Goal: Task Accomplishment & Management: Manage account settings

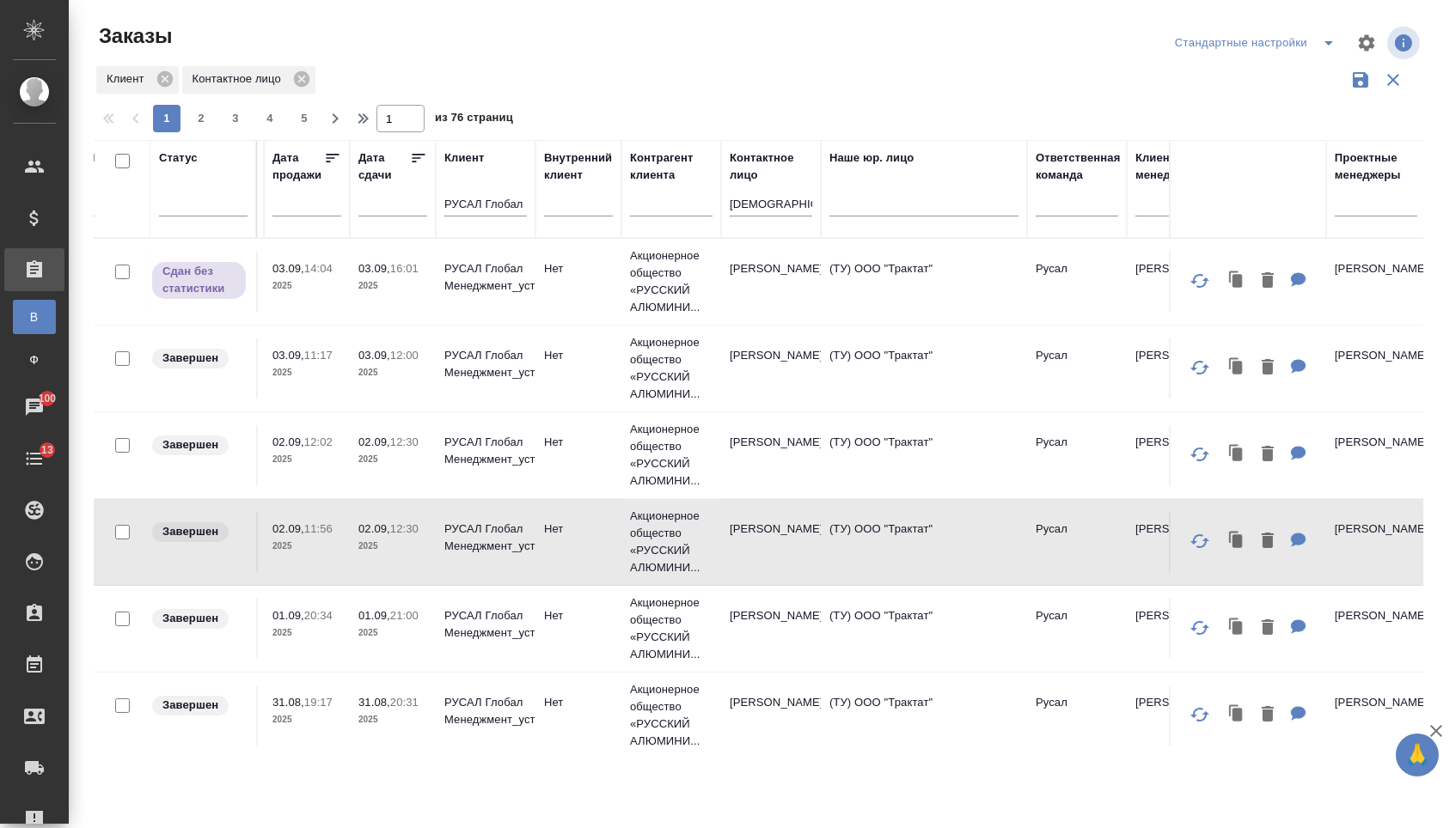
scroll to position [0, 602]
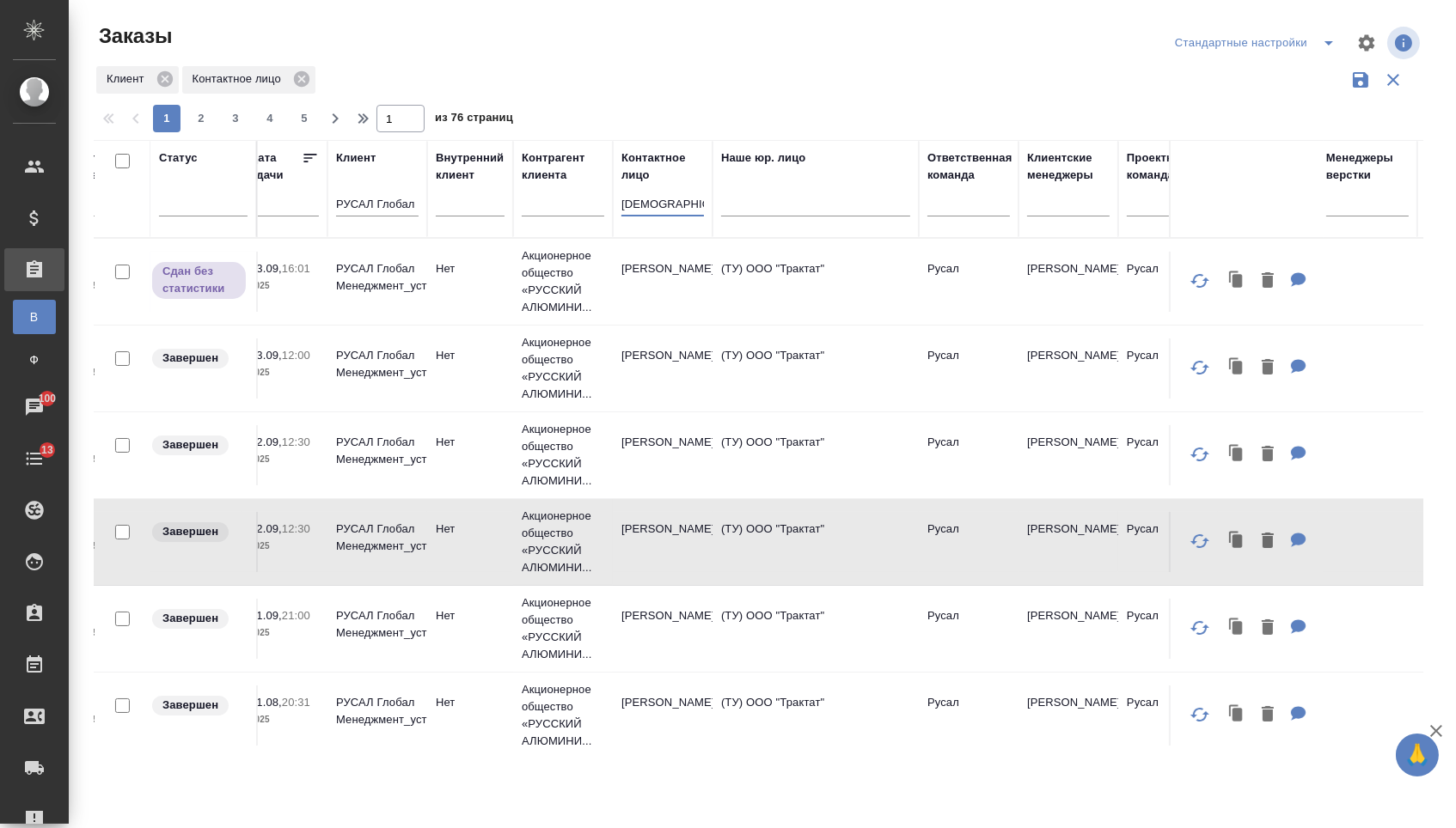
drag, startPoint x: 675, startPoint y: 219, endPoint x: 584, endPoint y: 214, distance: 91.1
click at [584, 214] on tr "Статус Статус оплаты Доп. статус Код Номер PO Дата создания Дата продажи Дата с…" at bounding box center [1000, 189] width 3015 height 98
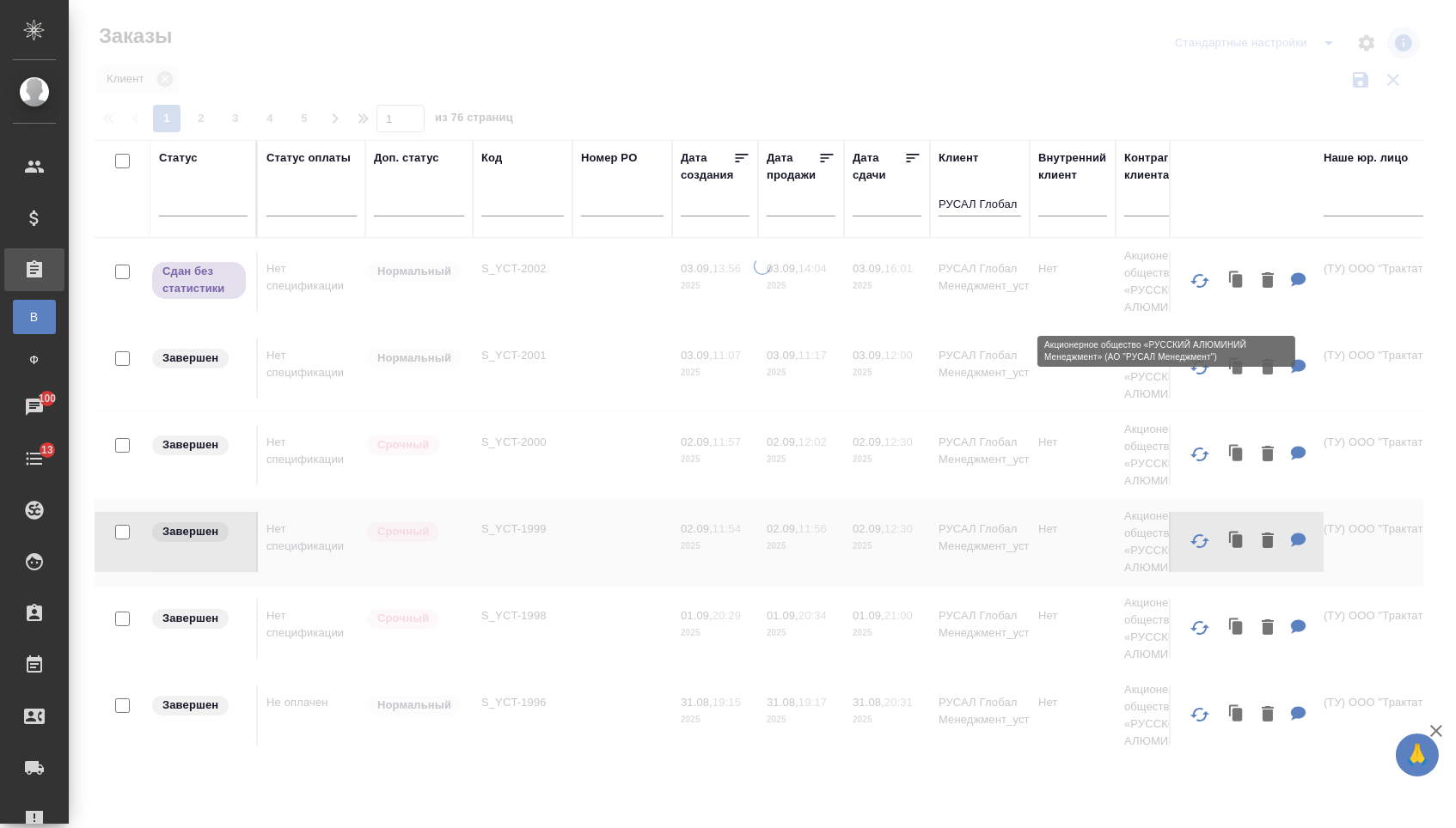
scroll to position [0, 0]
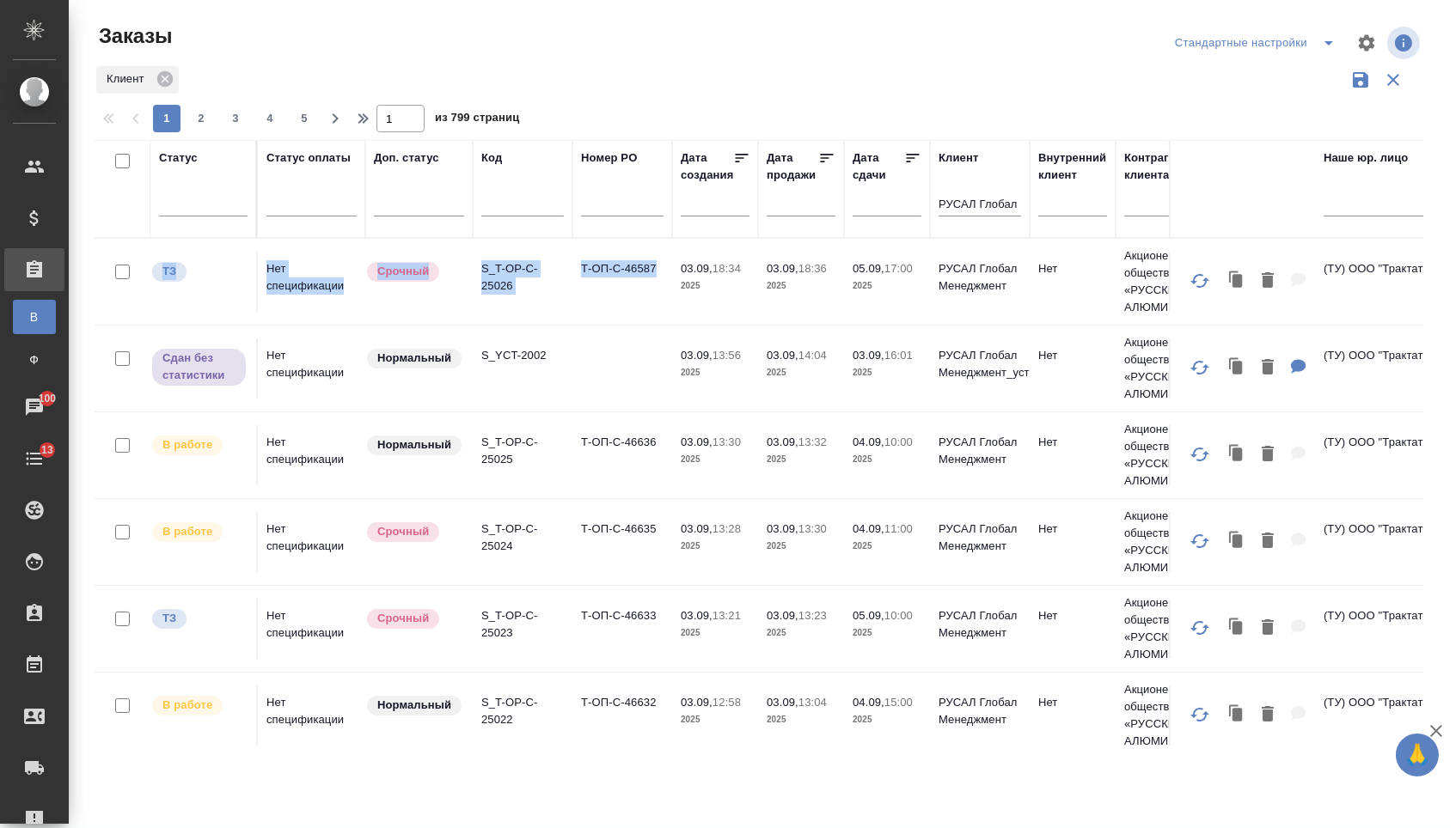
click at [586, 290] on td "Т-ОП-С-46587" at bounding box center [622, 282] width 99 height 60
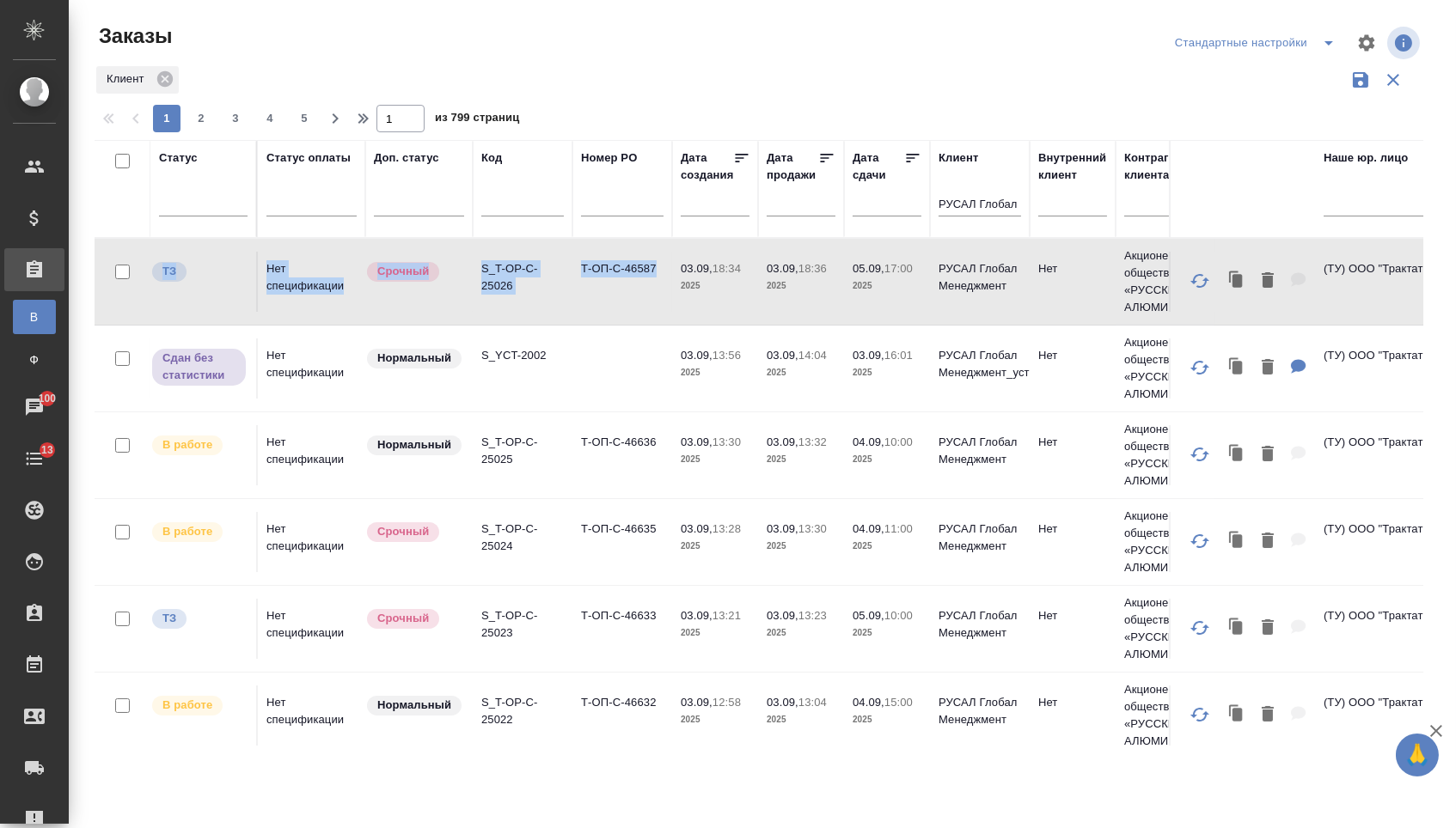
click at [586, 290] on td "Т-ОП-С-46587" at bounding box center [622, 282] width 99 height 60
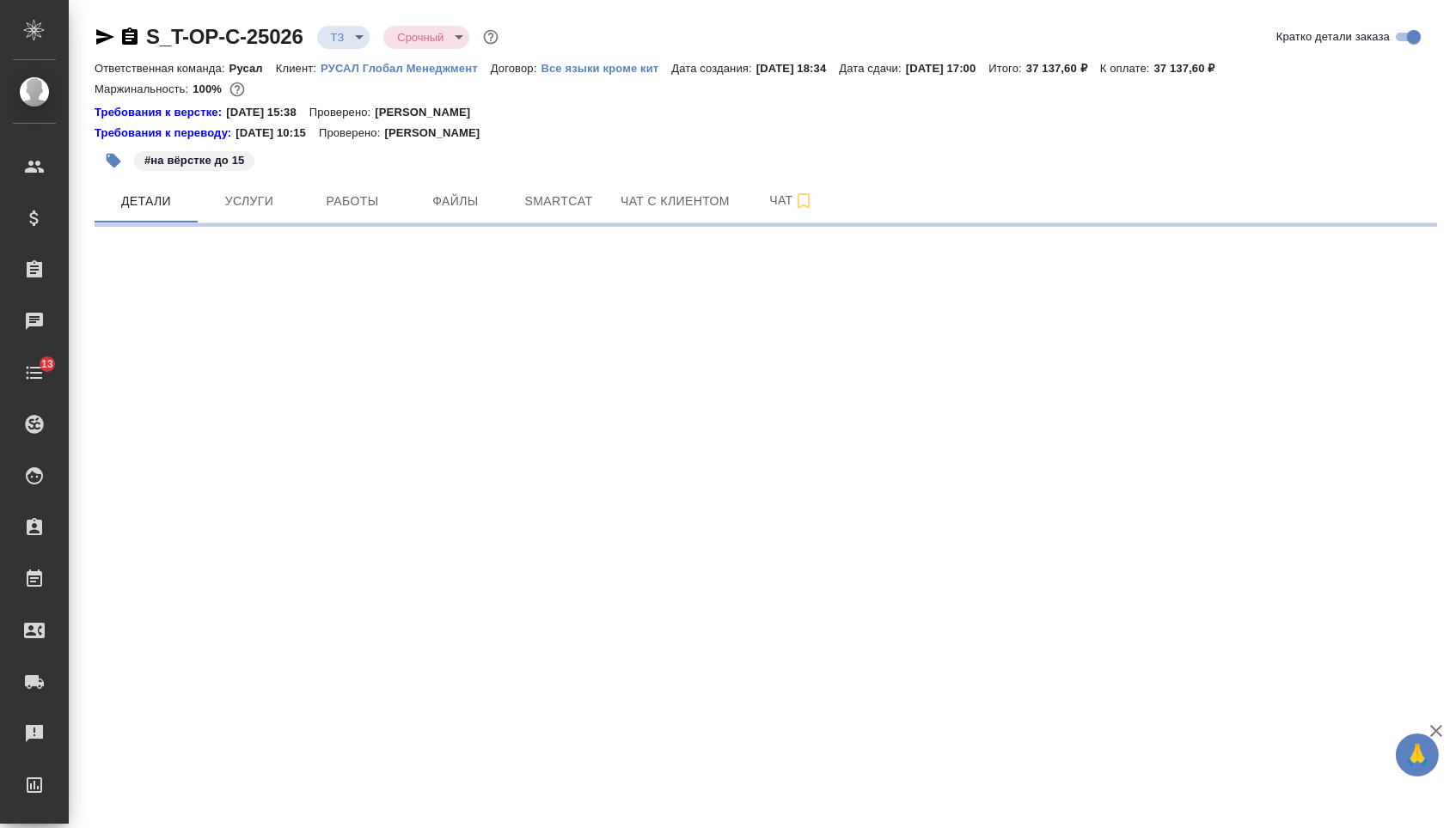
select select "RU"
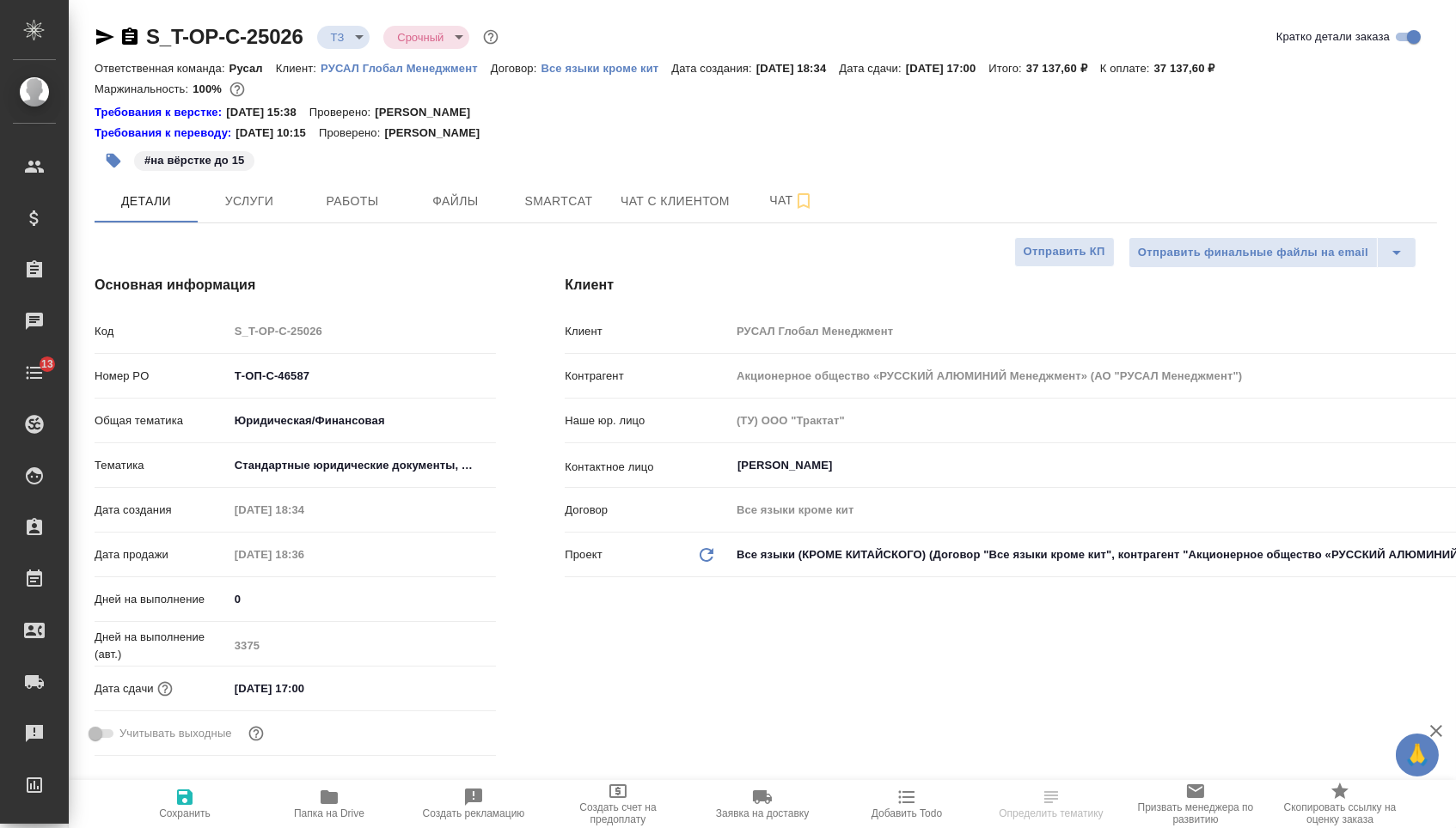
type textarea "x"
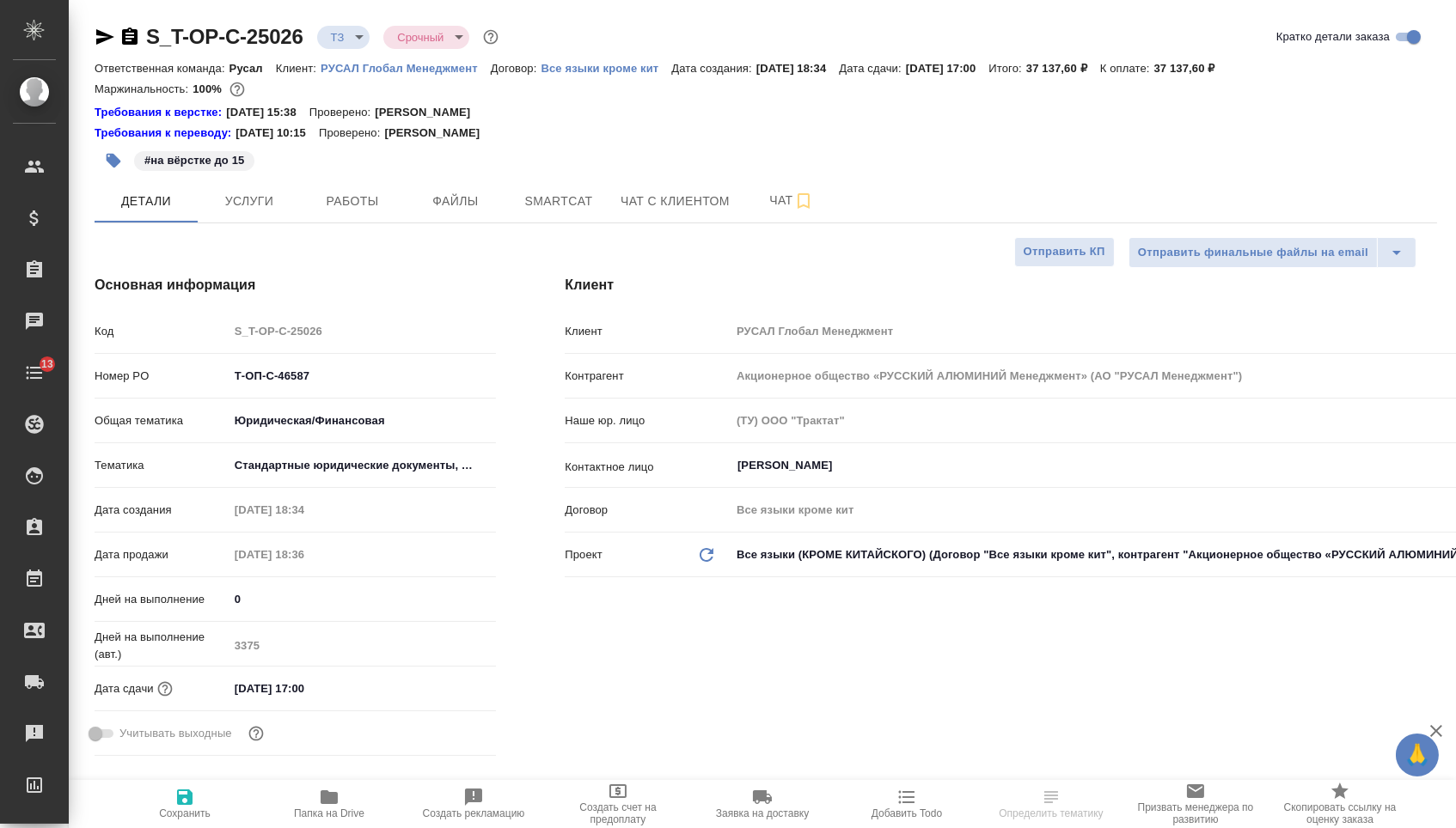
type textarea "x"
drag, startPoint x: 358, startPoint y: 389, endPoint x: 186, endPoint y: 388, distance: 172.0
click at [186, 388] on div "Номер PO Т-ОП-С-46587" at bounding box center [295, 376] width 401 height 30
paste input "63"
type input "Т-ОП-С-46637"
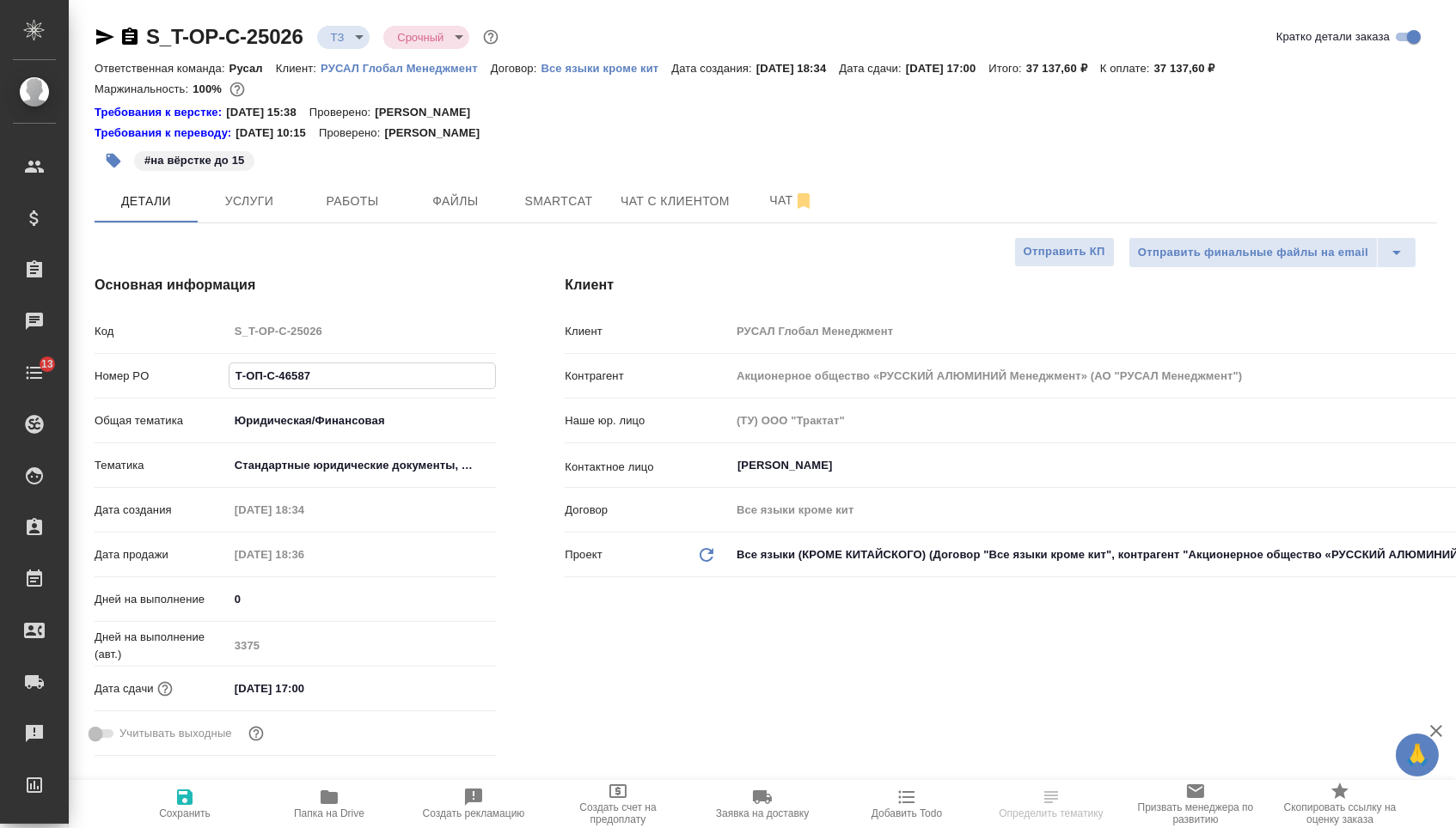
type textarea "x"
type input "Т-ОП-С-46637"
click at [209, 807] on span "Сохранить" at bounding box center [185, 803] width 124 height 33
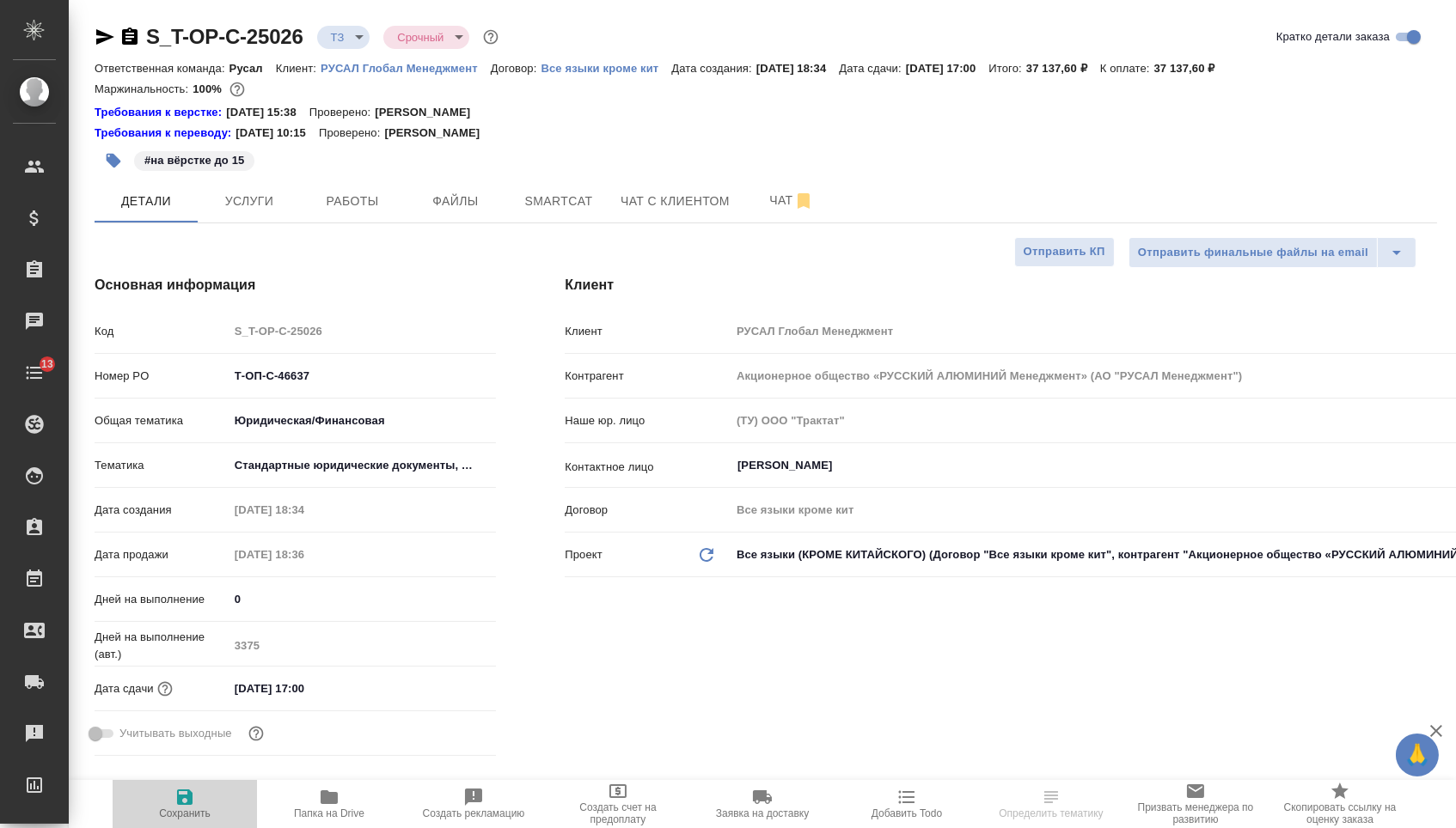
type textarea "x"
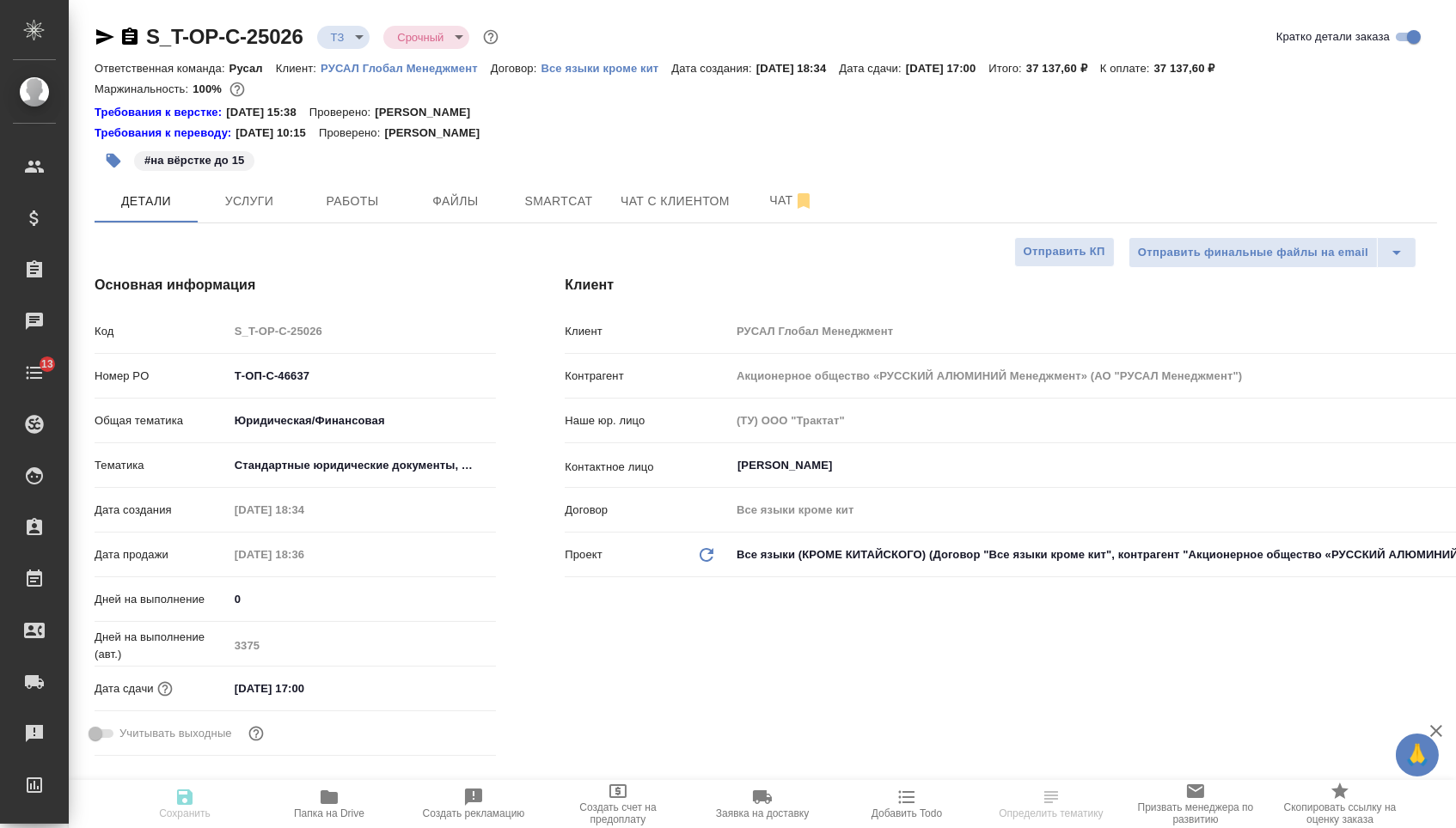
type textarea "x"
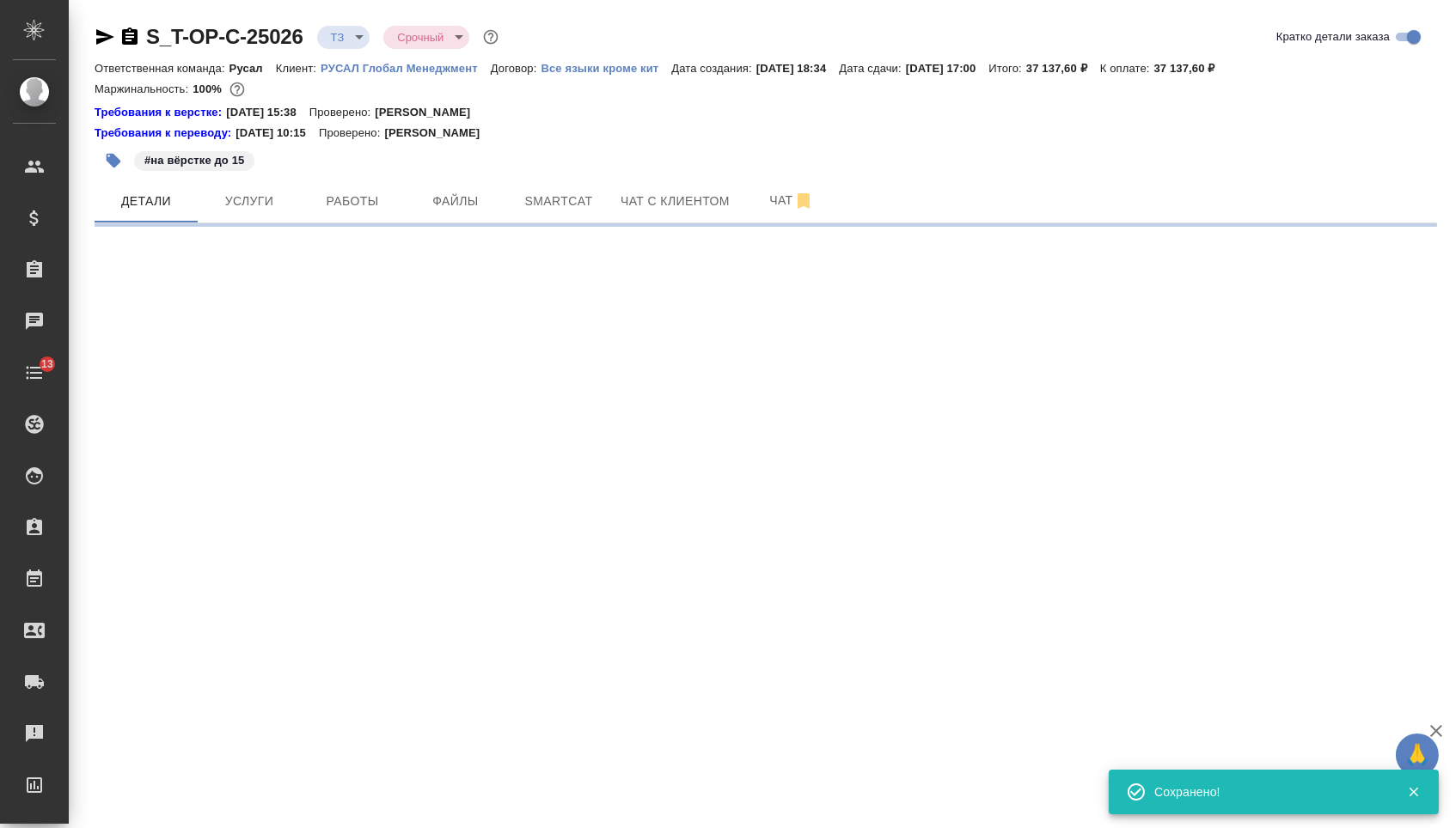
select select "RU"
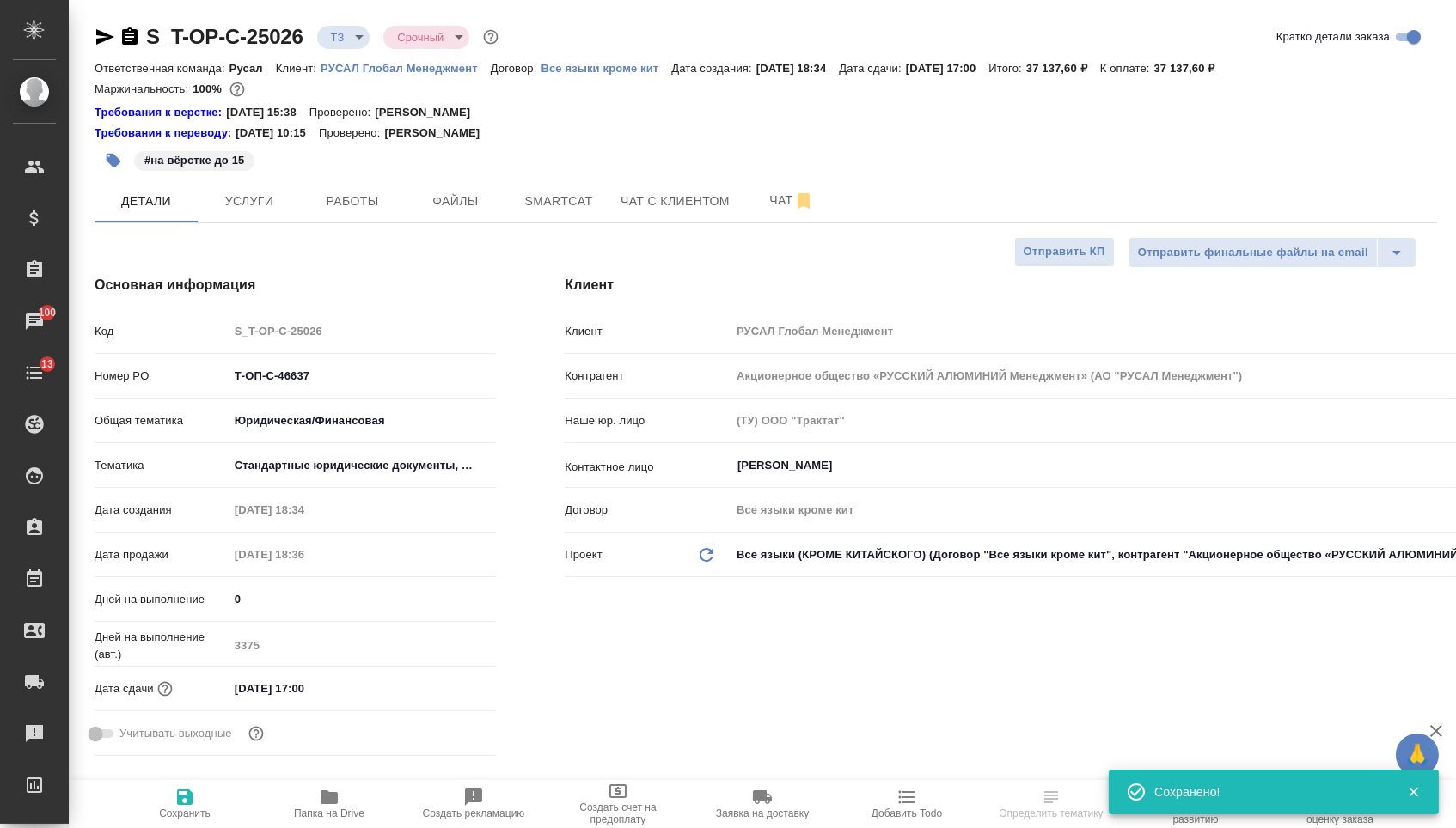
type textarea "x"
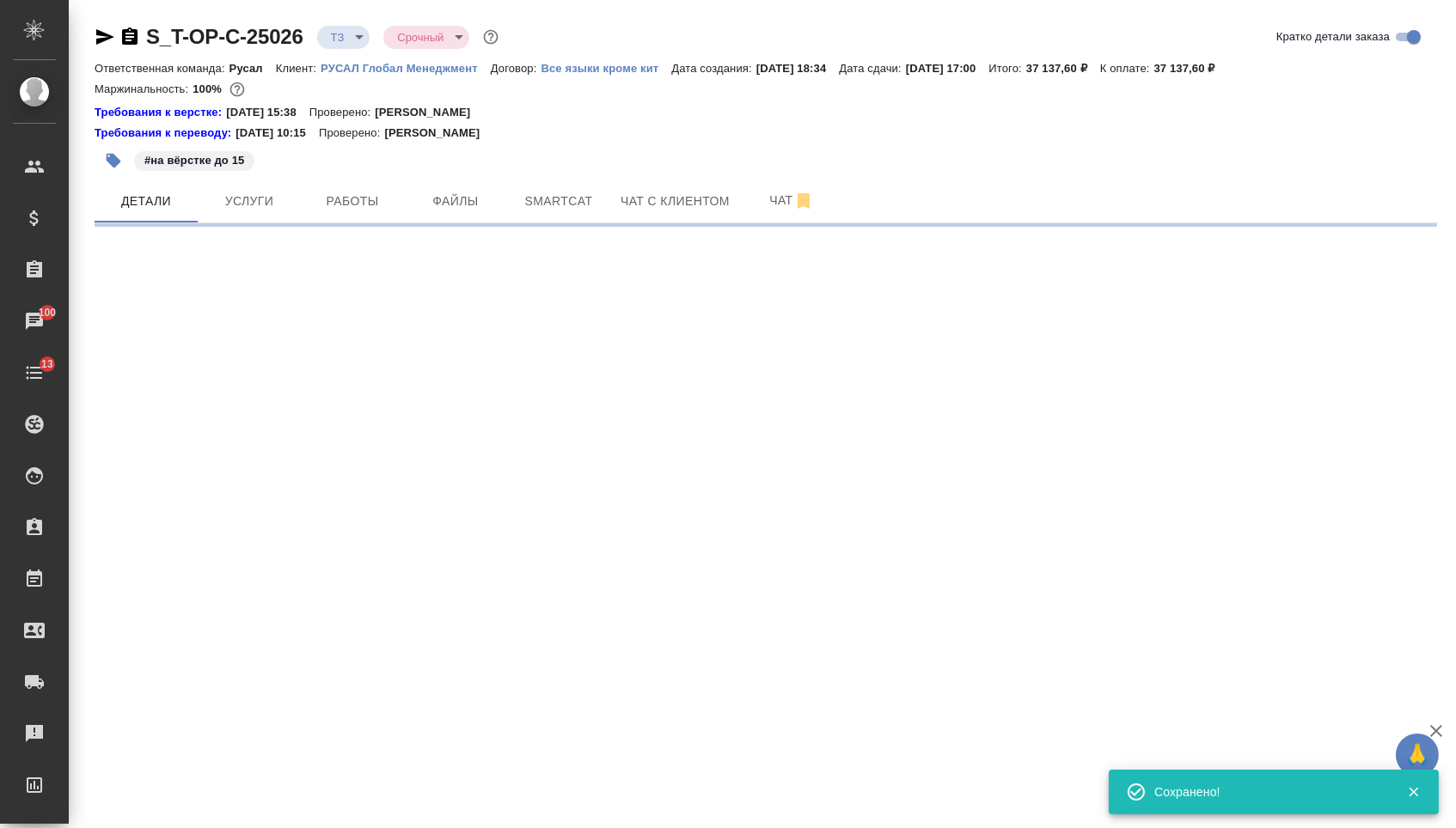
select select "RU"
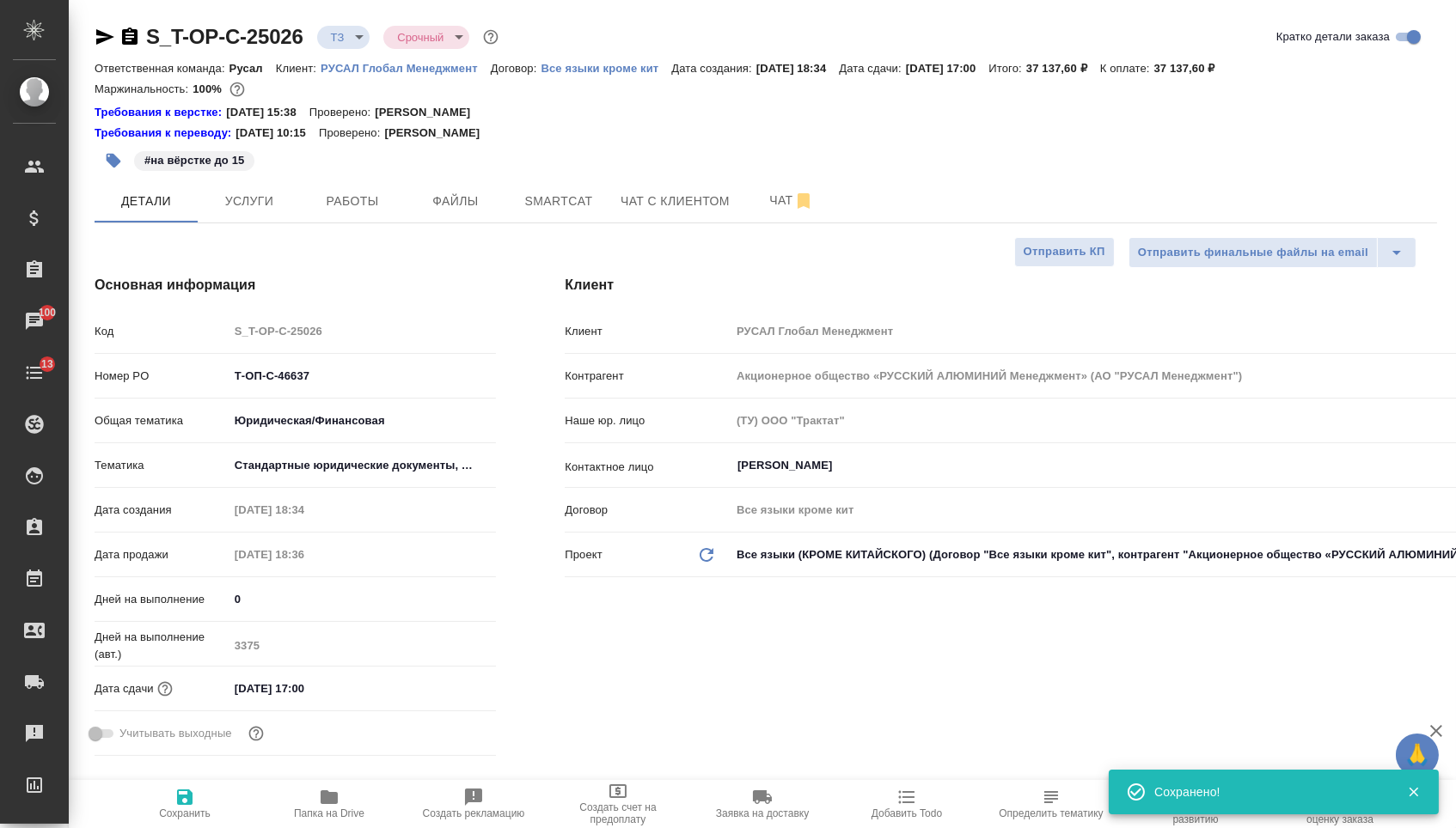
type textarea "x"
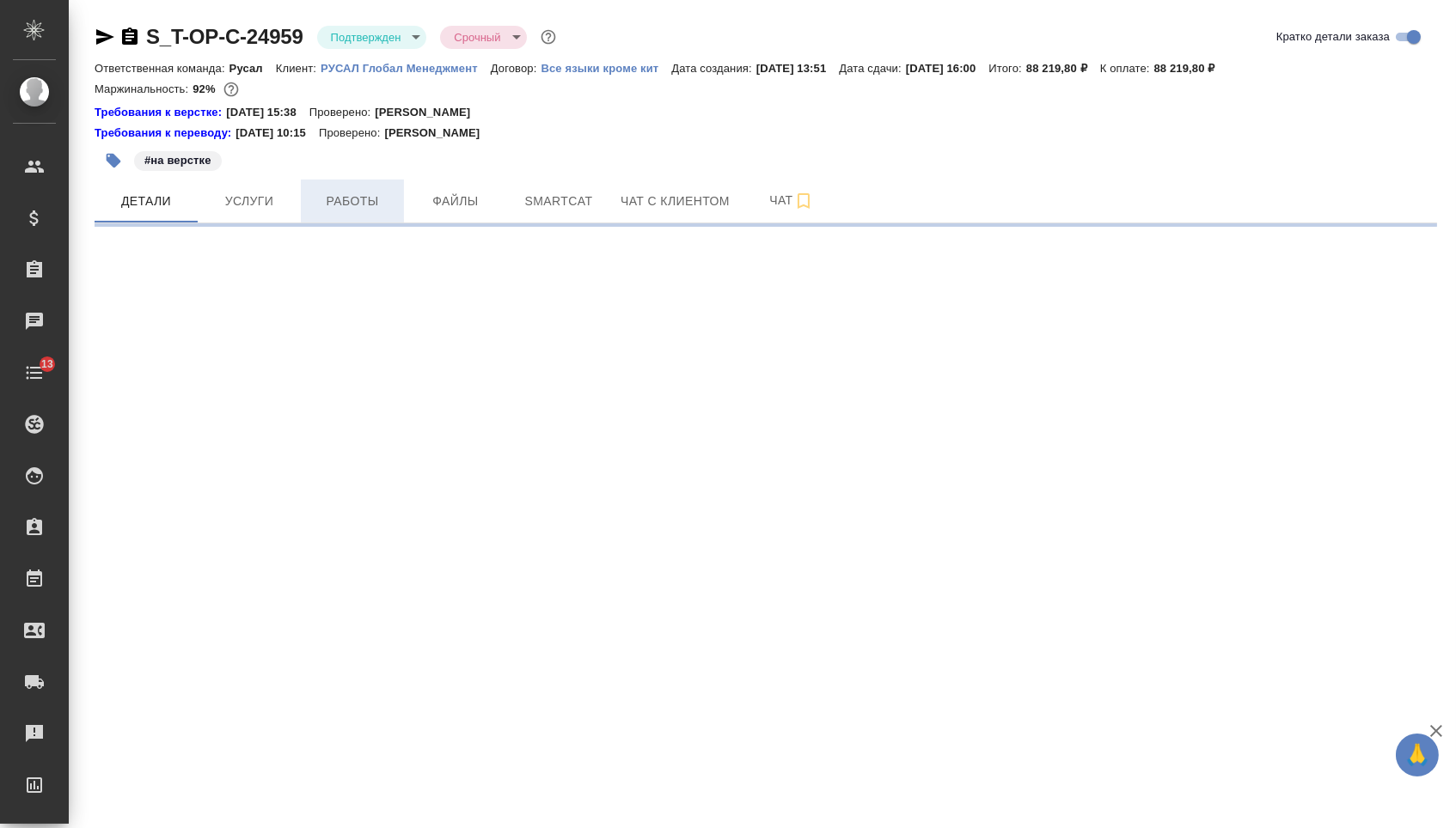
select select "RU"
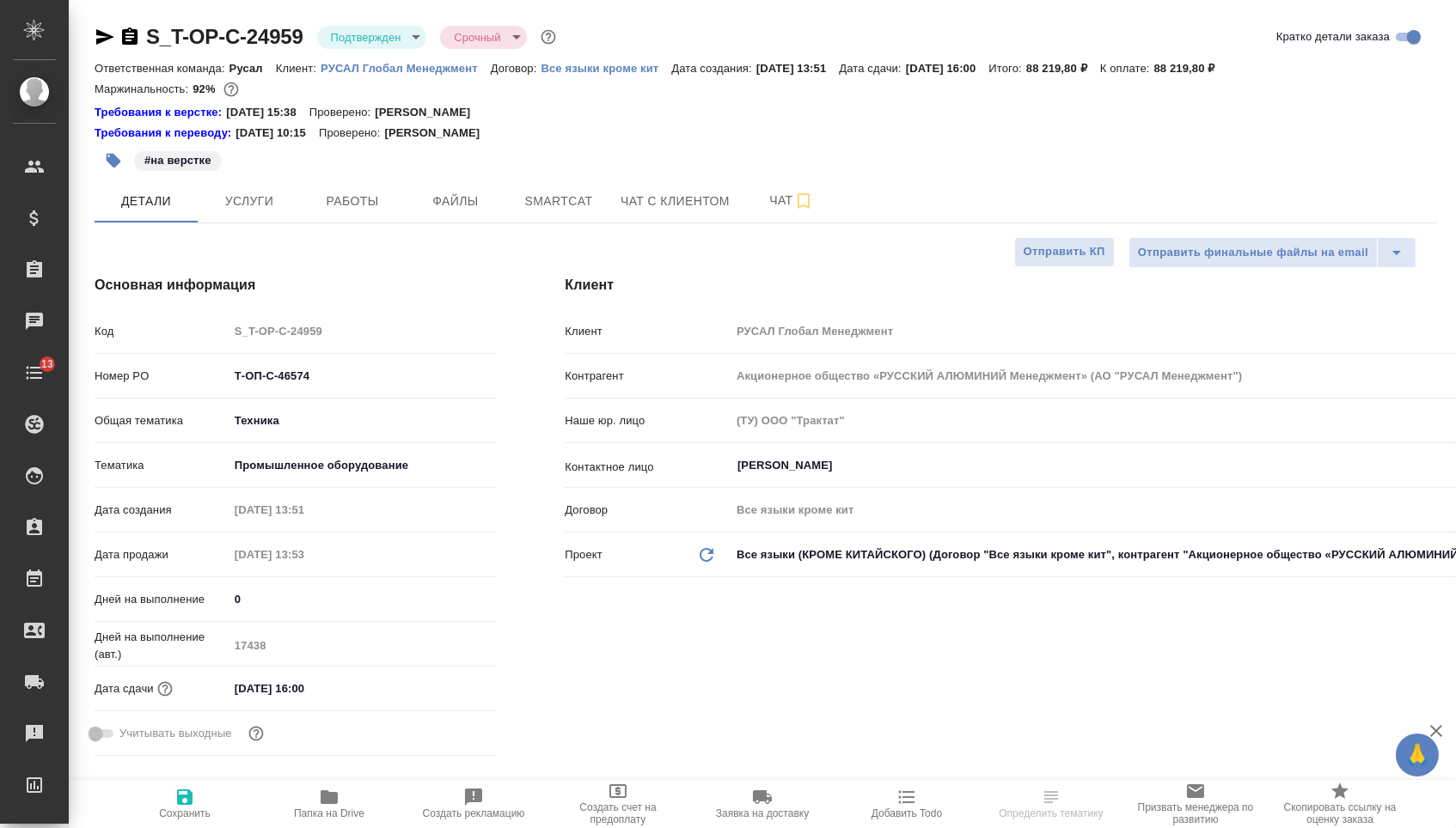
type textarea "x"
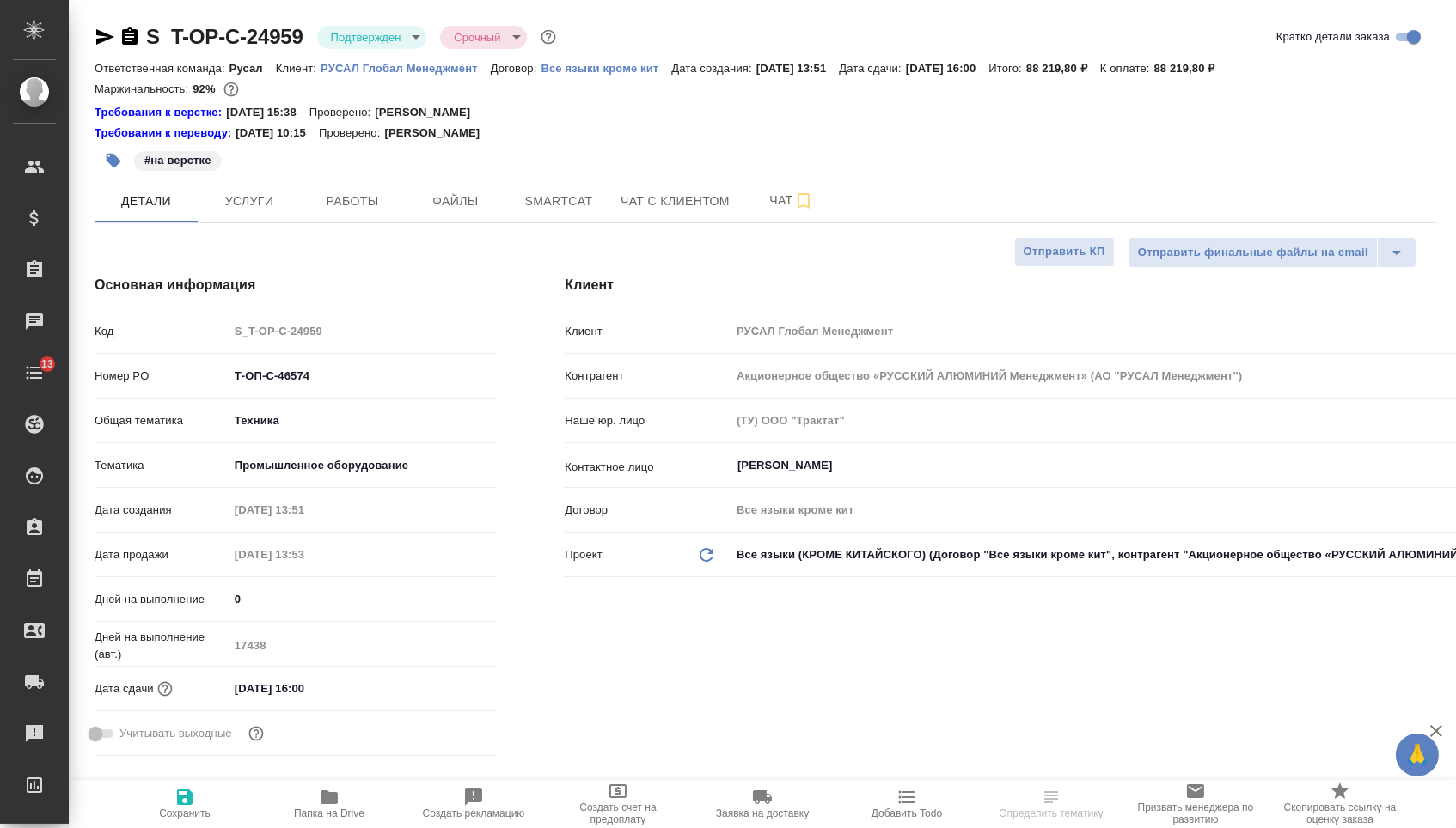
type textarea "x"
drag, startPoint x: 345, startPoint y: 382, endPoint x: 170, endPoint y: 379, distance: 175.0
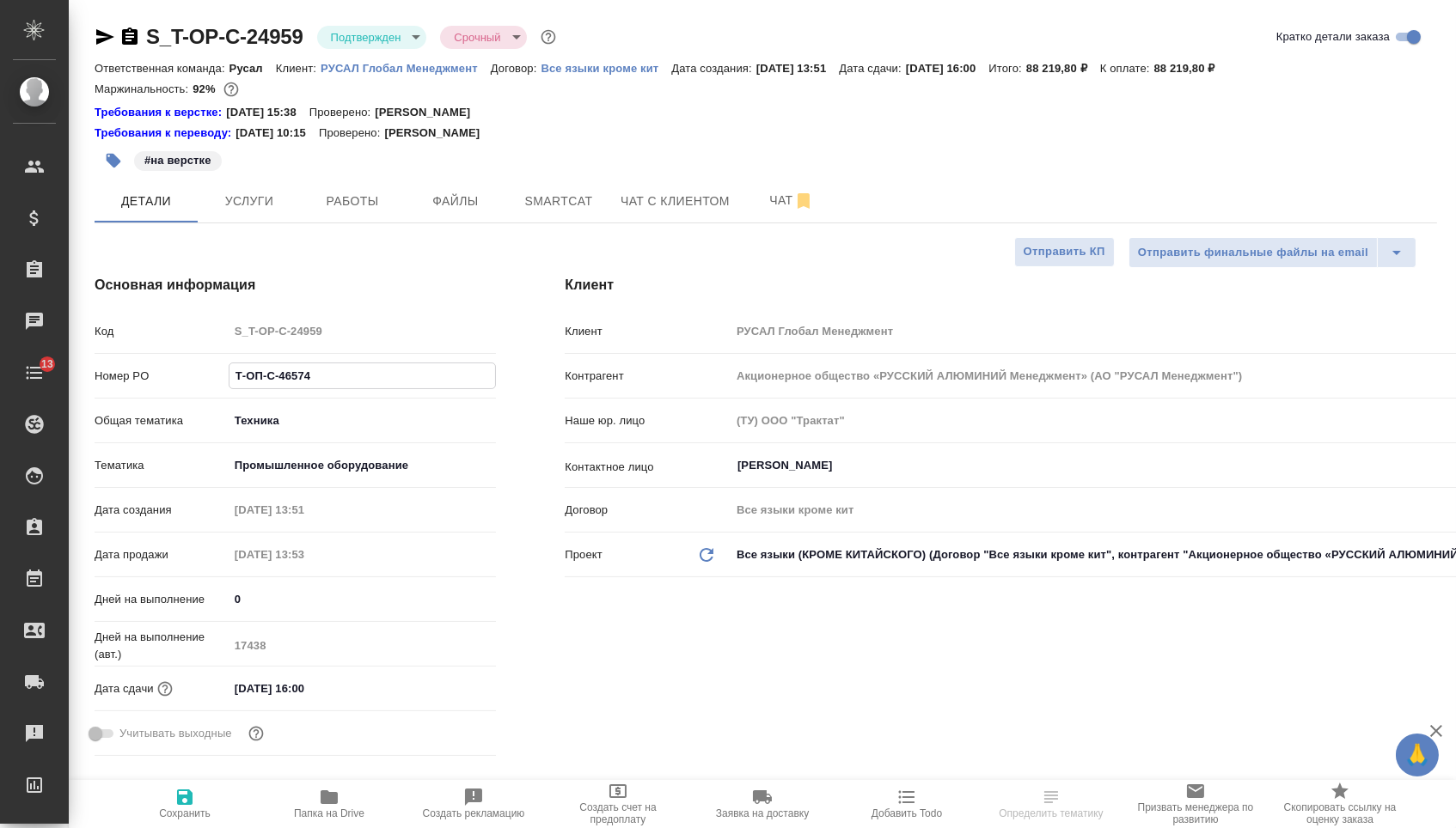
click at [171, 380] on div "Номер PO Т-ОП-С-46574" at bounding box center [295, 376] width 401 height 30
click at [230, 188] on button "Услуги" at bounding box center [249, 201] width 103 height 43
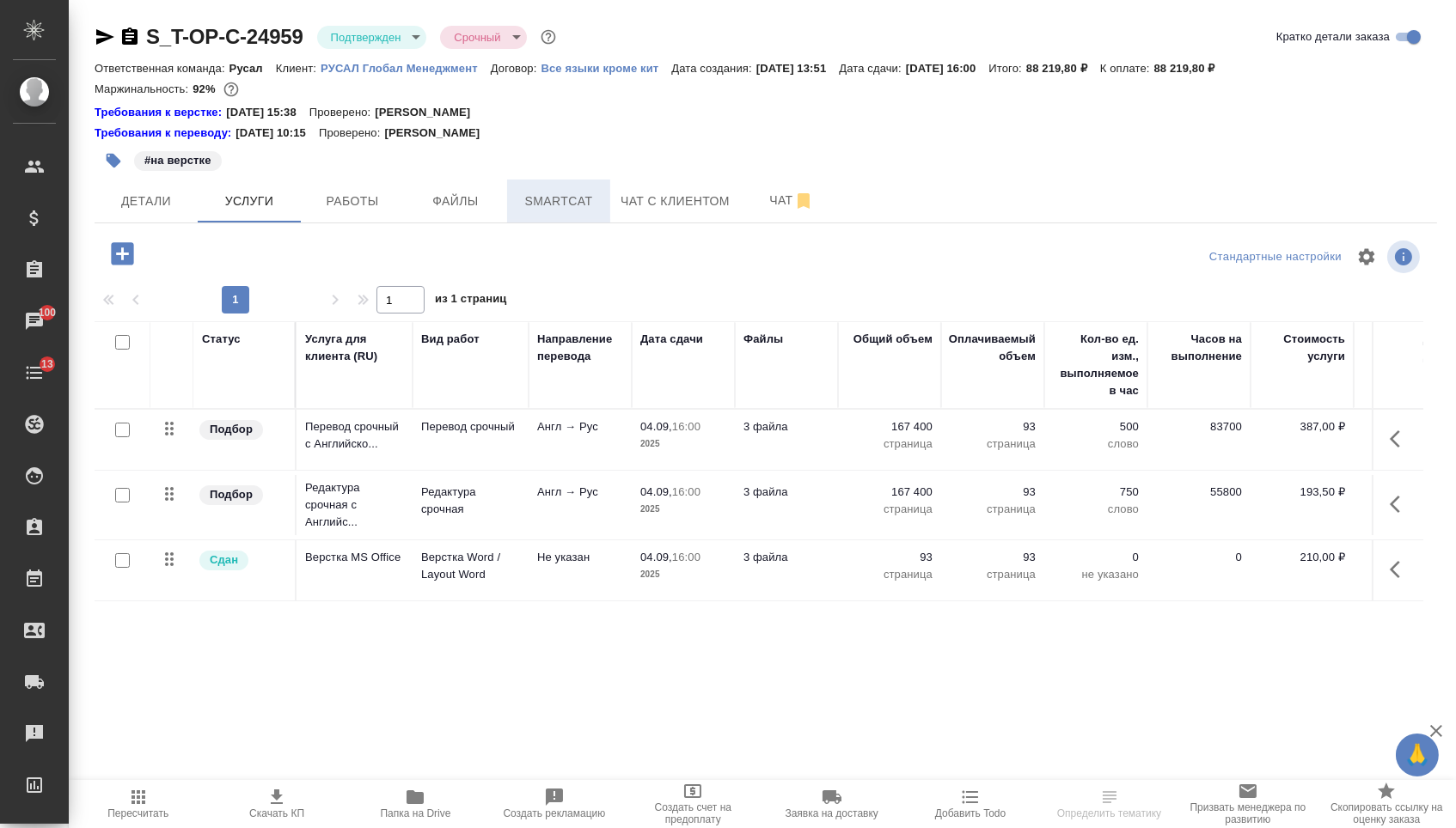
click at [522, 208] on span "Smartcat" at bounding box center [558, 201] width 82 height 22
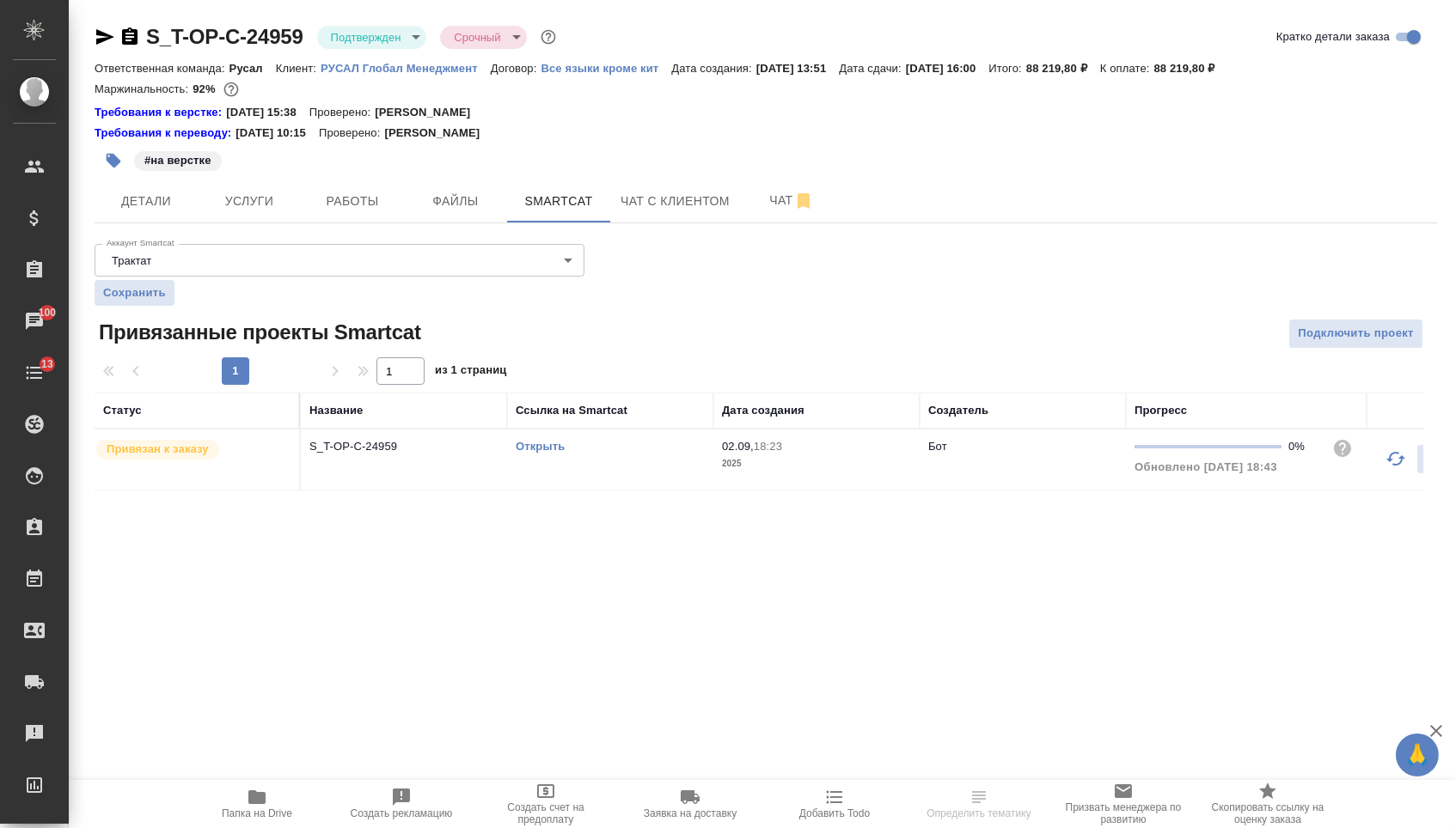
click at [522, 453] on link "Открыть" at bounding box center [540, 447] width 49 height 13
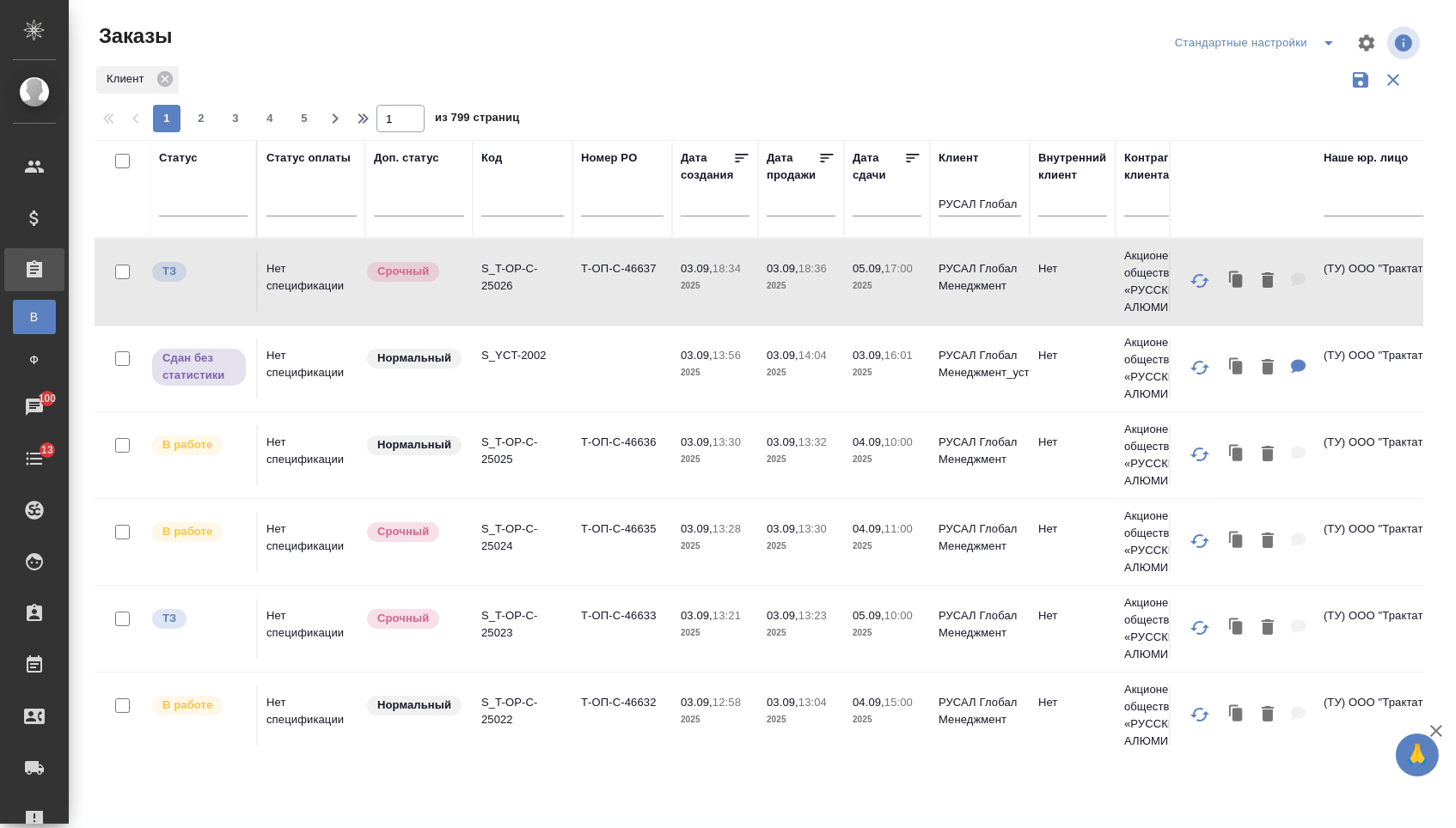
drag, startPoint x: 0, startPoint y: 0, endPoint x: 609, endPoint y: 215, distance: 645.8
click at [609, 215] on input "text" at bounding box center [622, 205] width 82 height 22
paste input "Т-ОП-С-46619"
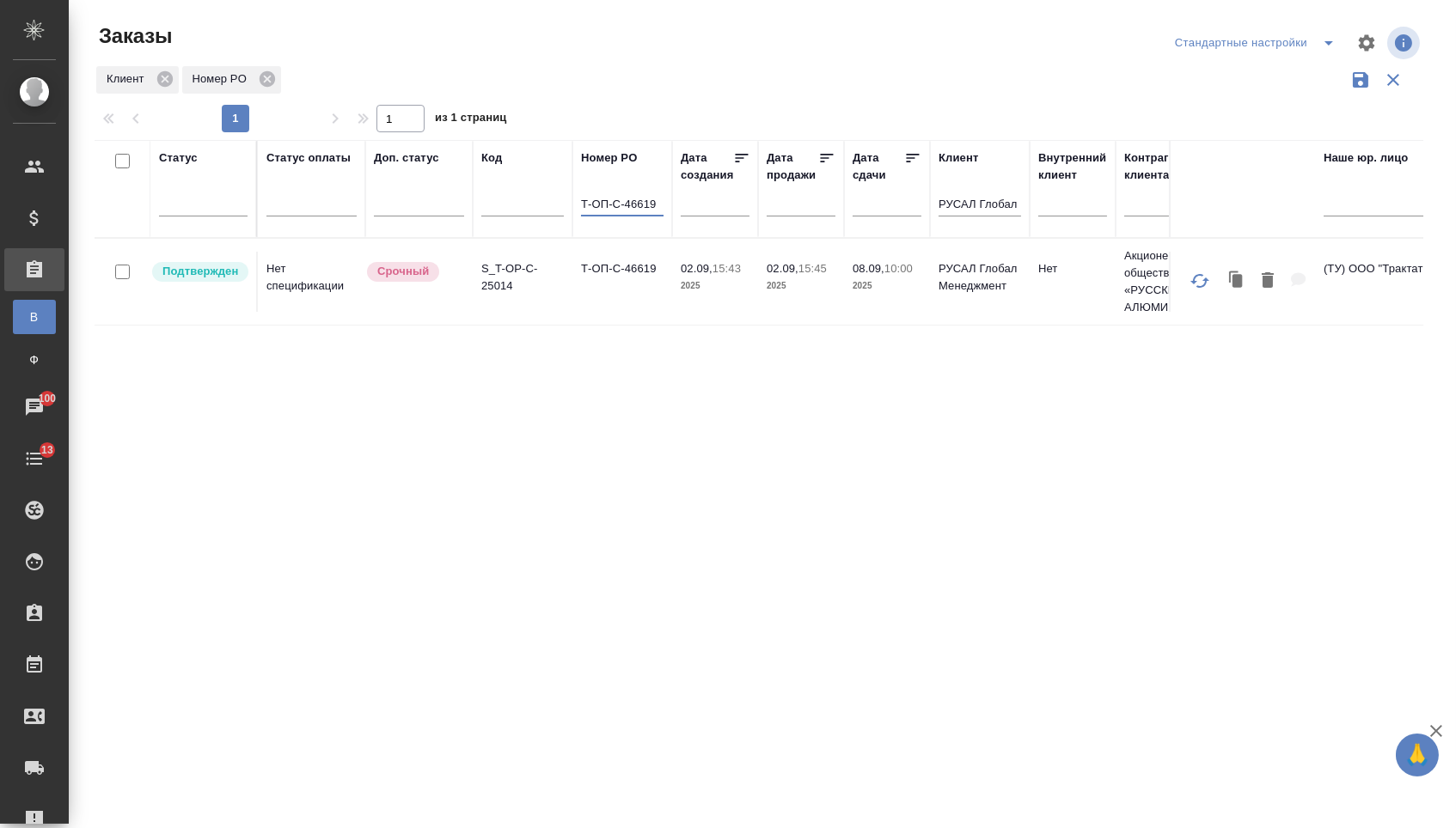
click at [632, 283] on td "Т-ОП-С-46619" at bounding box center [622, 282] width 99 height 60
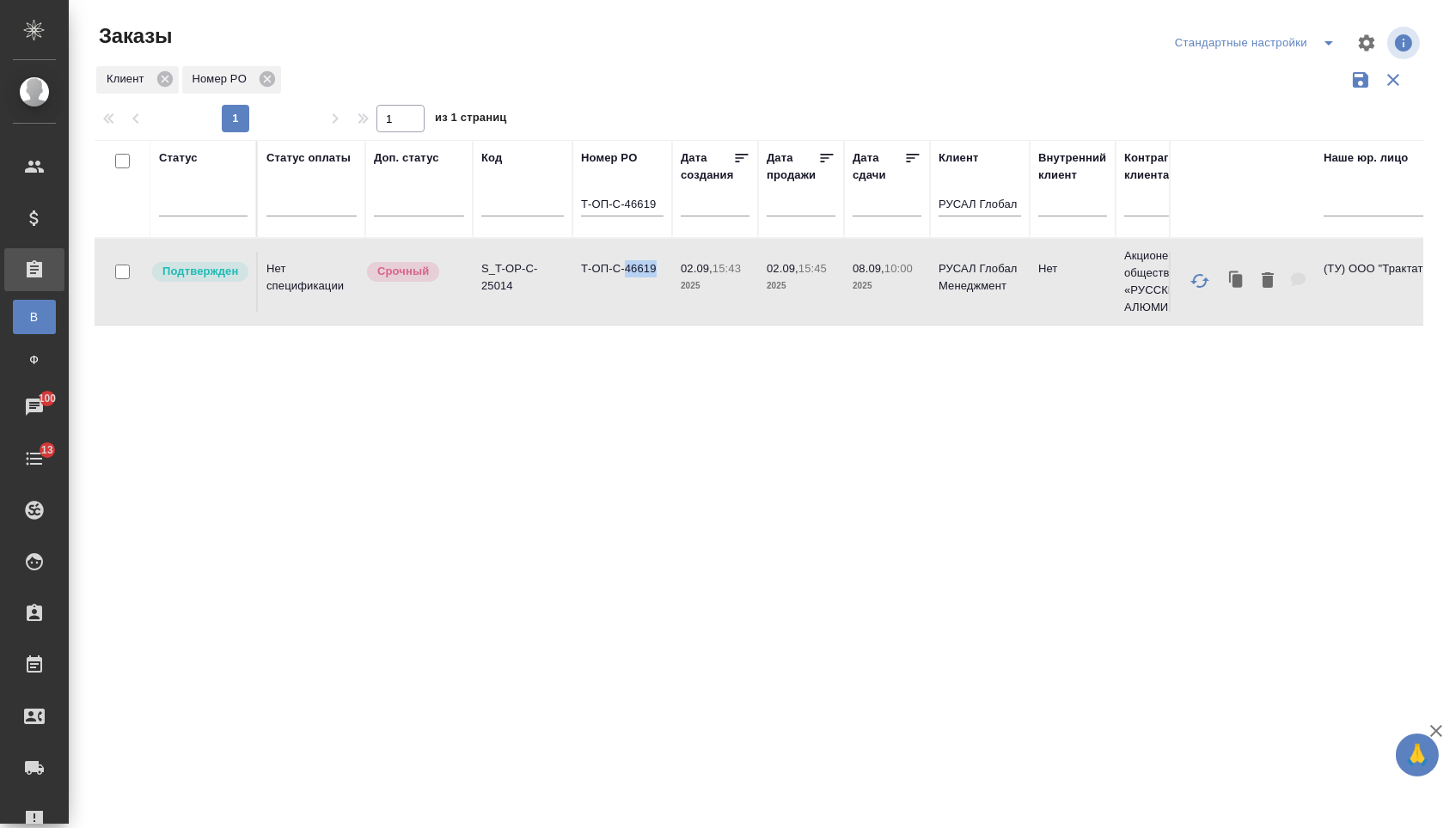
click at [632, 283] on td "Т-ОП-С-46619" at bounding box center [622, 282] width 99 height 60
click at [630, 201] on div "Т-ОП-С-46619" at bounding box center [622, 207] width 82 height 42
click at [630, 201] on input "Т-ОП-С-46619" at bounding box center [622, 205] width 82 height 22
paste input "21"
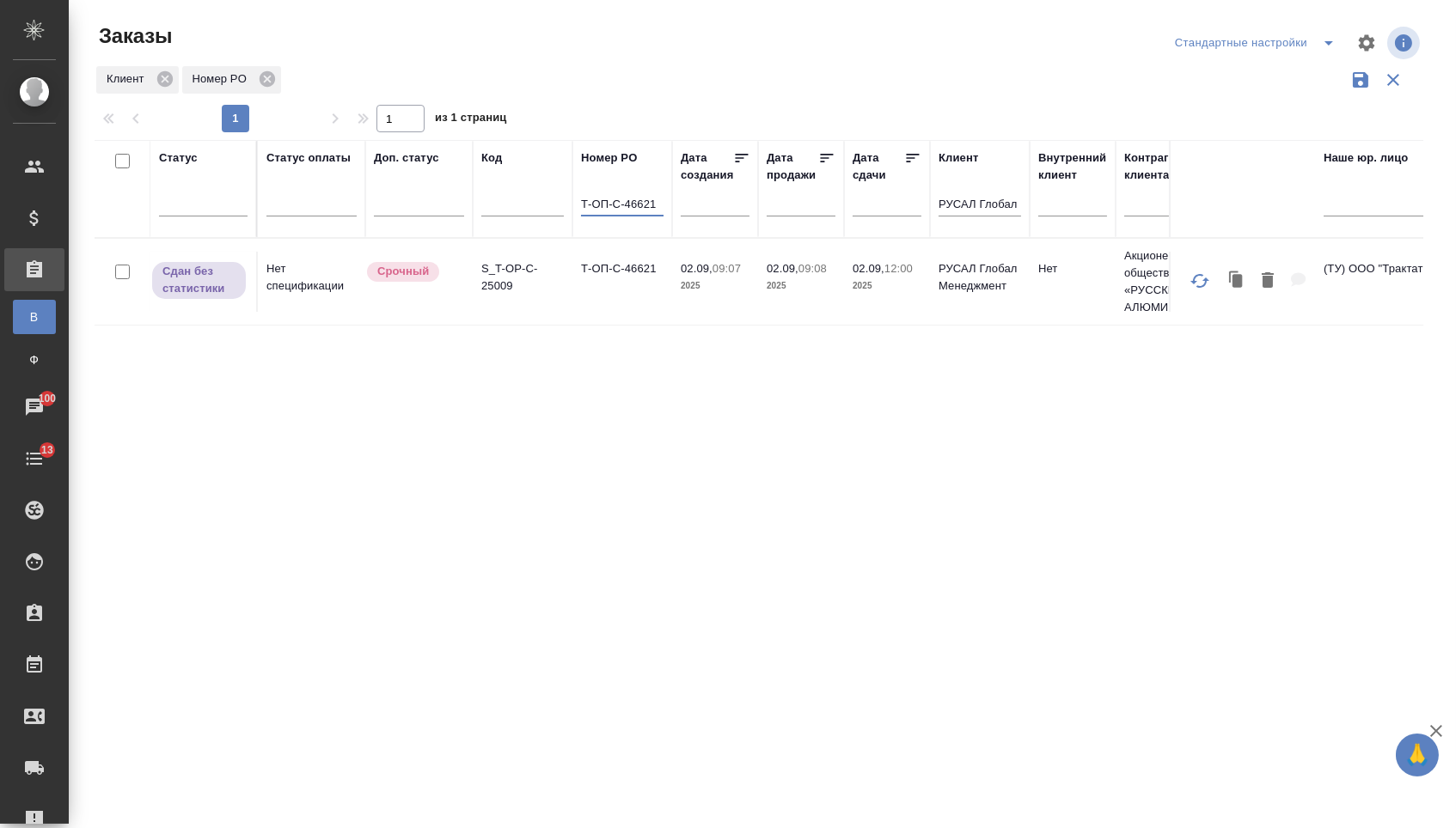
click at [601, 302] on td "Т-ОП-С-46621" at bounding box center [622, 282] width 99 height 60
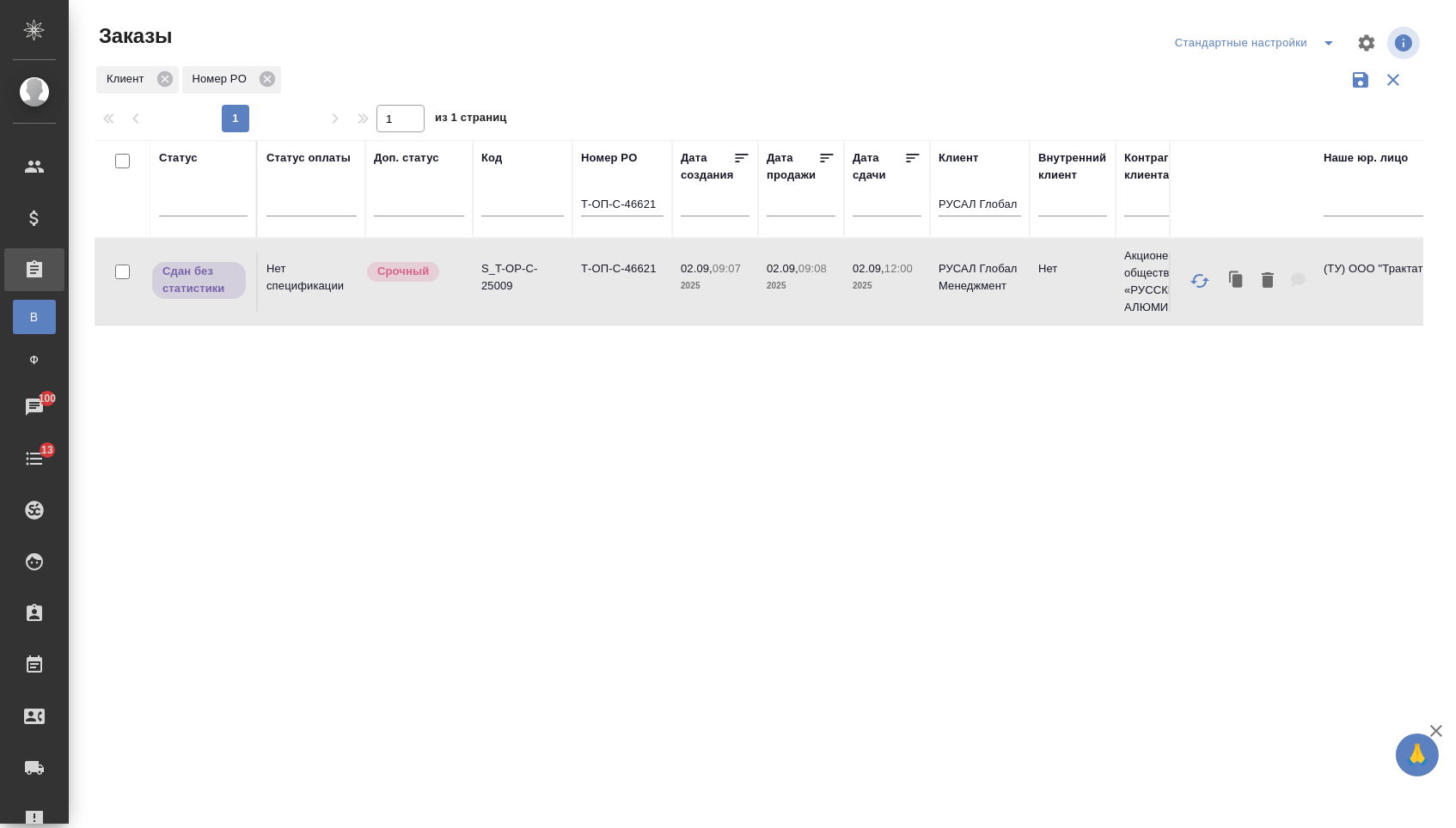
click at [601, 302] on td "Т-ОП-С-46621" at bounding box center [622, 282] width 99 height 60
click at [657, 210] on input "Т-ОП-С-46621" at bounding box center [622, 205] width 82 height 22
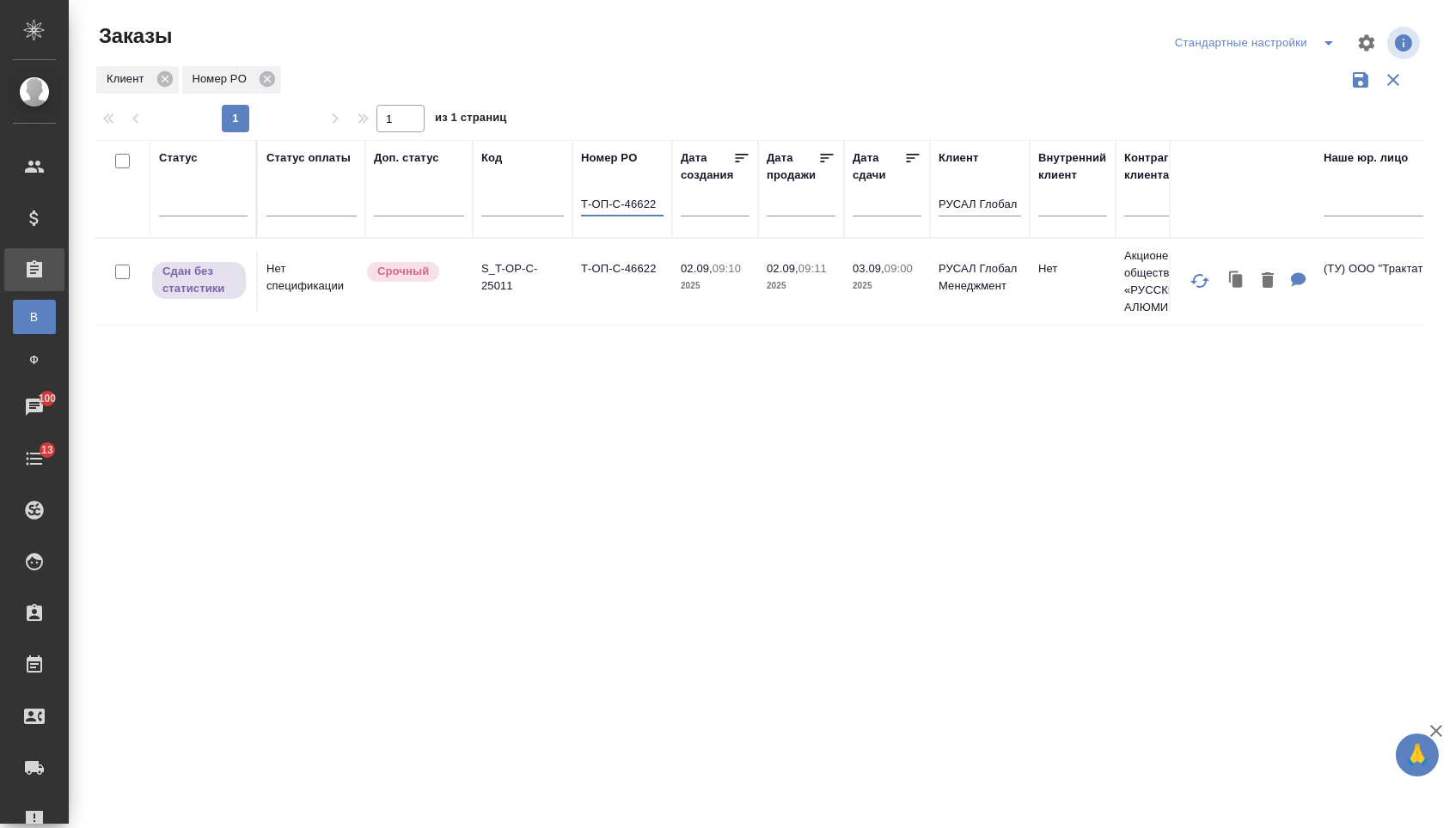
click at [593, 306] on td "Т-ОП-С-46622" at bounding box center [622, 282] width 99 height 60
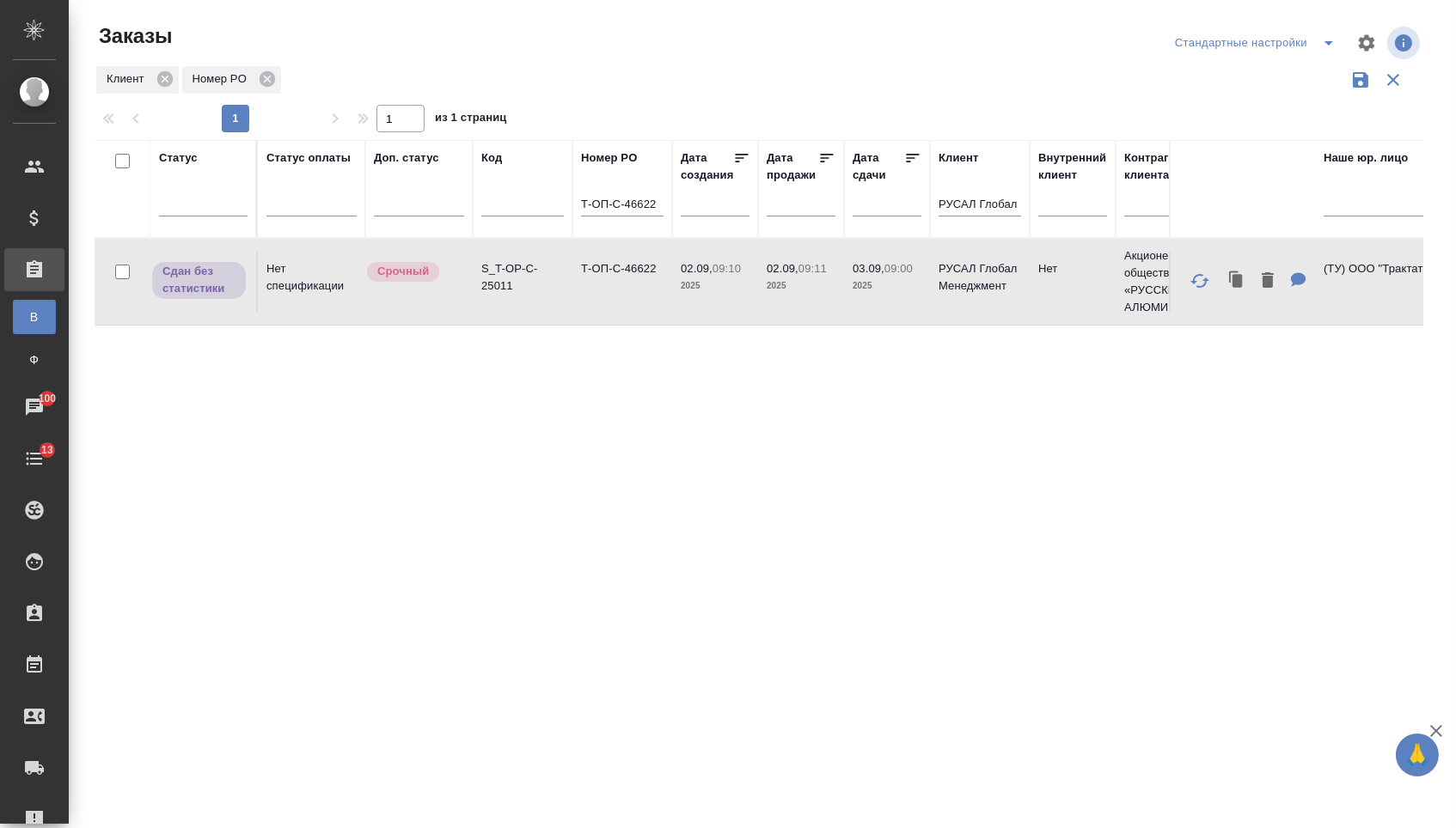
click at [655, 207] on input "Т-ОП-С-46622" at bounding box center [622, 205] width 82 height 22
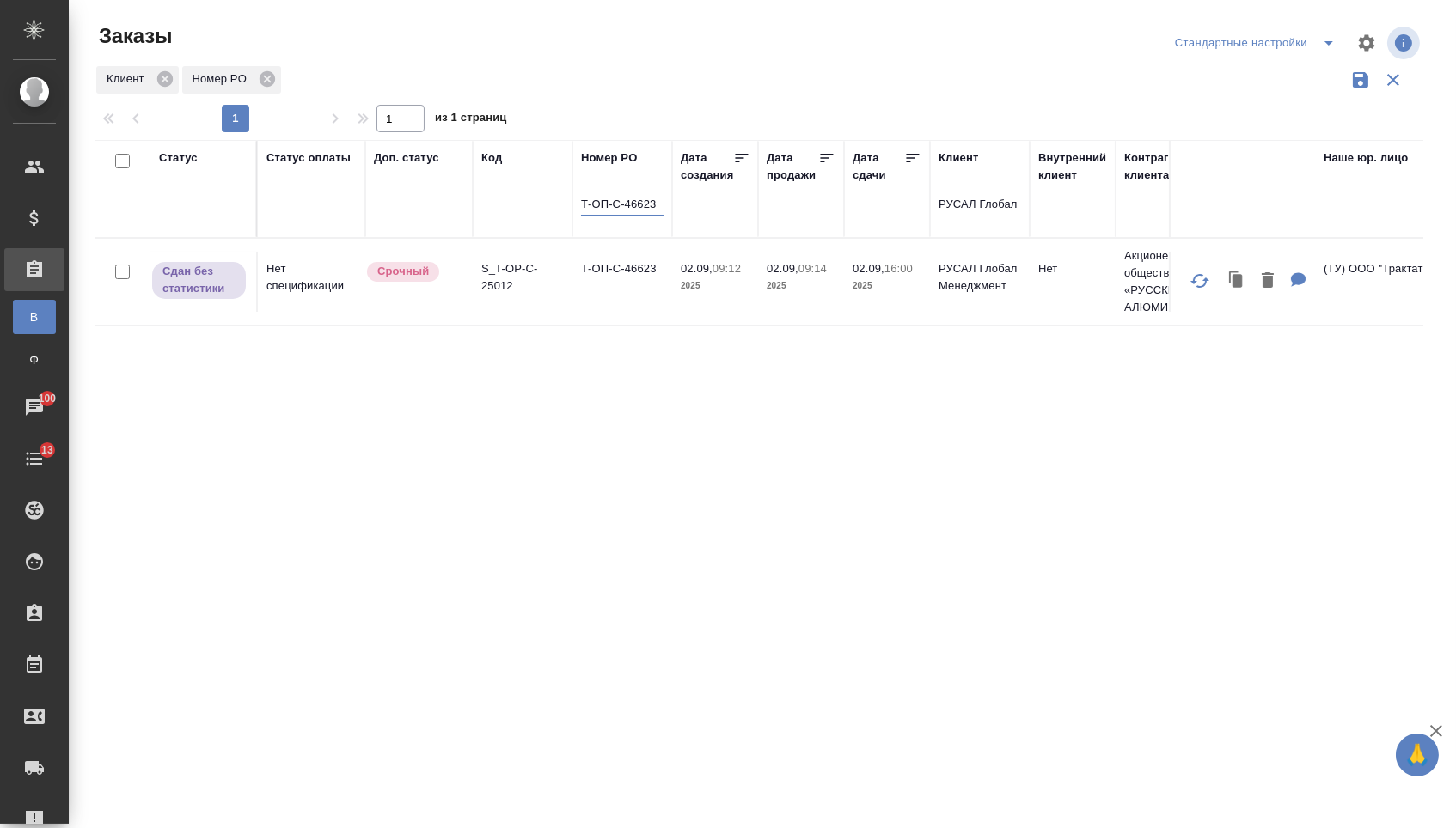
click at [643, 295] on td "Т-ОП-С-46623" at bounding box center [622, 282] width 99 height 60
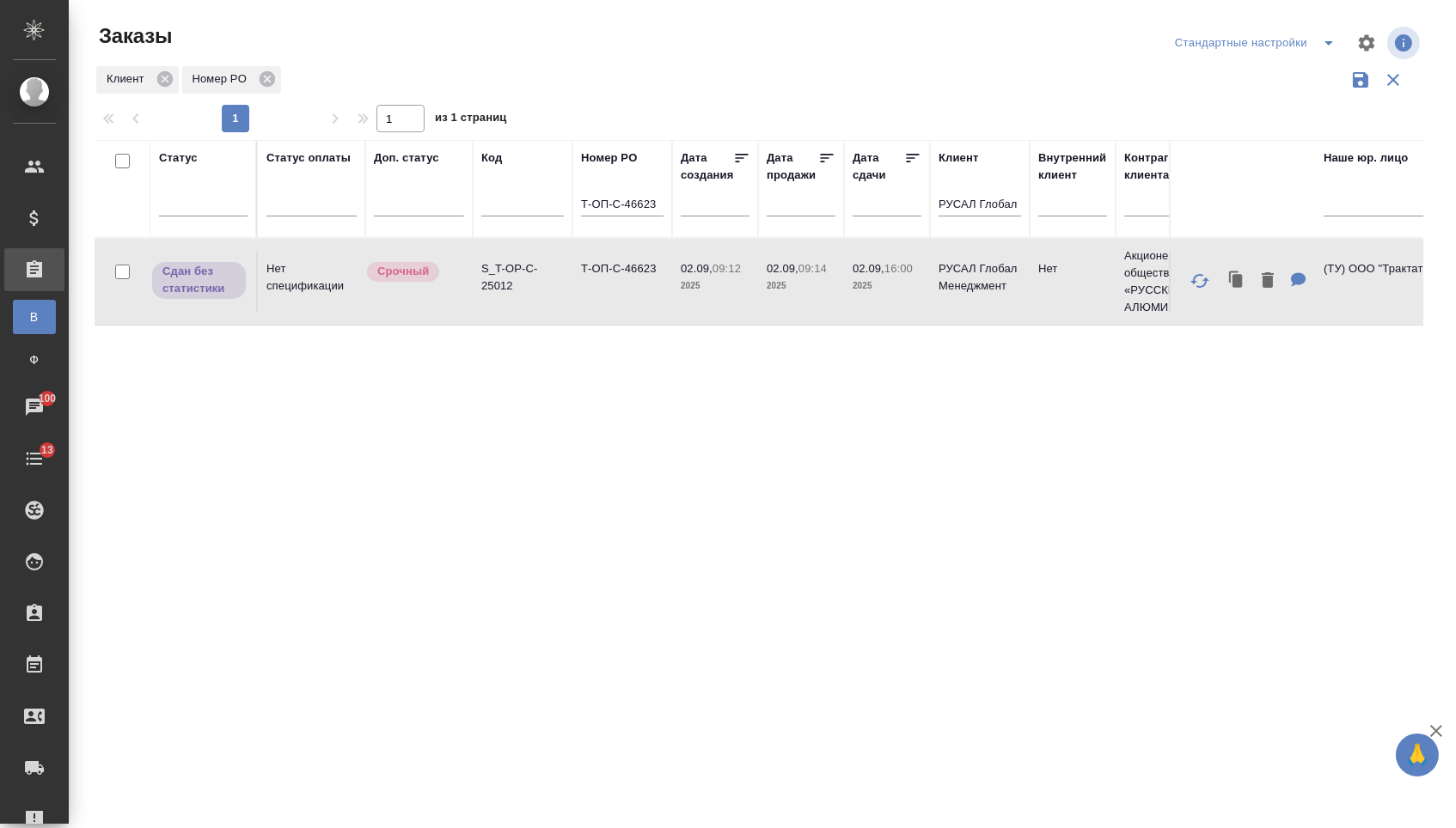
click at [643, 295] on td "Т-ОП-С-46623" at bounding box center [622, 282] width 99 height 60
click at [661, 214] on input "Т-ОП-С-46623" at bounding box center [622, 205] width 82 height 22
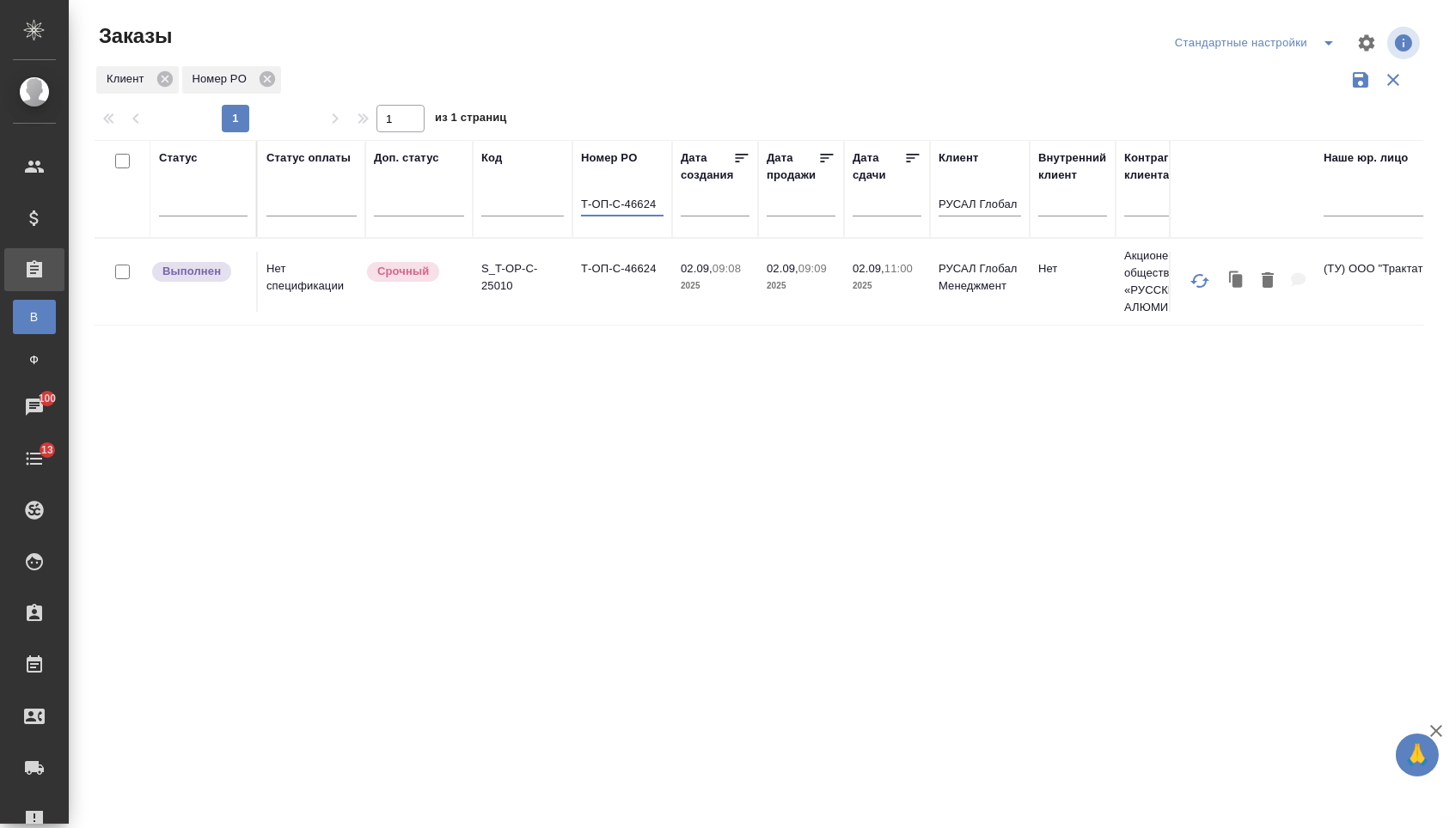
click at [648, 311] on td "Т-ОП-С-46624" at bounding box center [622, 282] width 99 height 60
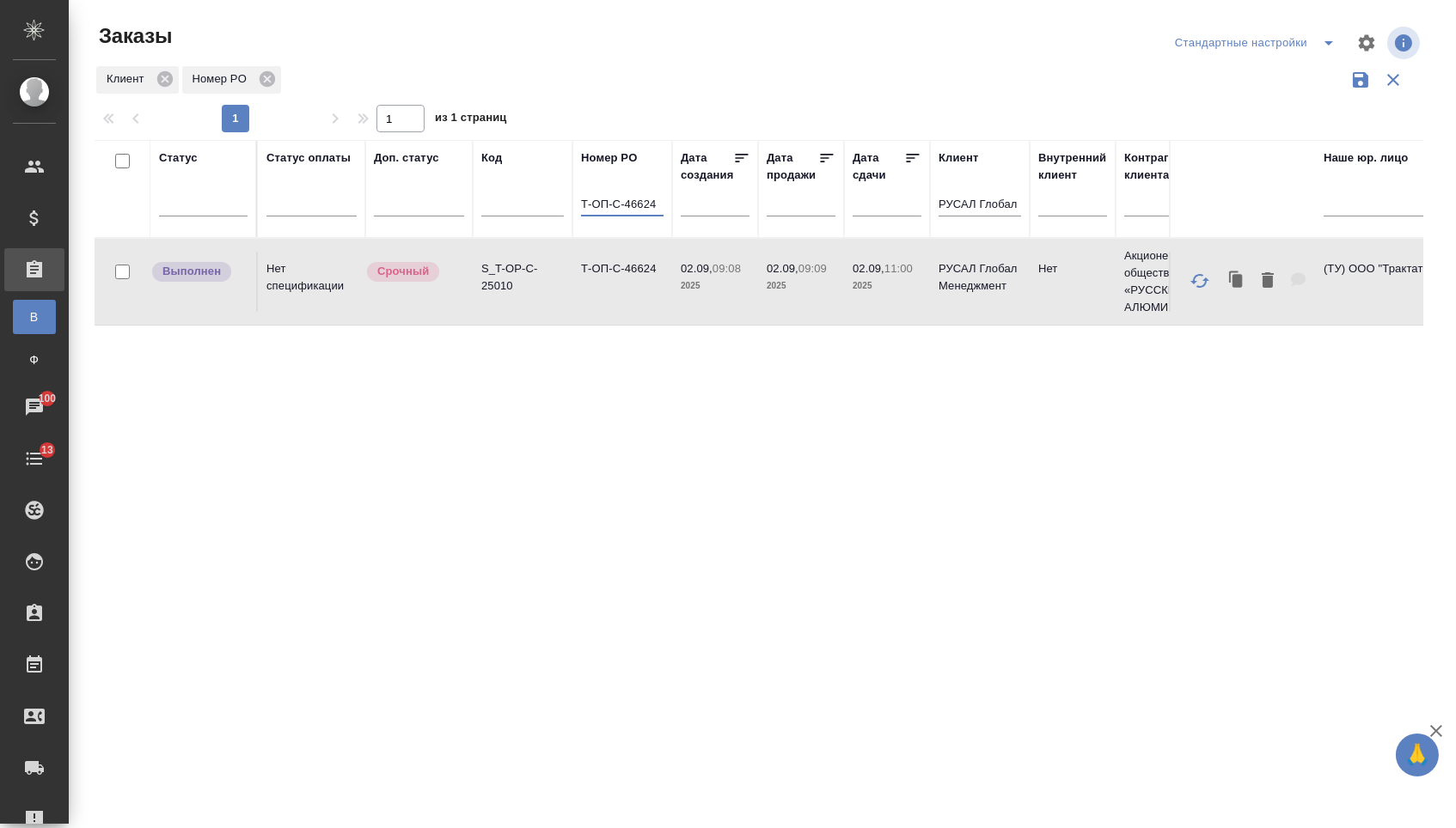
click at [661, 213] on input "Т-ОП-С-46624" at bounding box center [622, 205] width 82 height 22
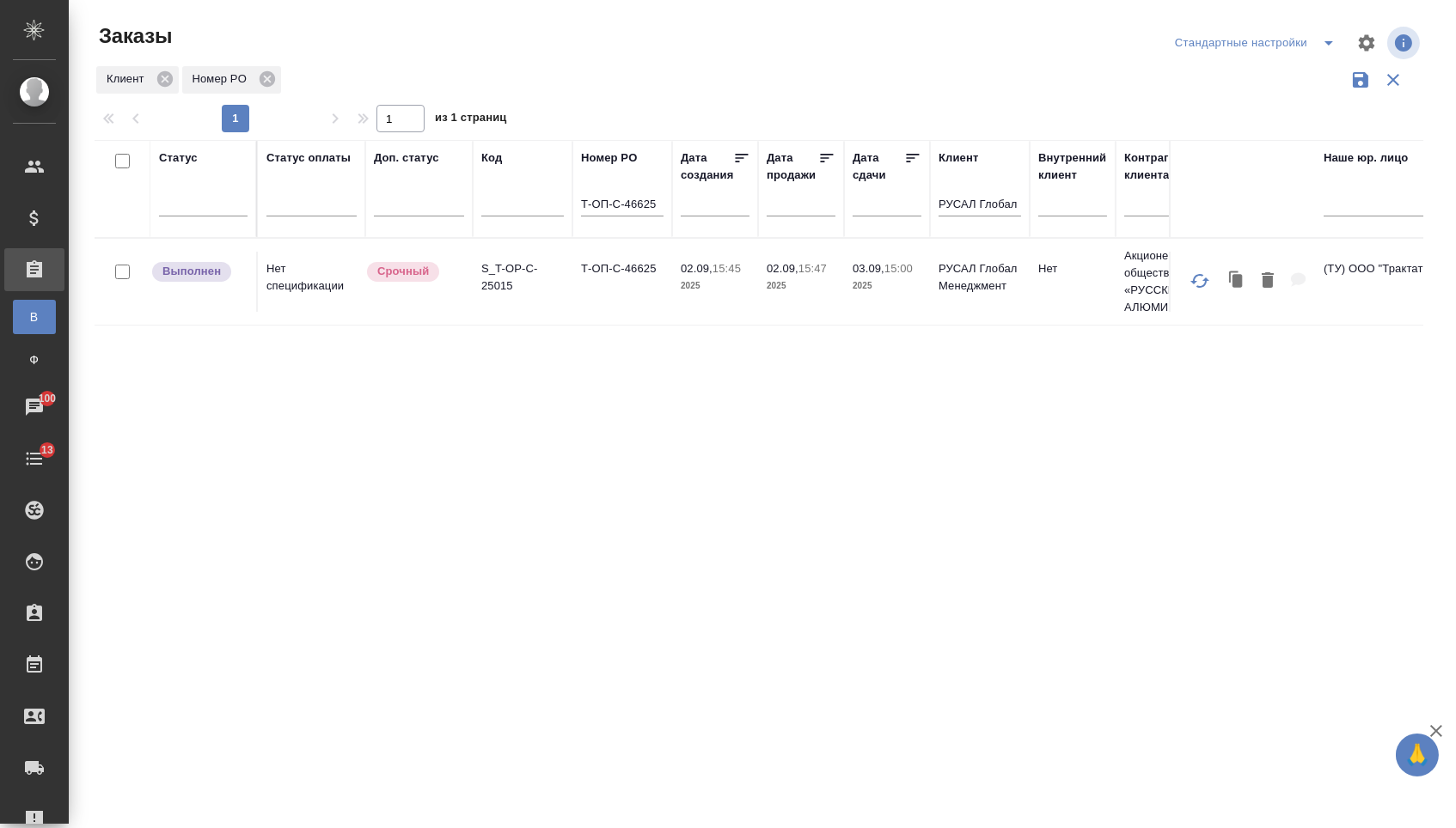
click at [622, 288] on td "Т-ОП-С-46625" at bounding box center [622, 282] width 99 height 60
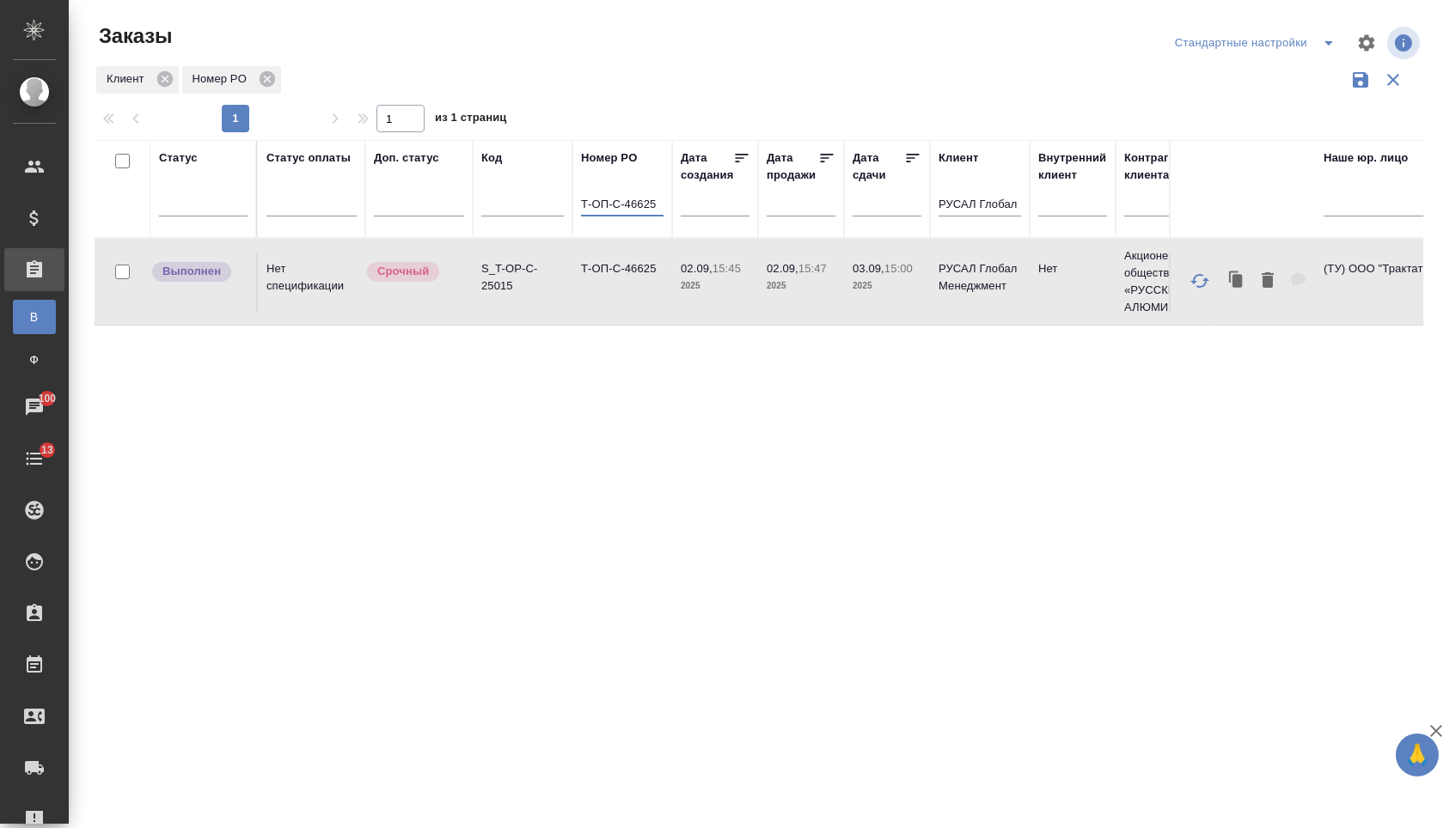
click at [661, 208] on input "Т-ОП-С-46625" at bounding box center [622, 205] width 82 height 22
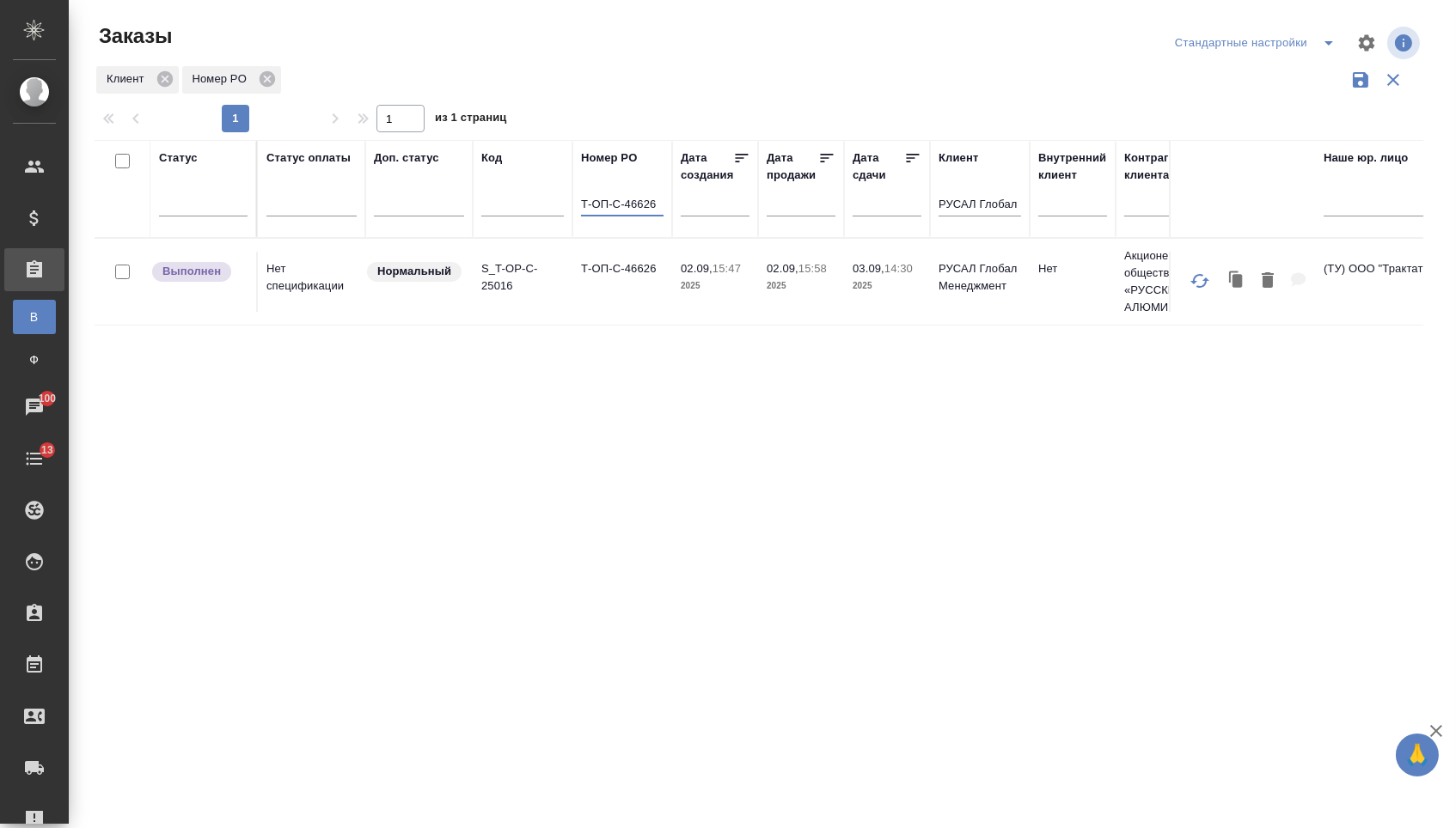
click at [635, 286] on td "Т-ОП-С-46626" at bounding box center [622, 282] width 99 height 60
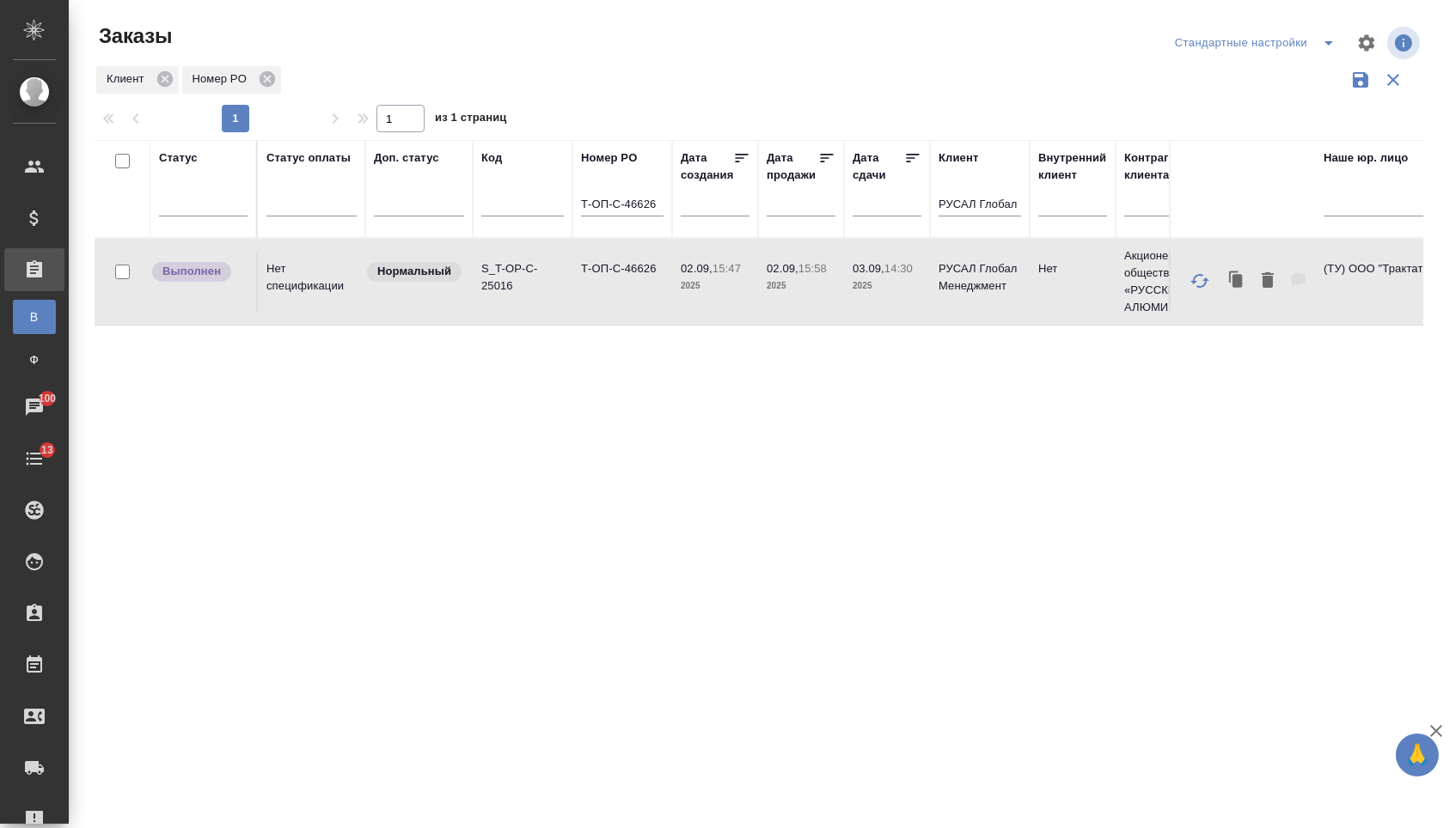
click at [635, 286] on td "Т-ОП-С-46626" at bounding box center [622, 282] width 99 height 60
click at [660, 214] on input "Т-ОП-С-46626" at bounding box center [622, 205] width 82 height 22
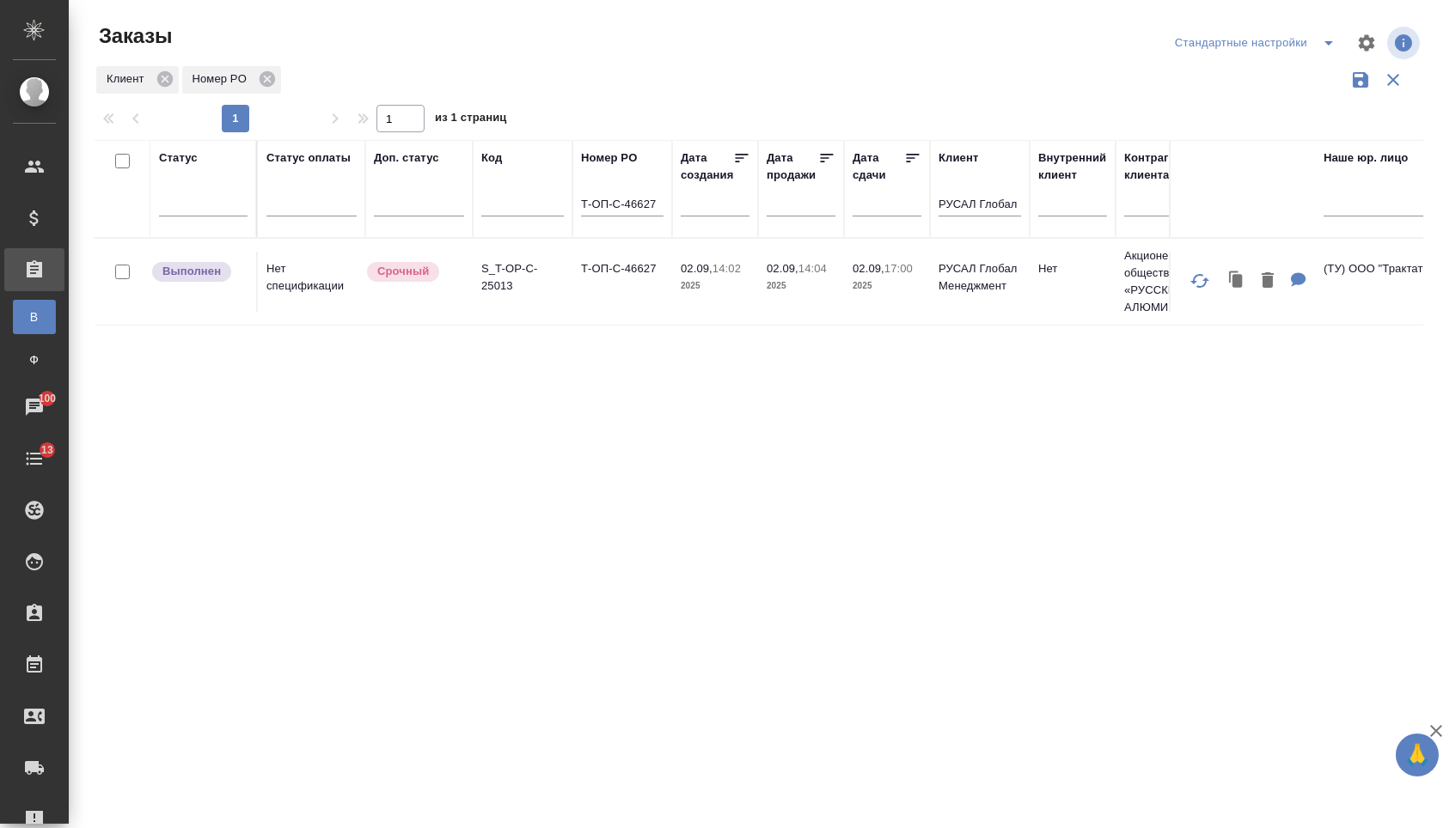
click at [617, 312] on td "Т-ОП-С-46627" at bounding box center [622, 282] width 99 height 60
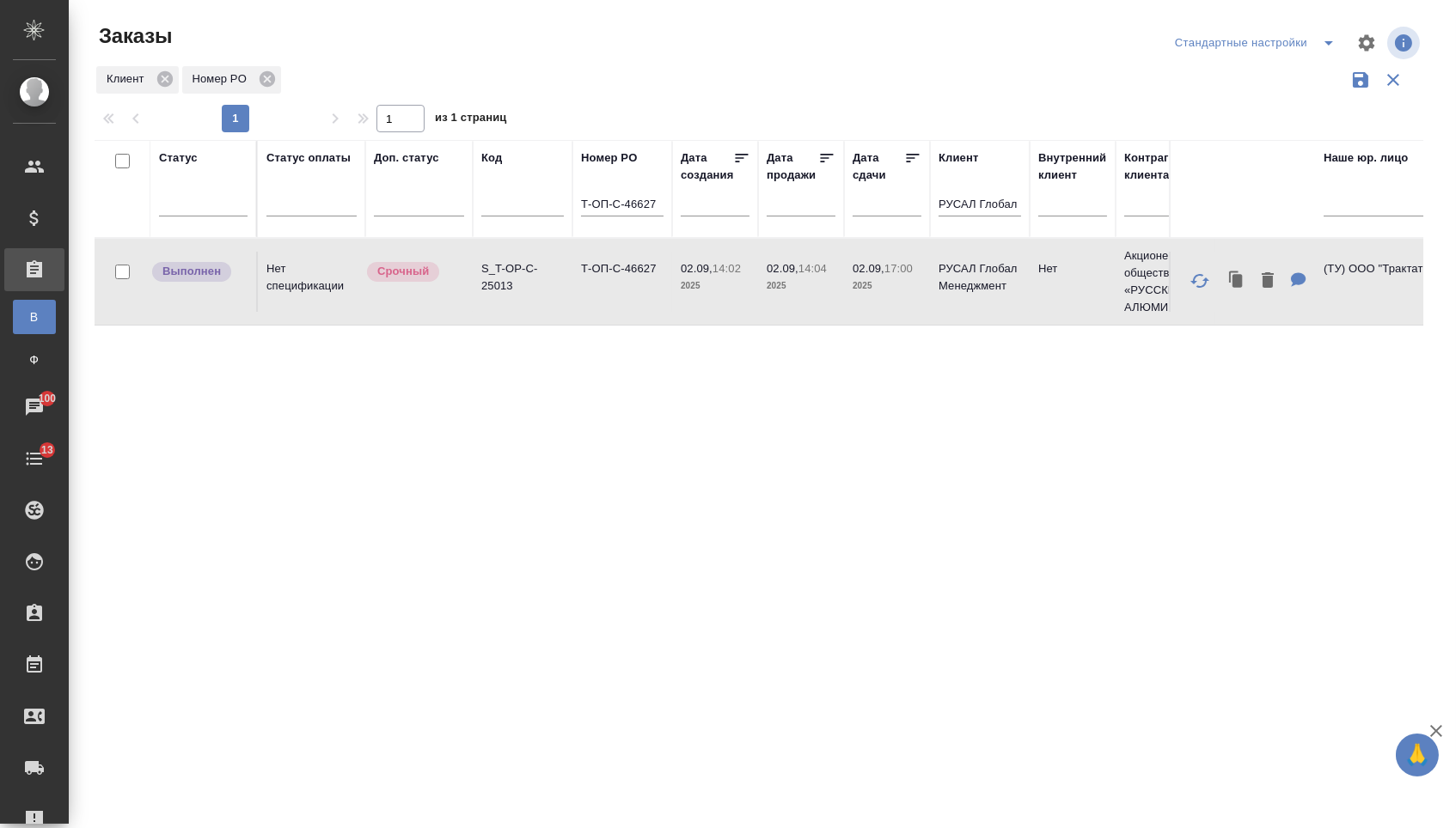
click at [658, 210] on input "Т-ОП-С-46627" at bounding box center [622, 205] width 82 height 22
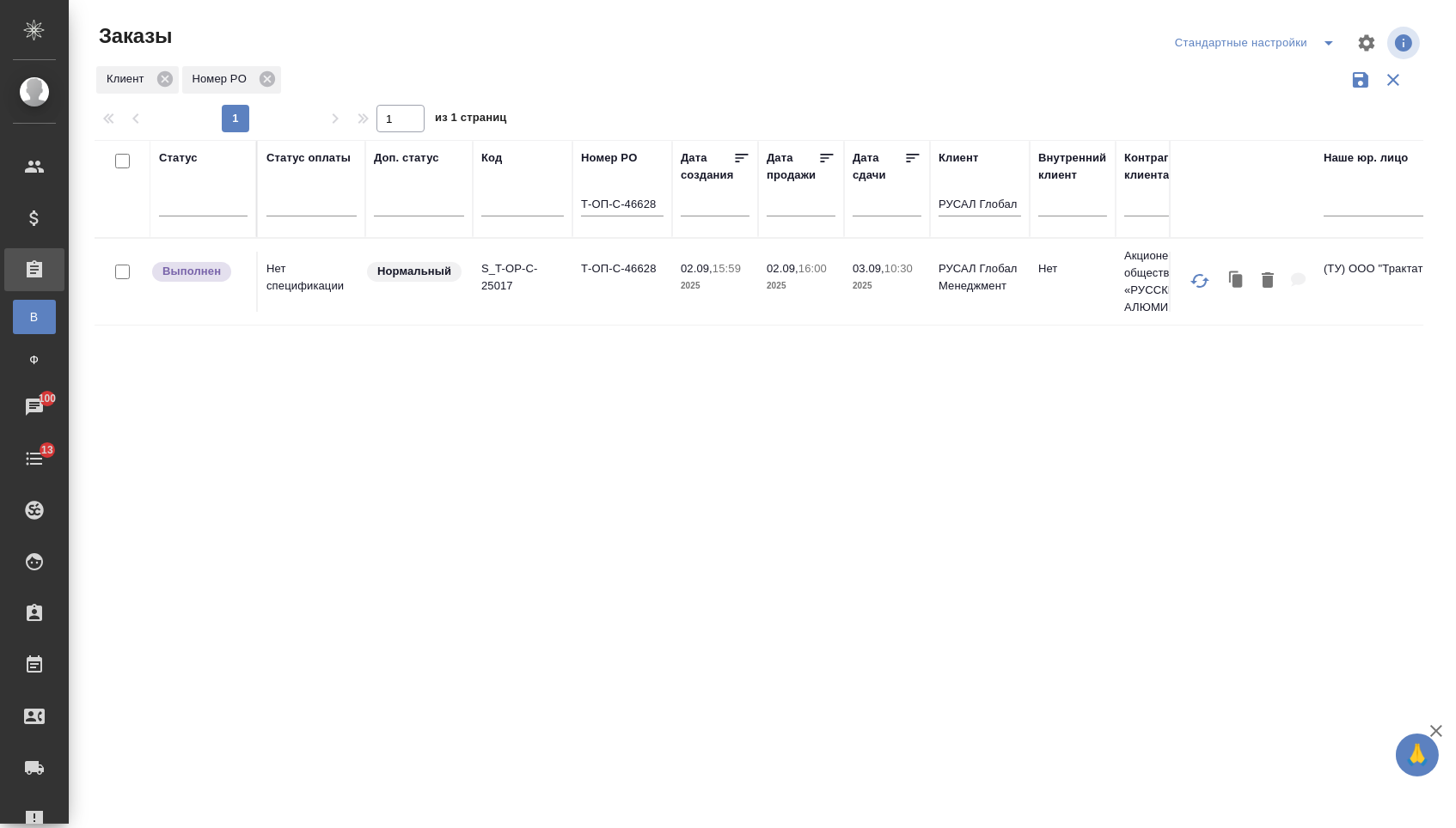
click at [612, 294] on td "Т-ОП-С-46628" at bounding box center [622, 282] width 99 height 60
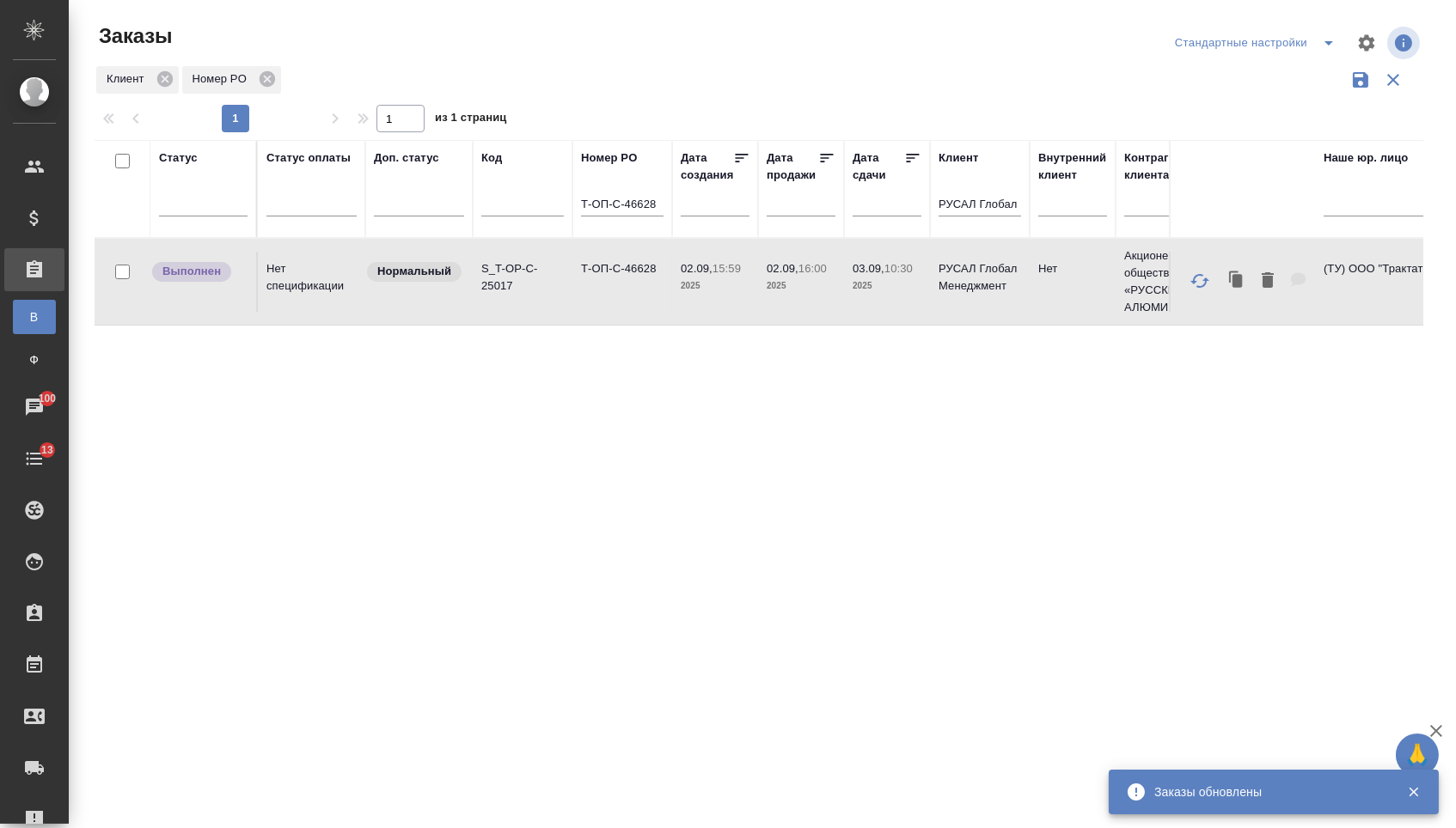
click at [665, 214] on th "Номер PO Т-ОП-С-46628" at bounding box center [622, 189] width 99 height 98
drag, startPoint x: 658, startPoint y: 213, endPoint x: 665, endPoint y: 223, distance: 12.2
click at [658, 213] on input "Т-ОП-С-46628" at bounding box center [622, 205] width 82 height 22
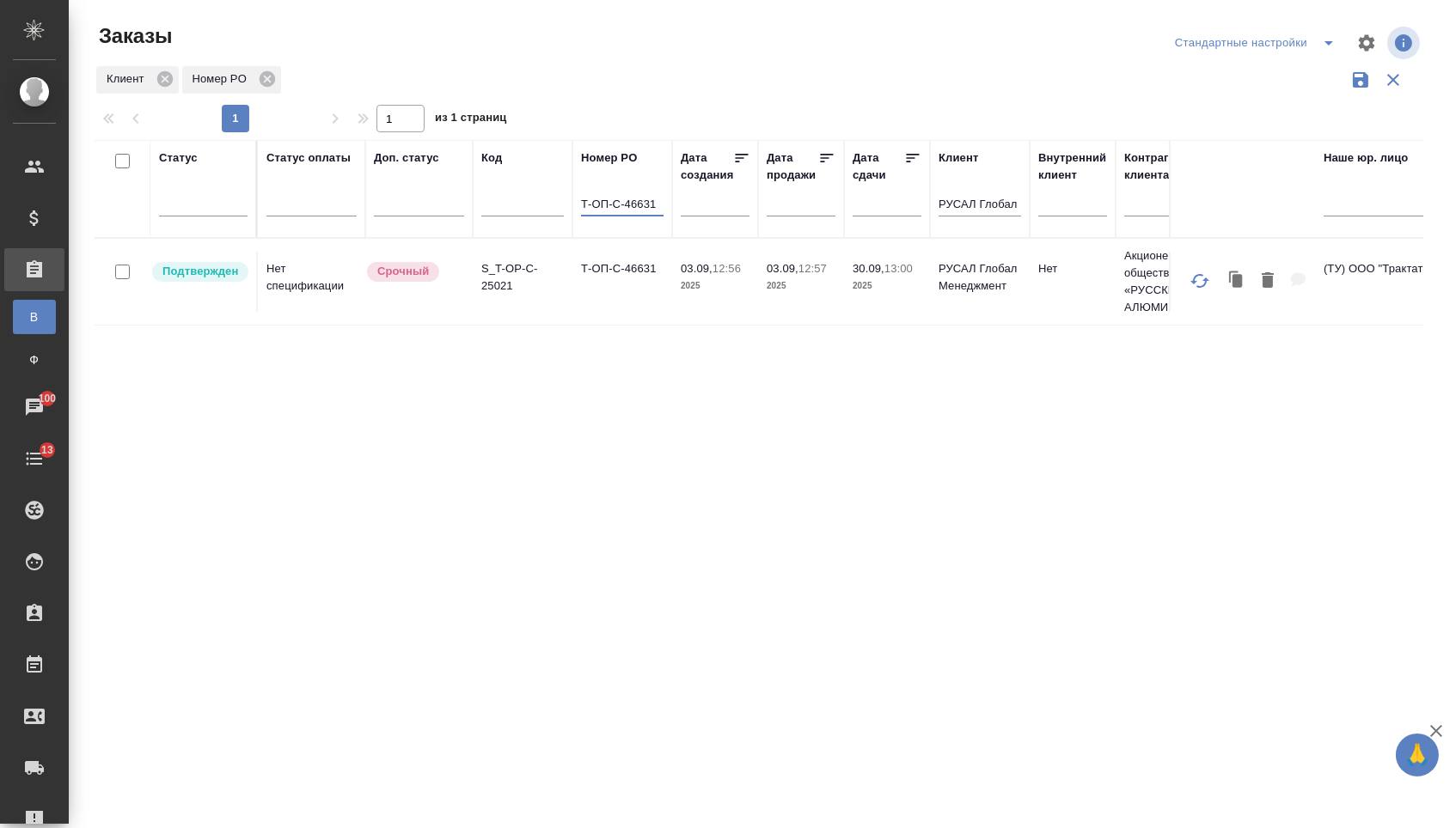
click at [600, 296] on td "Т-ОП-С-46631" at bounding box center [622, 282] width 99 height 60
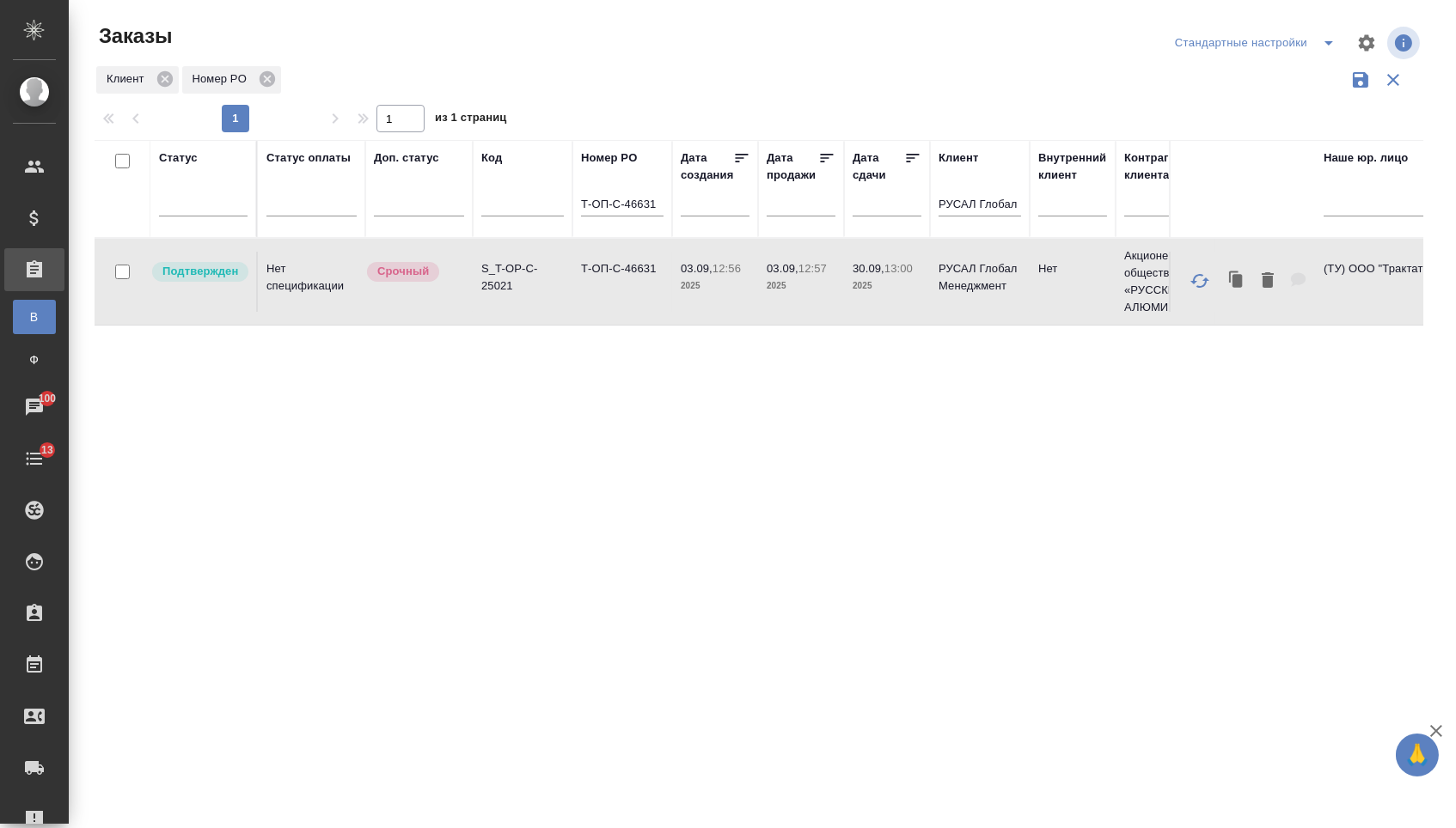
click at [600, 296] on td "Т-ОП-С-46631" at bounding box center [622, 282] width 99 height 60
click at [655, 214] on input "Т-ОП-С-46631" at bounding box center [622, 205] width 82 height 22
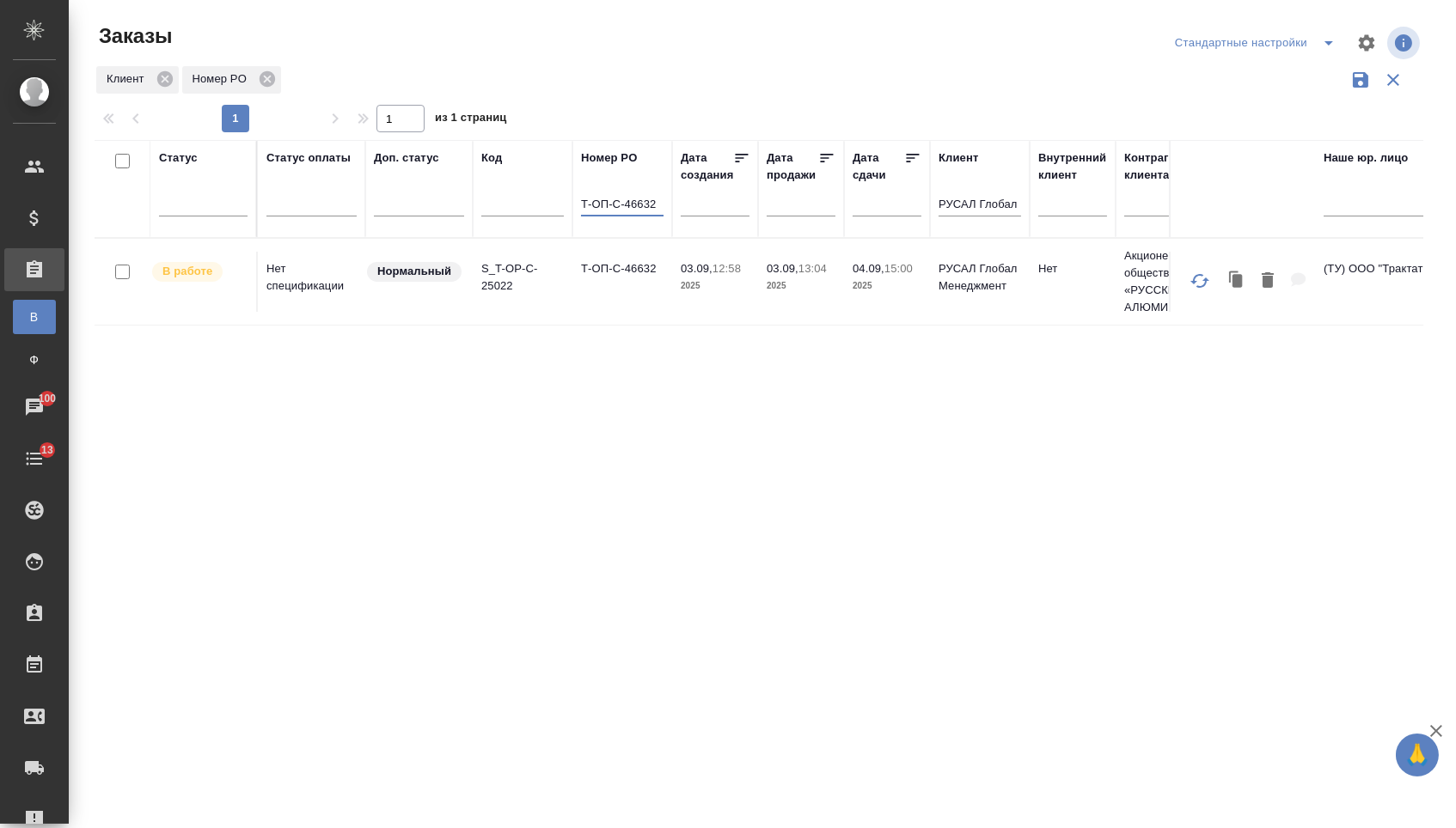
click at [660, 286] on td "Т-ОП-С-46632" at bounding box center [622, 282] width 99 height 60
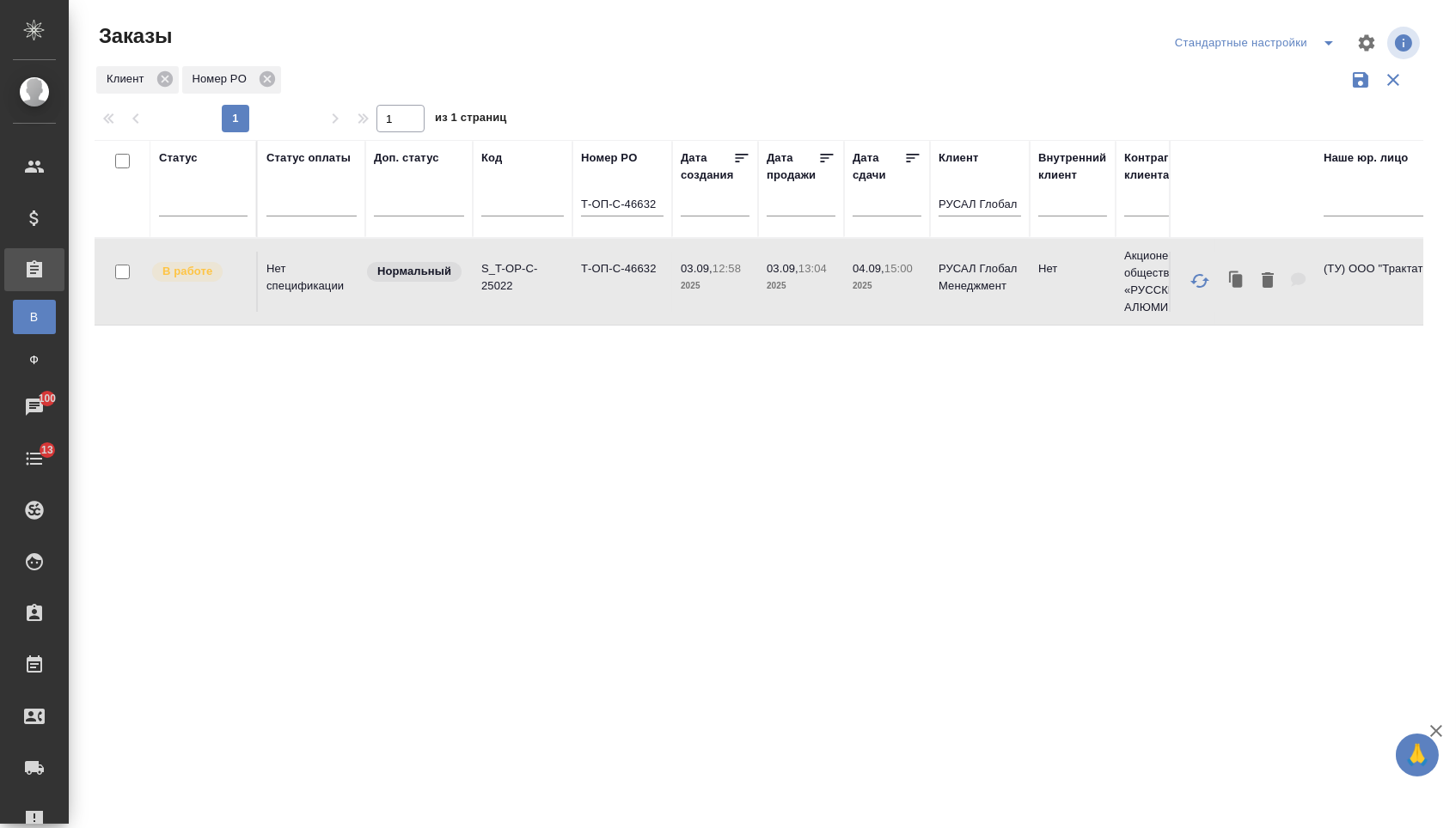
click at [660, 286] on td "Т-ОП-С-46632" at bounding box center [622, 282] width 99 height 60
click at [656, 214] on input "Т-ОП-С-46632" at bounding box center [622, 205] width 82 height 22
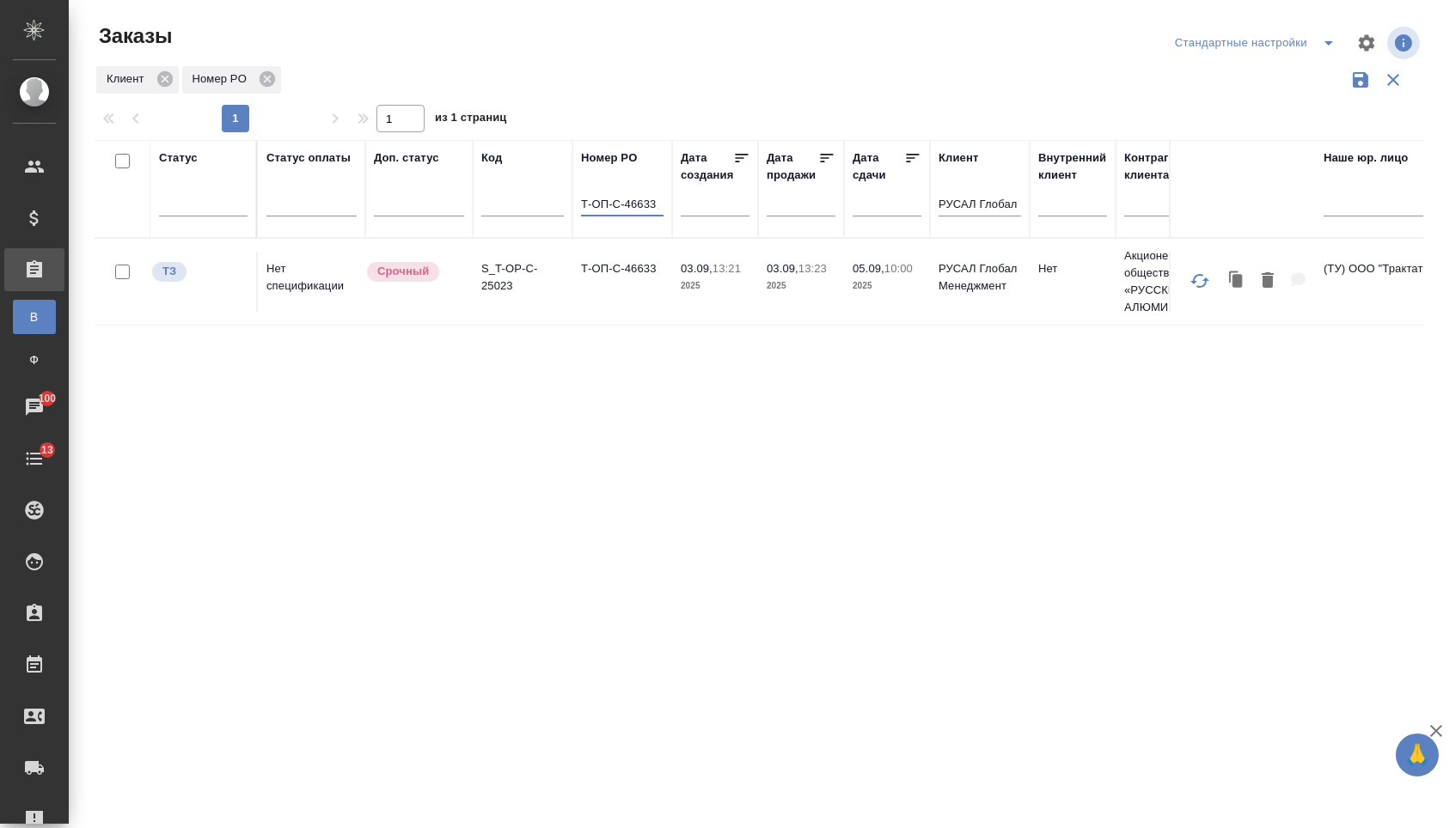
click at [656, 276] on td "Т-ОП-С-46633" at bounding box center [622, 282] width 99 height 60
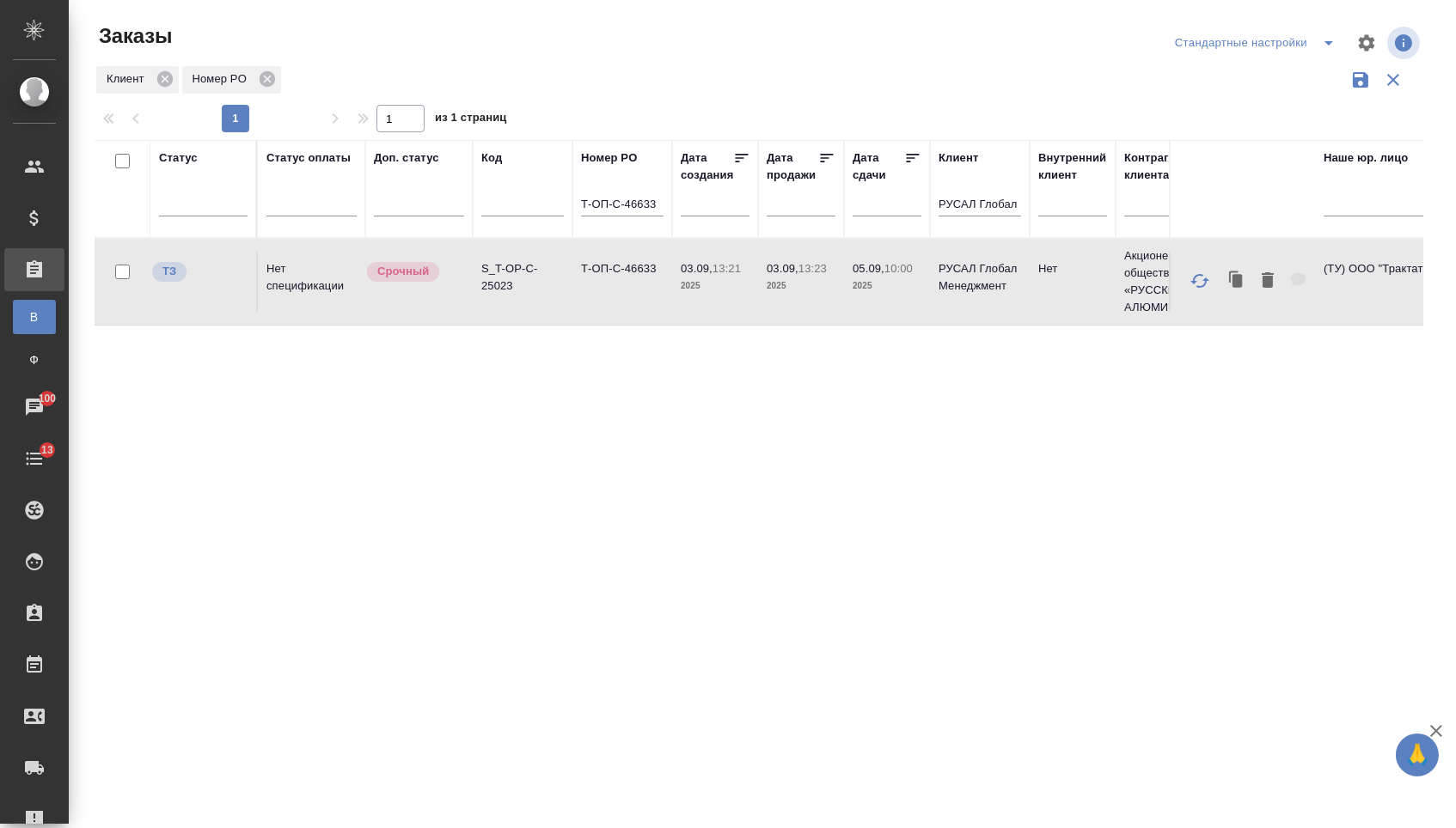
click at [656, 276] on td "Т-ОП-С-46633" at bounding box center [622, 282] width 99 height 60
click at [662, 204] on input "Т-ОП-С-46633" at bounding box center [622, 205] width 82 height 22
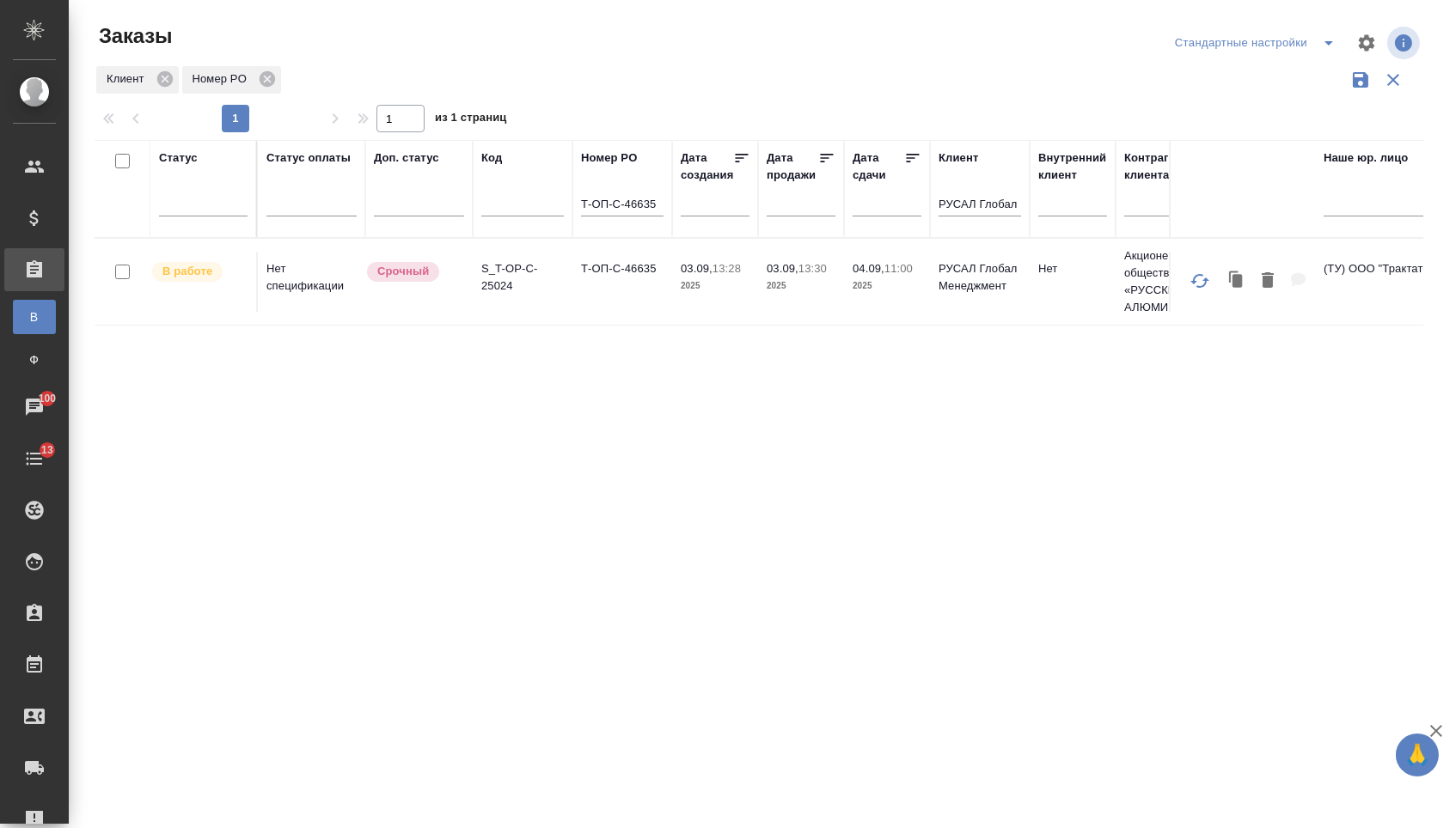
click at [608, 294] on td "Т-ОП-С-46635" at bounding box center [622, 282] width 99 height 60
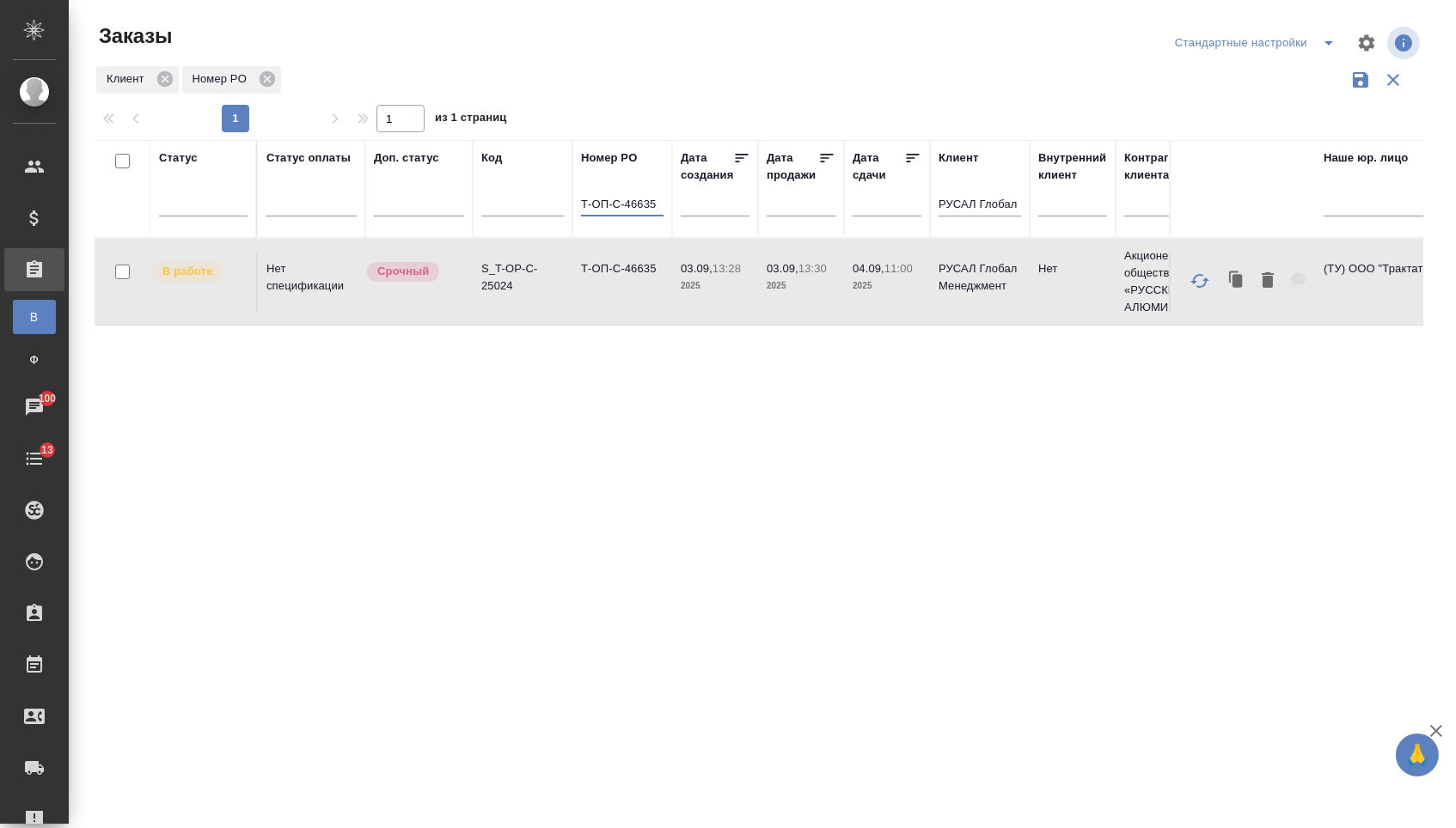
click at [657, 210] on input "Т-ОП-С-46635" at bounding box center [622, 205] width 82 height 22
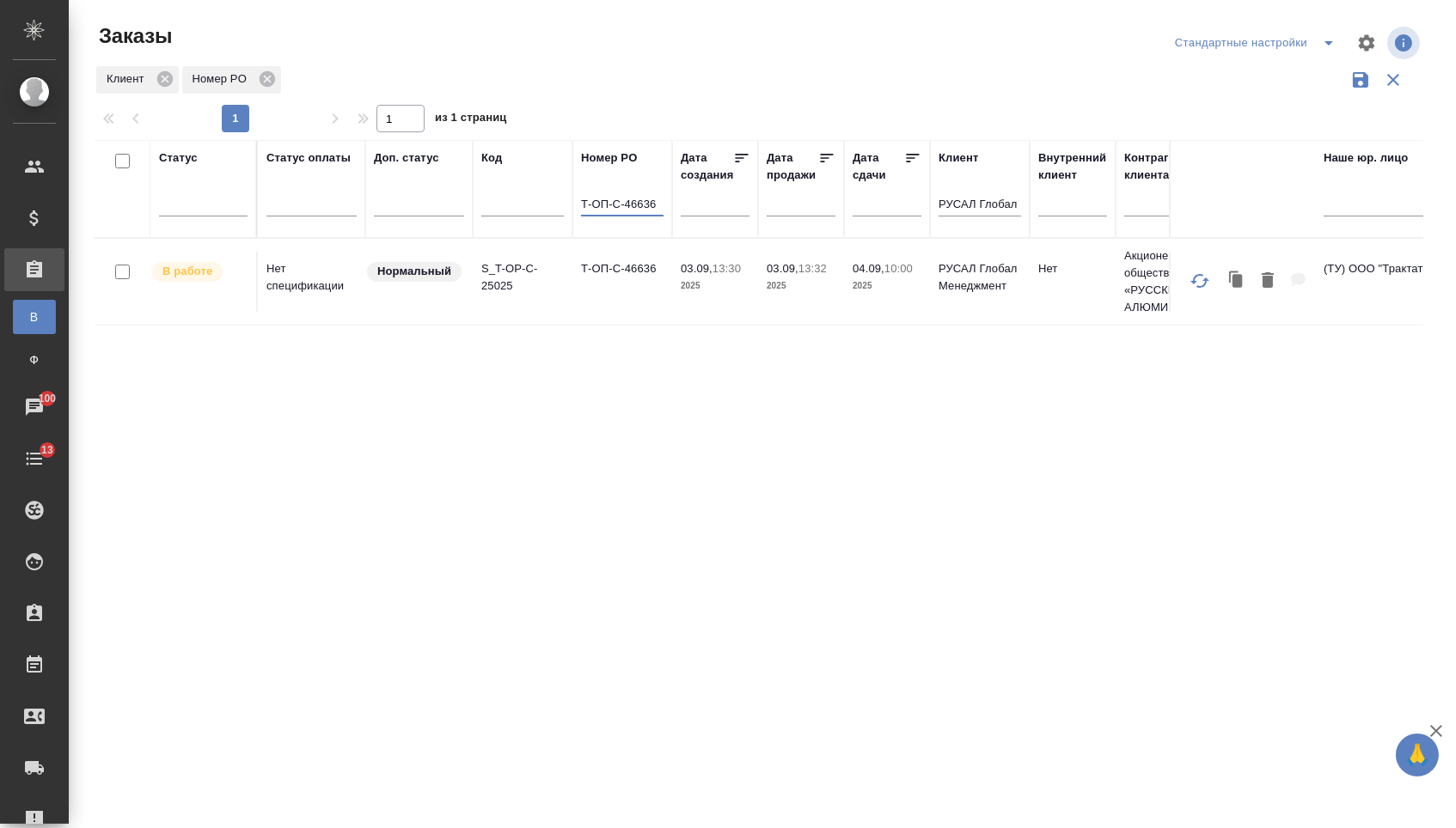
click at [609, 308] on td "Т-ОП-С-46636" at bounding box center [622, 282] width 99 height 60
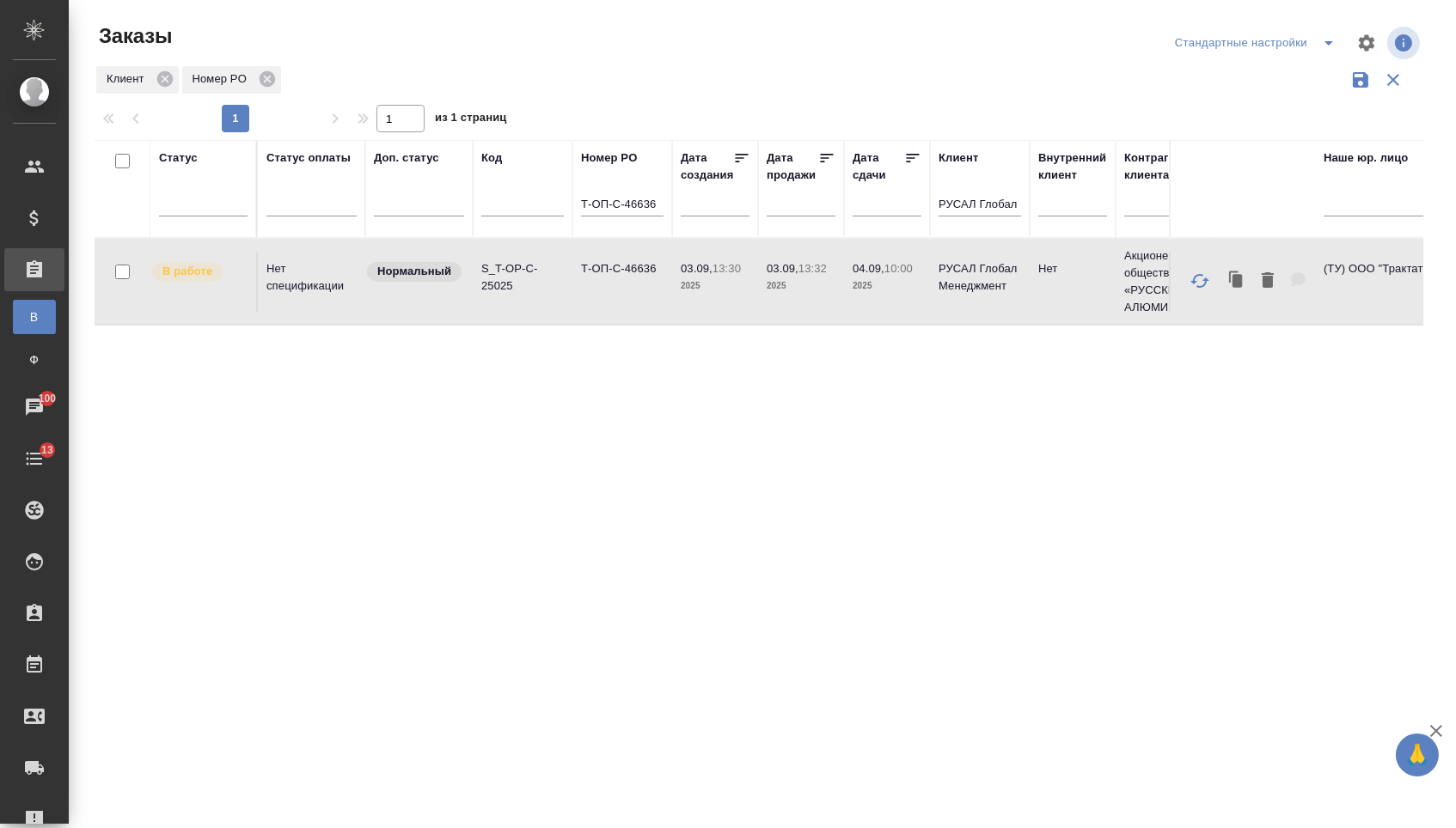
click at [609, 308] on td "Т-ОП-С-46636" at bounding box center [622, 282] width 99 height 60
click at [661, 208] on input "Т-ОП-С-46636" at bounding box center [622, 205] width 82 height 22
type input "Т-ОП-С-46637"
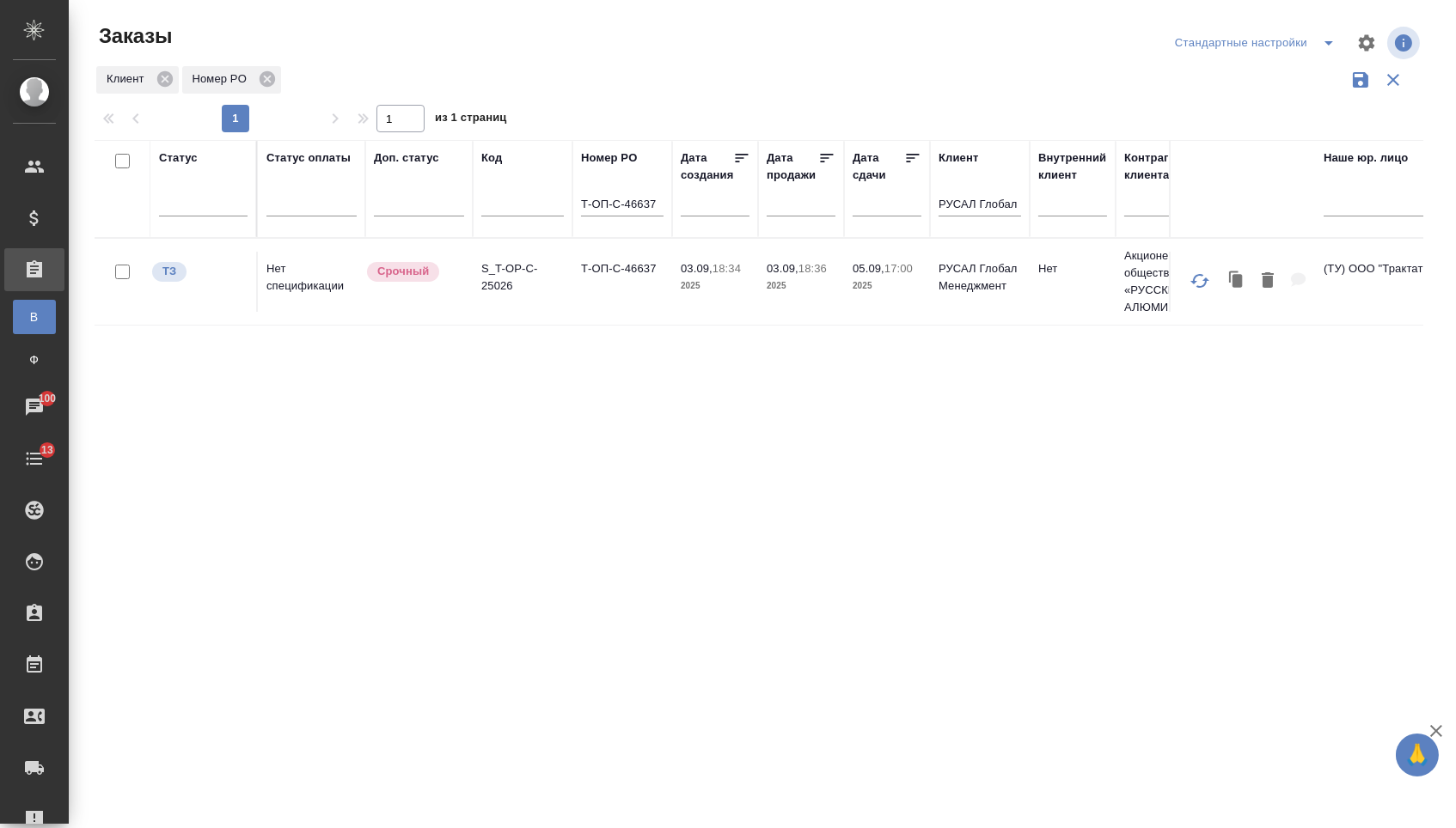
click at [606, 301] on td "Т-ОП-С-46637" at bounding box center [622, 282] width 99 height 60
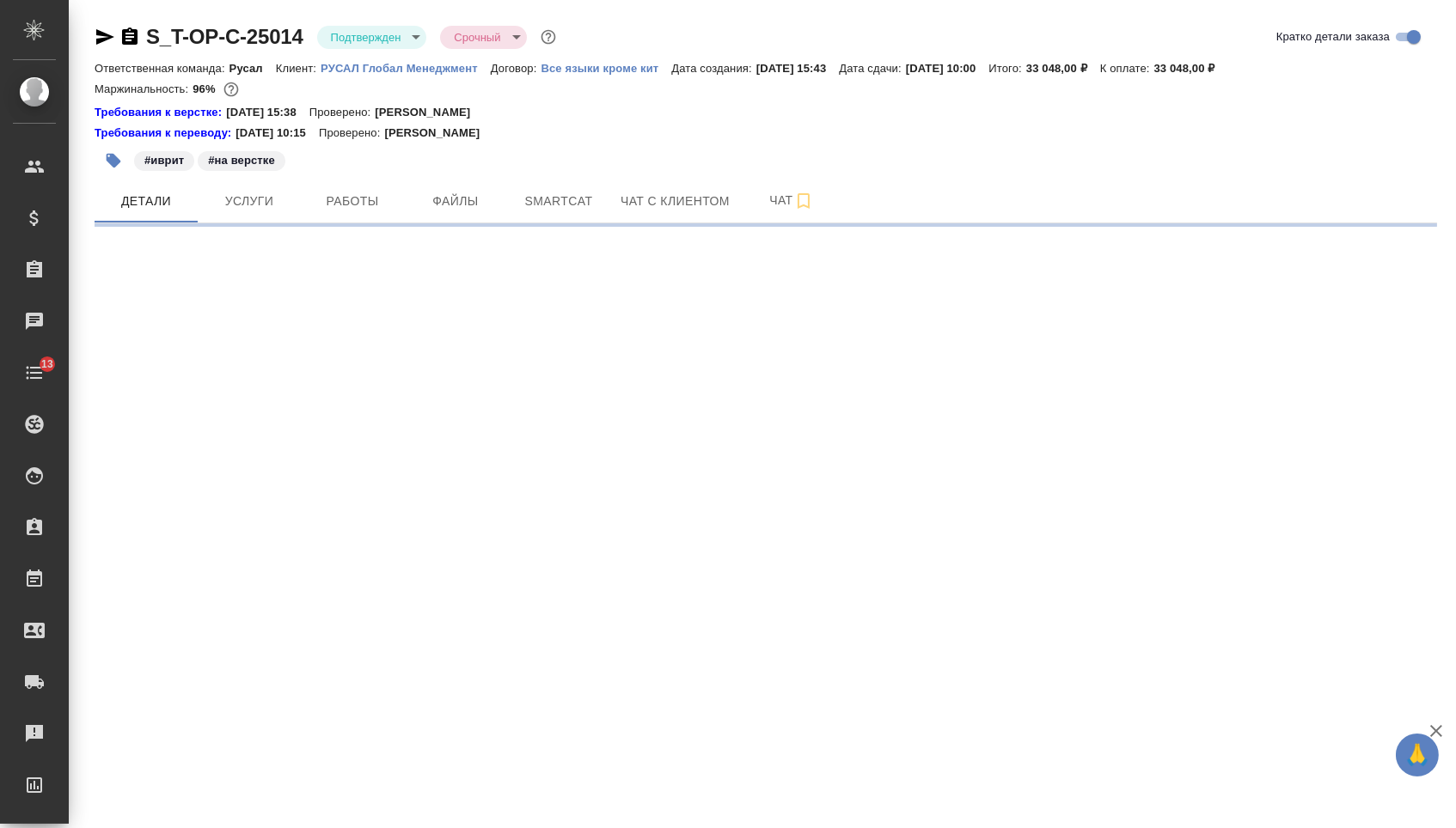
select select "RU"
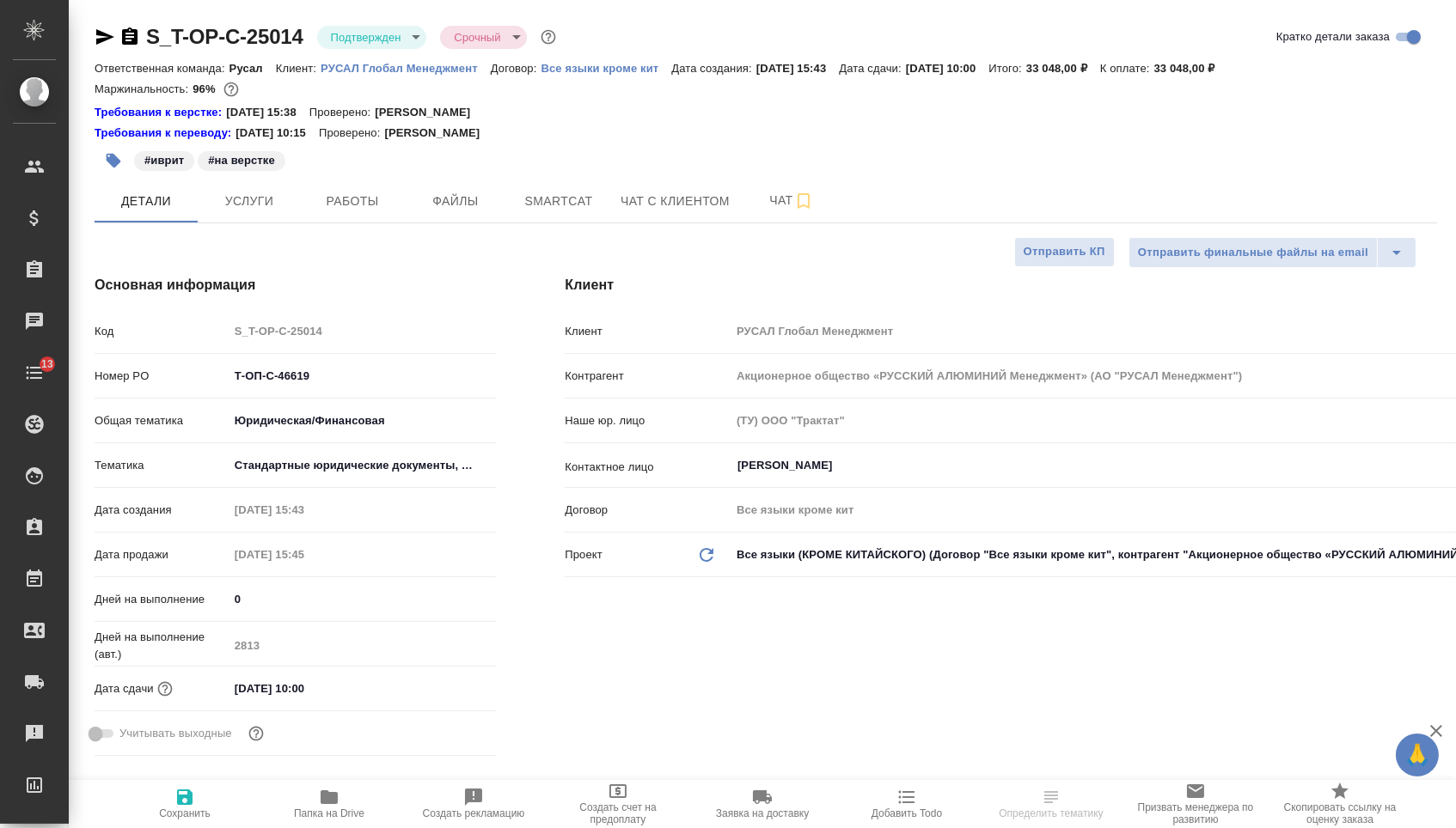
type input "[PERSON_NAME]"
click at [136, 37] on icon "button" at bounding box center [130, 37] width 21 height 21
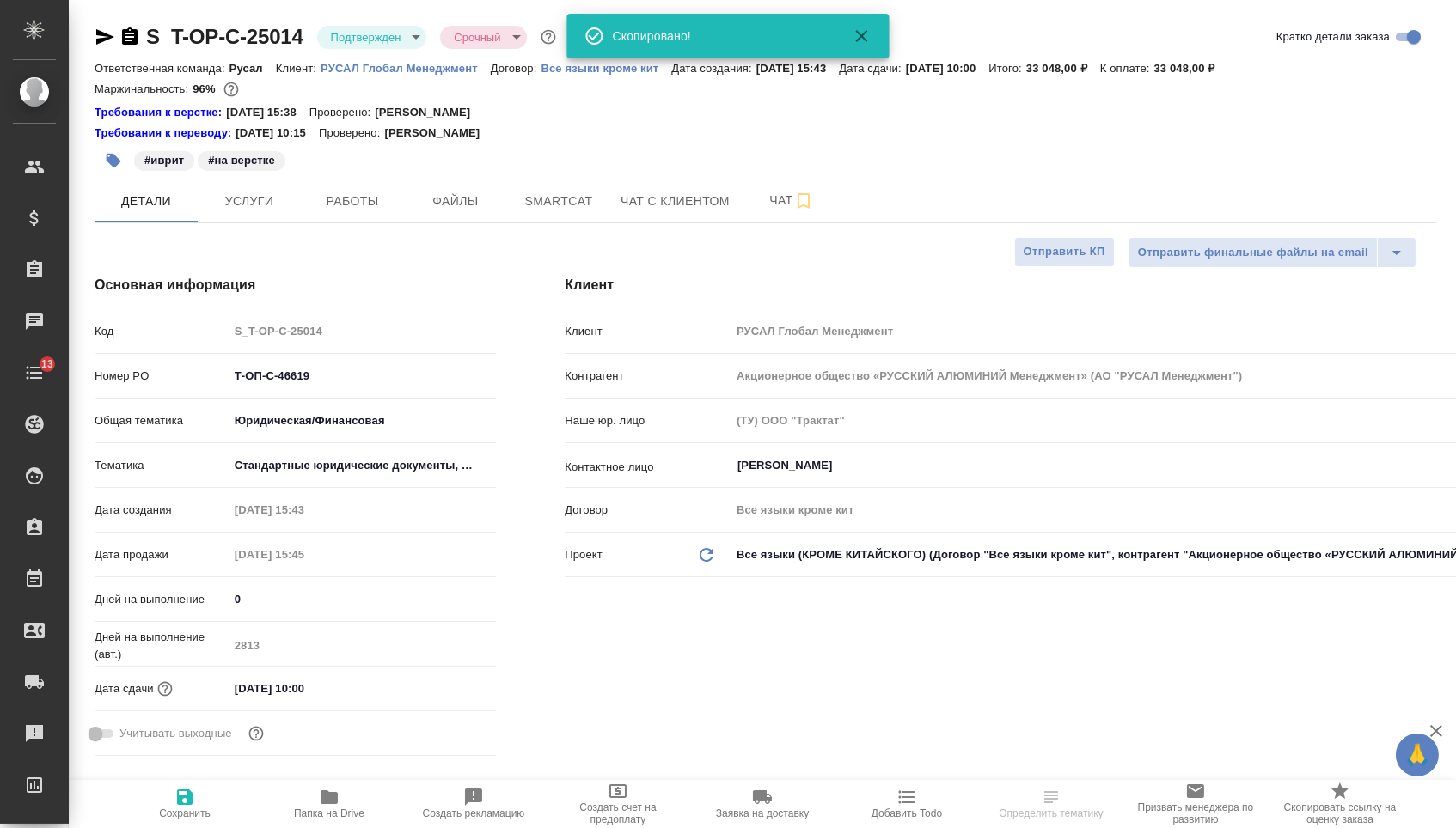
type textarea "x"
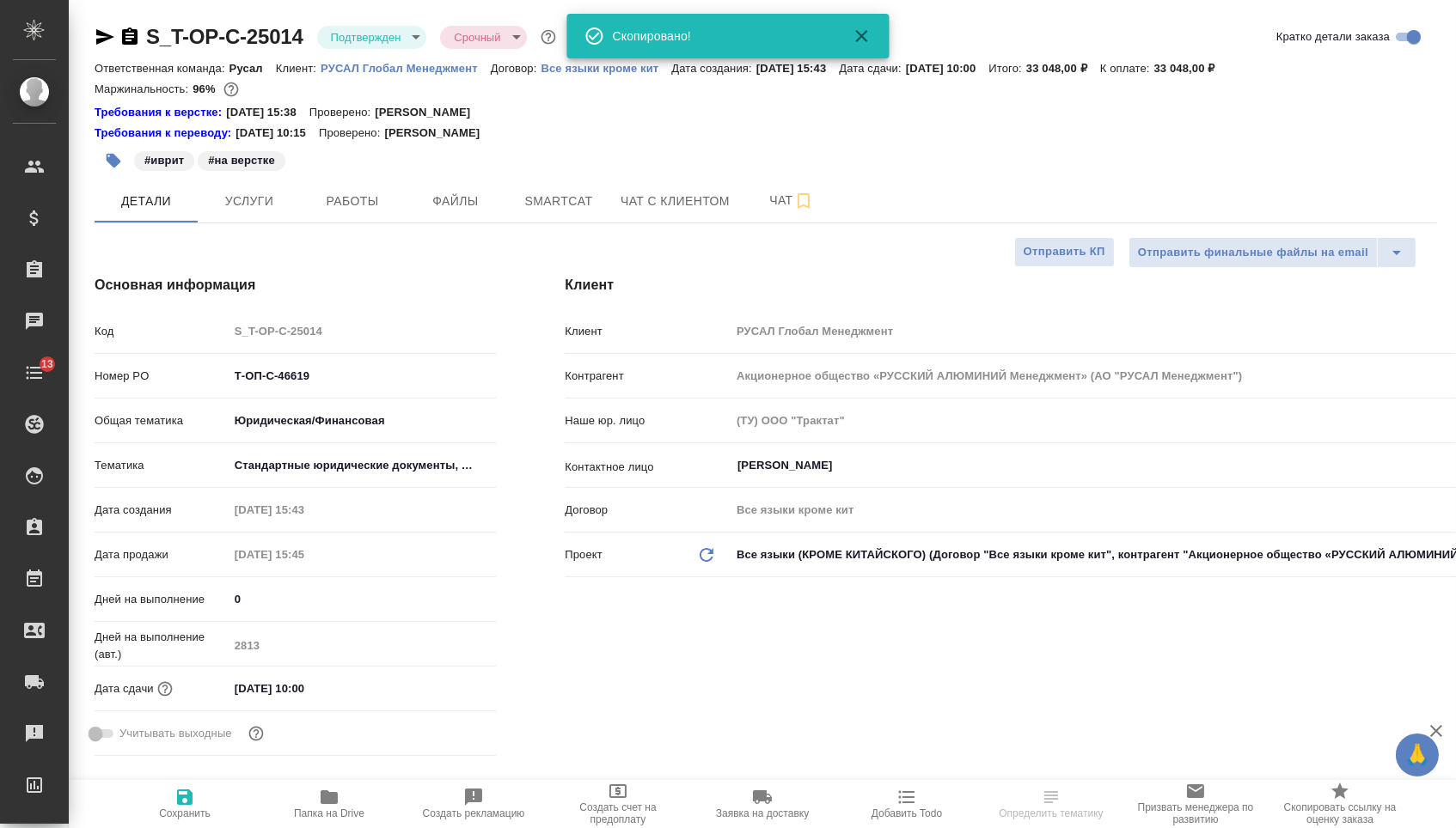
type textarea "x"
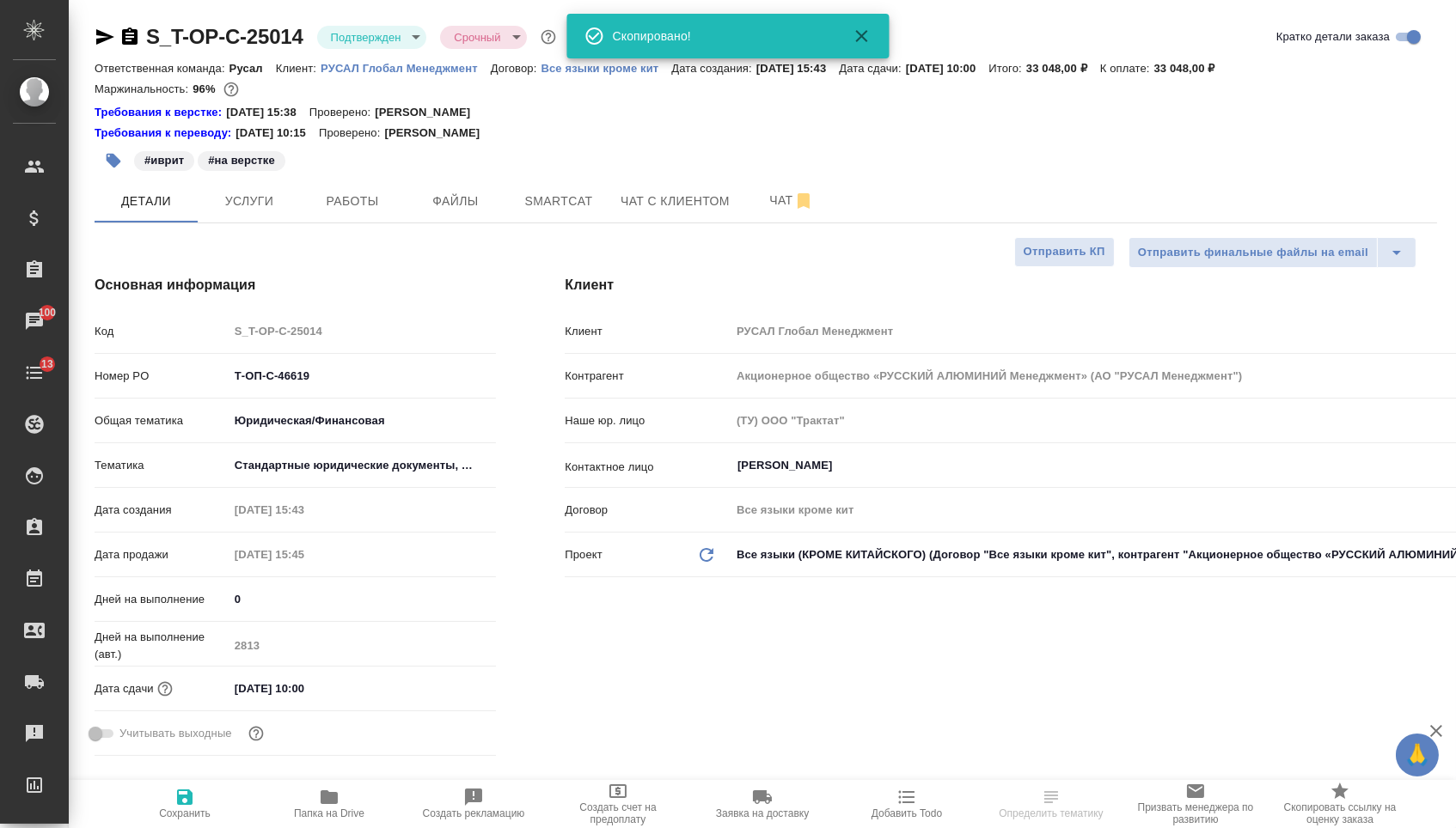
type textarea "x"
click at [238, 203] on span "Услуги" at bounding box center [249, 201] width 82 height 22
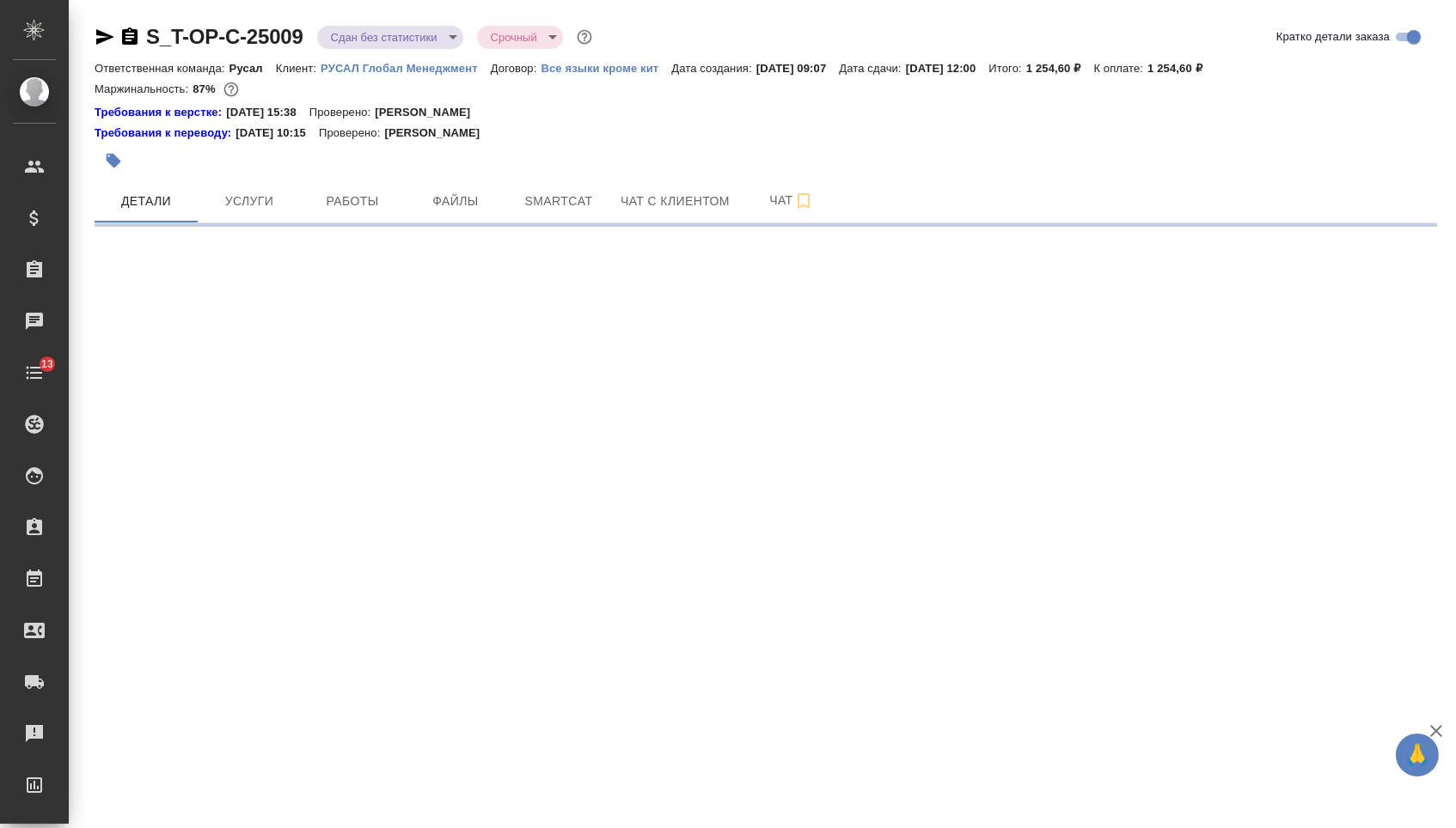
select select "RU"
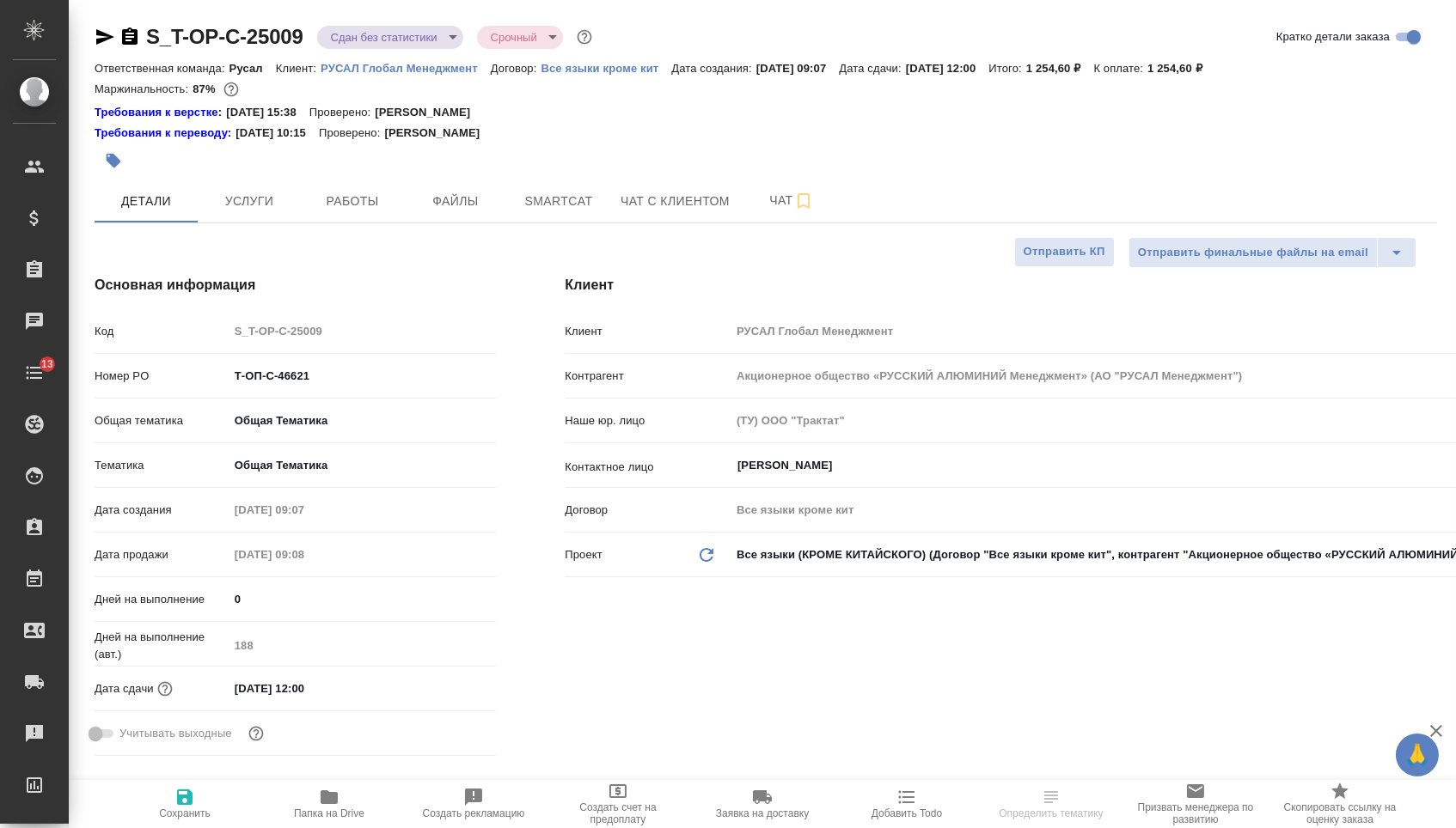
click at [138, 40] on icon "button" at bounding box center [129, 36] width 16 height 17
type textarea "x"
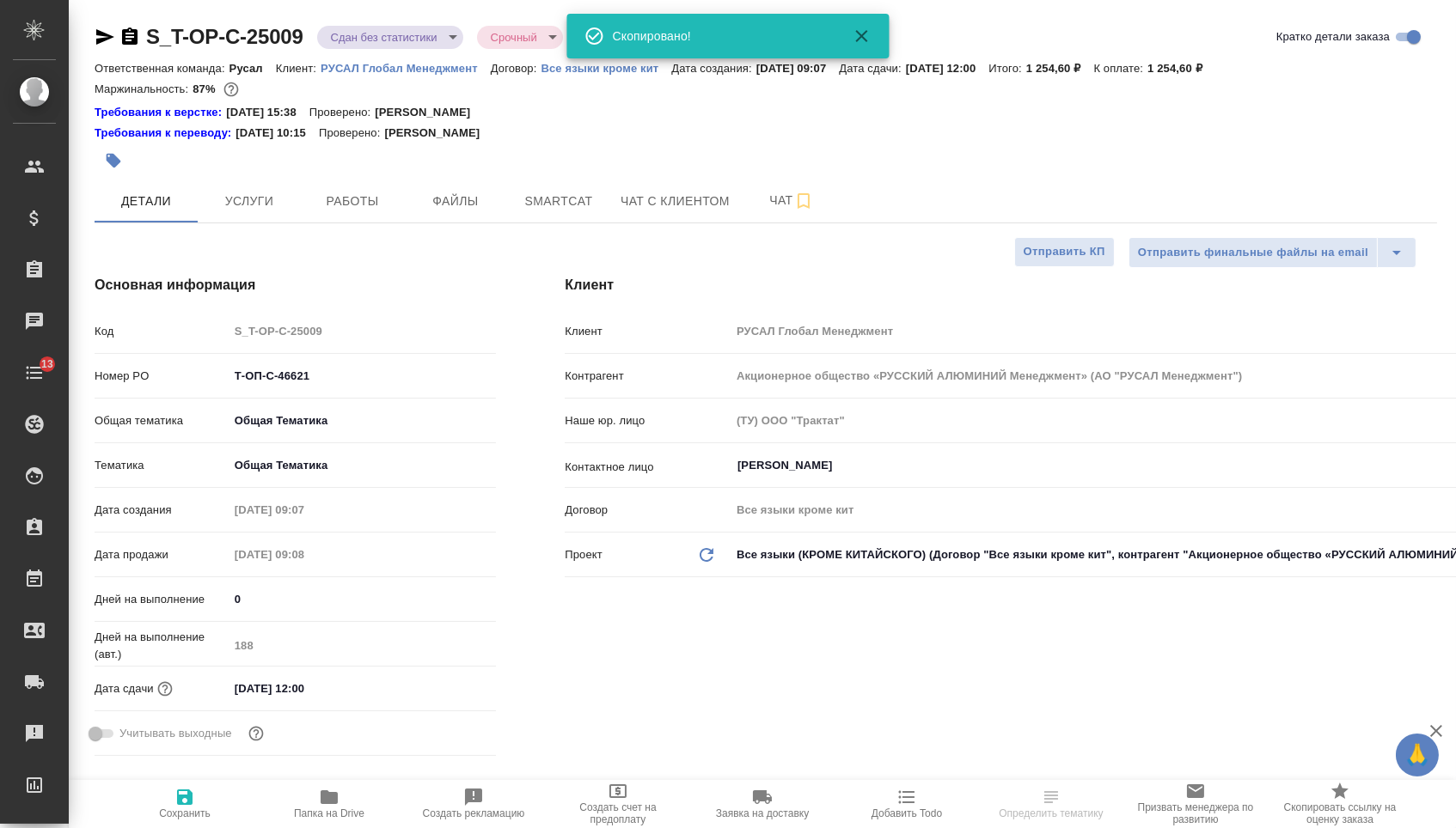
type textarea "x"
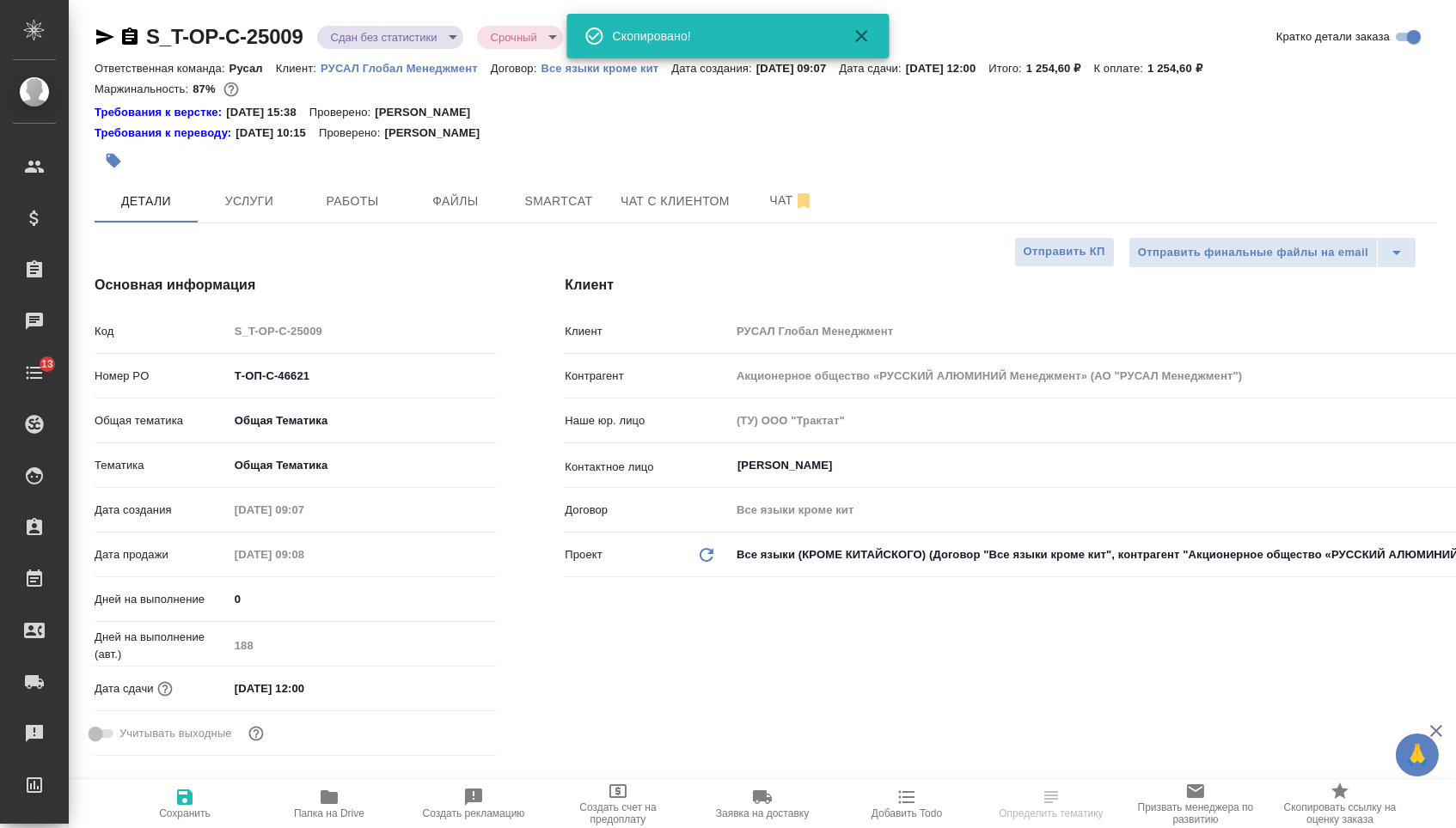
type textarea "x"
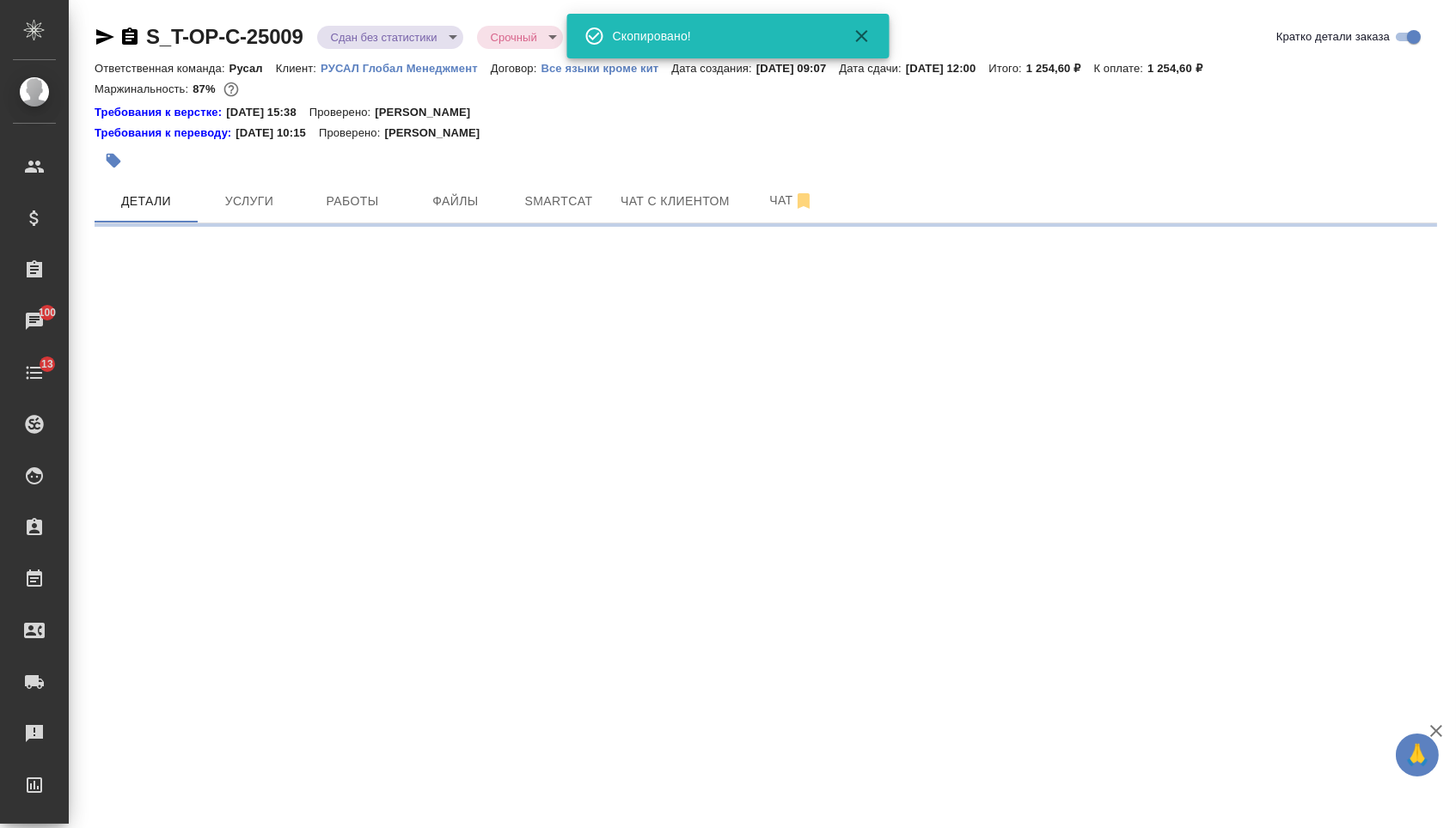
select select "RU"
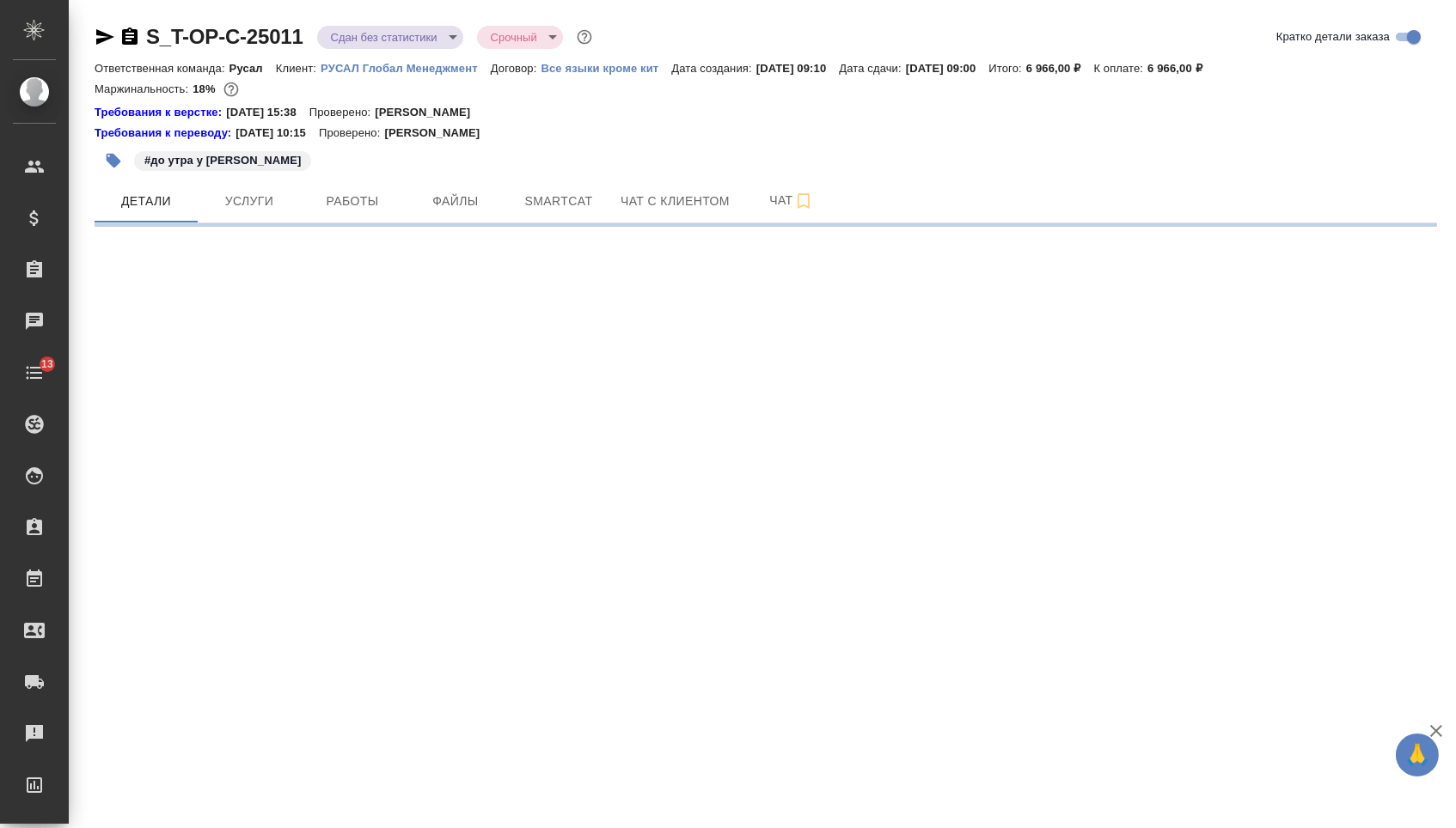
select select "RU"
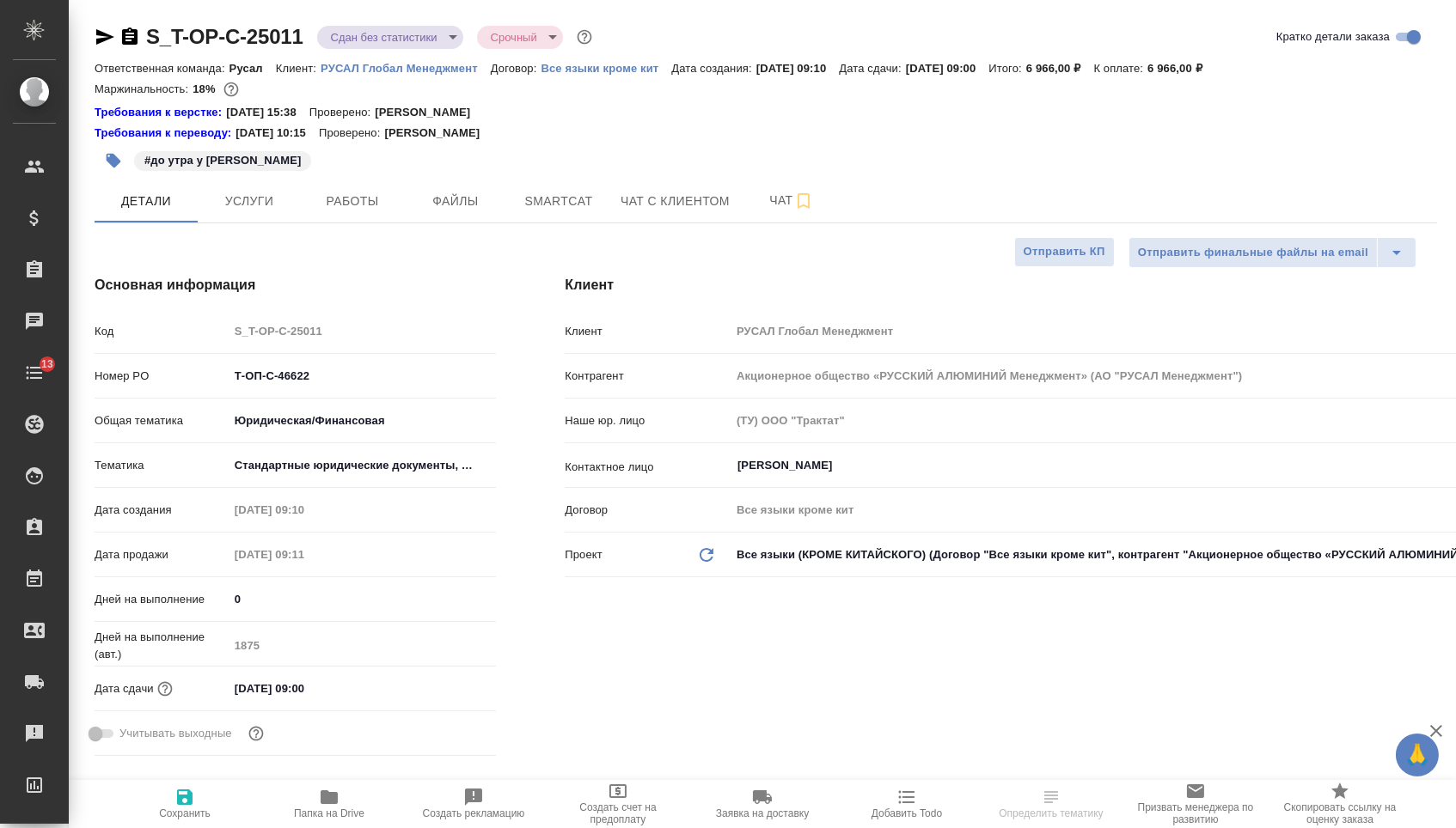
type textarea "x"
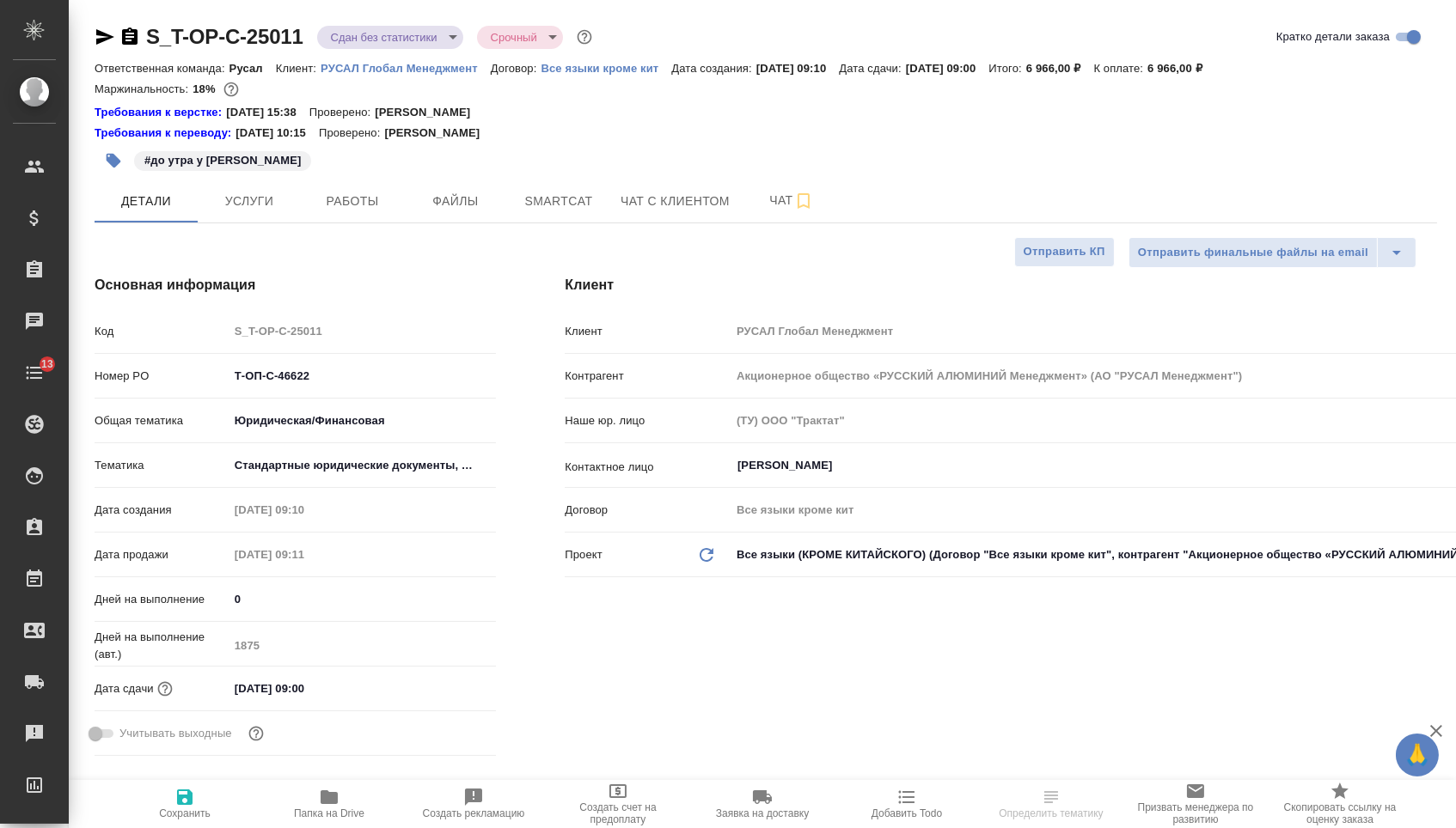
type textarea "x"
click at [141, 30] on icon "button" at bounding box center [130, 37] width 21 height 21
type textarea "x"
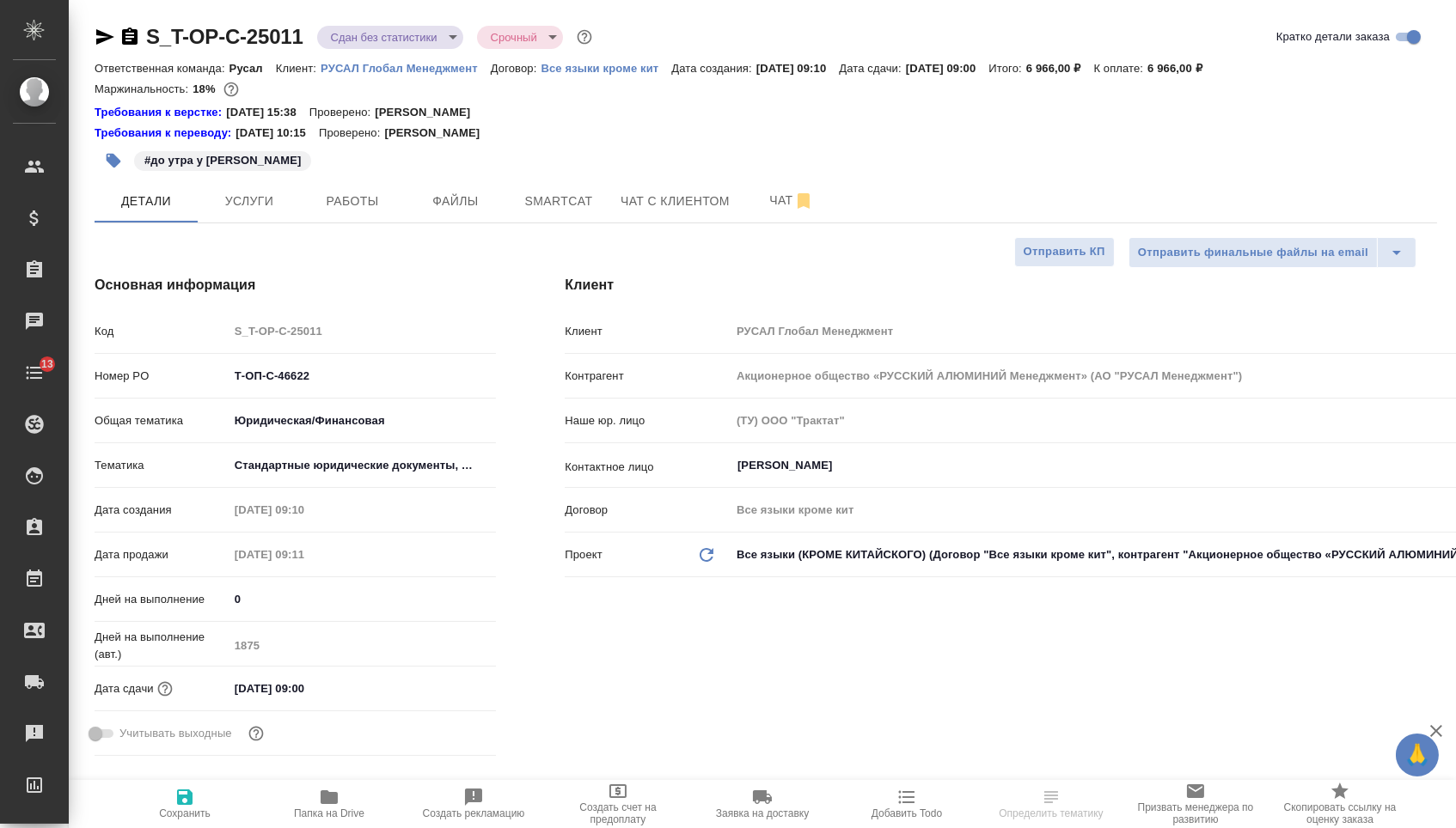
type textarea "x"
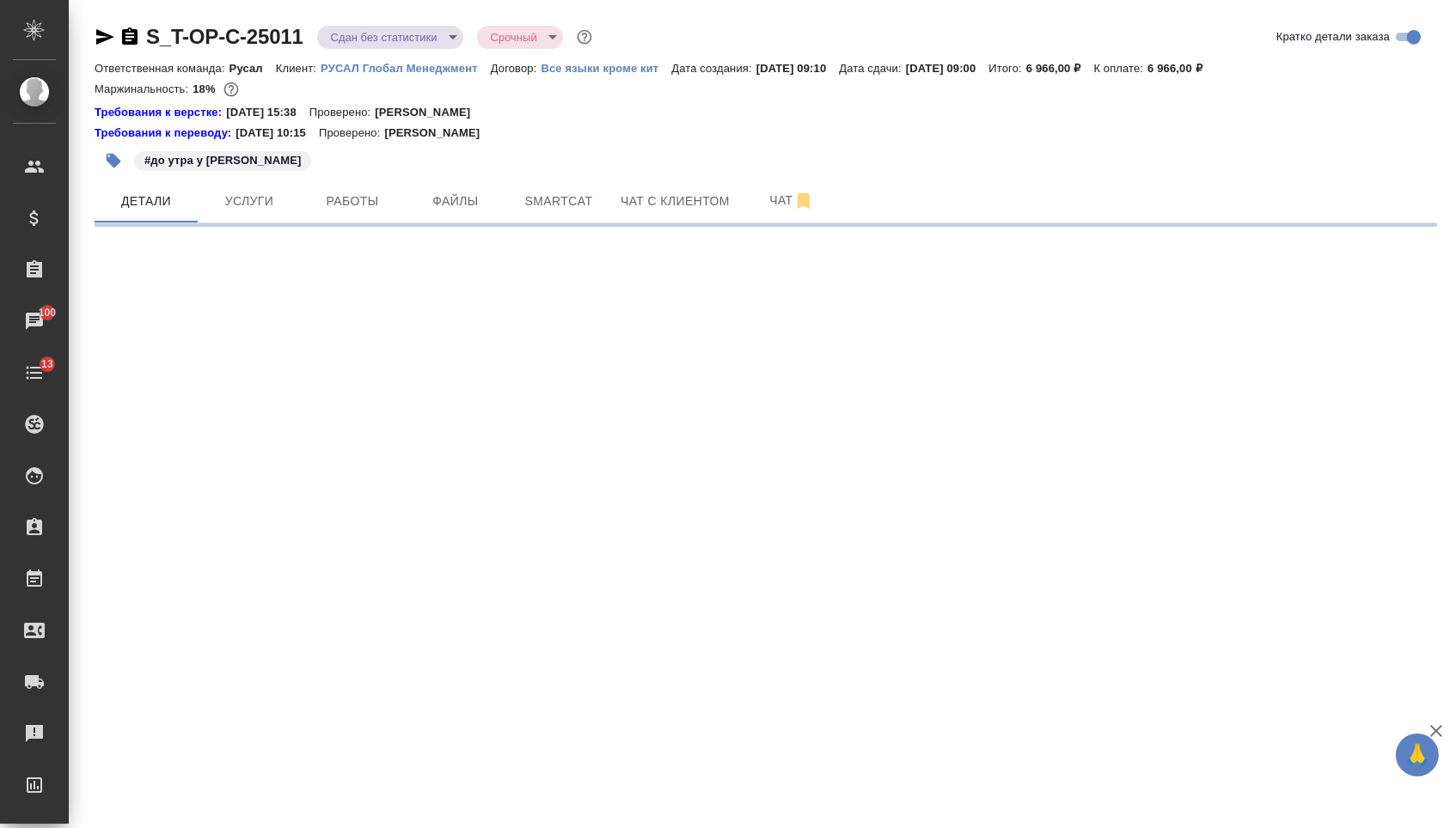
select select "RU"
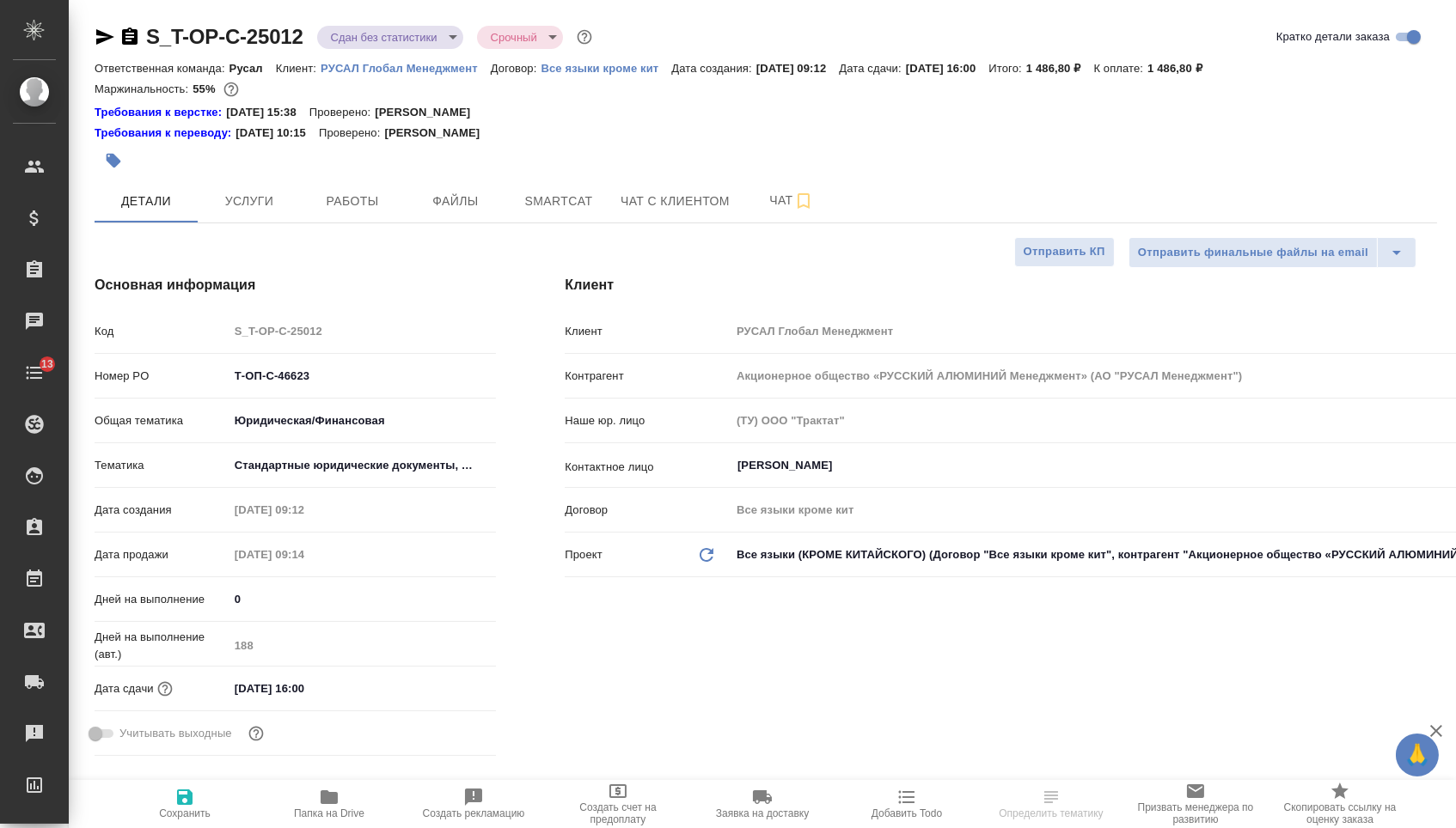
click at [138, 32] on icon "button" at bounding box center [129, 36] width 16 height 17
type textarea "x"
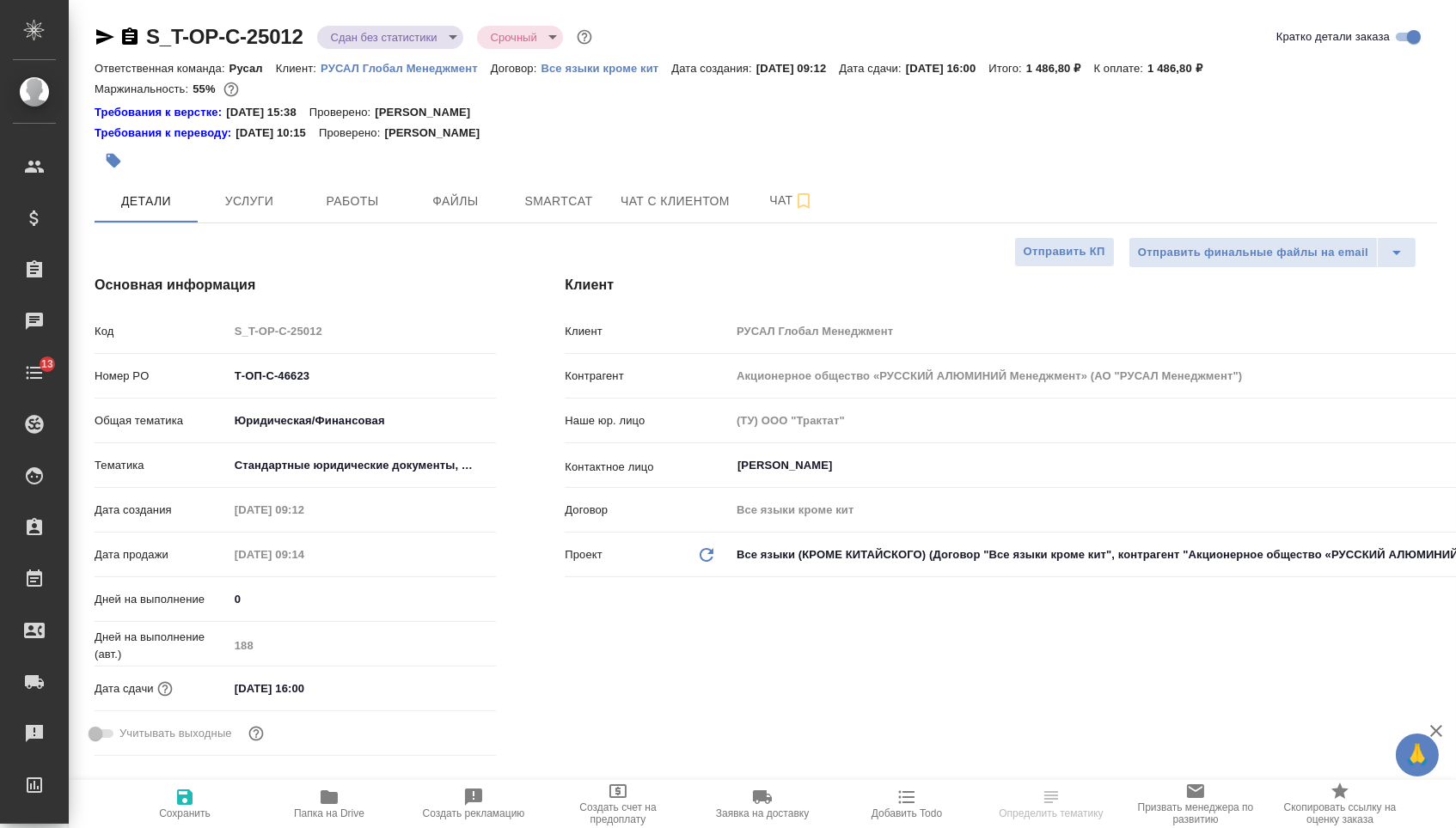
type textarea "x"
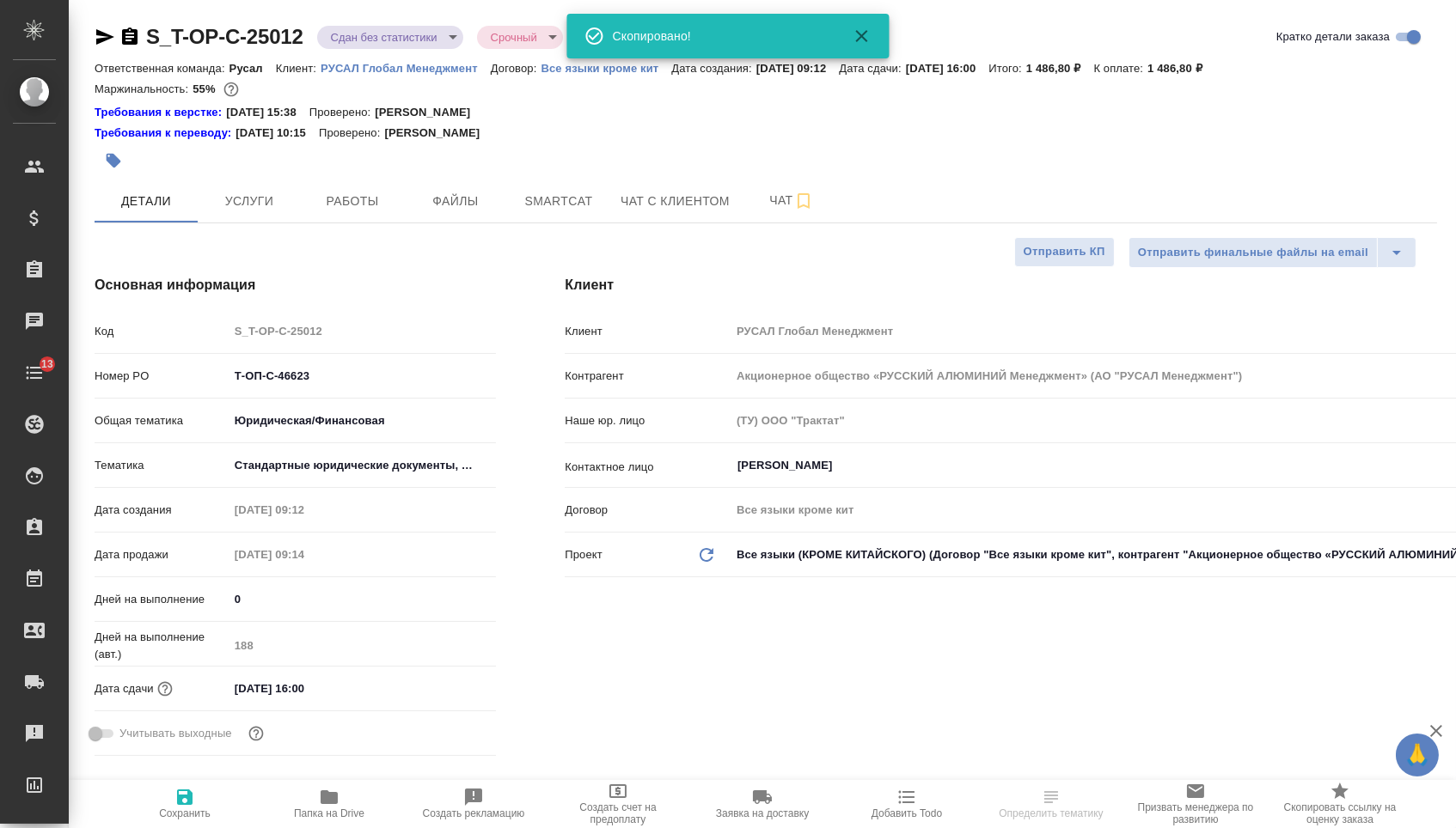
type textarea "x"
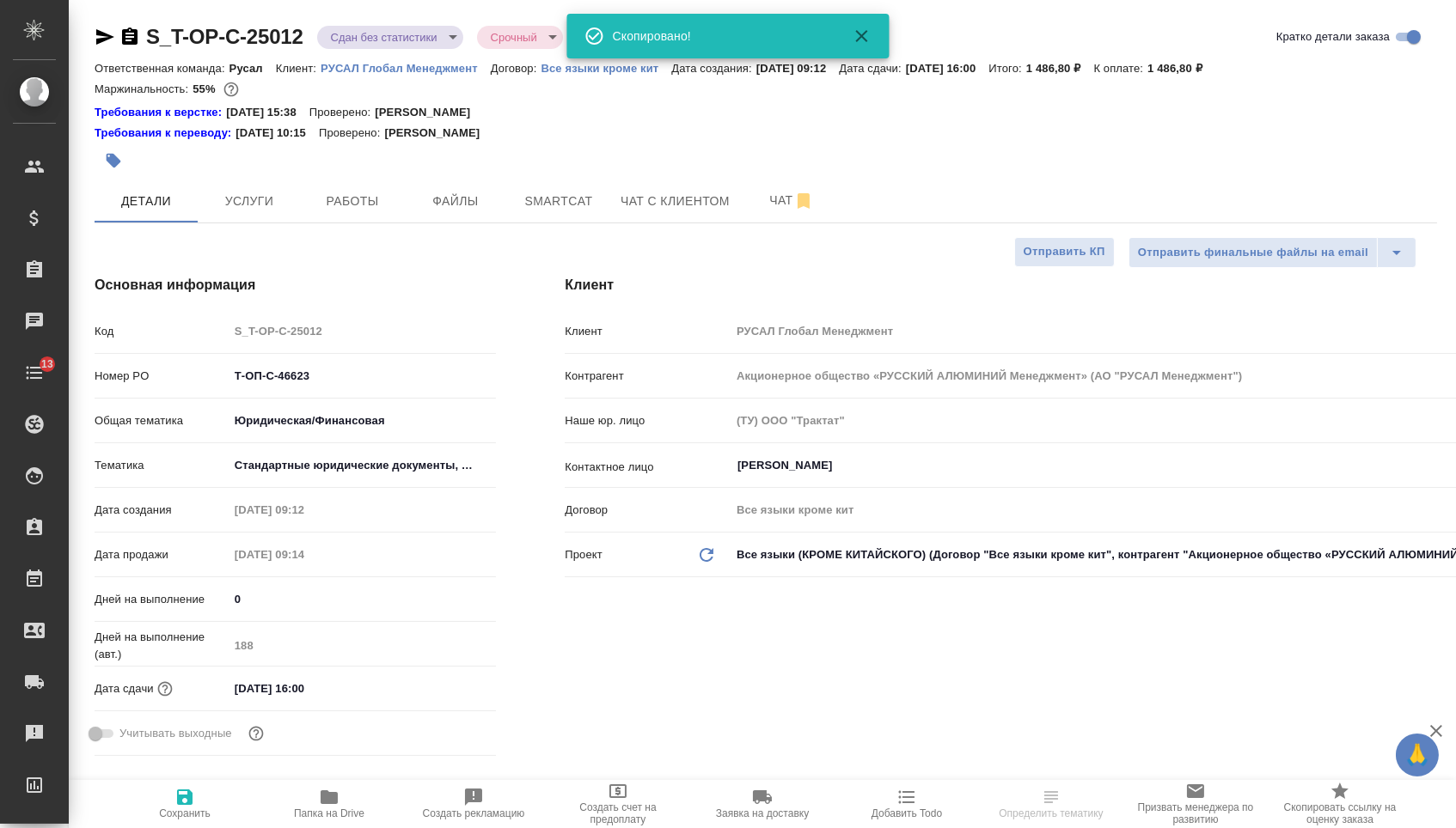
type textarea "x"
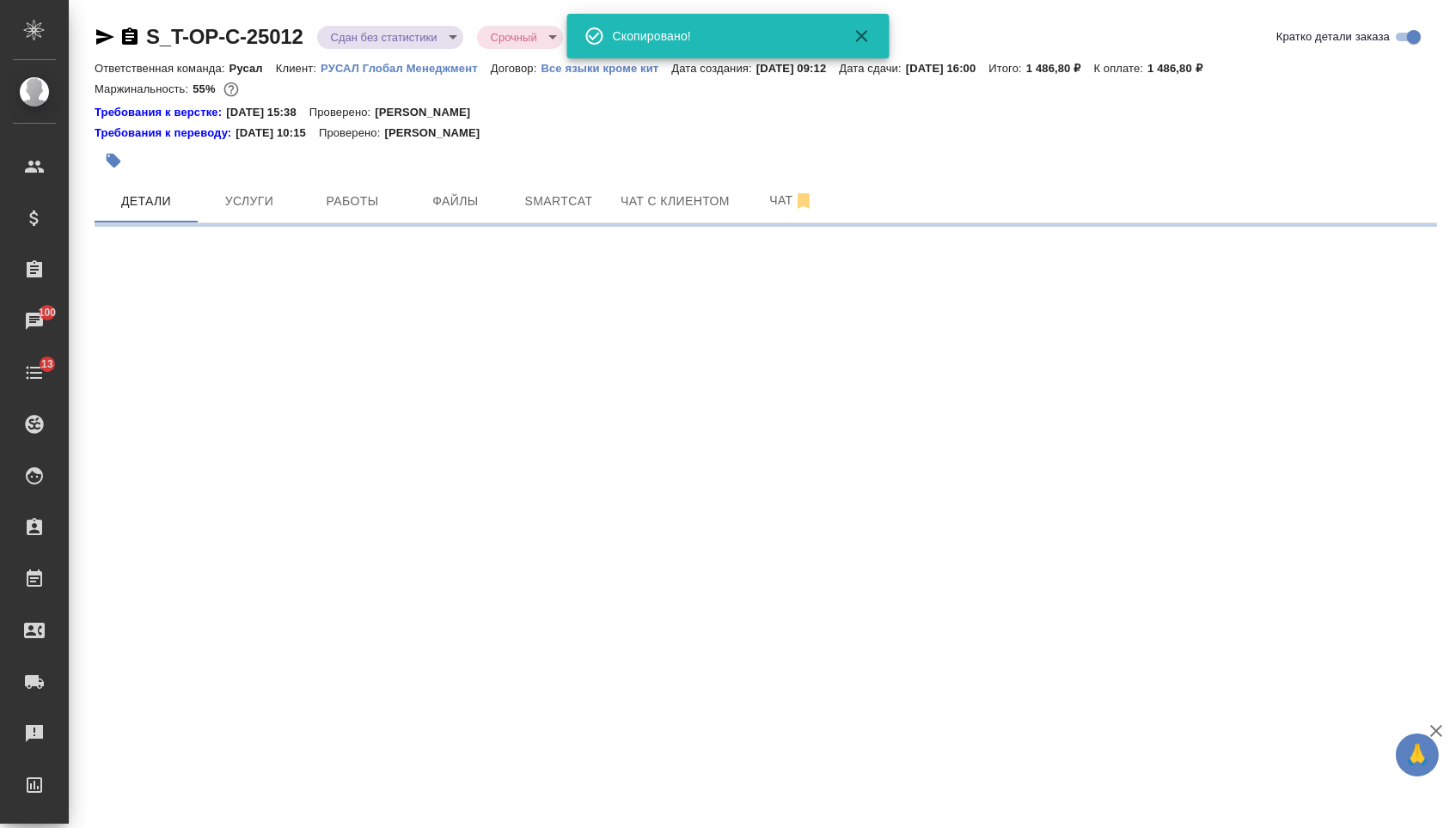
select select "RU"
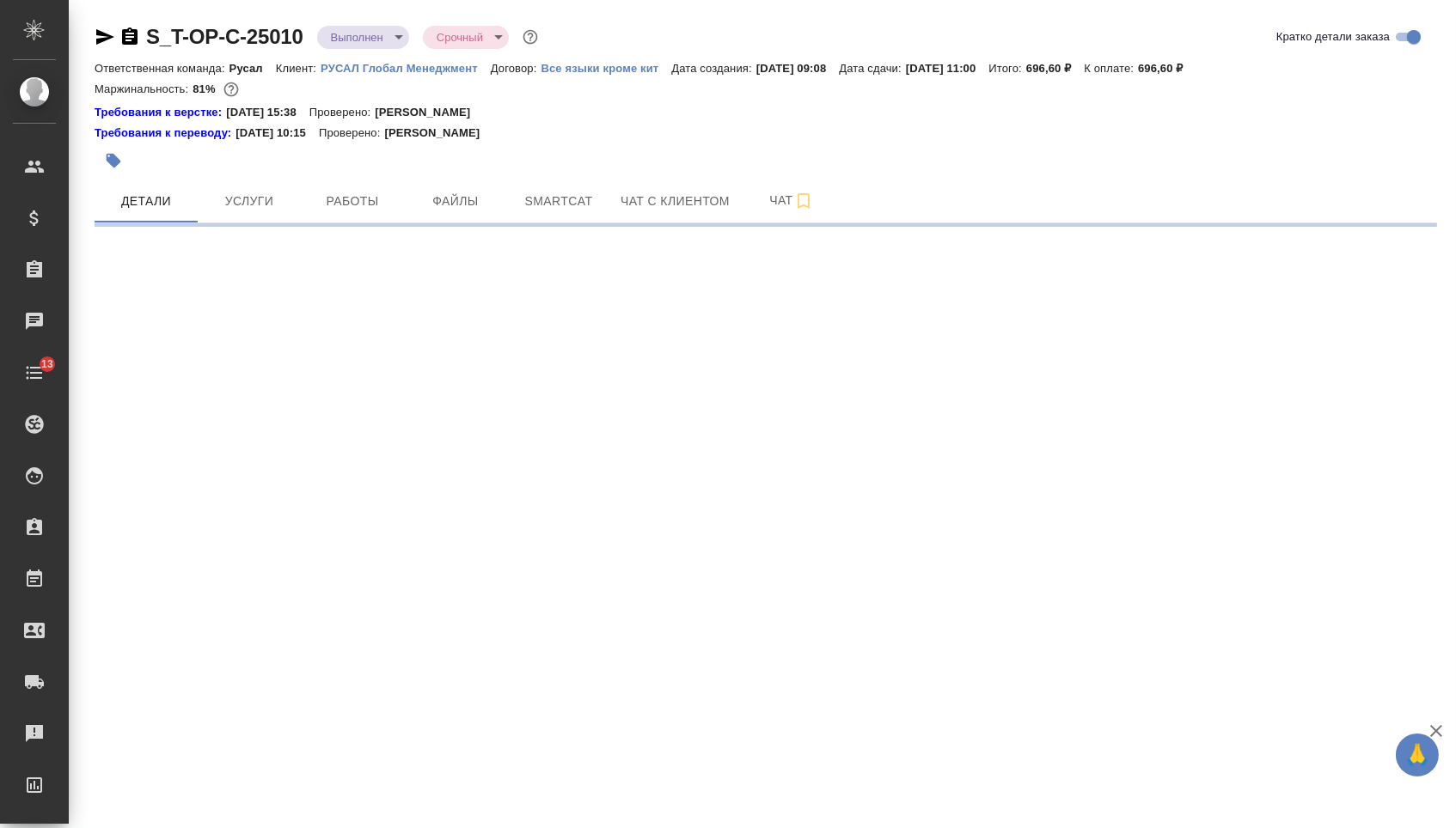
select select "RU"
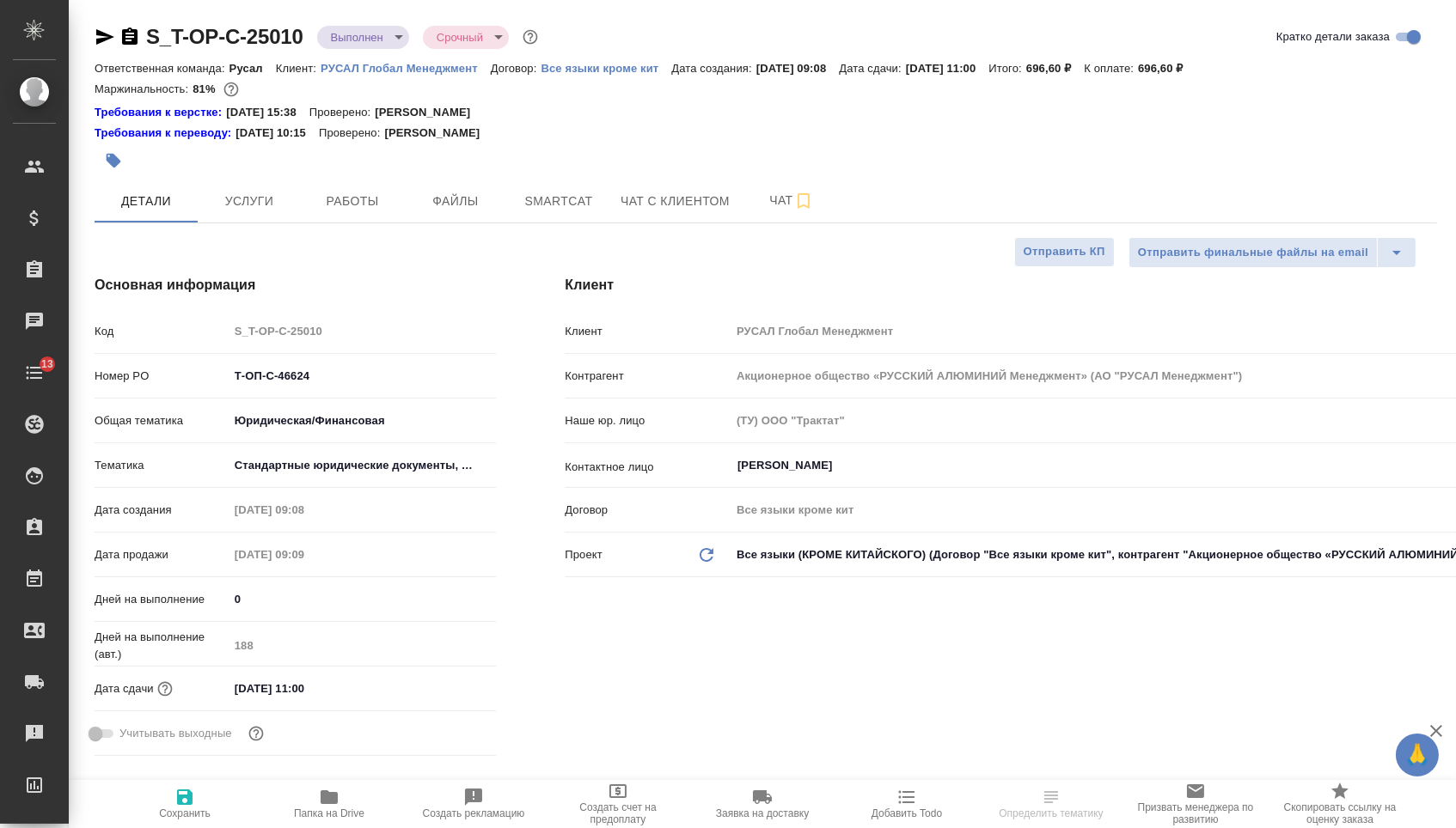
click at [138, 31] on icon "button" at bounding box center [129, 36] width 16 height 17
type textarea "x"
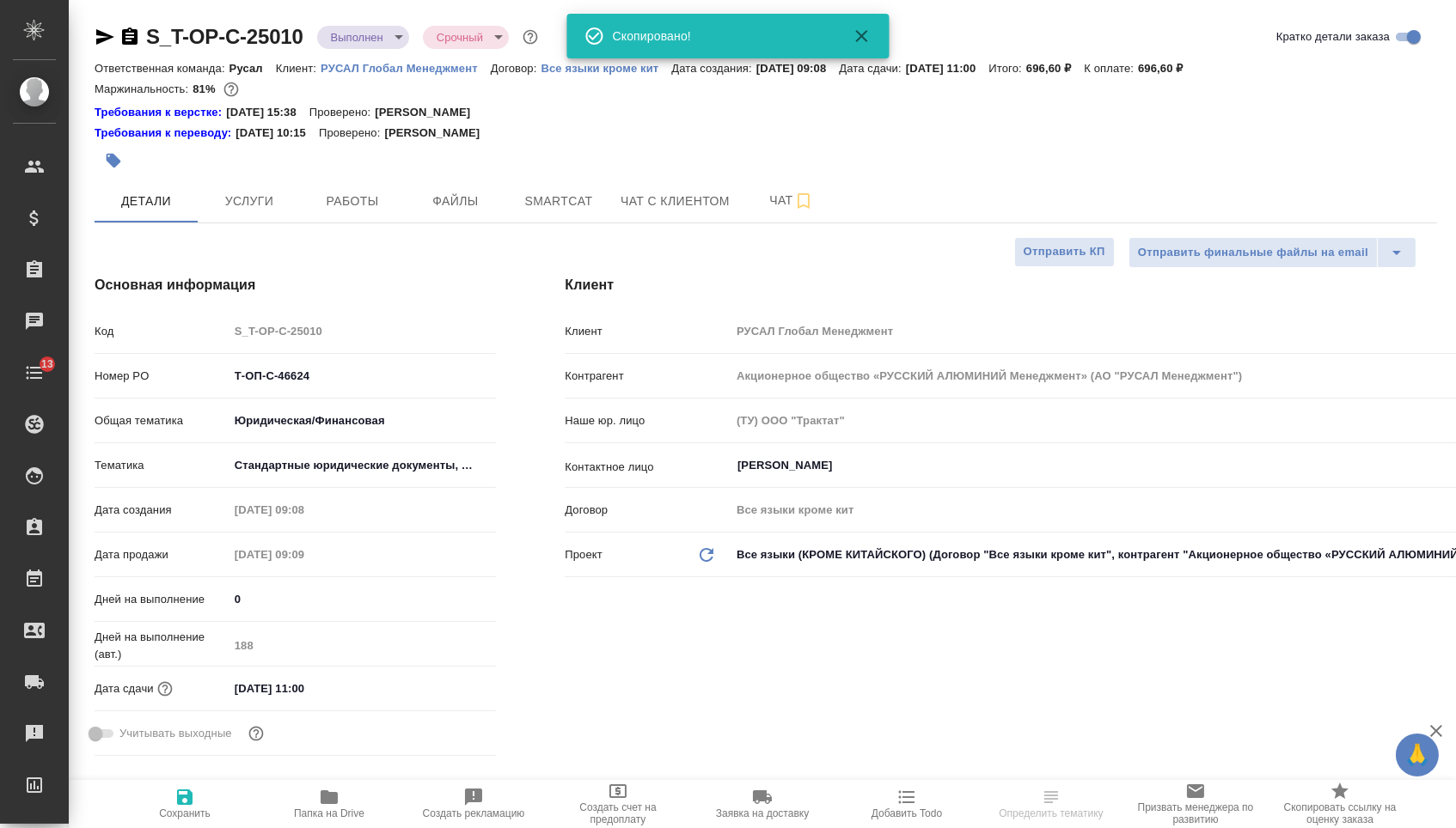
type textarea "x"
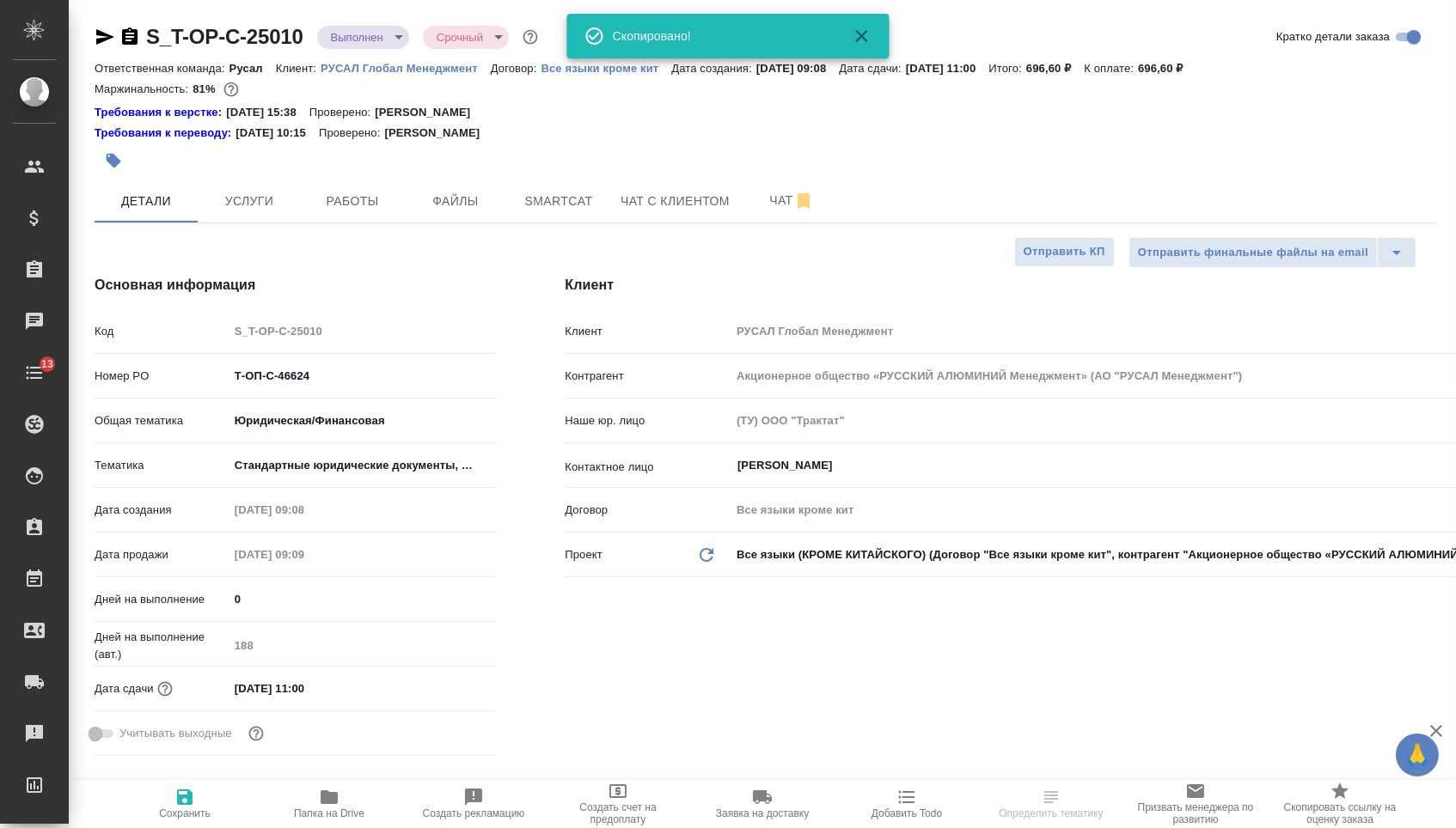
type textarea "x"
select select "RU"
type textarea "x"
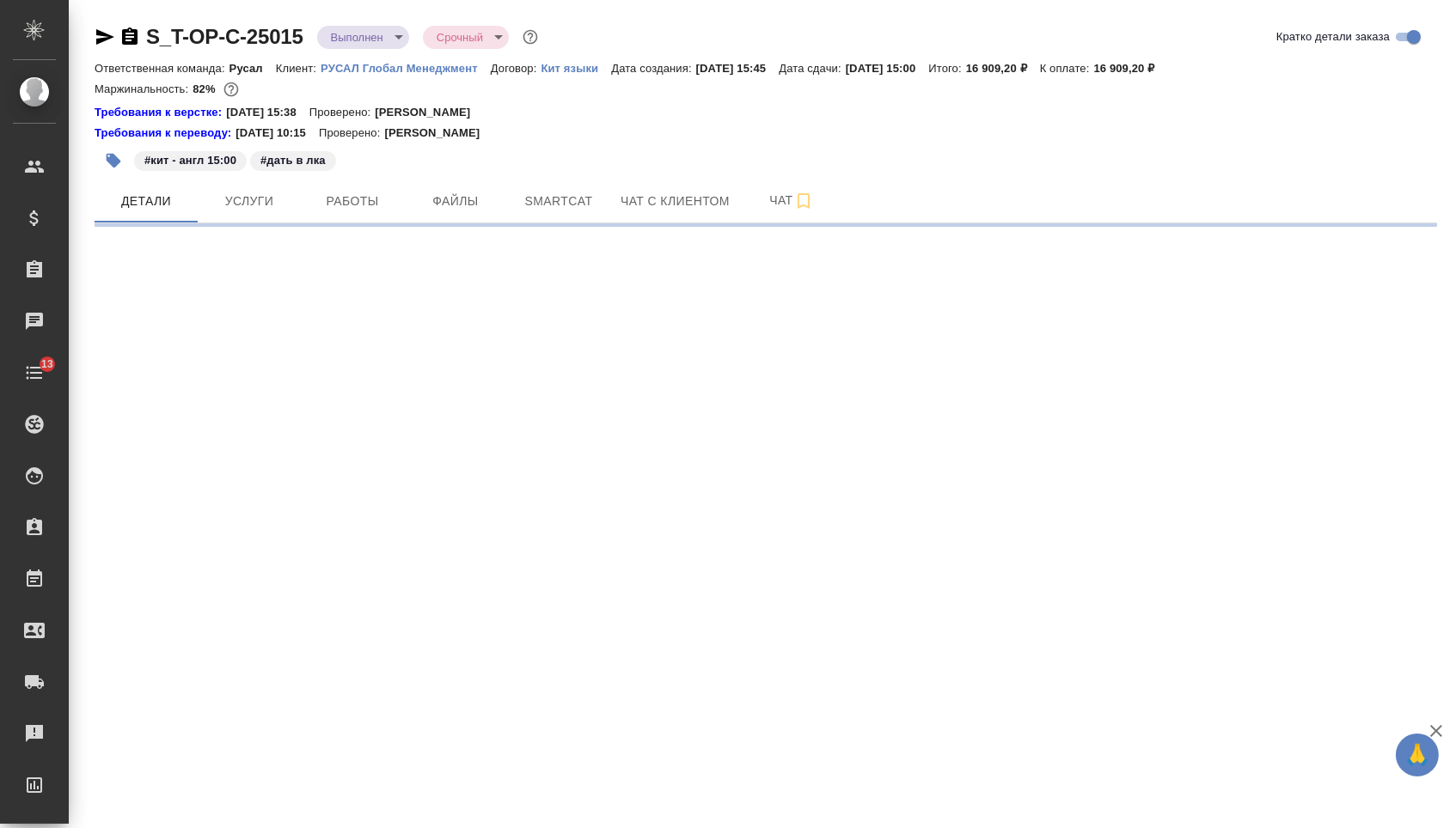
select select "RU"
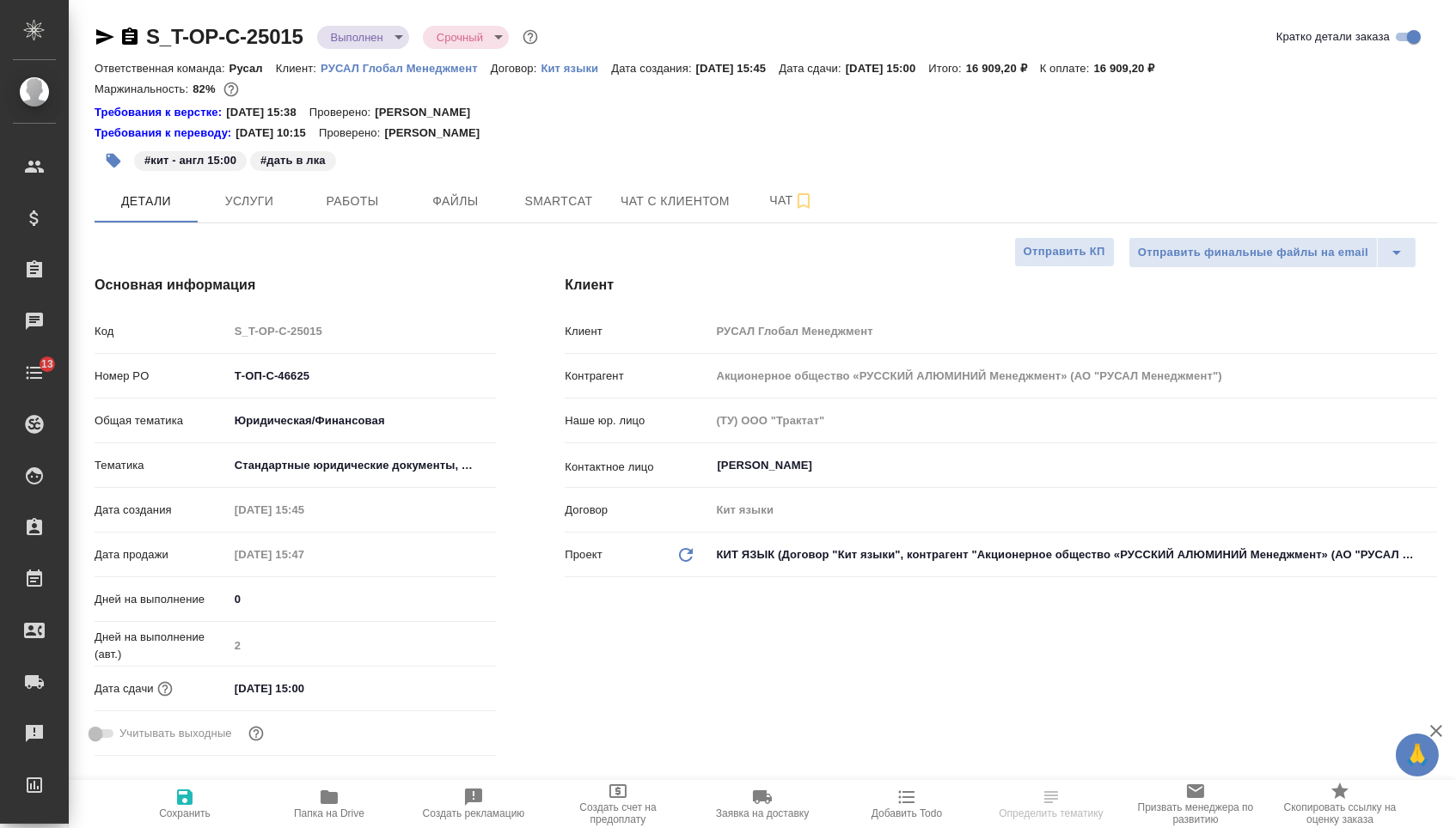
type textarea "x"
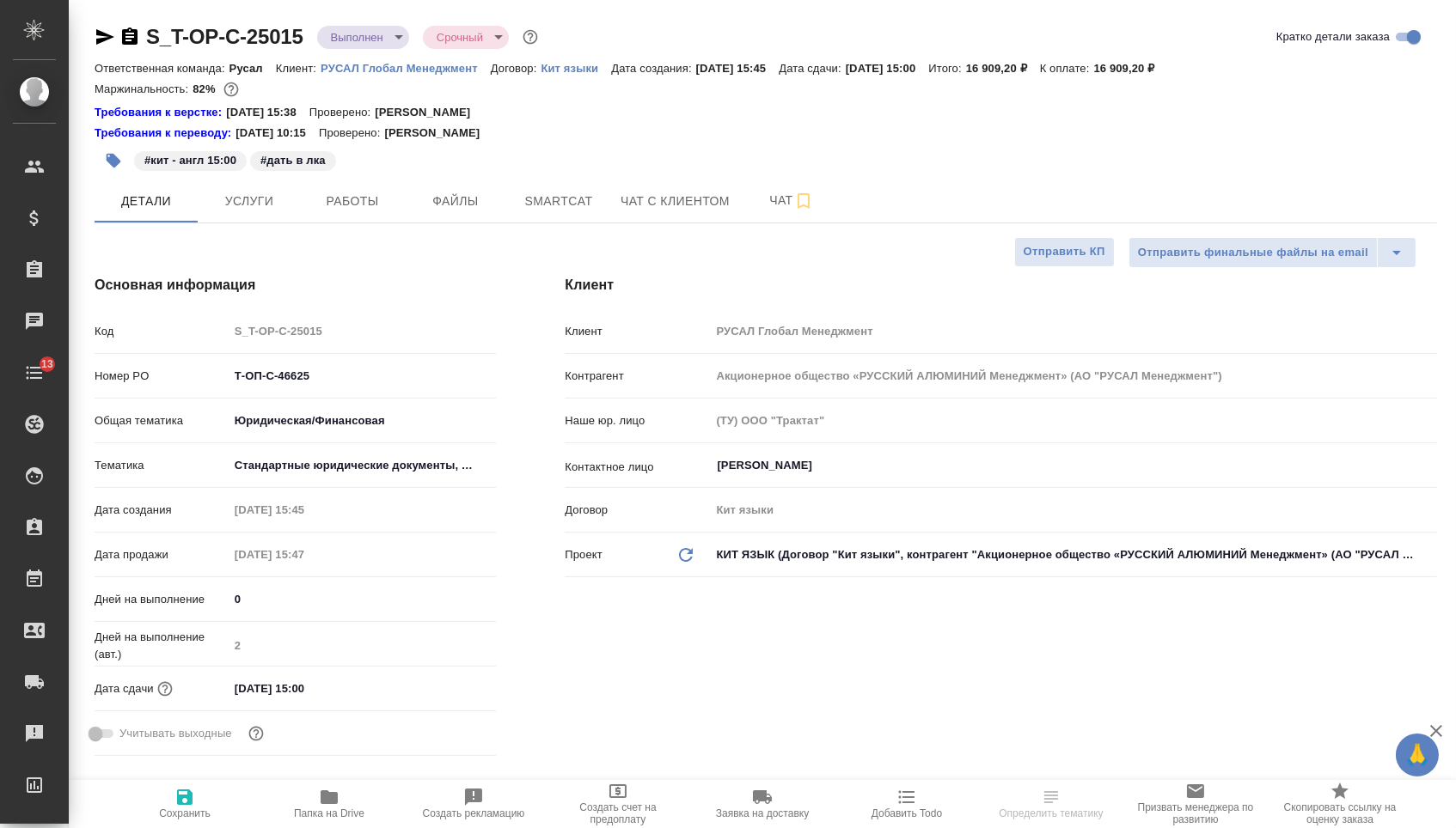
type textarea "x"
click at [127, 36] on icon "button" at bounding box center [129, 36] width 16 height 17
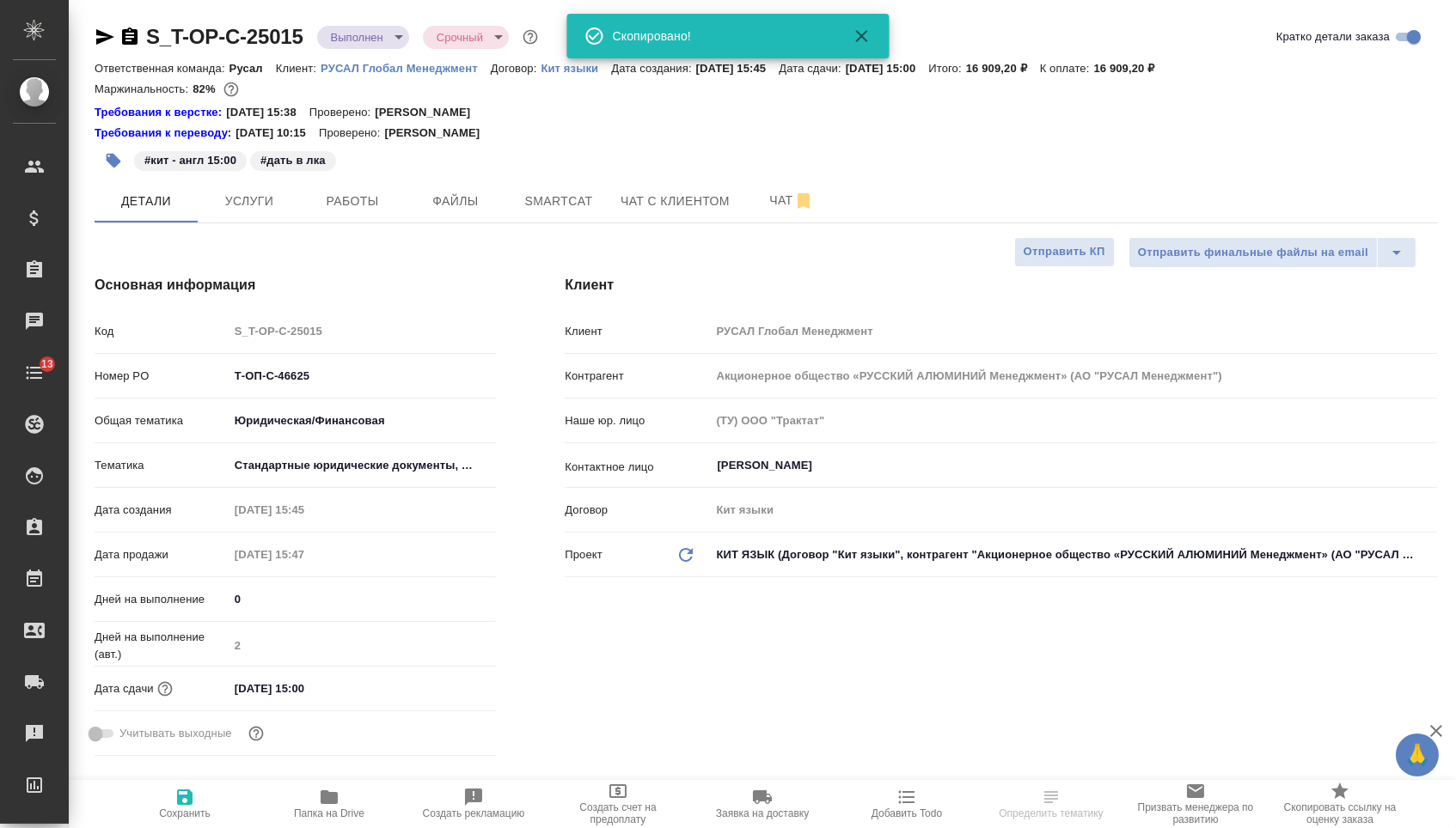
type textarea "x"
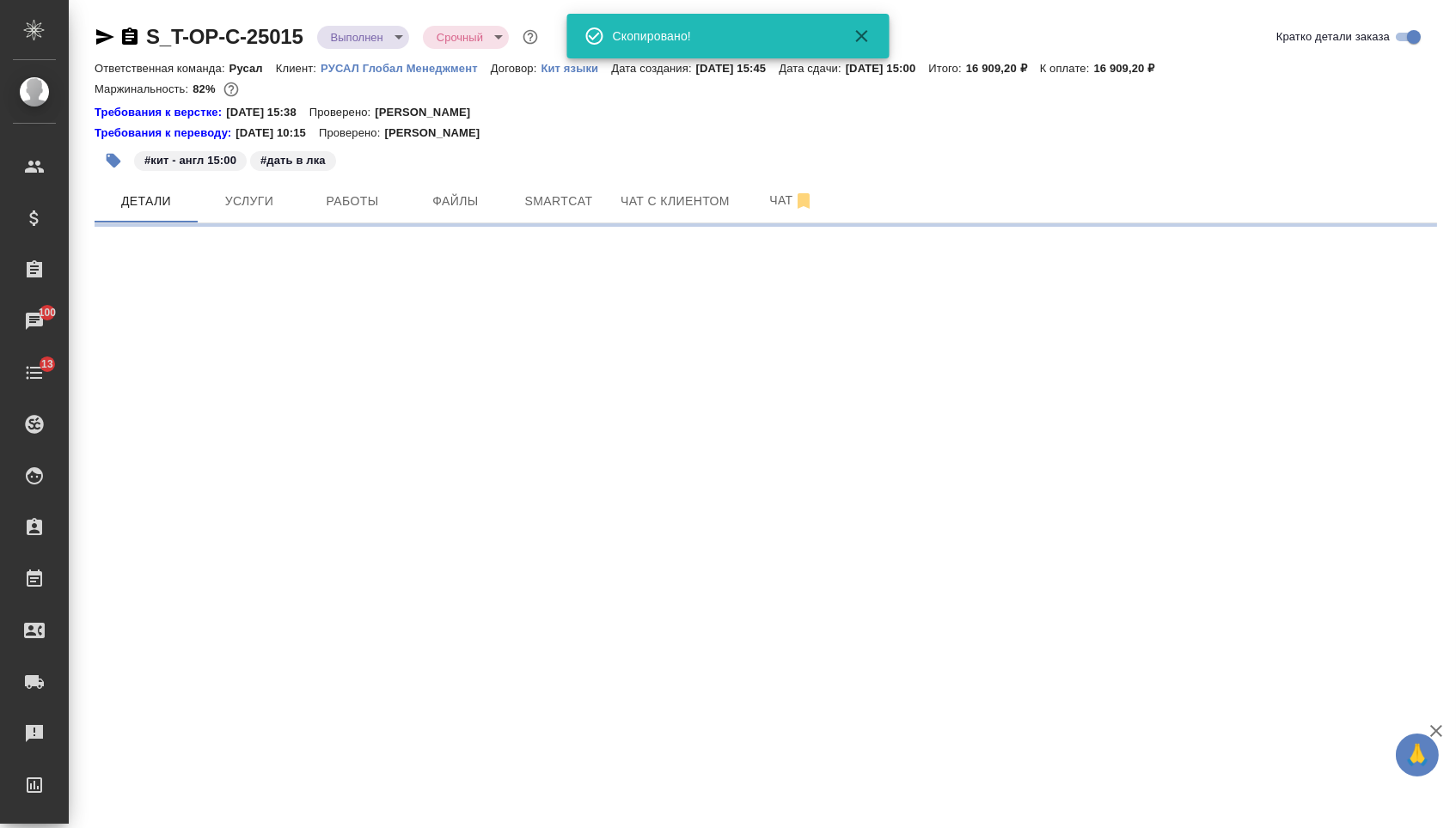
select select "RU"
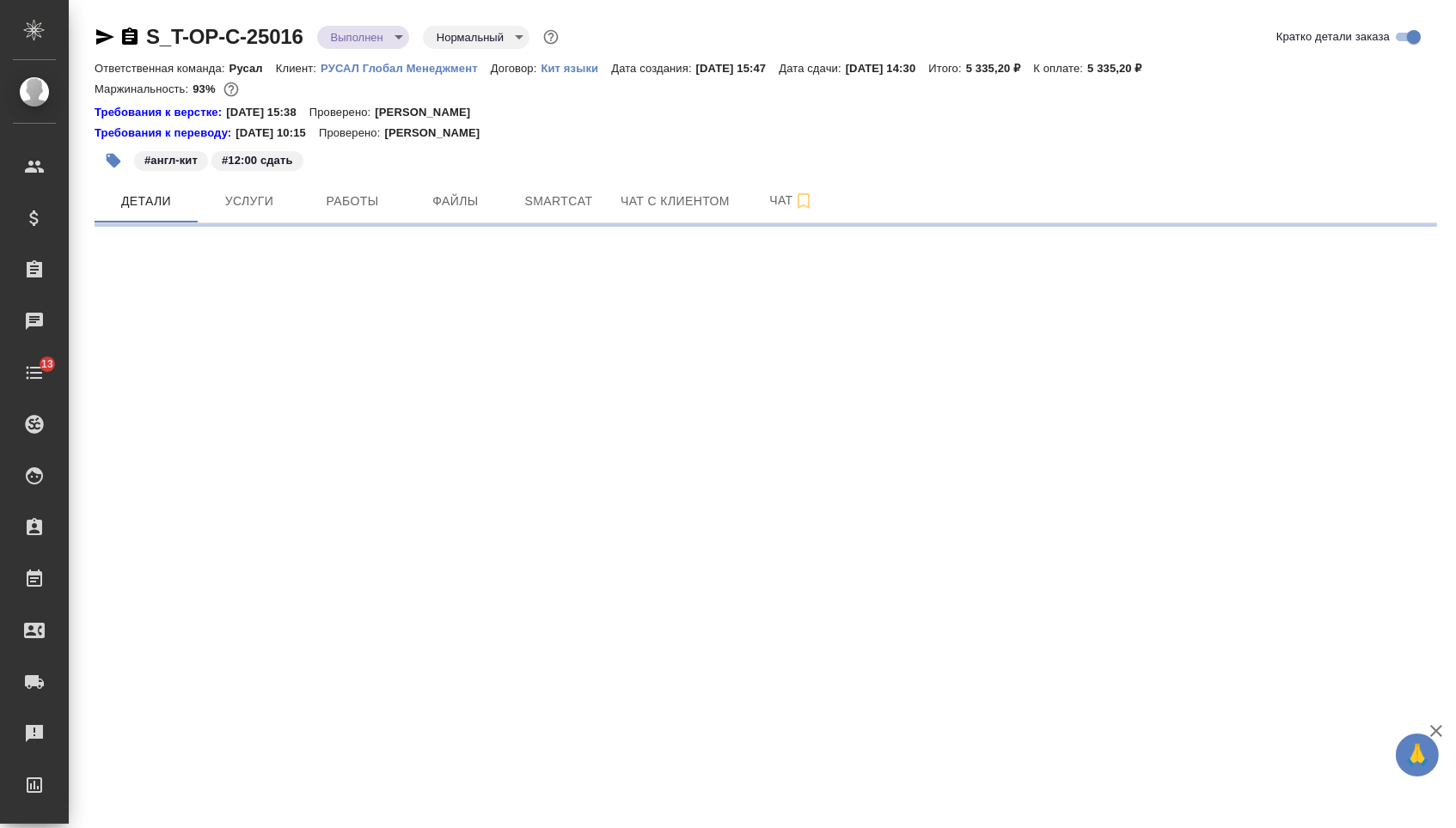
select select "RU"
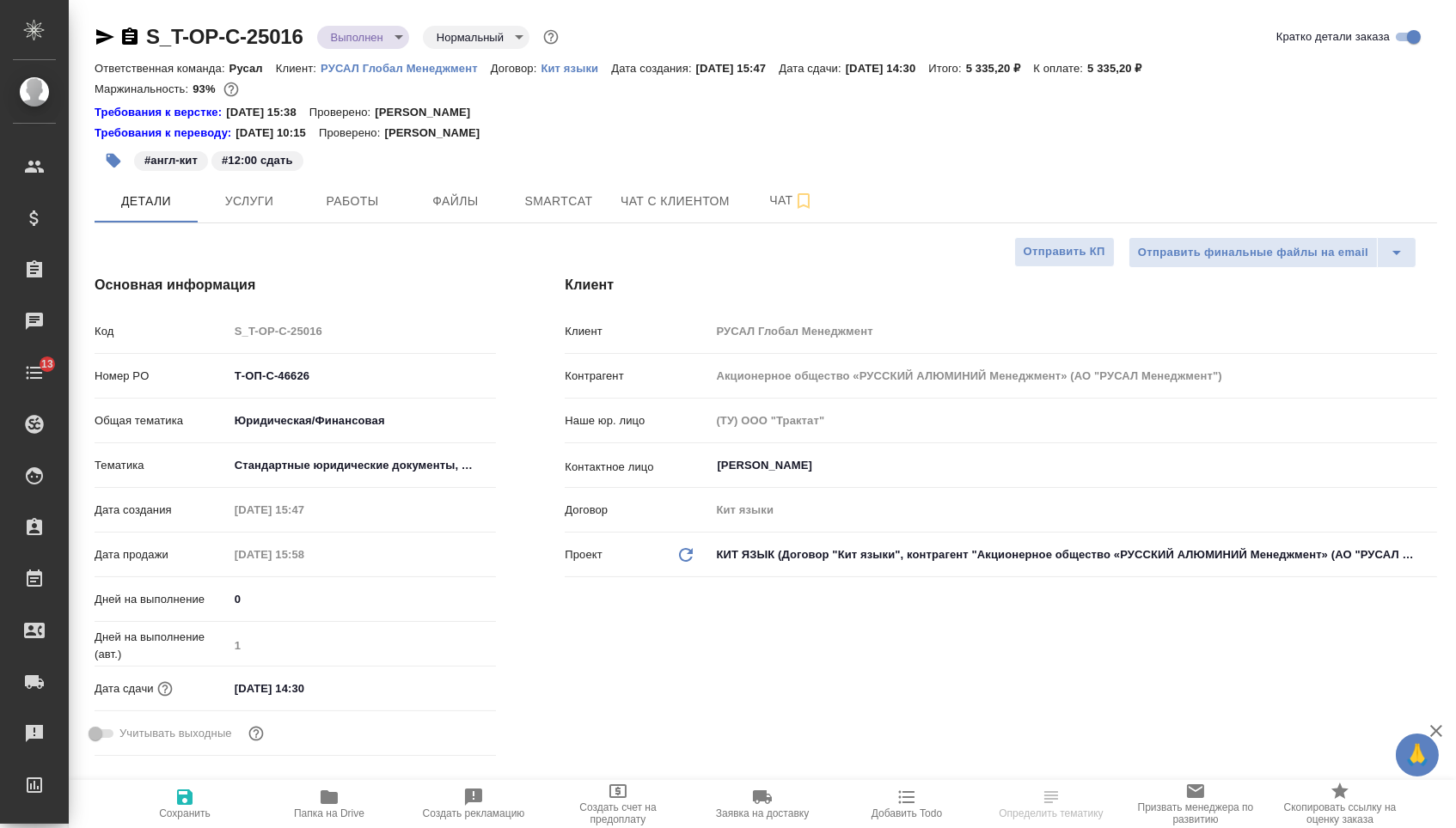
type textarea "x"
click at [137, 37] on icon "button" at bounding box center [130, 37] width 21 height 21
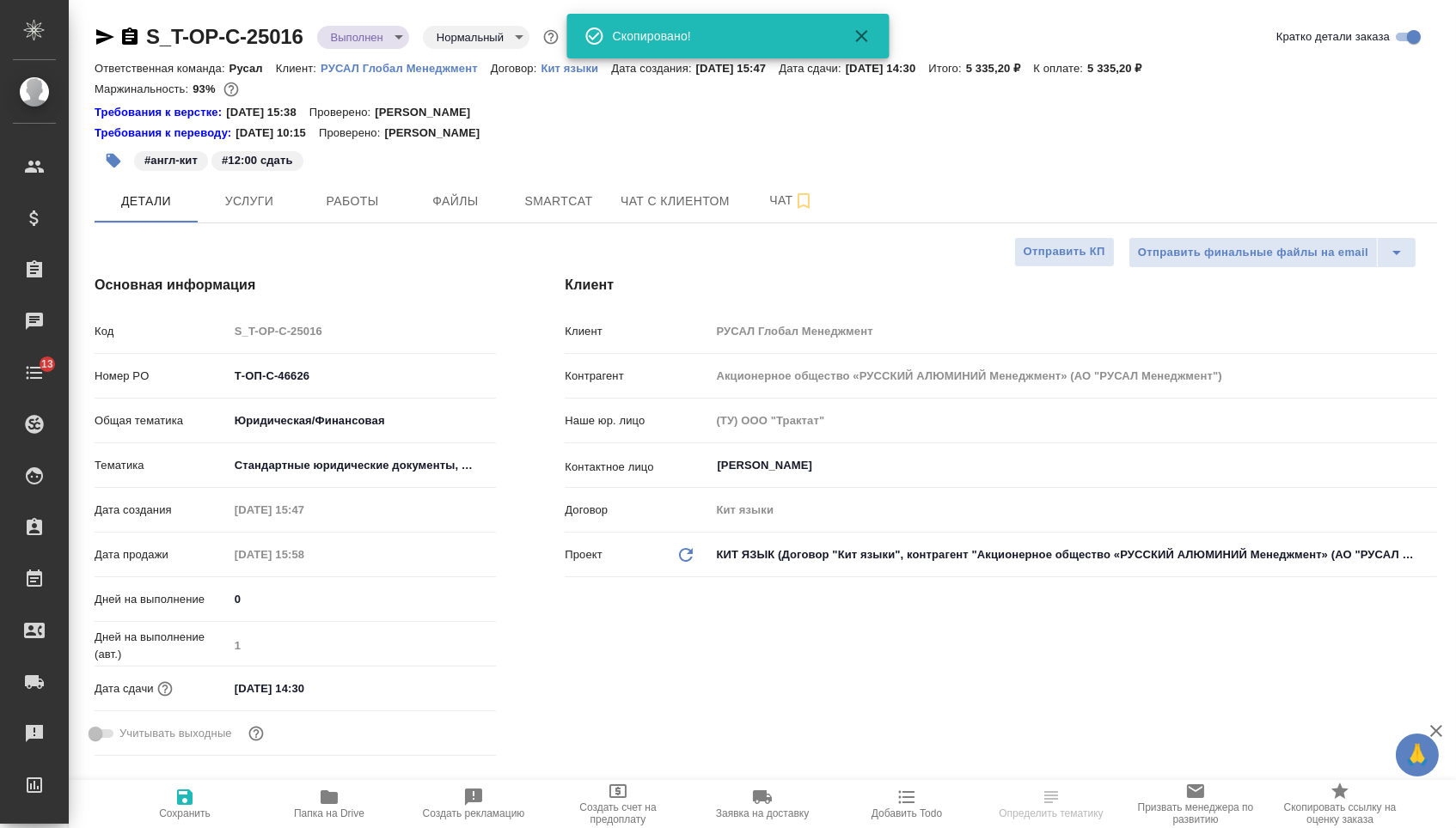
type textarea "x"
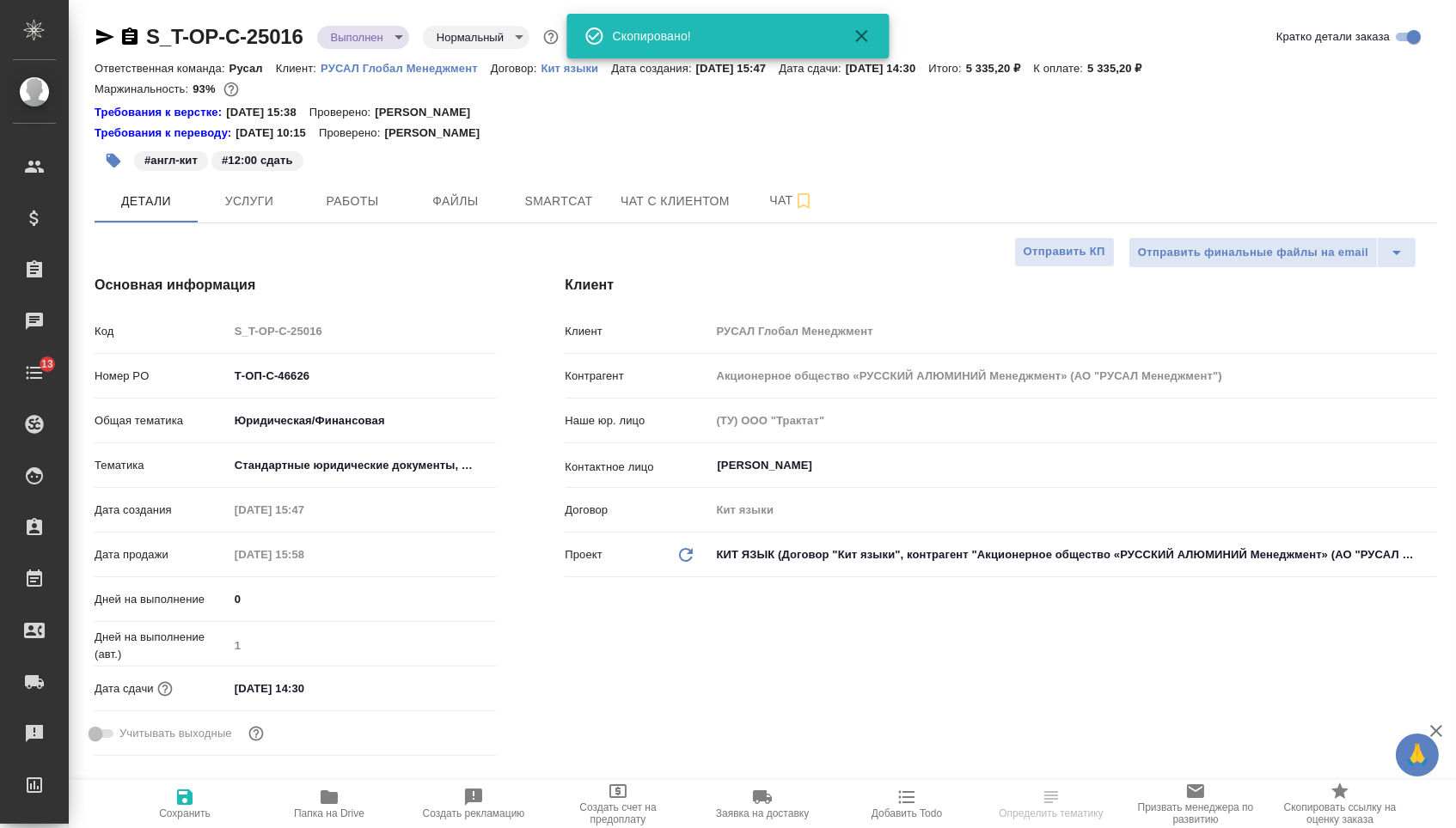
type textarea "x"
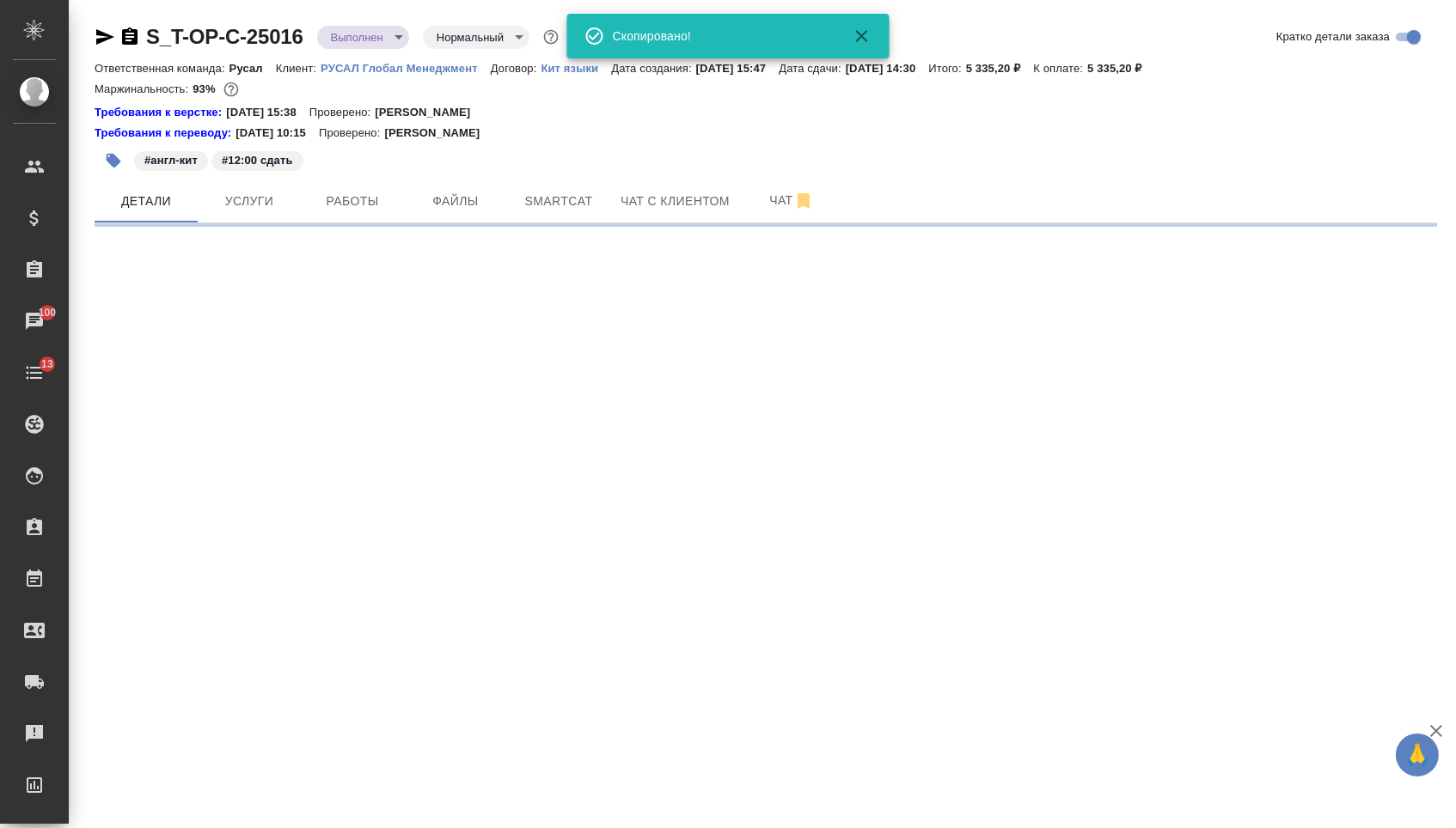
select select "RU"
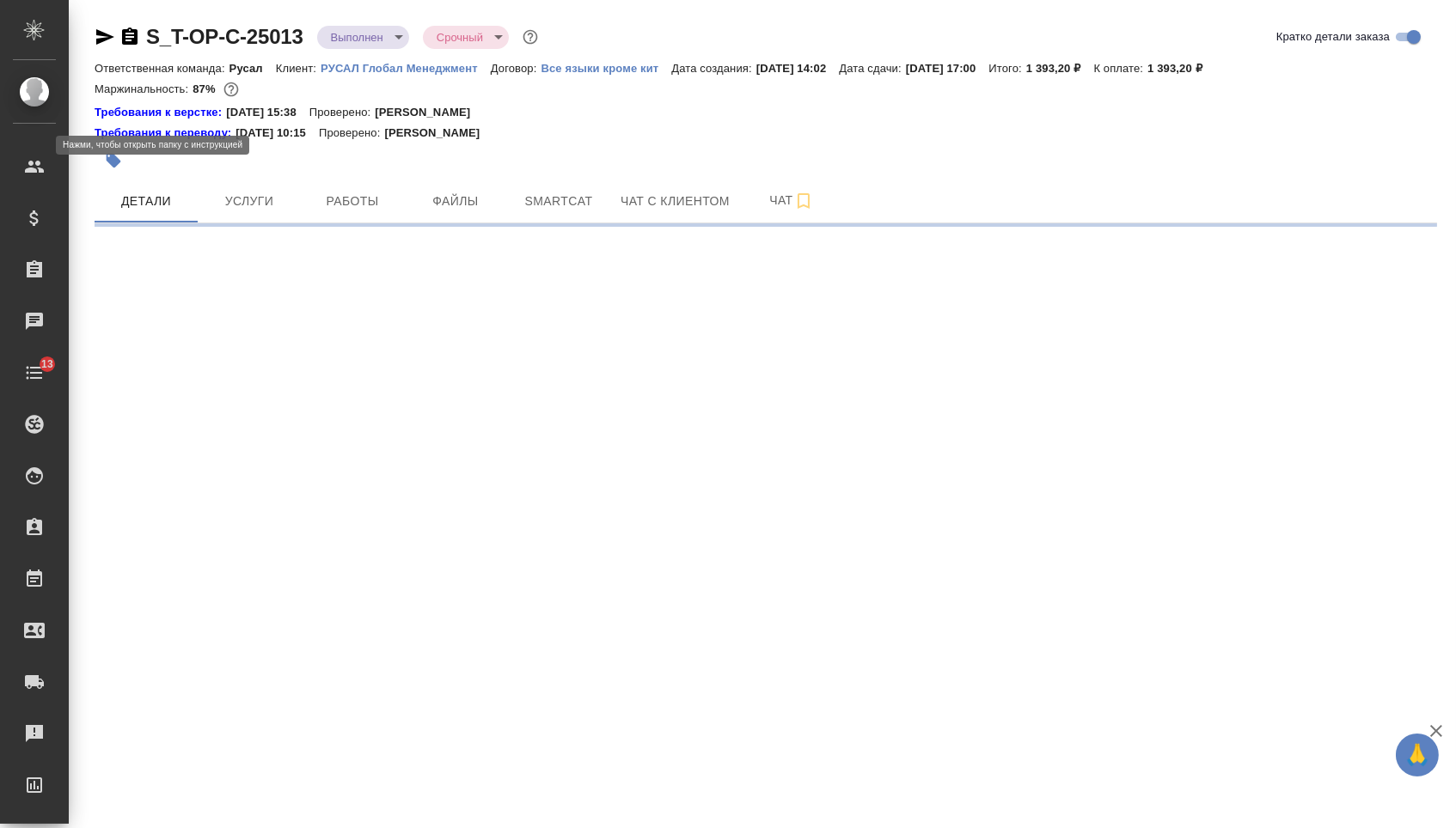
select select "RU"
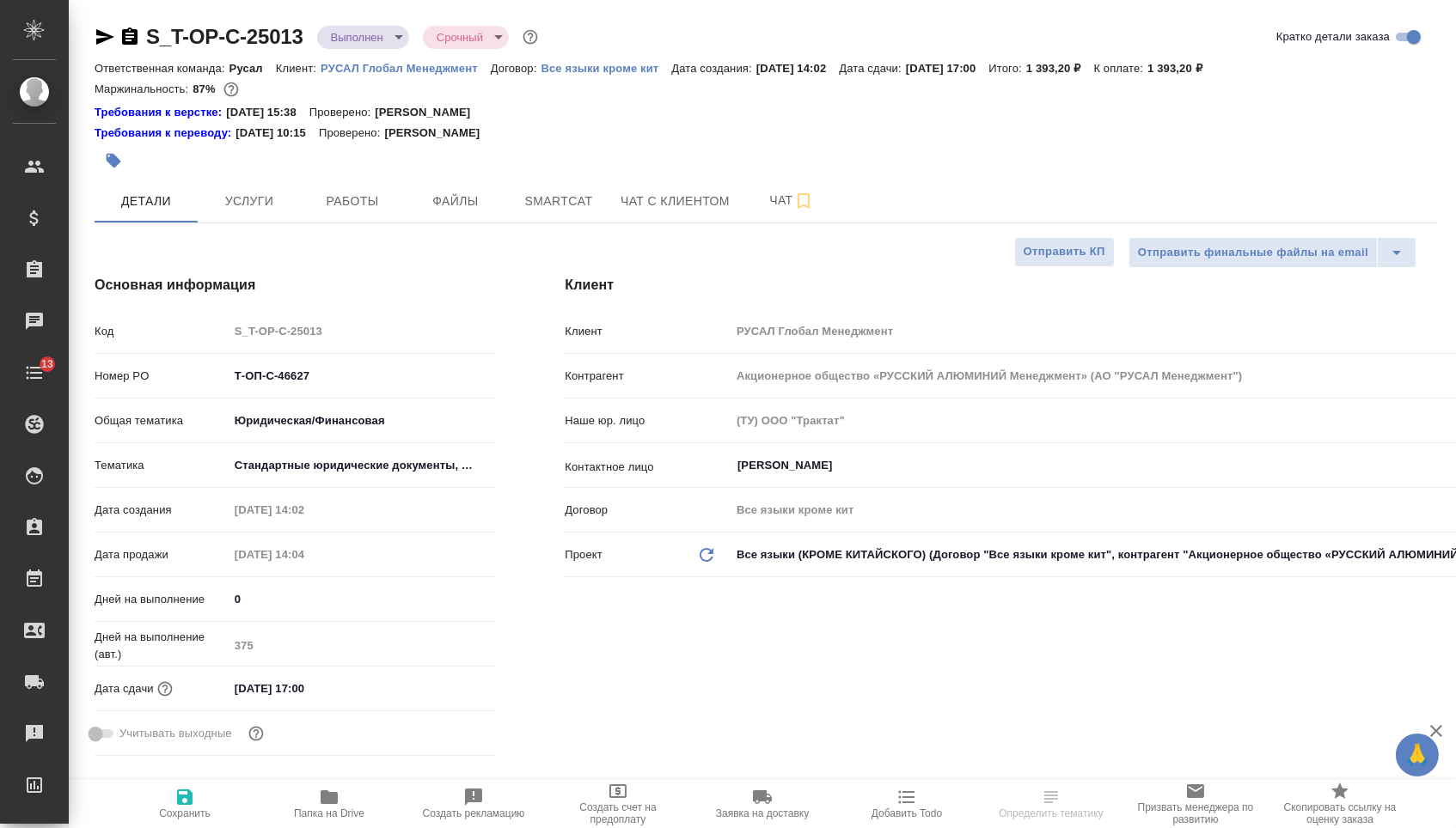
type textarea "x"
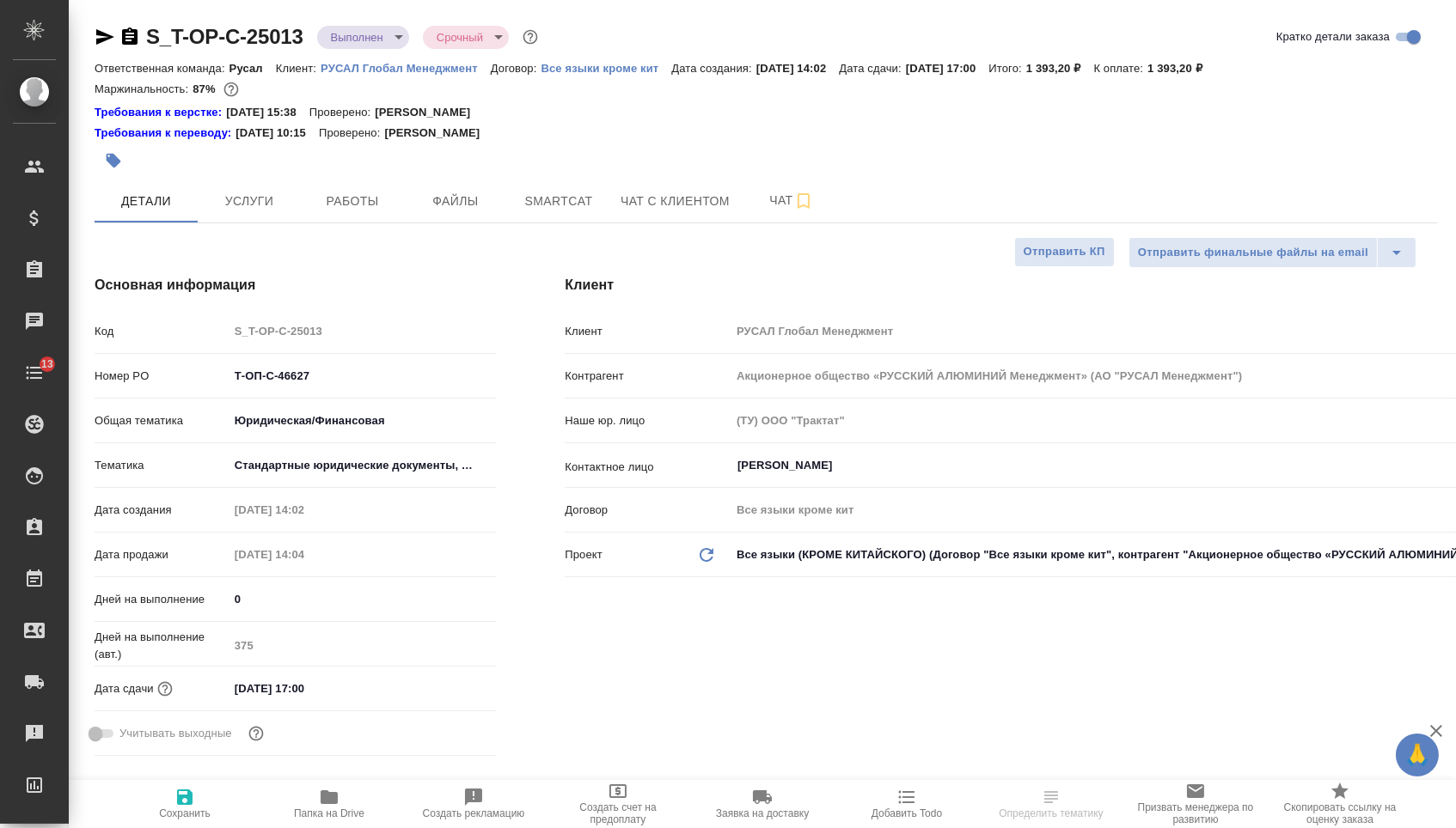
type textarea "x"
drag, startPoint x: 133, startPoint y: 31, endPoint x: 511, endPoint y: 31, distance: 378.0
click at [133, 31] on icon "button" at bounding box center [129, 36] width 16 height 17
type textarea "x"
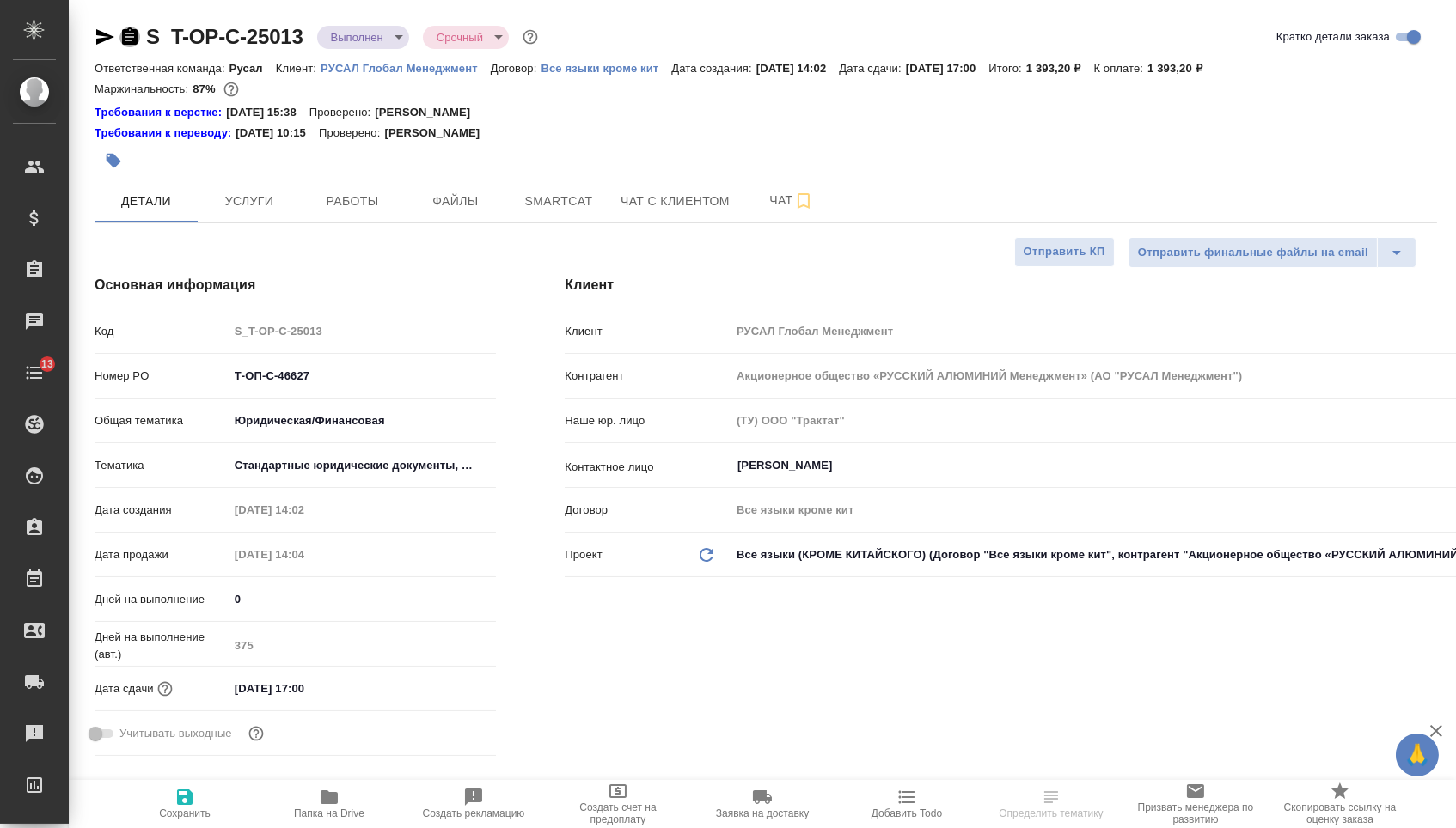
type textarea "x"
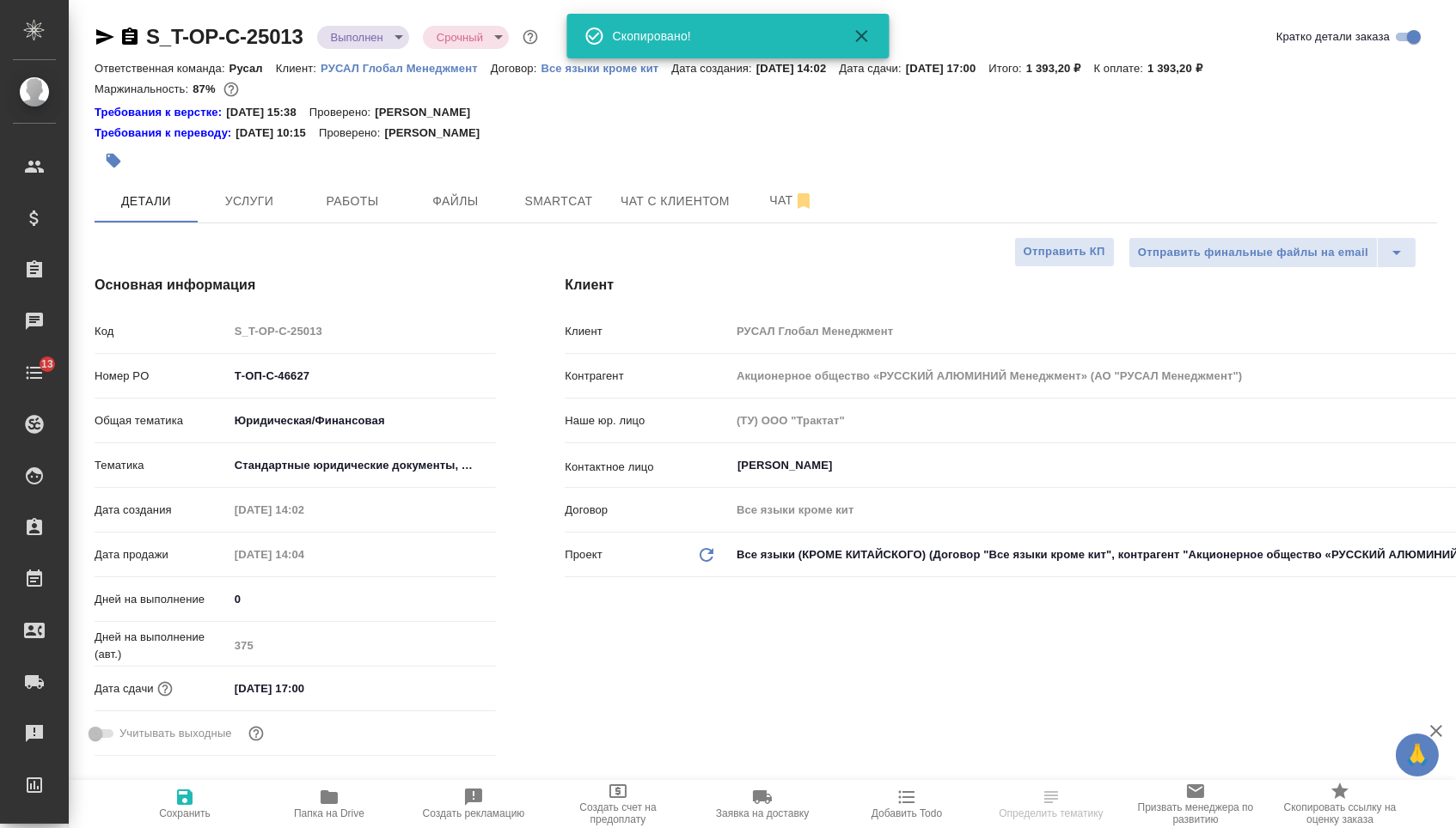
type textarea "x"
select select "RU"
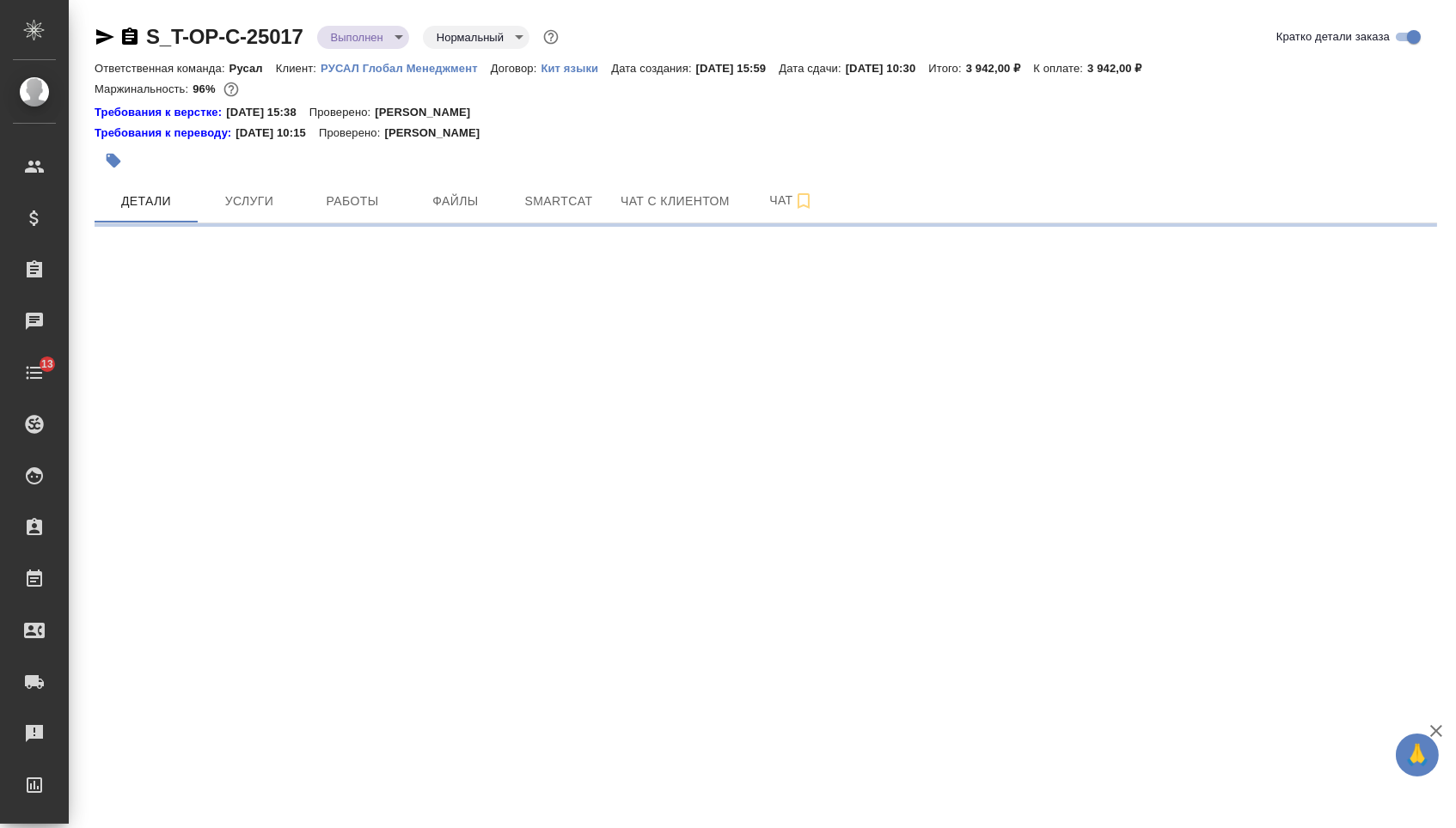
select select "RU"
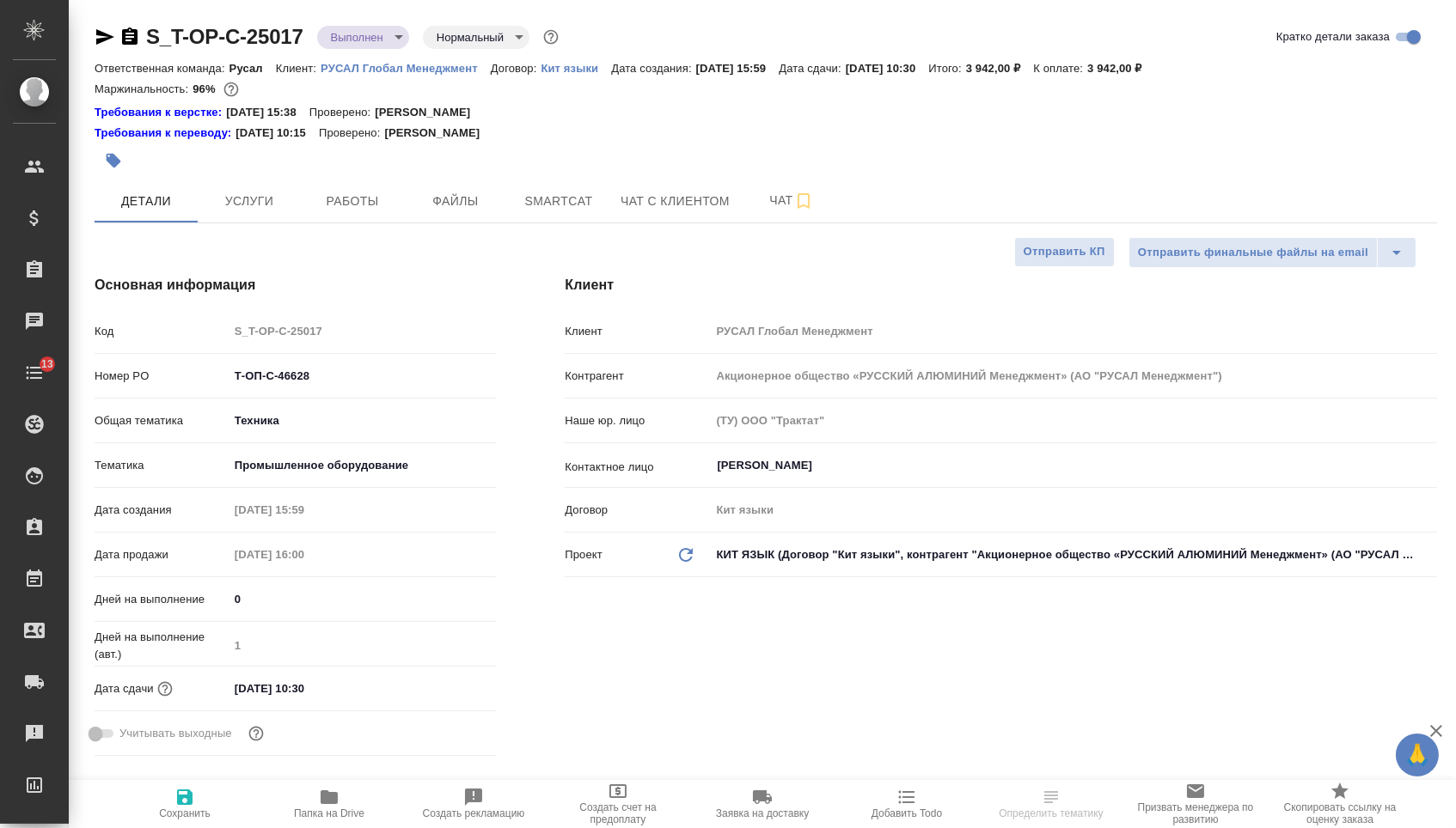
click at [138, 37] on icon "button" at bounding box center [129, 36] width 16 height 17
type textarea "x"
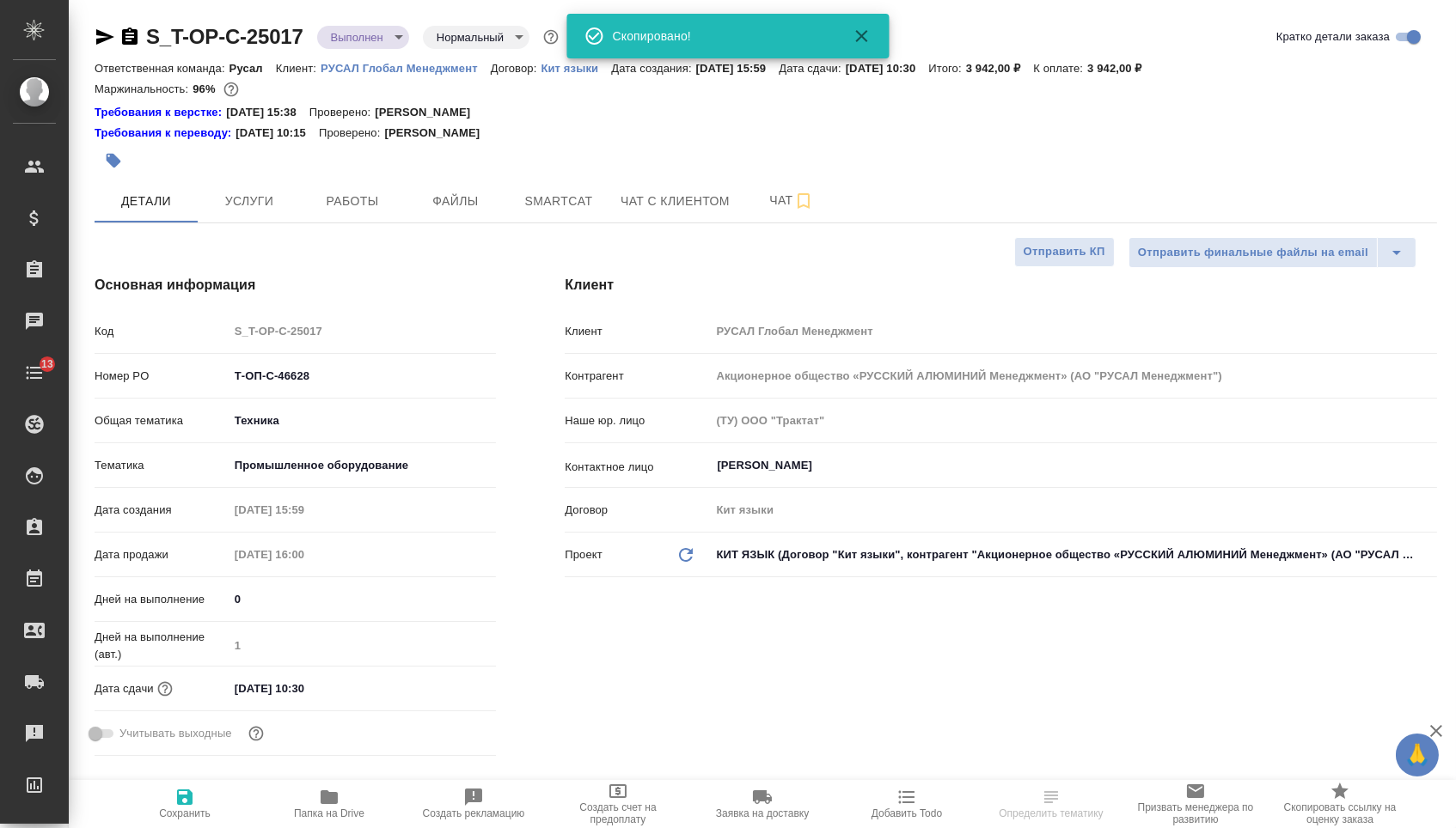
type textarea "x"
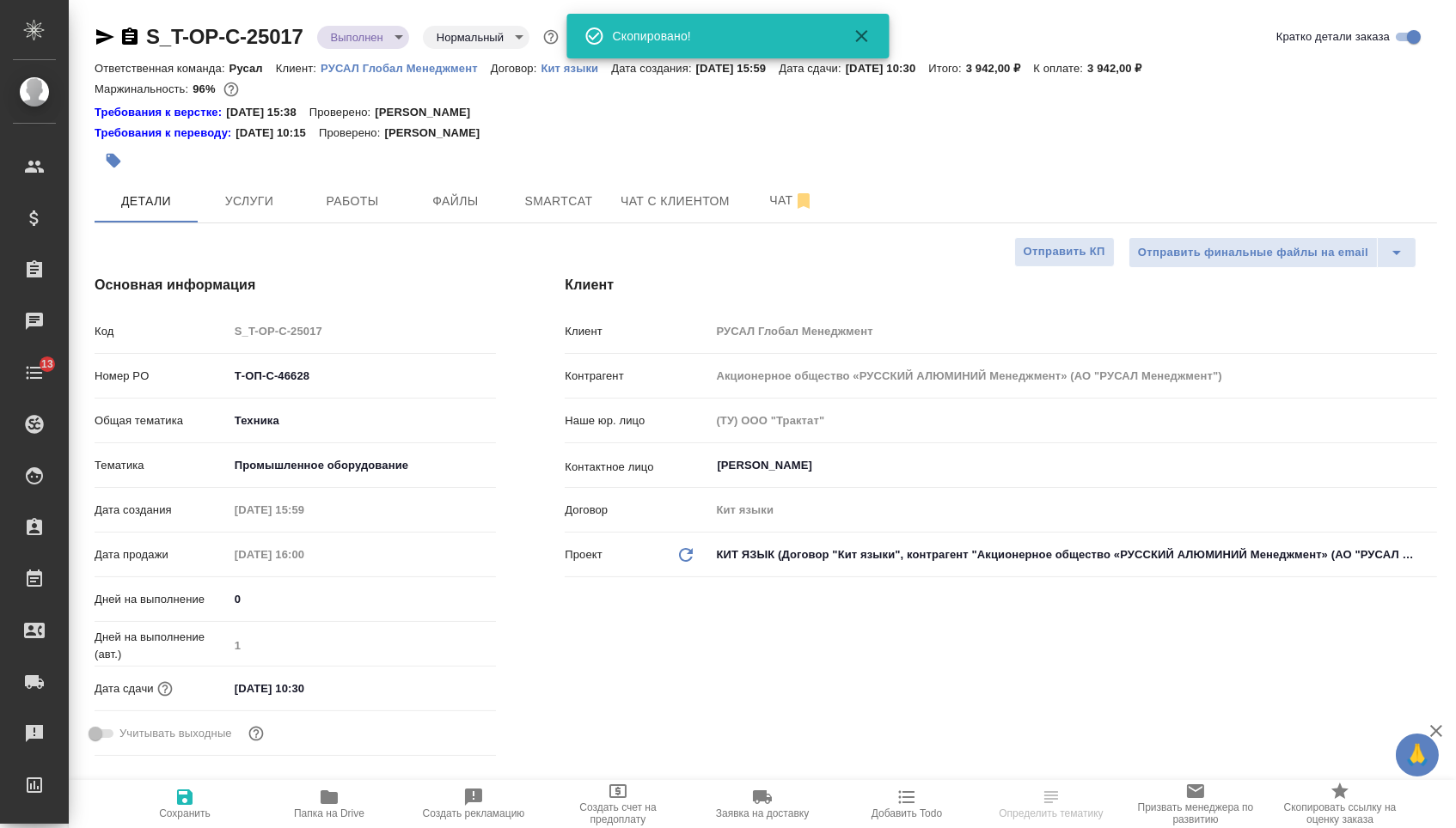
type textarea "x"
select select "RU"
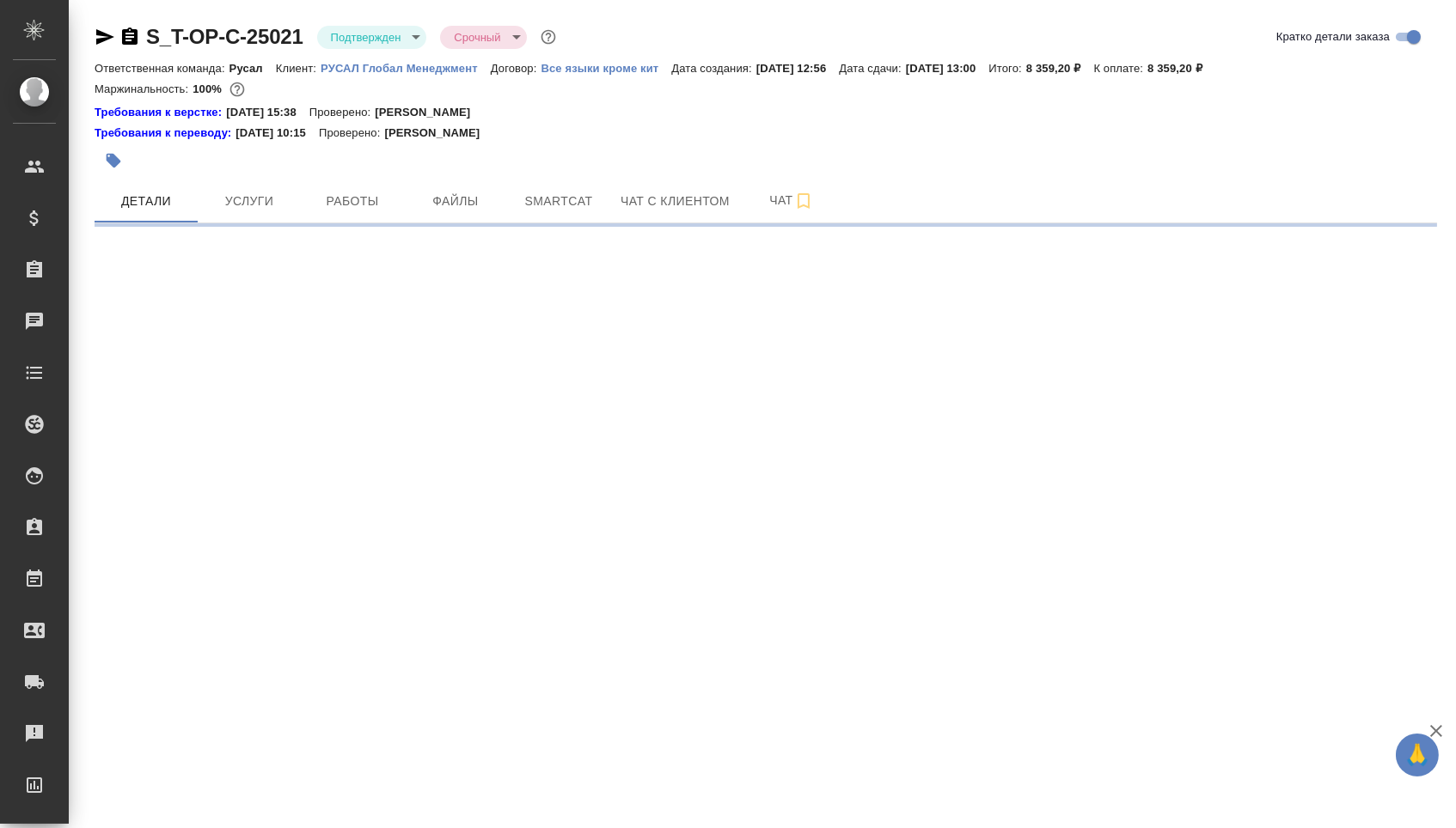
select select "RU"
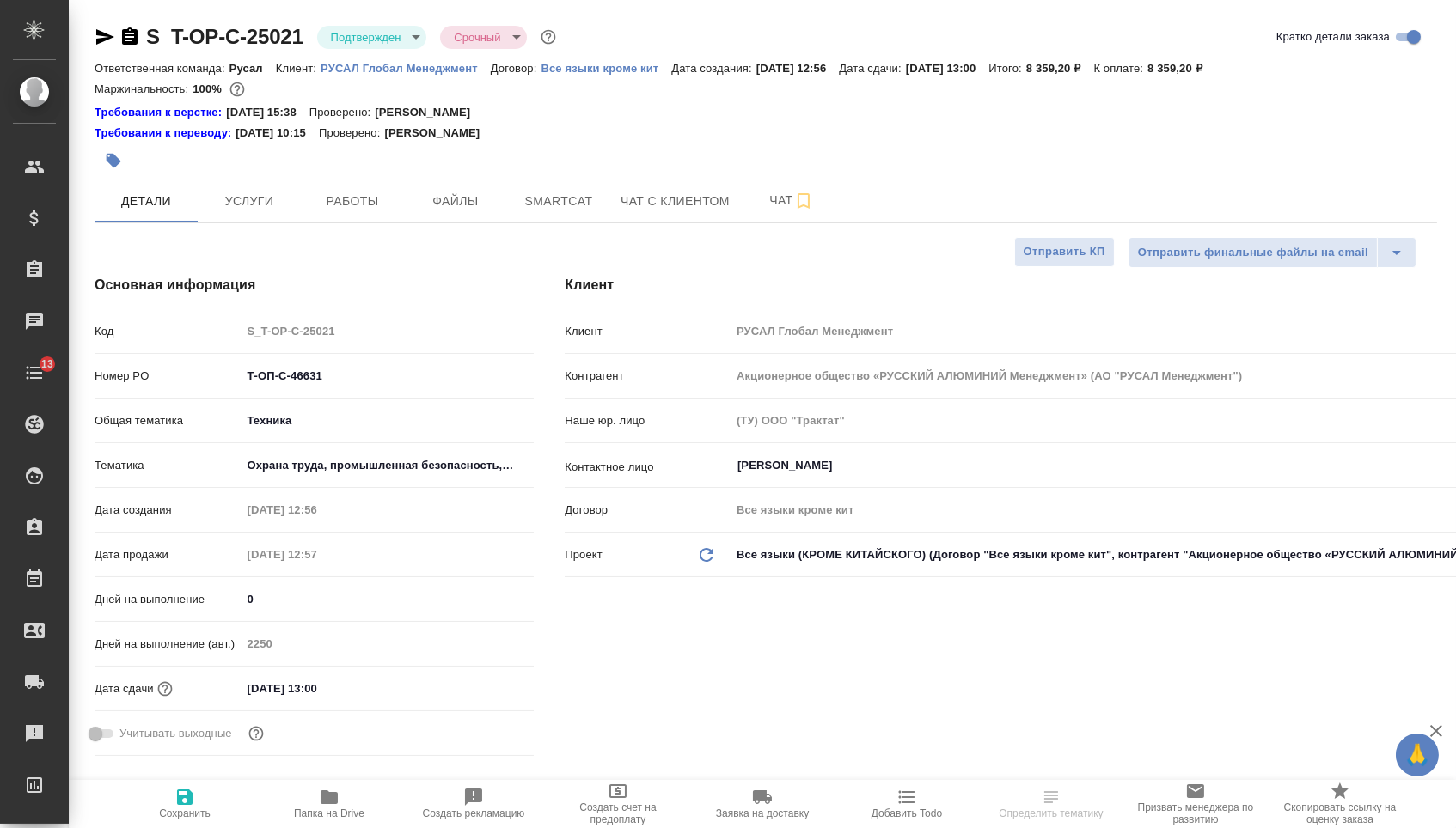
type textarea "x"
click at [139, 34] on icon "button" at bounding box center [130, 37] width 21 height 21
type textarea "x"
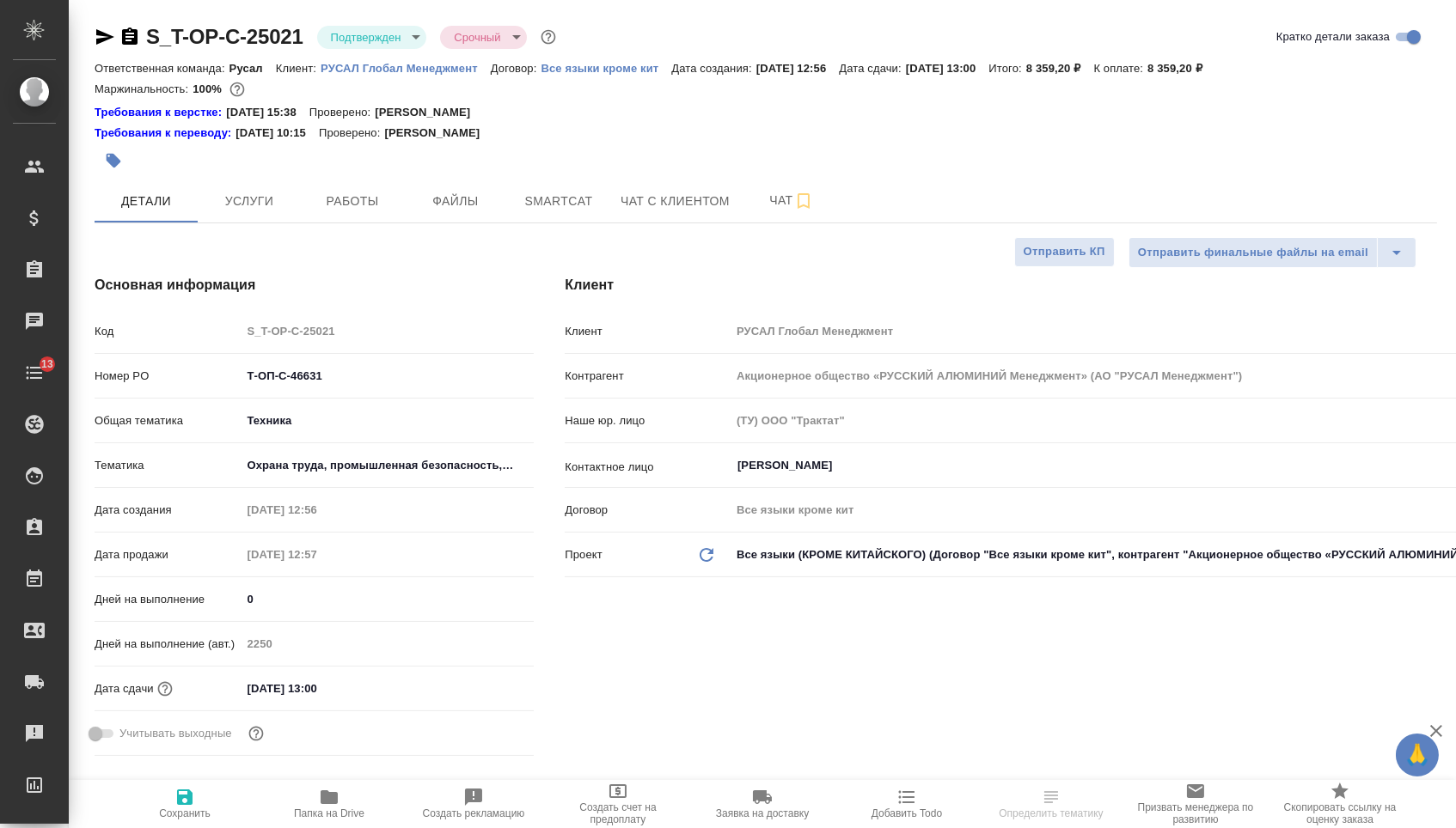
type textarea "x"
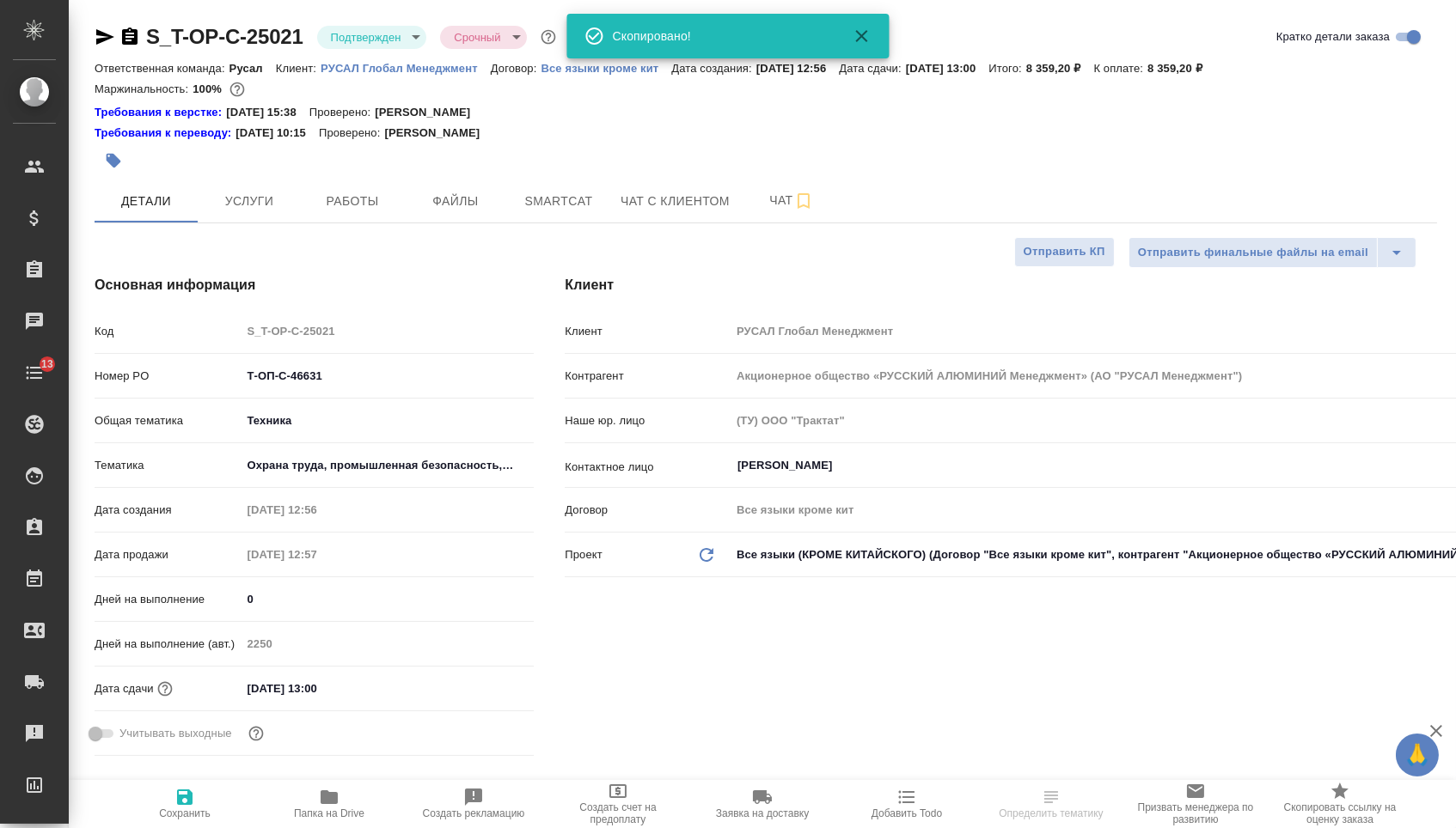
type textarea "x"
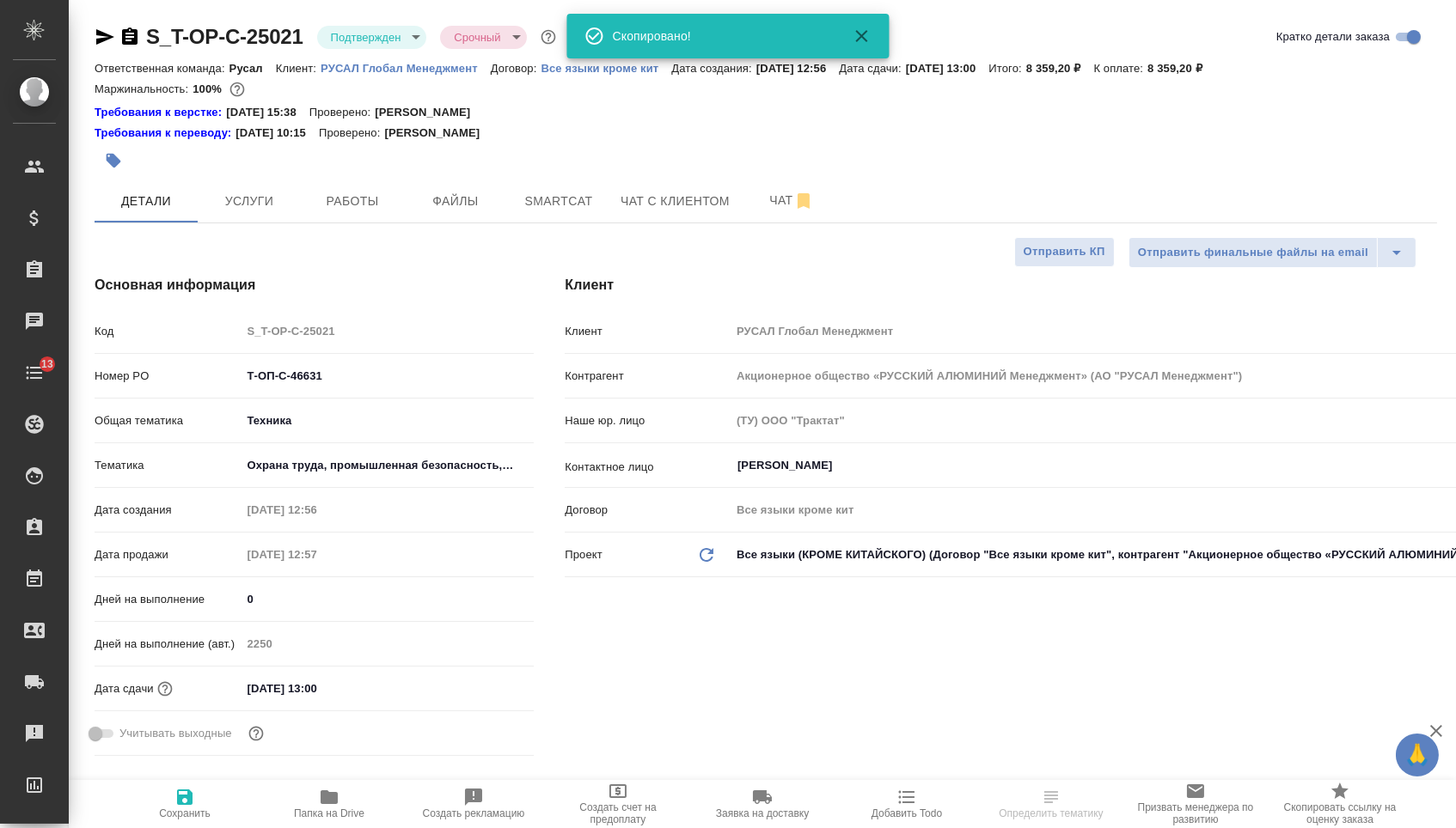
type textarea "x"
select select "RU"
type textarea "x"
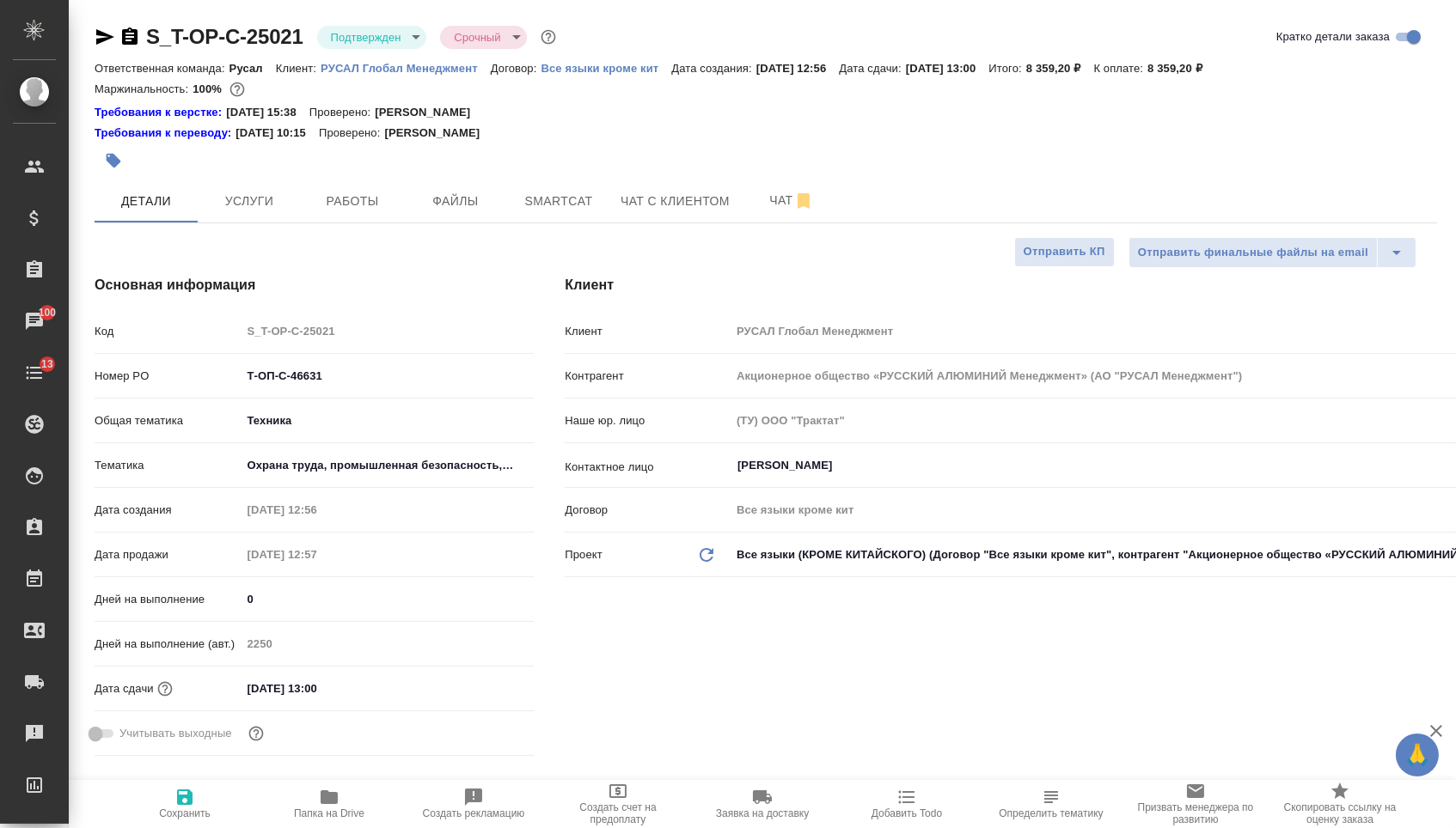
type textarea "x"
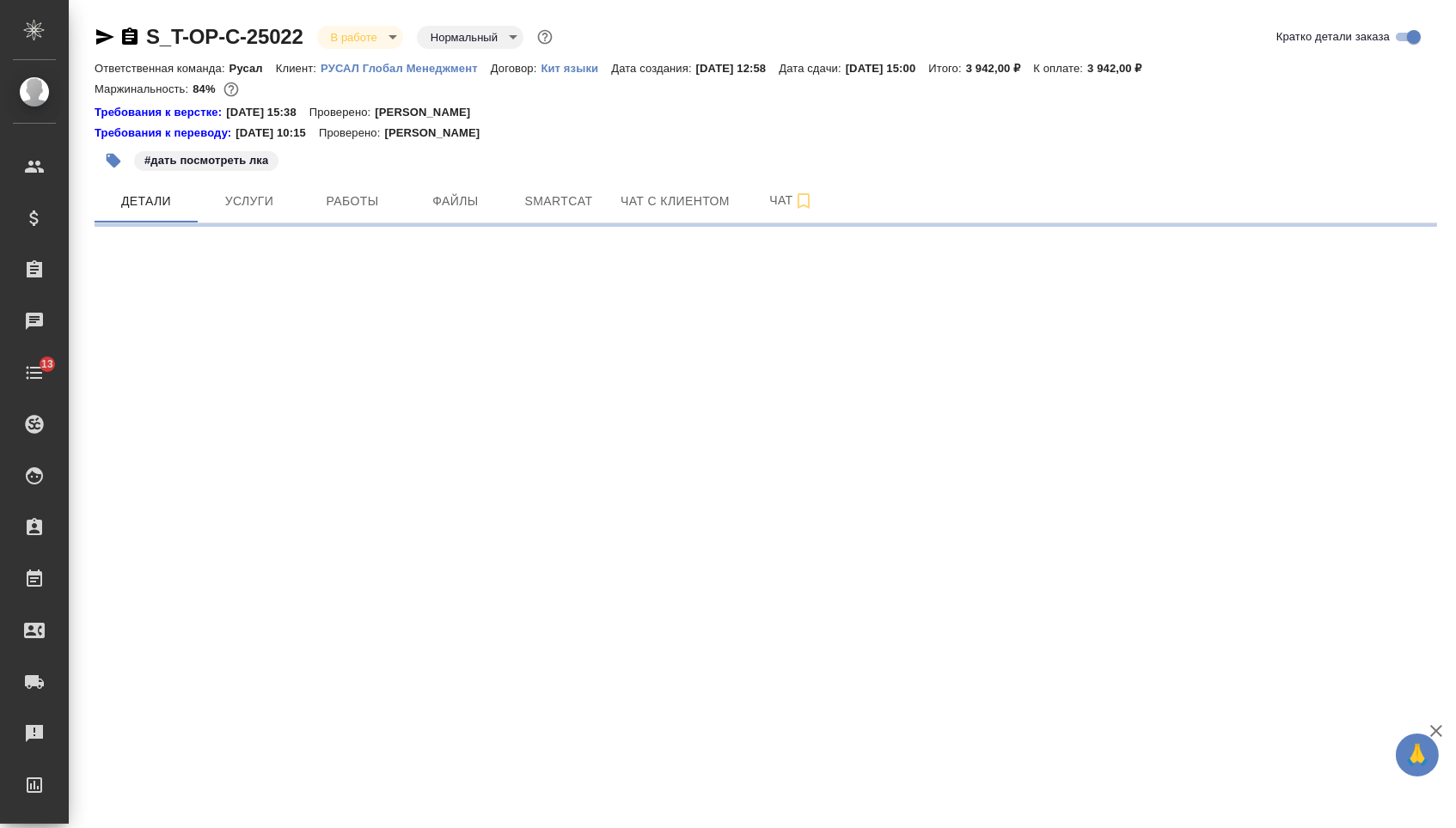
select select "RU"
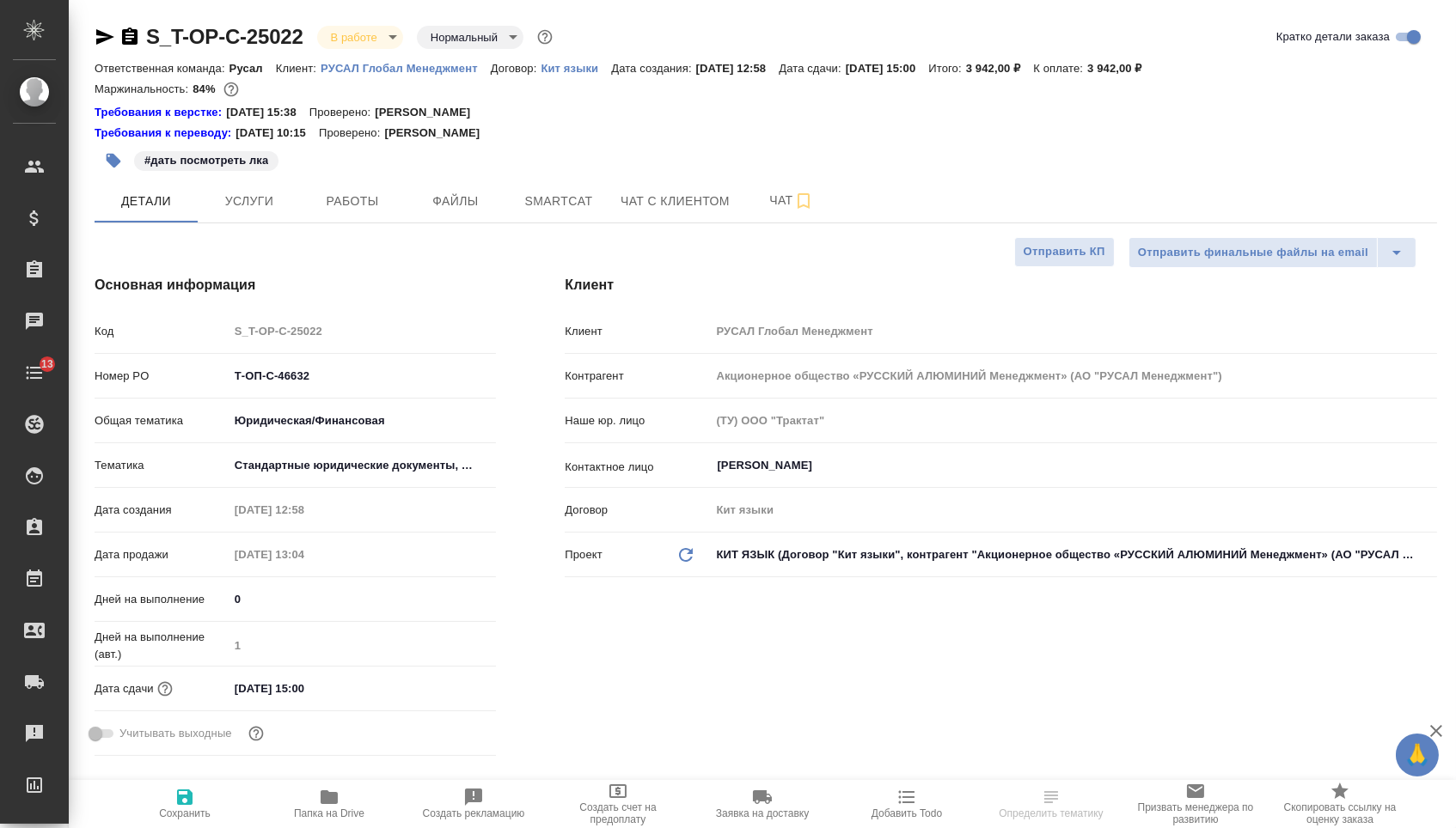
type textarea "x"
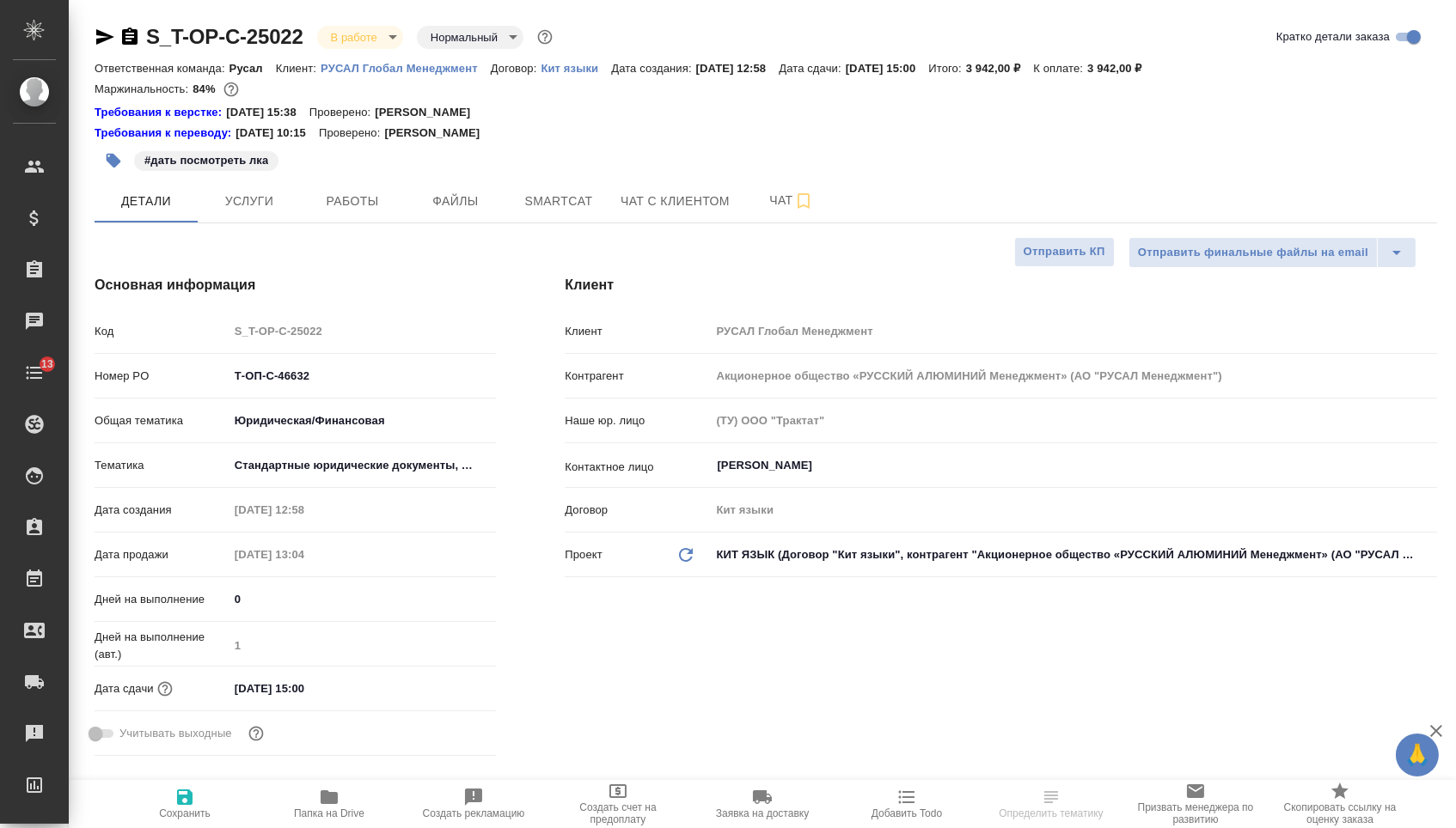
type textarea "x"
click at [137, 34] on icon "button" at bounding box center [130, 37] width 21 height 21
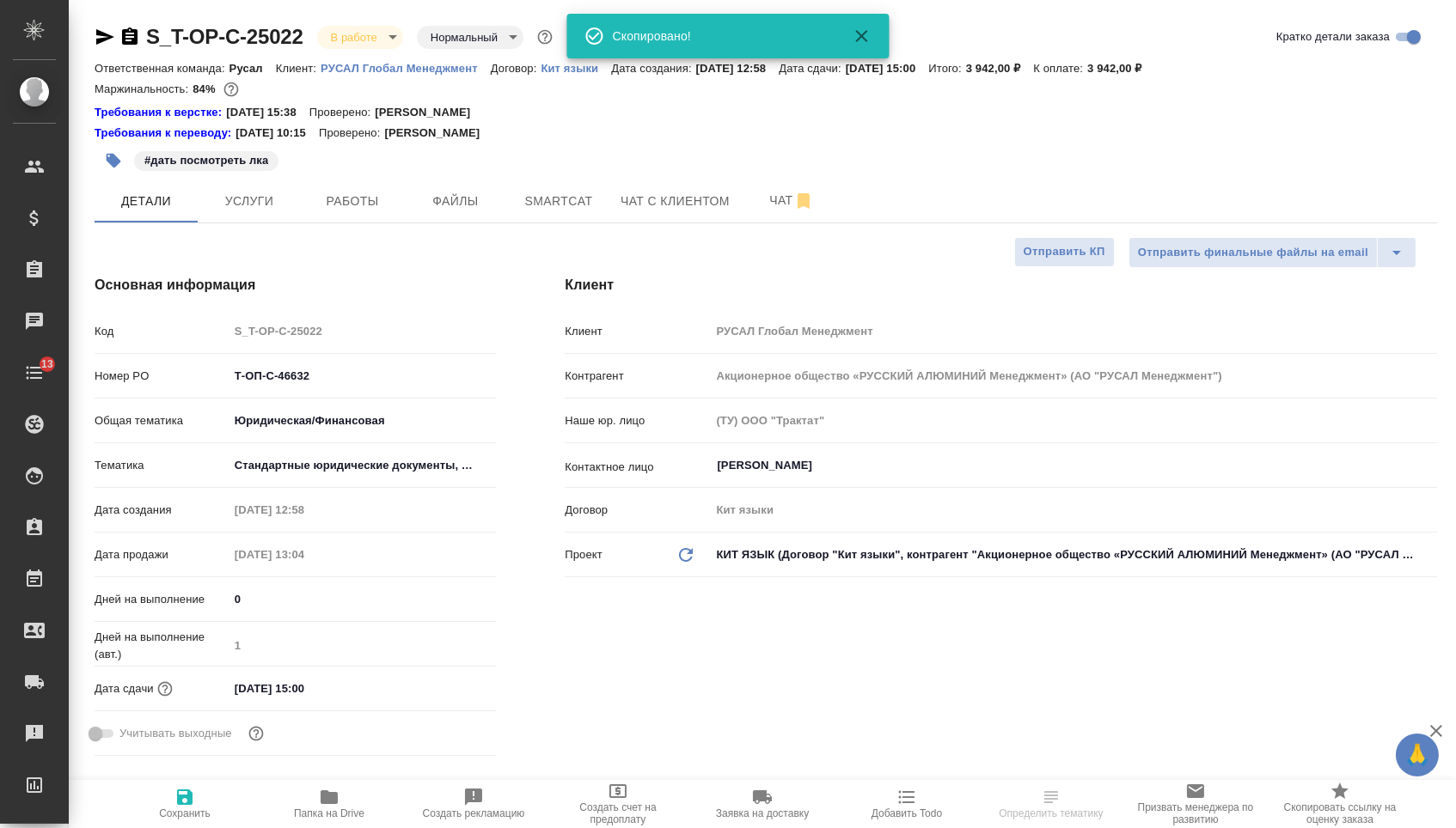
type textarea "x"
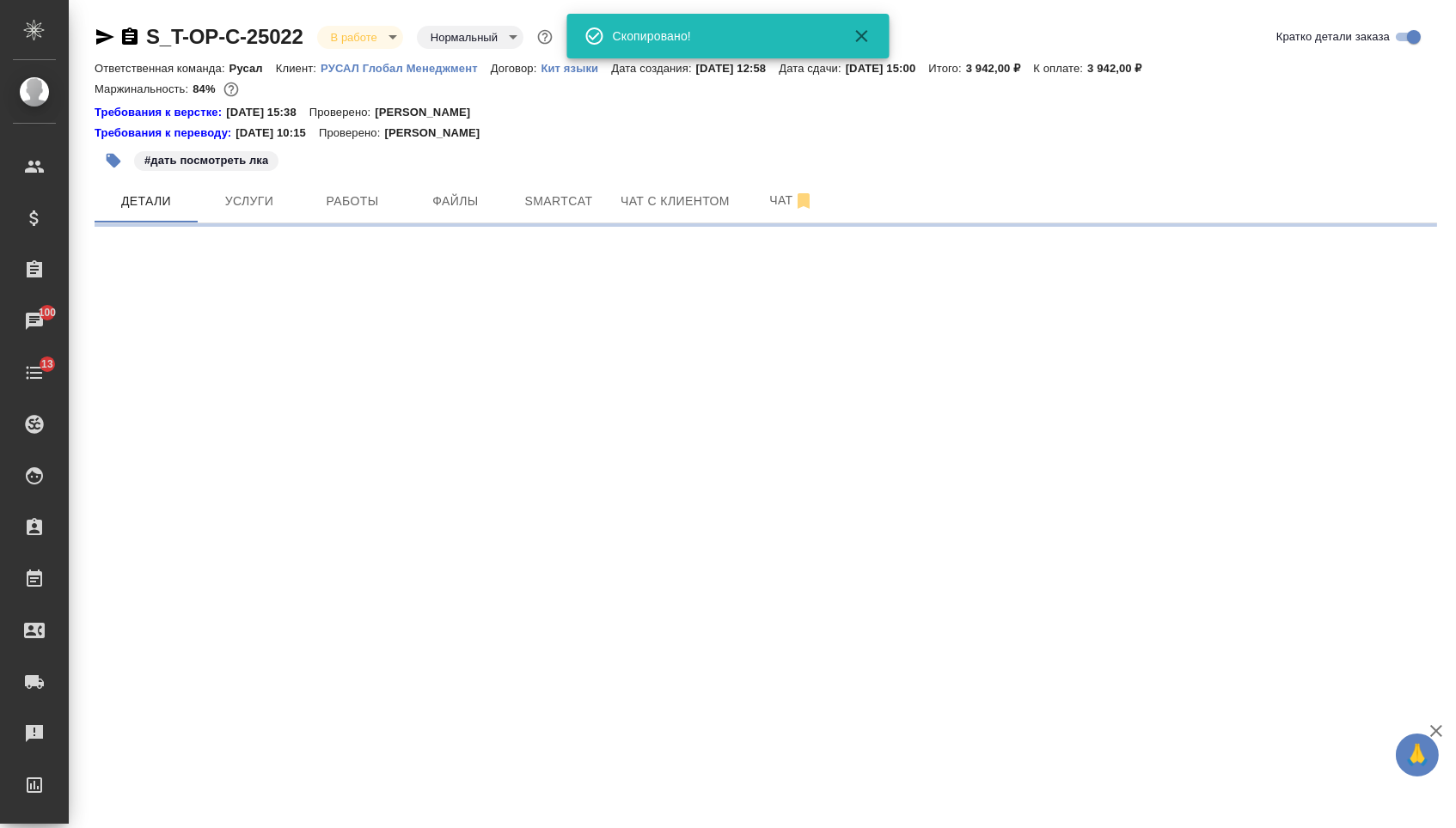
select select "RU"
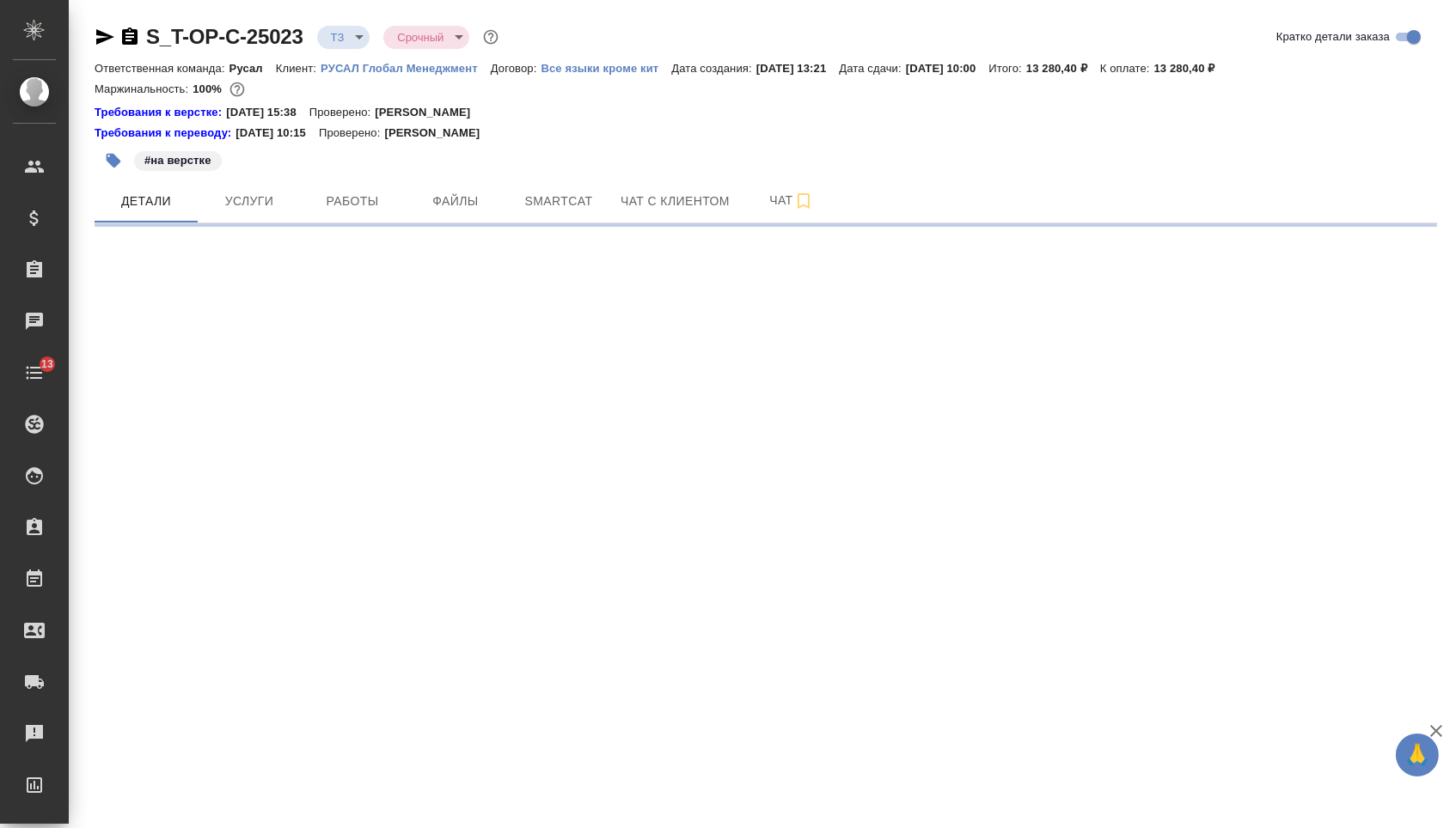
select select "RU"
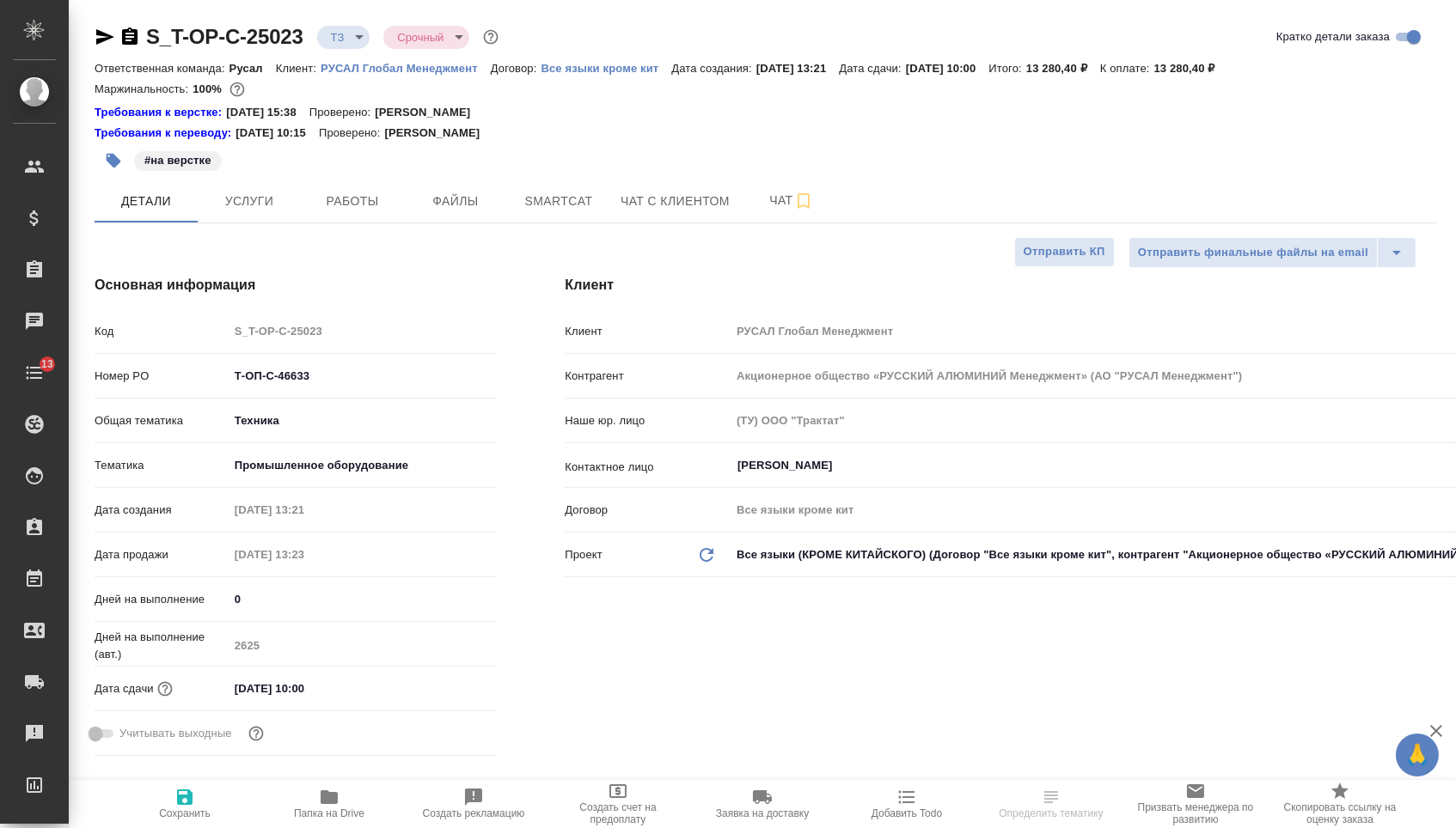
click at [138, 37] on icon "button" at bounding box center [129, 36] width 16 height 17
type textarea "x"
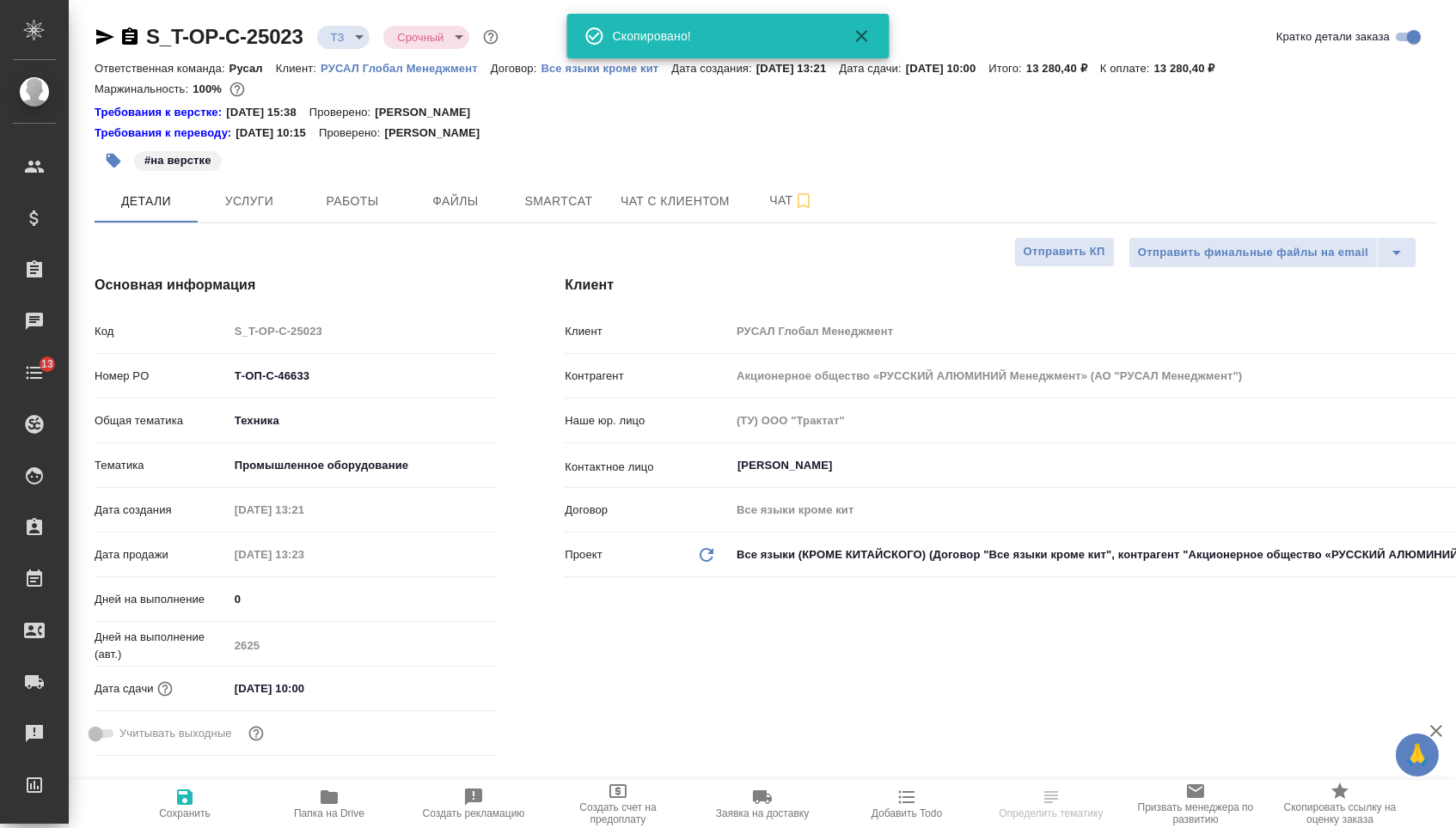
type textarea "x"
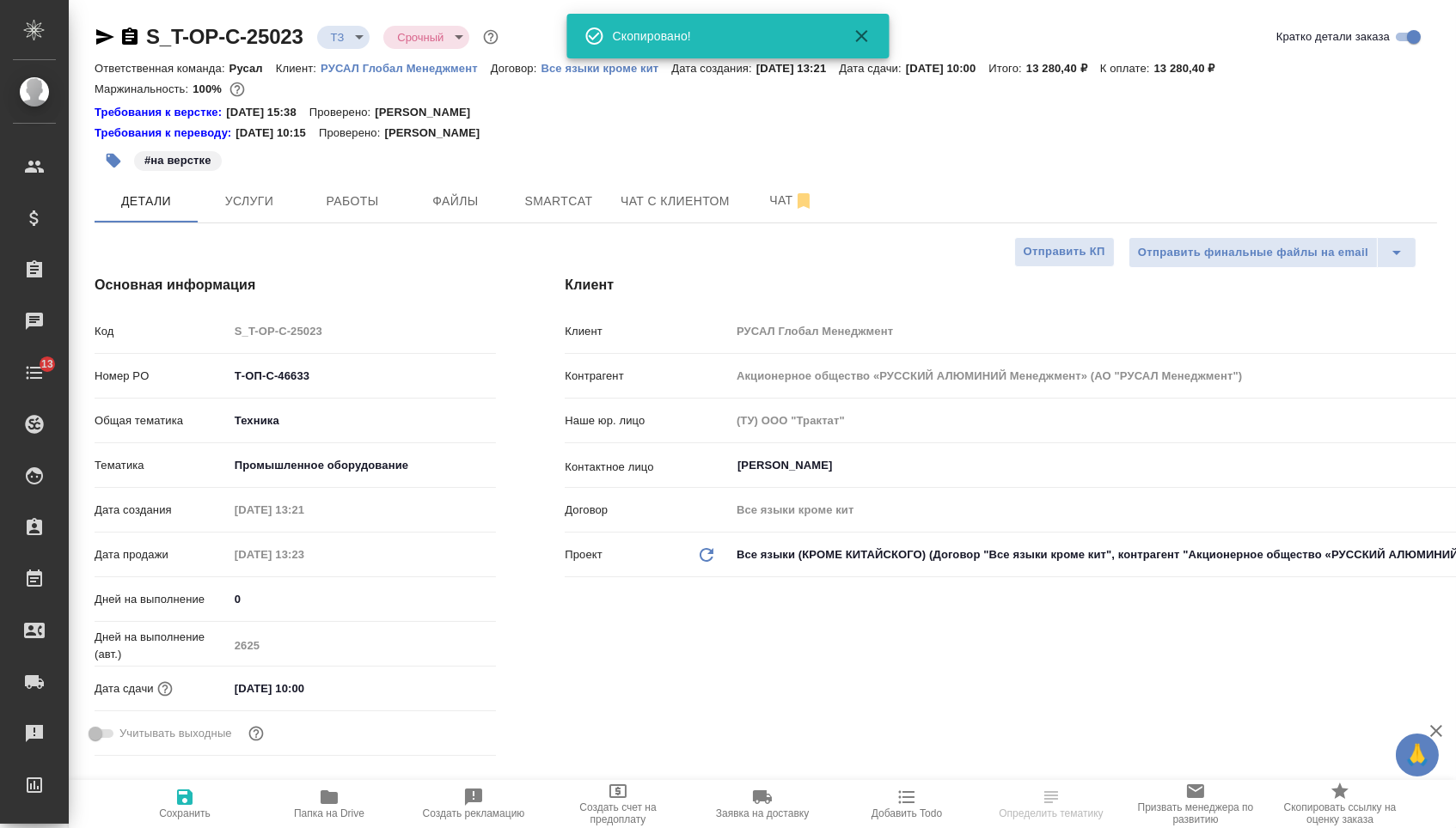
type textarea "x"
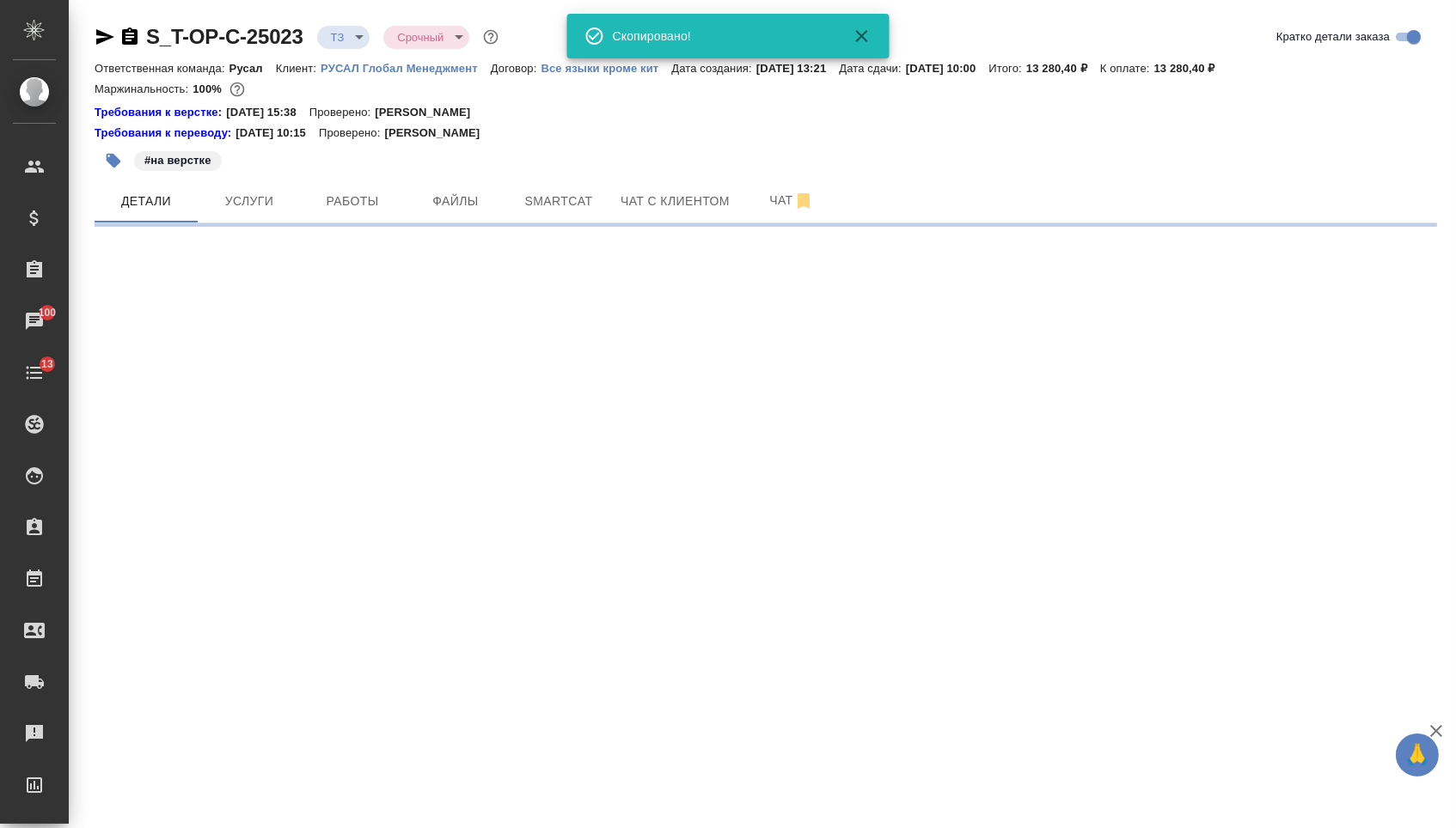
select select "RU"
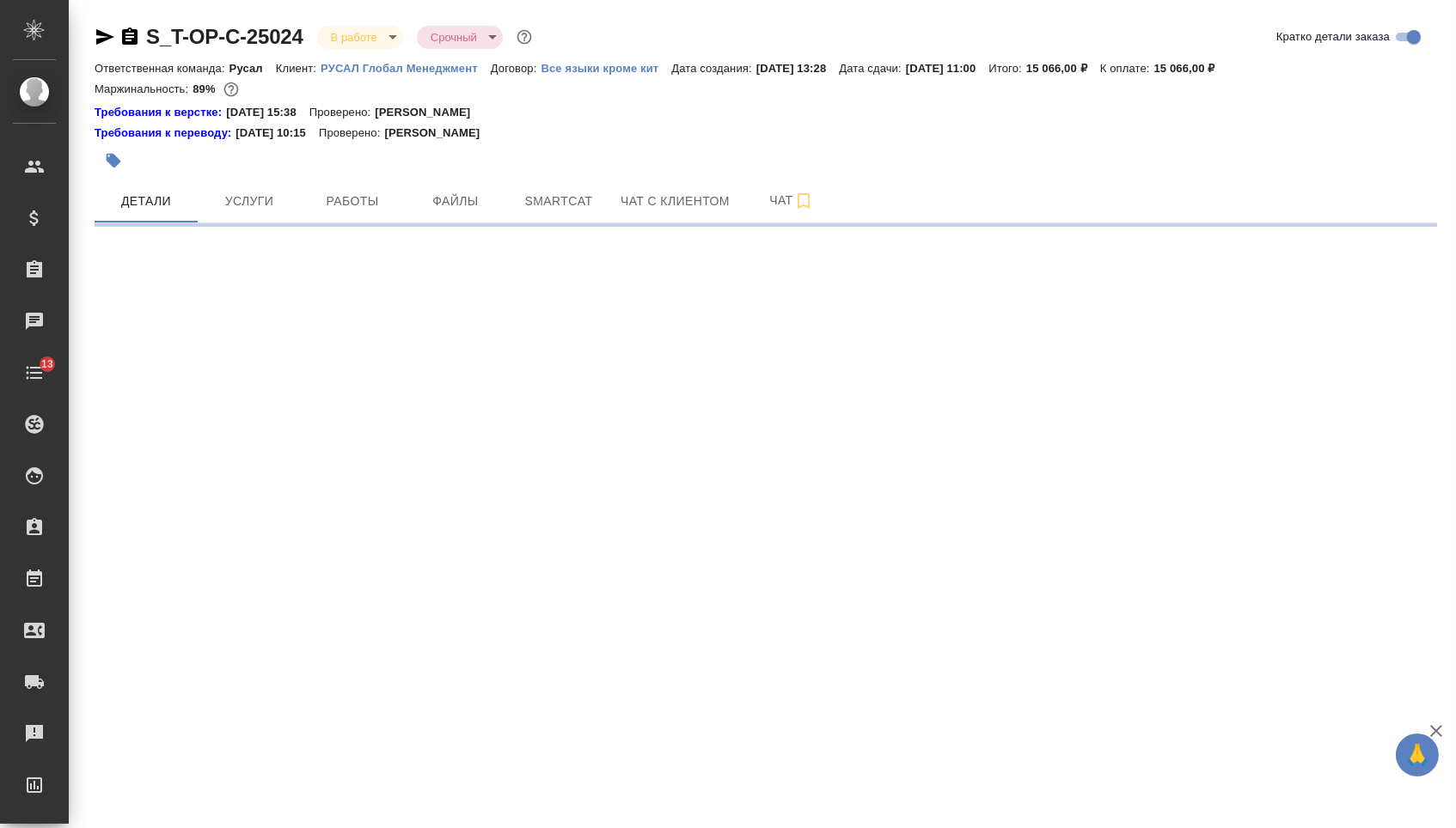
select select "RU"
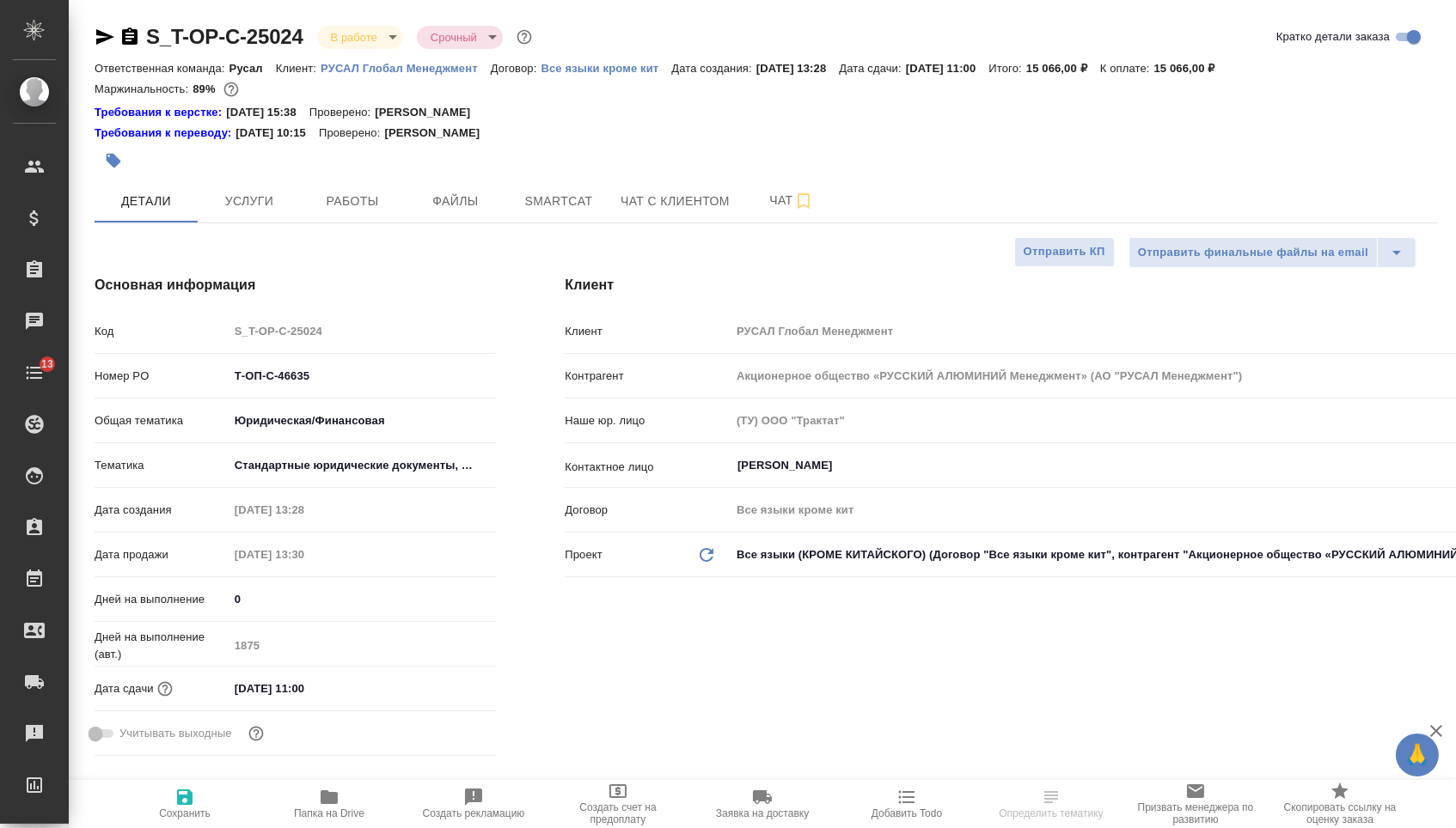
type textarea "x"
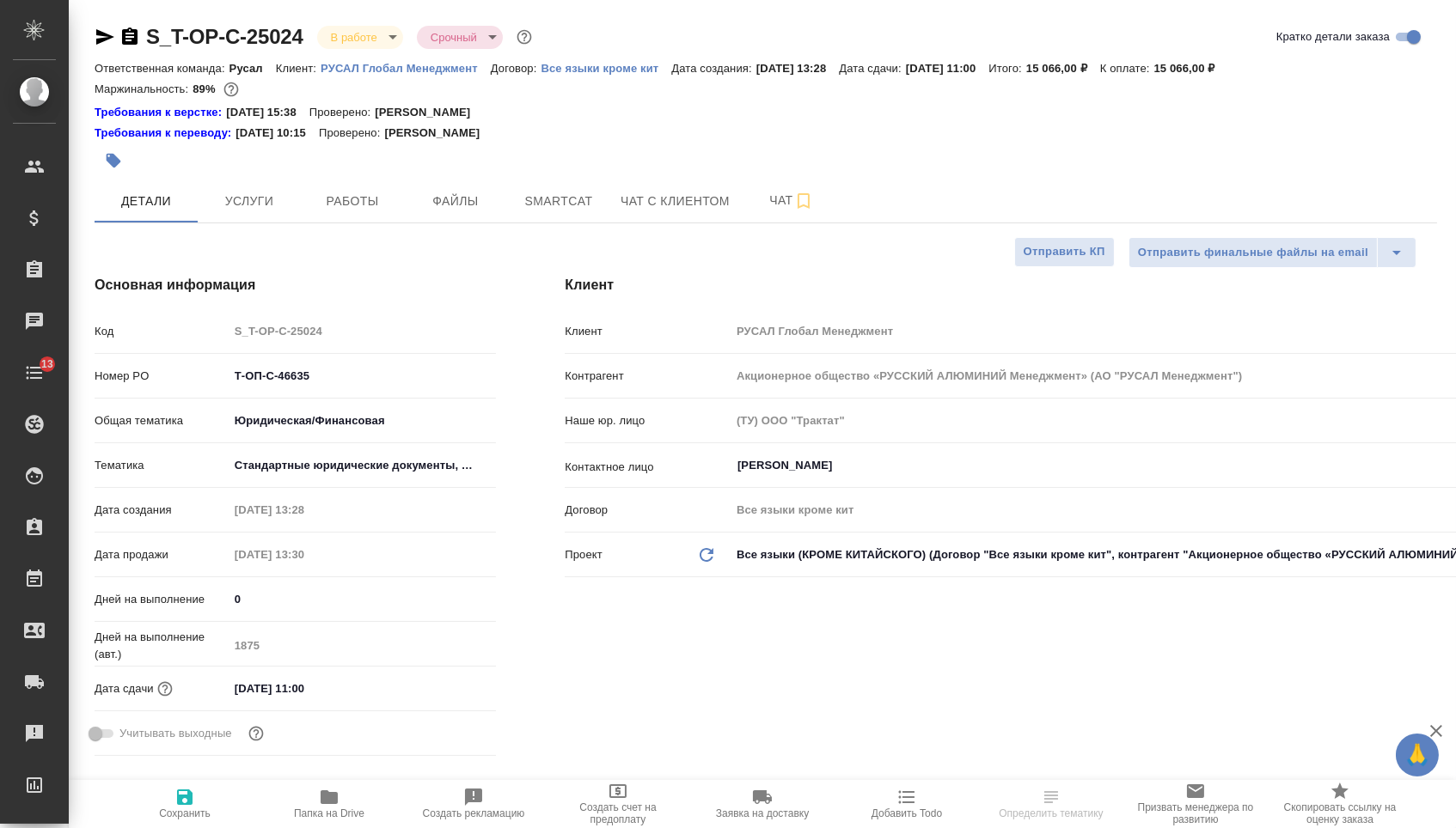
type textarea "x"
click at [133, 36] on icon "button" at bounding box center [129, 36] width 16 height 17
type textarea "x"
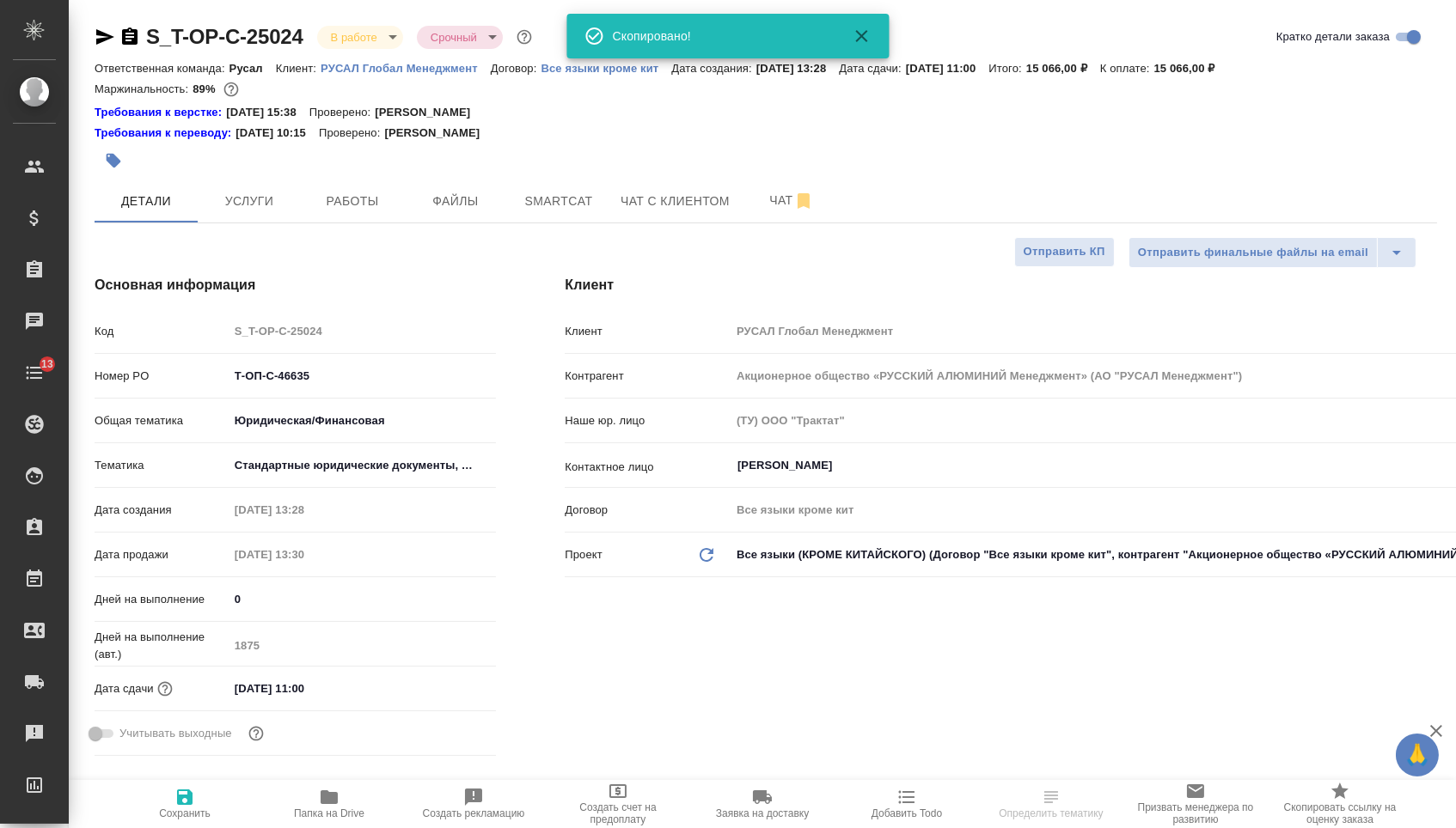
type textarea "x"
select select "RU"
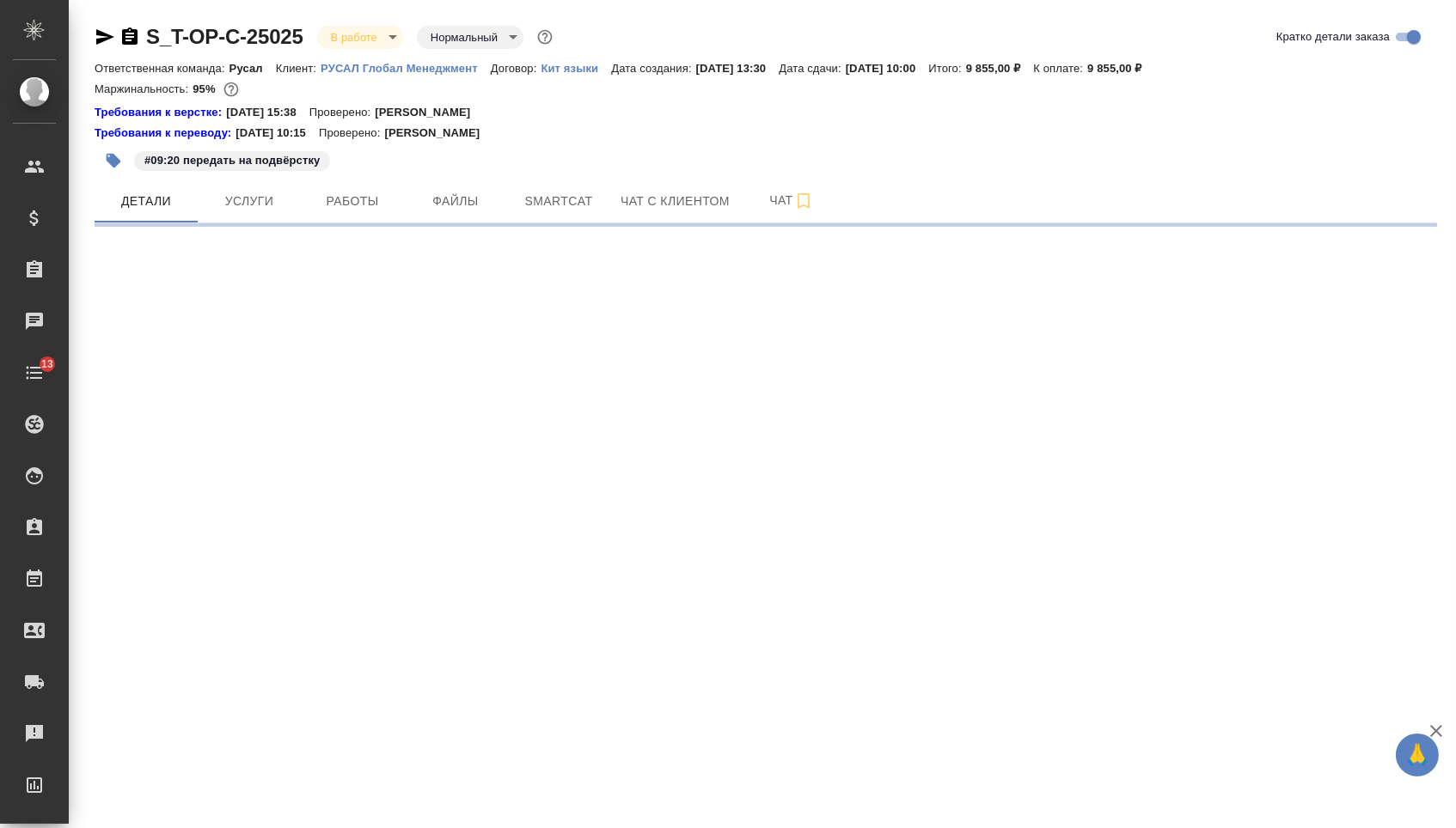
select select "RU"
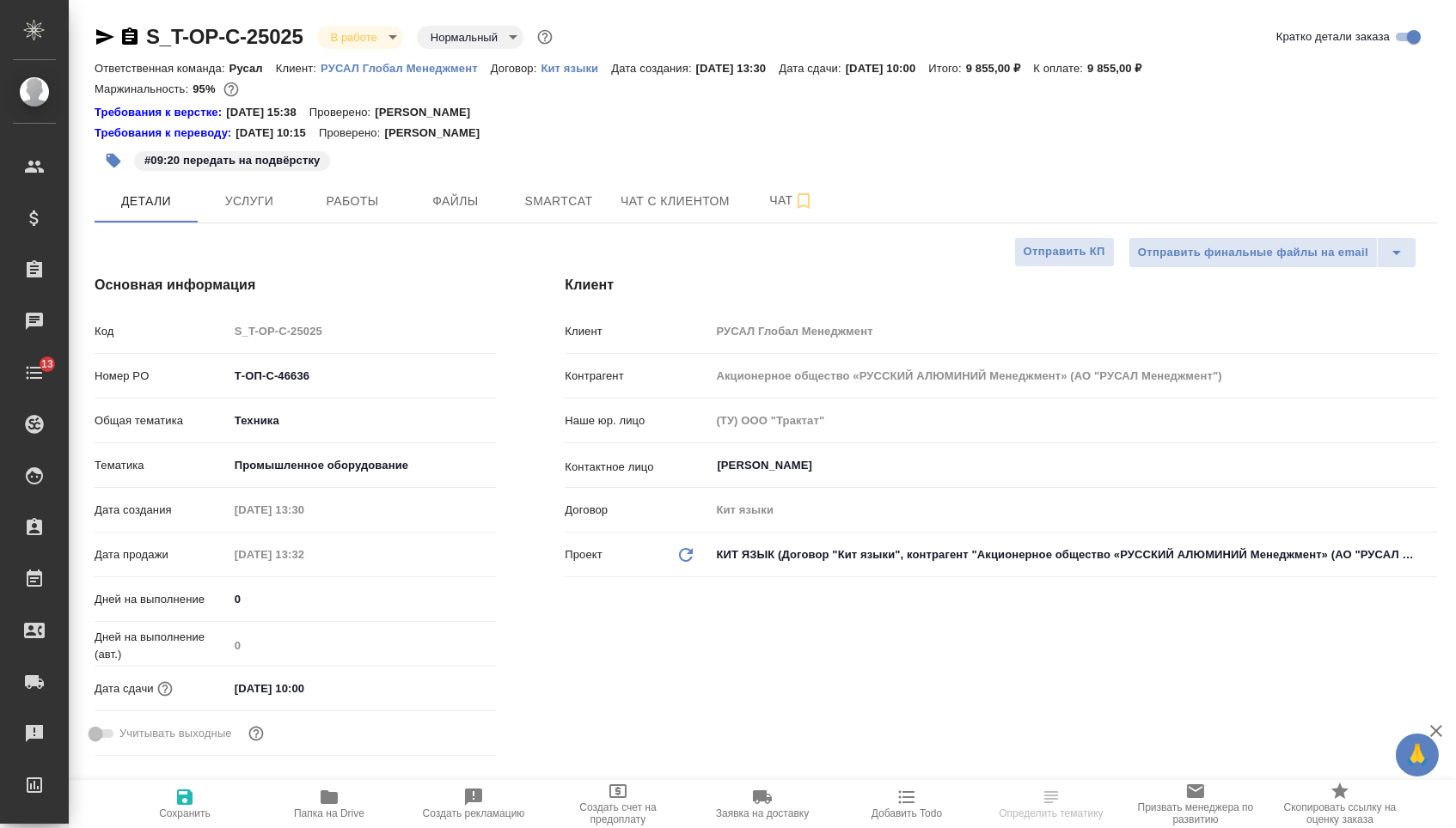
click at [138, 37] on icon "button" at bounding box center [129, 36] width 16 height 17
type textarea "x"
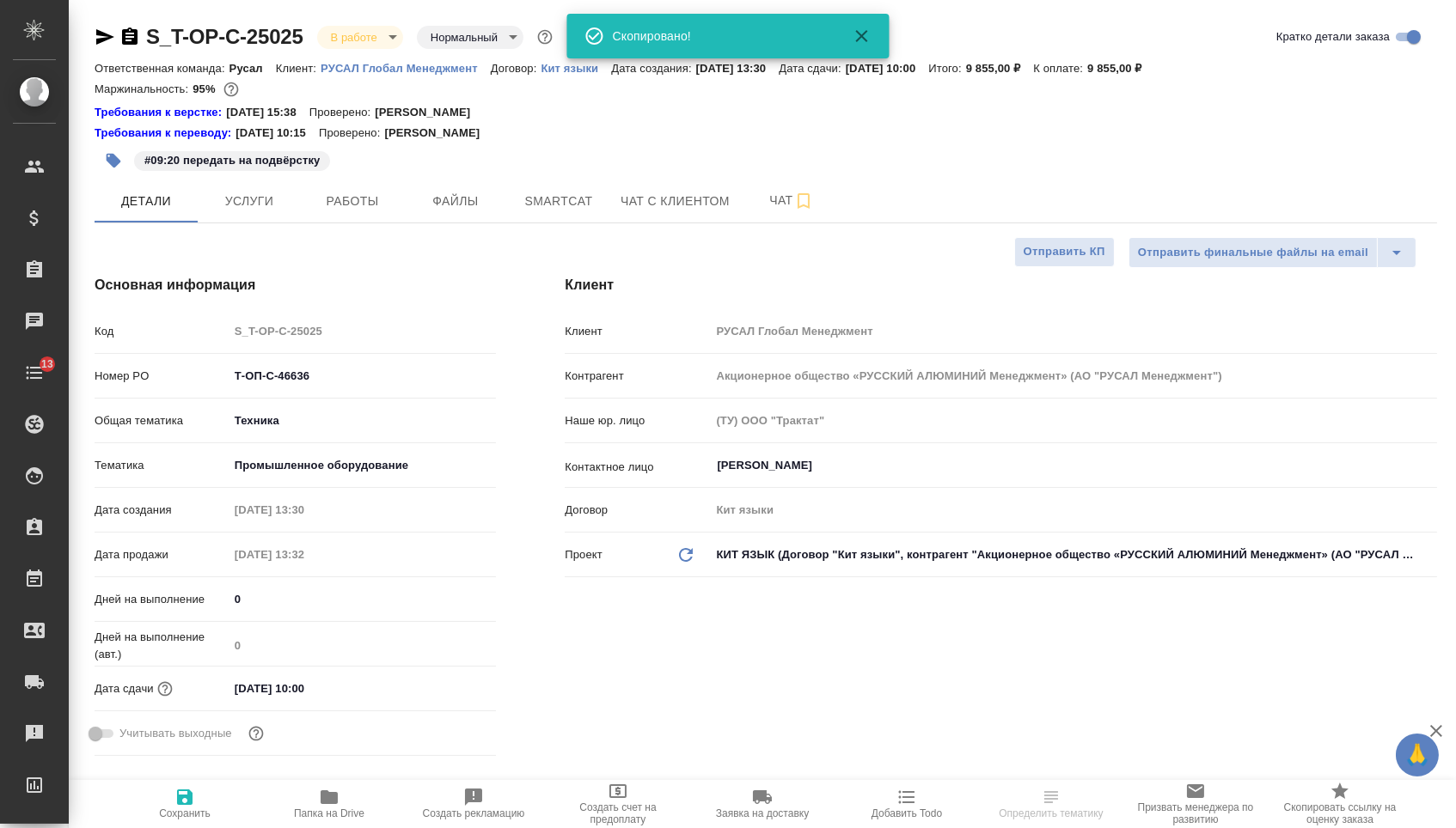
type textarea "x"
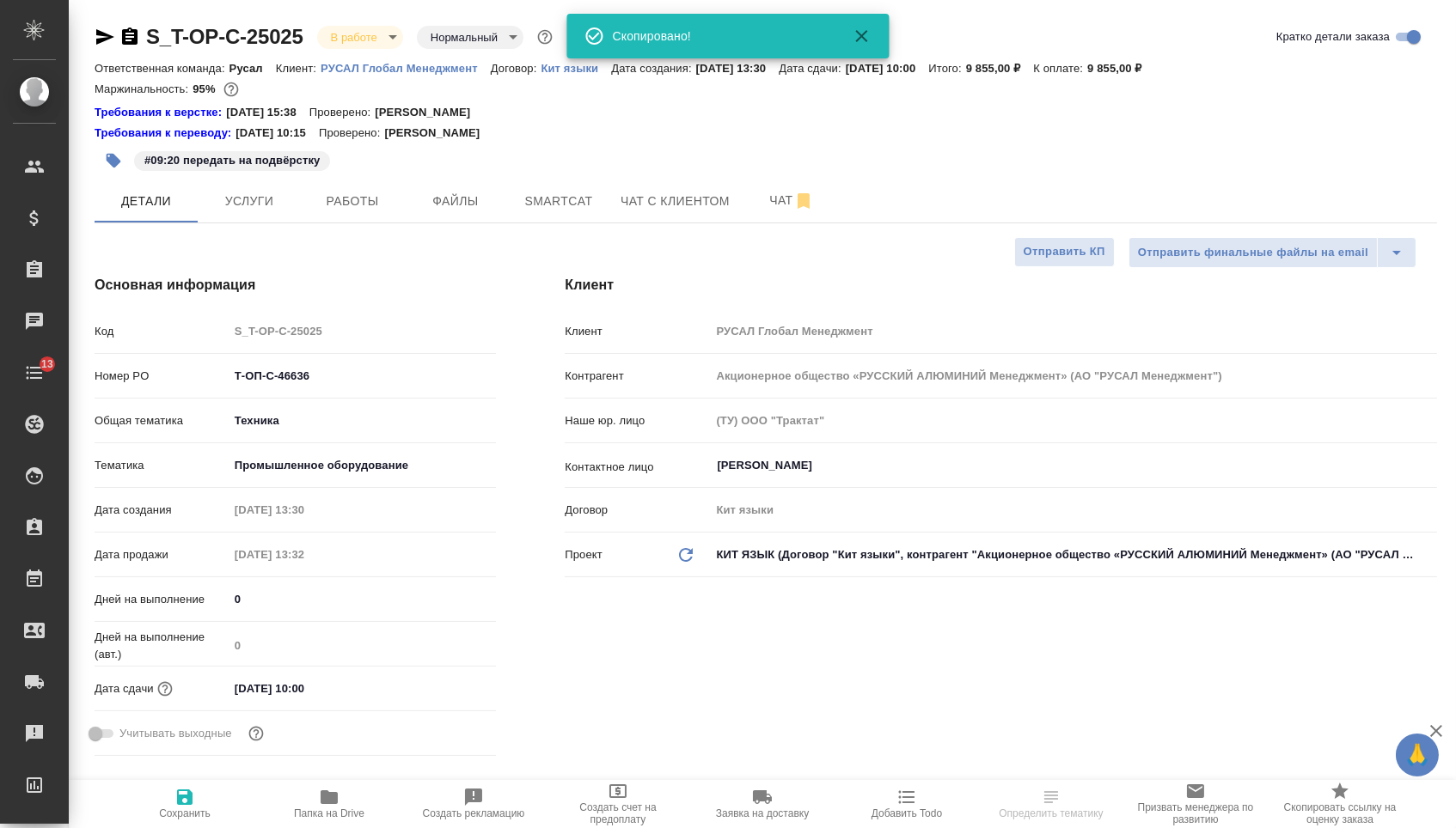
type textarea "x"
select select "RU"
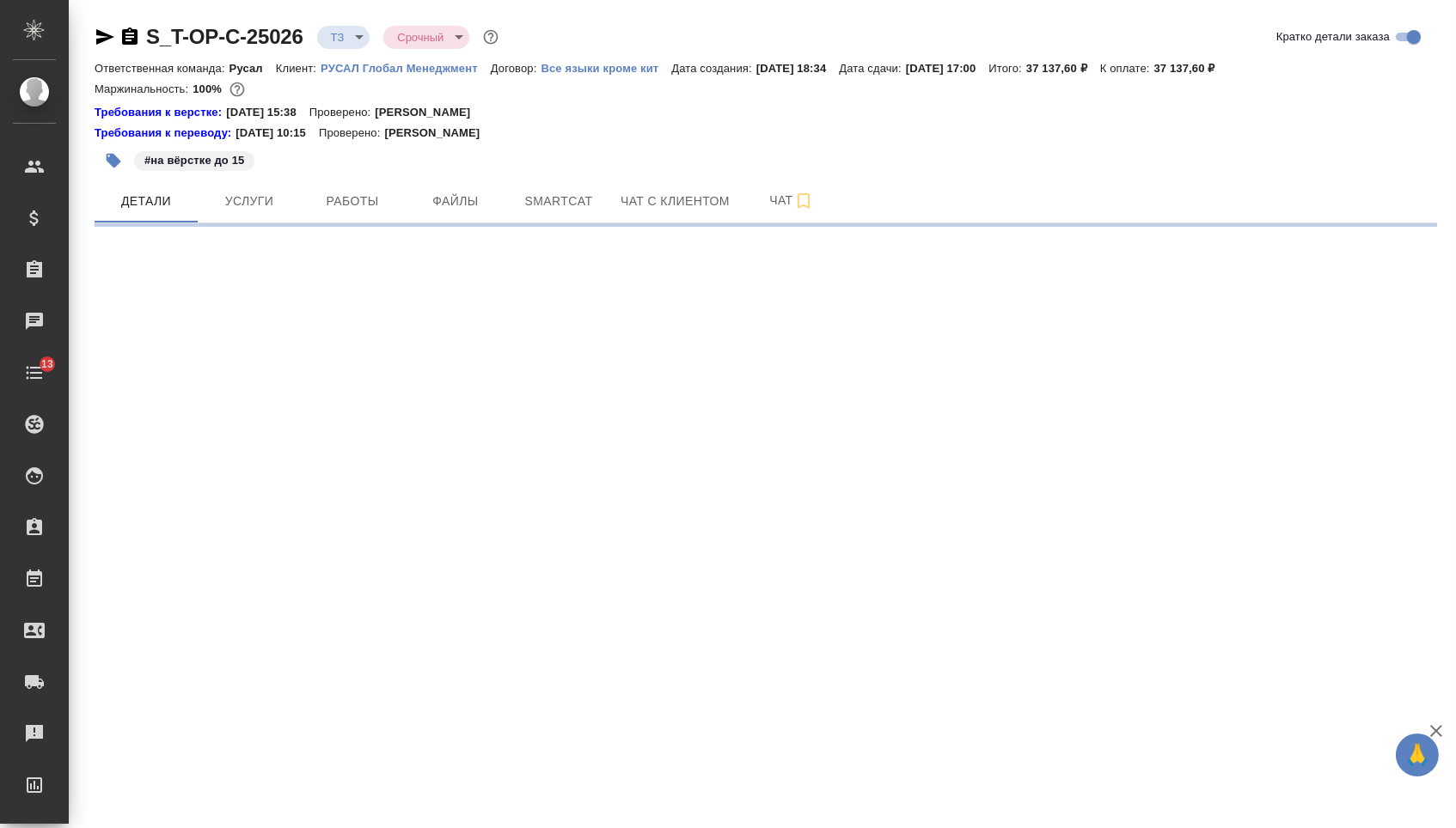
select select "RU"
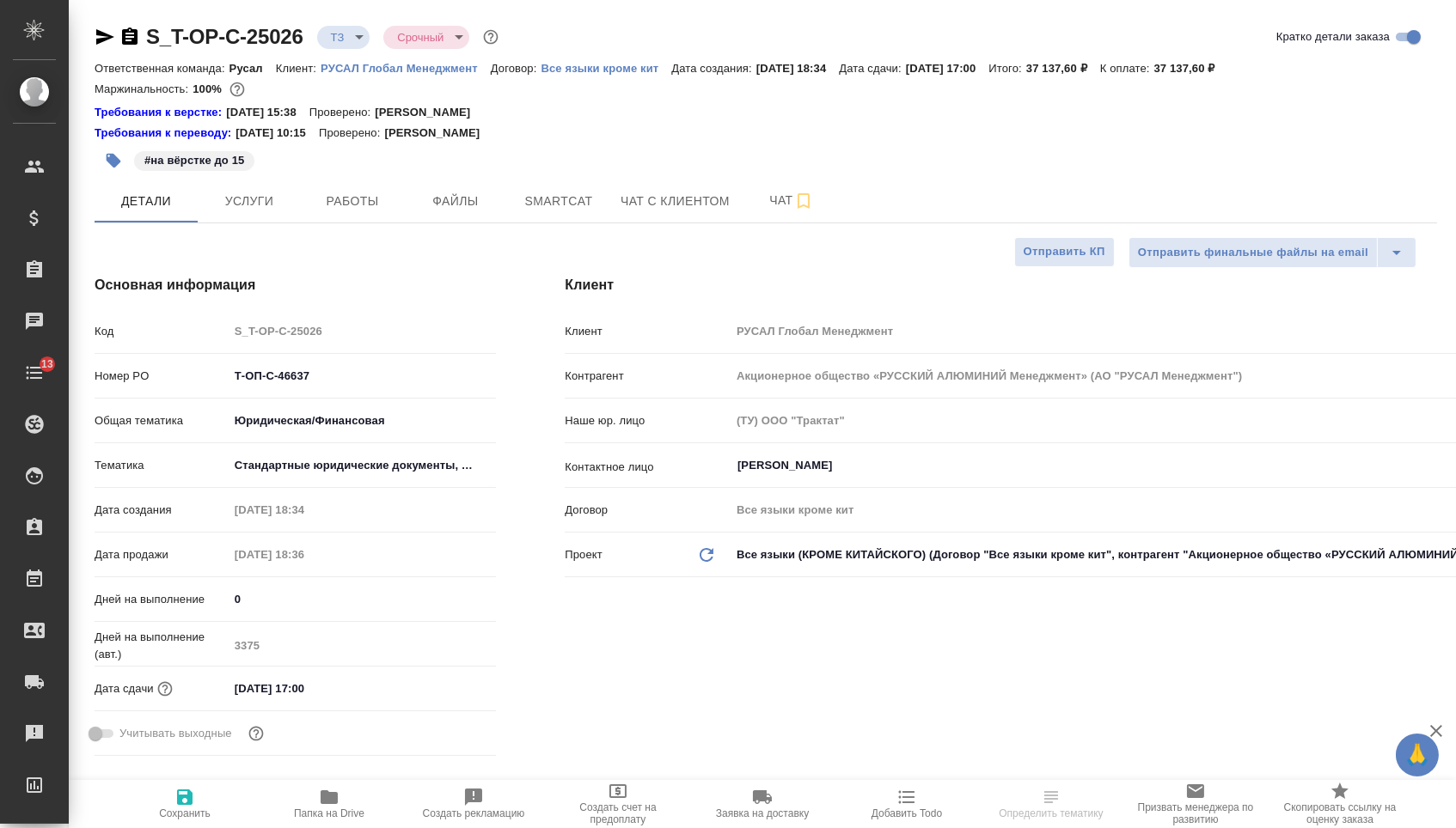
type textarea "x"
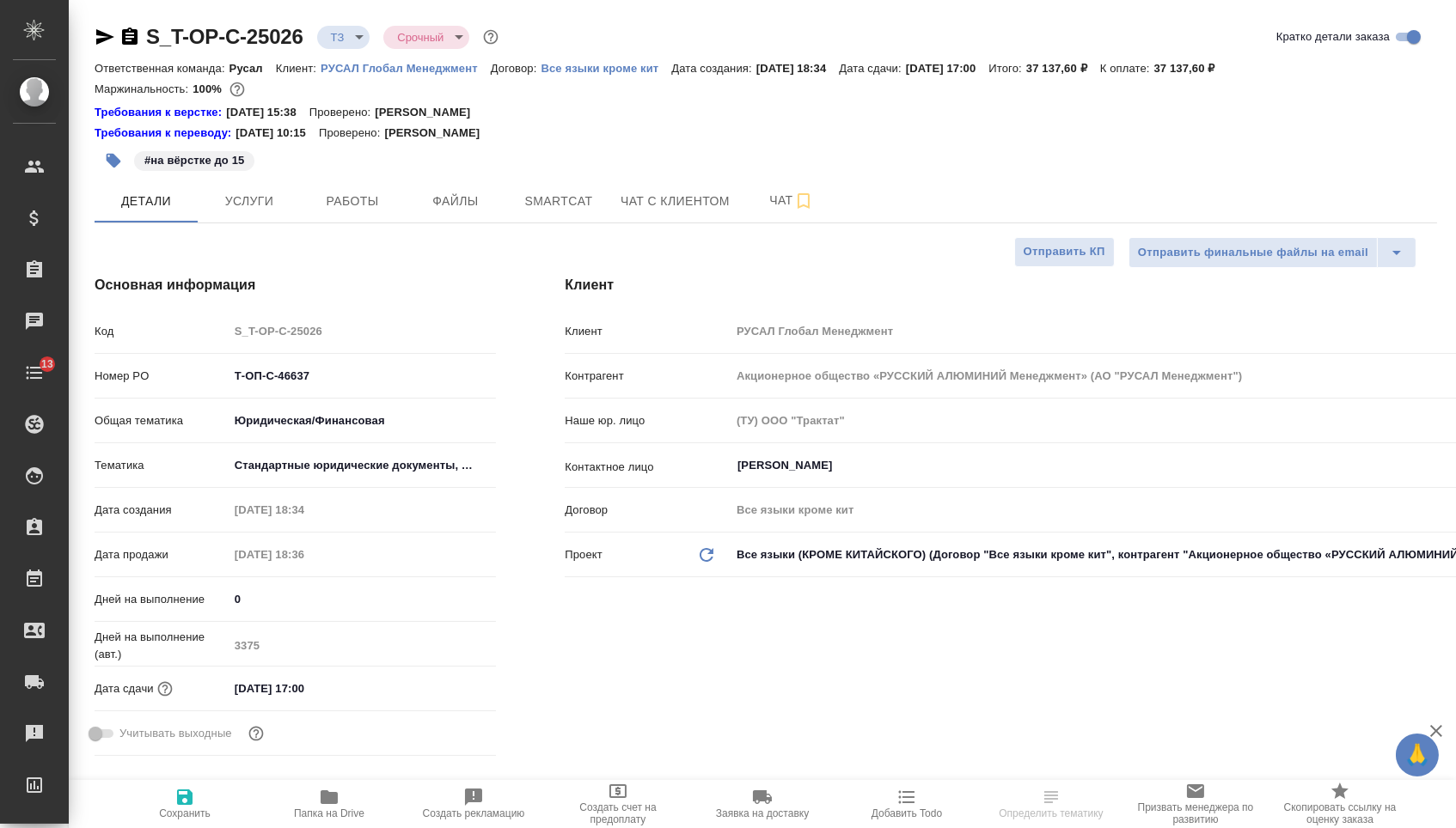
type textarea "x"
click at [130, 33] on icon "button" at bounding box center [130, 37] width 21 height 21
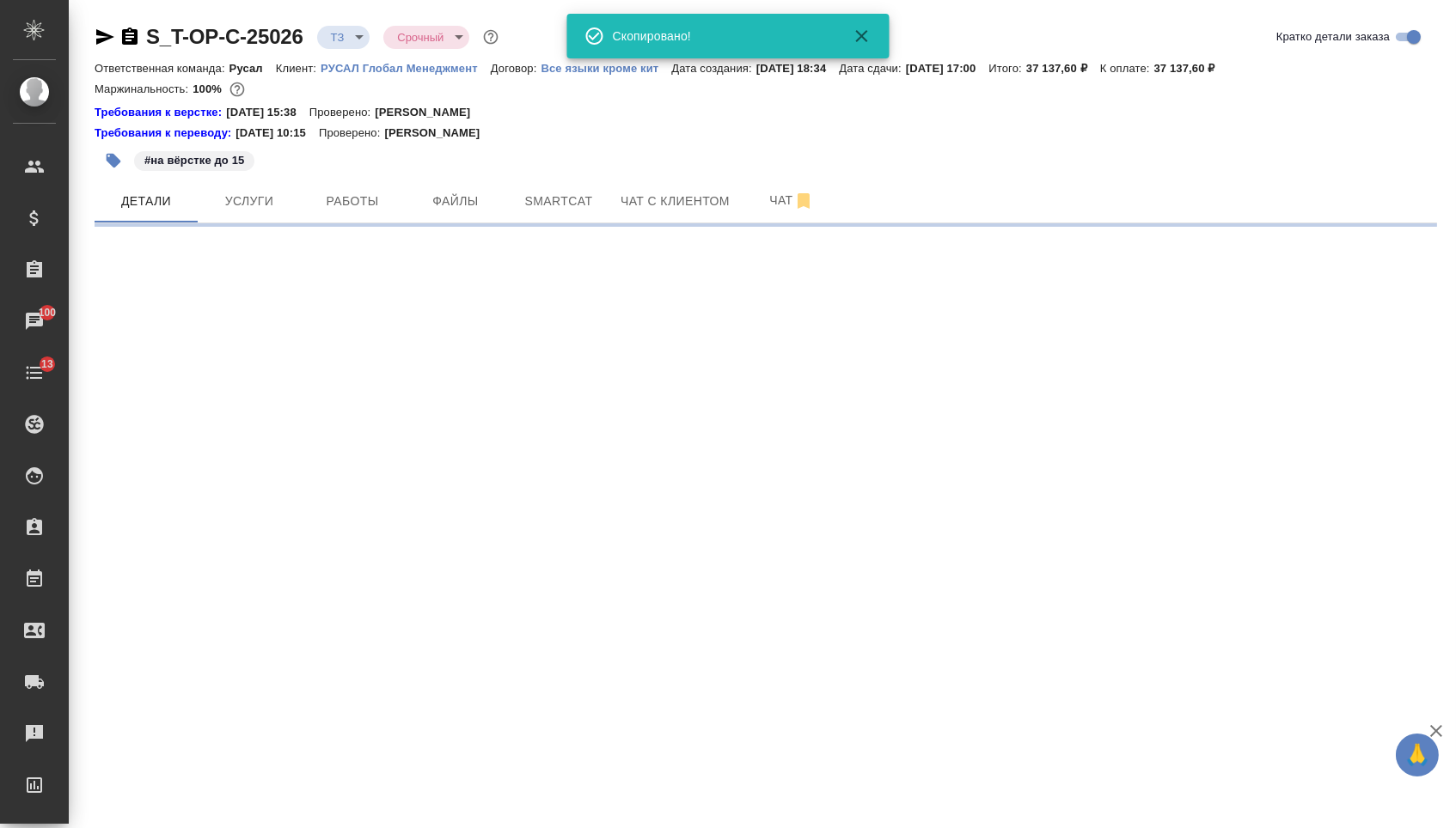
select select "RU"
